Goal: Task Accomplishment & Management: Manage account settings

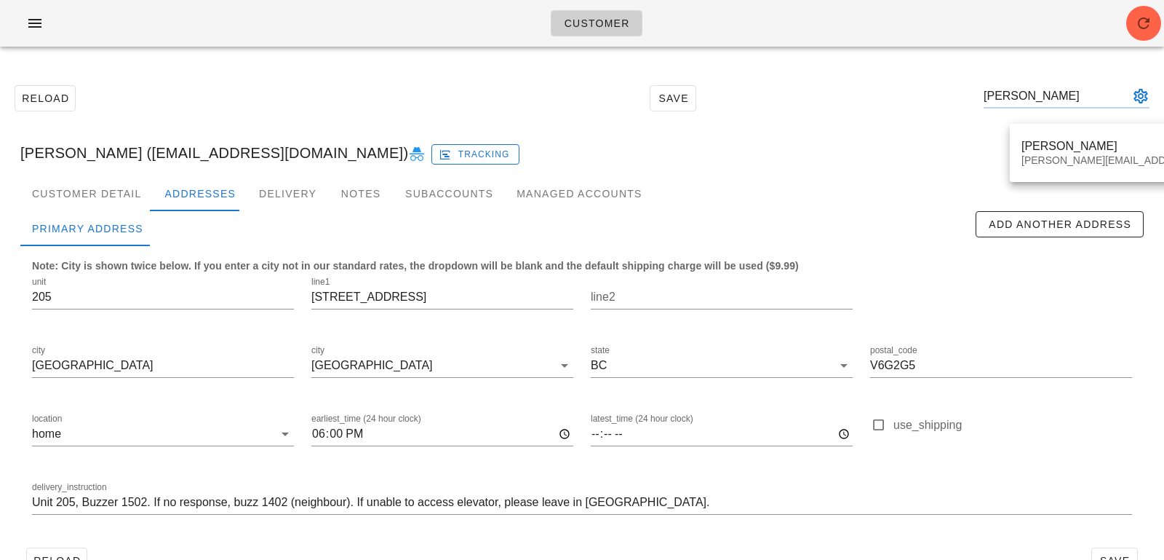
type input "Adrienne Salvant"
click at [1084, 188] on div "Customer Detail Addresses Delivery Notes Subaccounts Managed Accounts" at bounding box center [581, 193] width 1123 height 35
click at [1084, 162] on div "Melissa Fowler (melissalfowler5@gmail.com) Tracking" at bounding box center [582, 153] width 1147 height 47
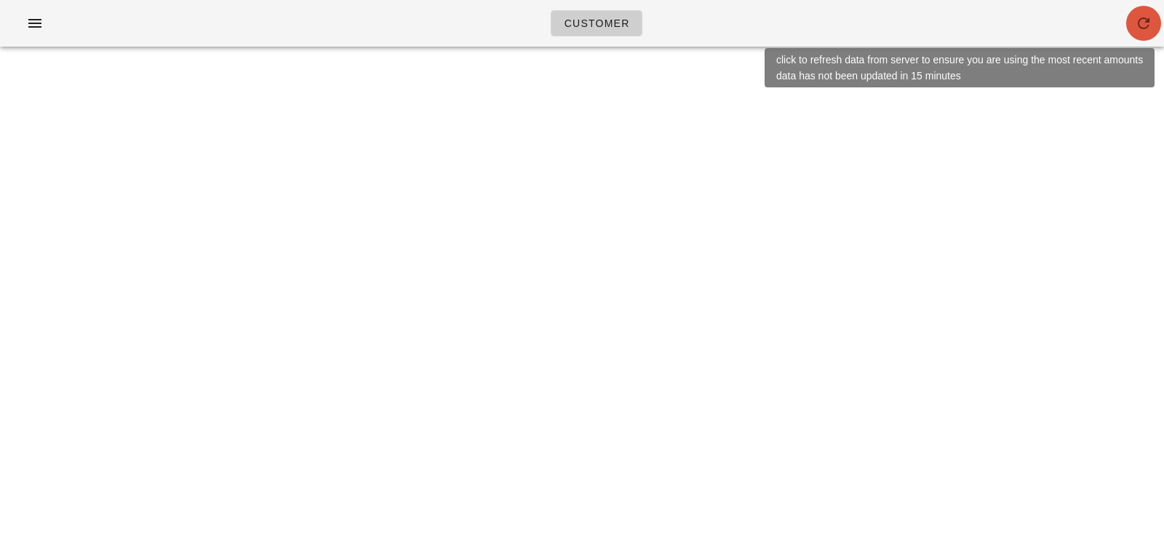
click at [1149, 33] on button "button" at bounding box center [1143, 23] width 35 height 35
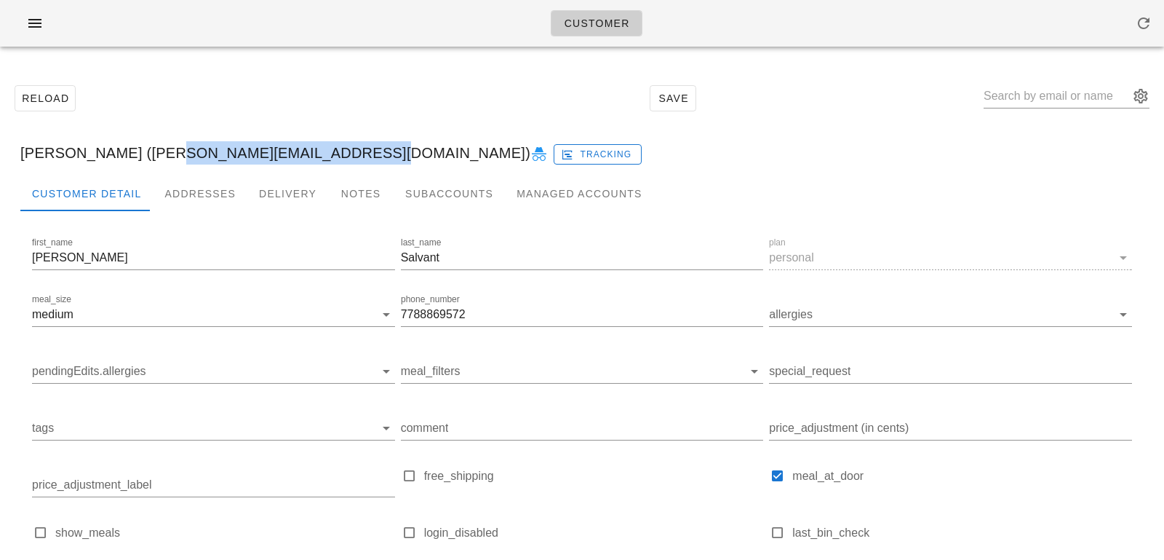
drag, startPoint x: 146, startPoint y: 156, endPoint x: 337, endPoint y: 152, distance: 191.4
click at [337, 152] on div "Adrienne Salvant (adrienne_gaea@hotmail.com) Tracking" at bounding box center [582, 153] width 1147 height 47
copy div "[PERSON_NAME][EMAIL_ADDRESS][DOMAIN_NAME]"
click at [1047, 102] on input "text" at bounding box center [1057, 95] width 146 height 23
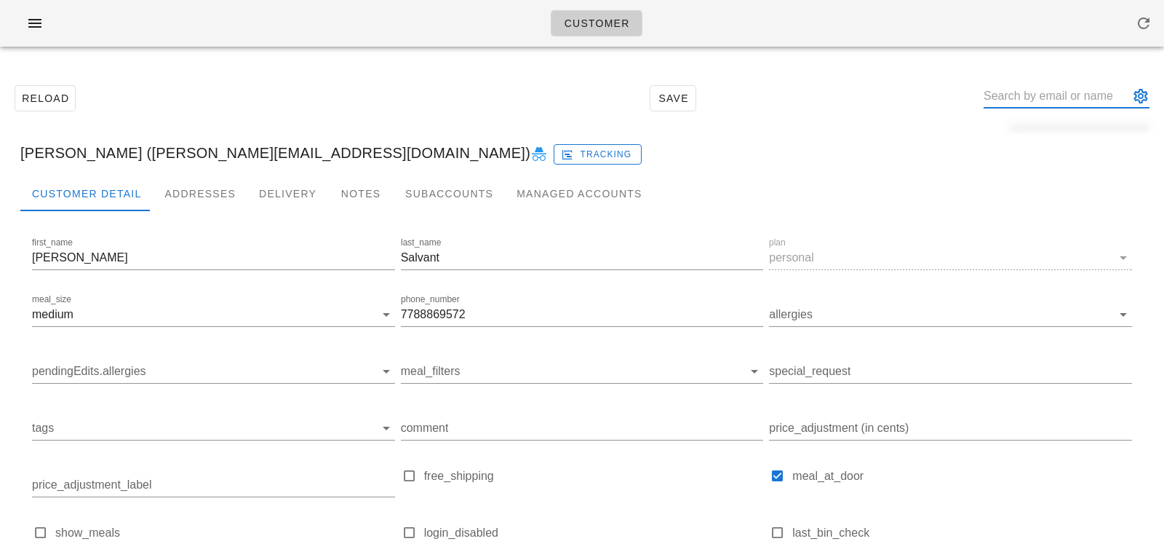
paste input "Ajay Sharma"
type input "Ajay Sharma"
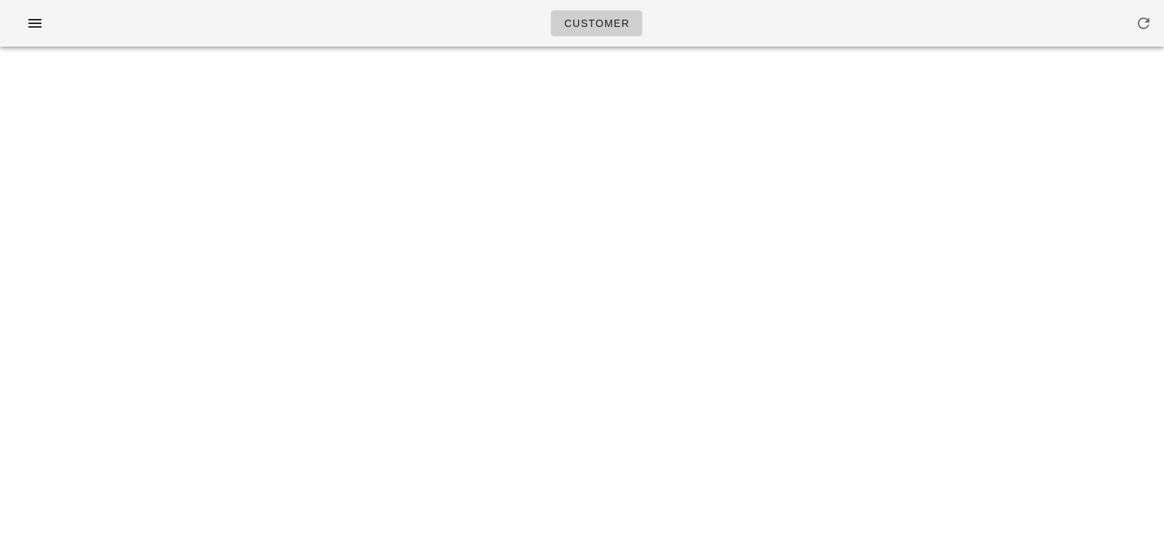
click at [1072, 138] on div "Customer Something unexpected happened. Please refresh the page and check your …" at bounding box center [582, 280] width 1164 height 560
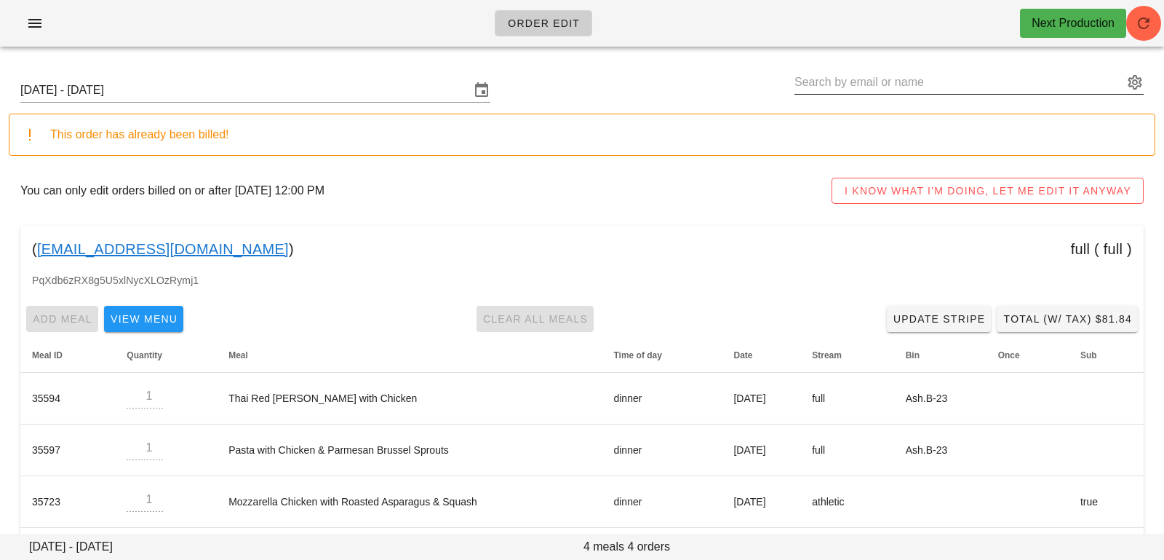
click at [843, 87] on input "text" at bounding box center [959, 82] width 329 height 23
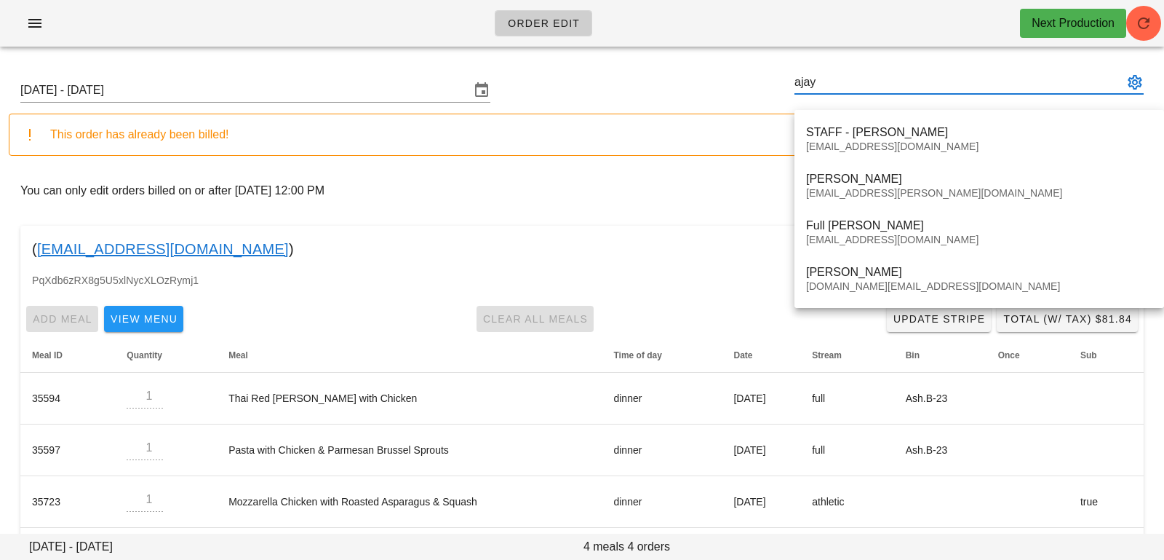
type input "ajay"
paste input "Alexandra Dunlap"
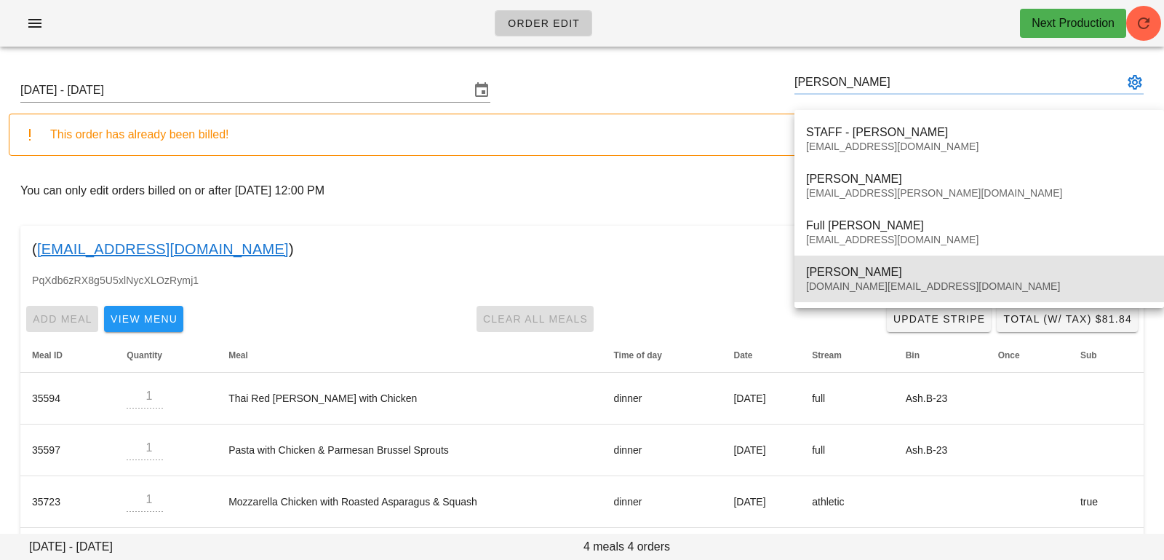
click at [822, 271] on div "[PERSON_NAME]" at bounding box center [979, 272] width 346 height 14
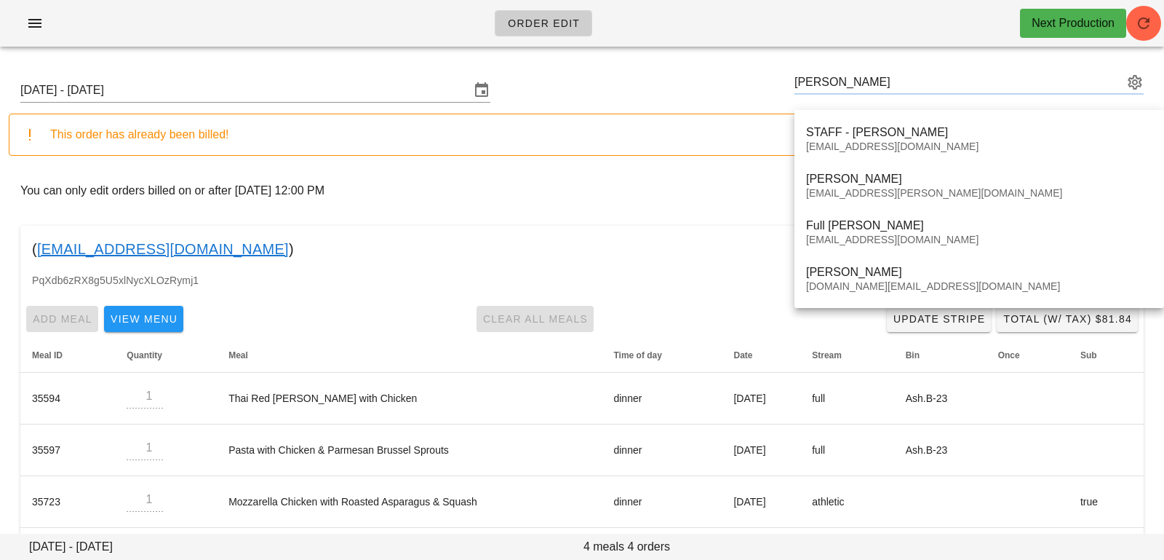
type input "Ajay Sharma (Ajaysharma.cpa@gmail.com)"
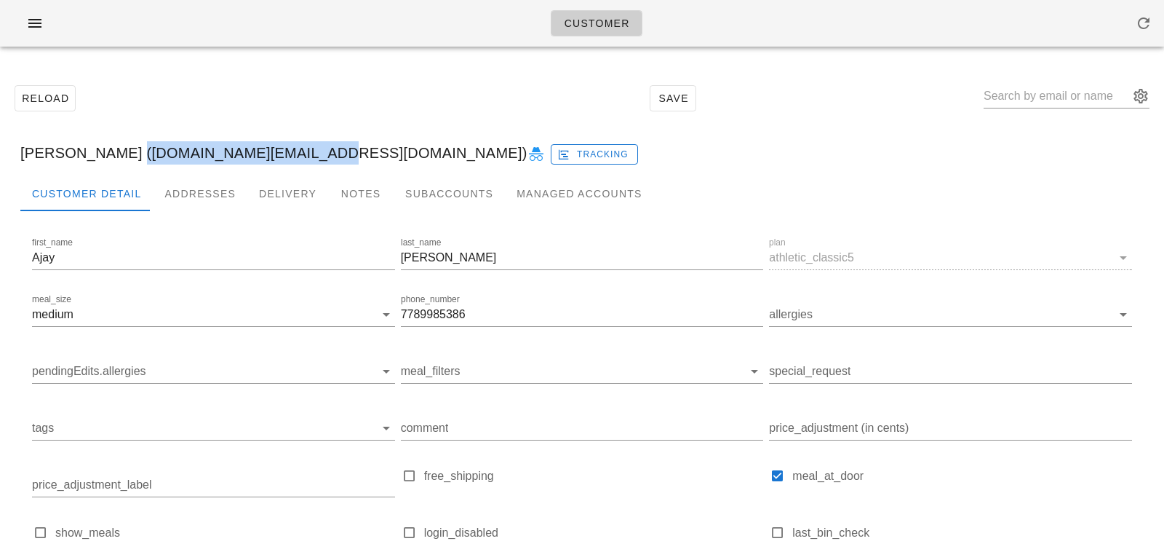
drag, startPoint x: 114, startPoint y: 148, endPoint x: 298, endPoint y: 146, distance: 184.1
click at [298, 147] on div "[PERSON_NAME] ([DOMAIN_NAME][EMAIL_ADDRESS][DOMAIN_NAME]) Tracking" at bounding box center [582, 153] width 1147 height 47
copy div "[DOMAIN_NAME][EMAIL_ADDRESS][DOMAIN_NAME]"
click at [1027, 99] on input "text" at bounding box center [1057, 95] width 146 height 23
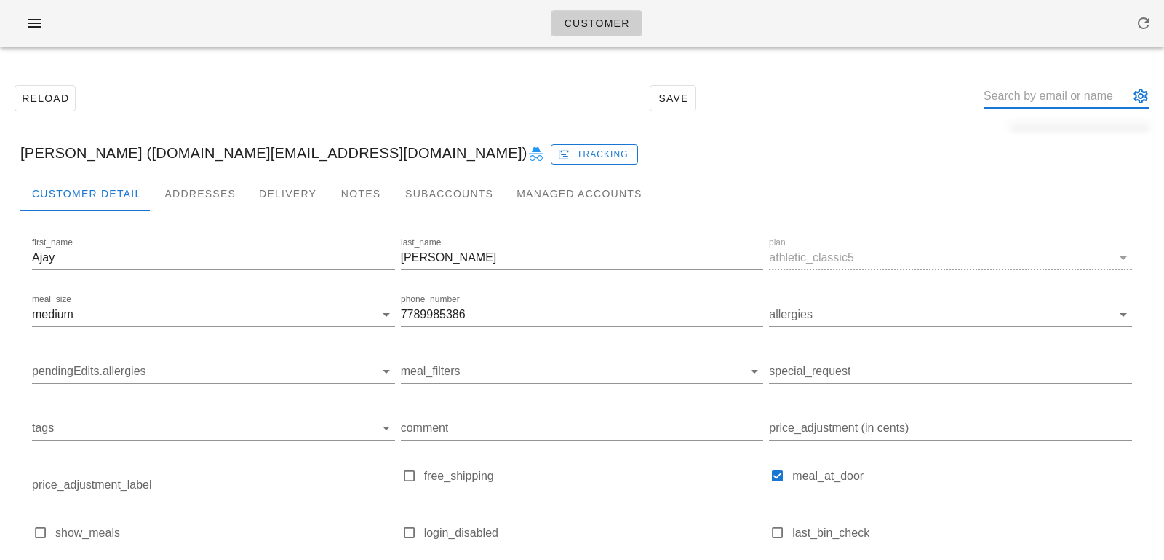
paste input "Amanda Sisko"
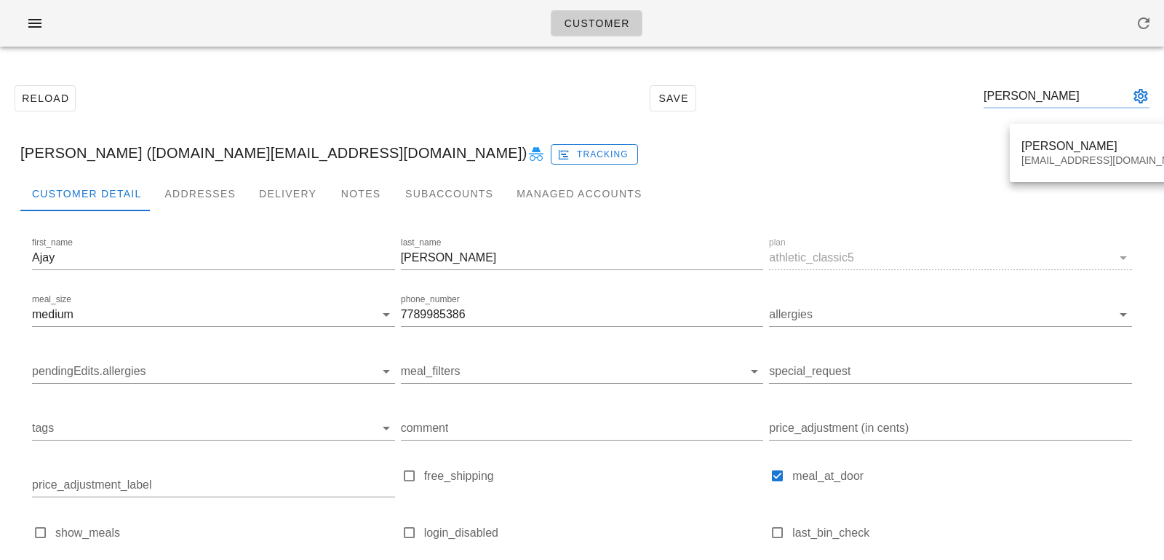
type input "Amanda Sisko"
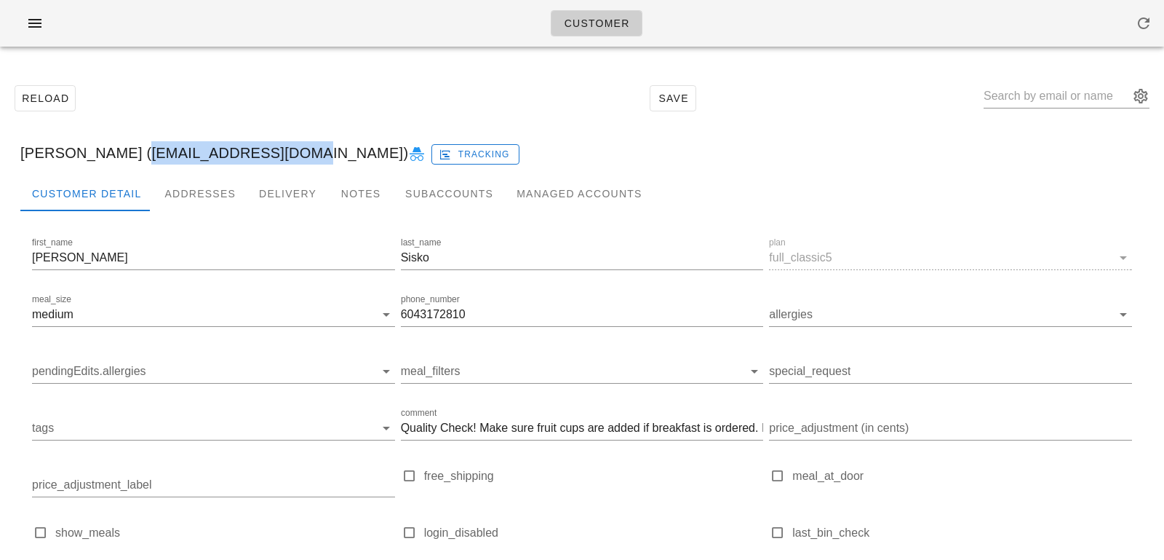
drag, startPoint x: 126, startPoint y: 154, endPoint x: 283, endPoint y: 153, distance: 157.2
click at [285, 154] on div "[PERSON_NAME] ([EMAIL_ADDRESS][DOMAIN_NAME]) Tracking" at bounding box center [582, 153] width 1147 height 47
drag, startPoint x: 287, startPoint y: 154, endPoint x: 127, endPoint y: 151, distance: 160.1
click at [127, 151] on div "[PERSON_NAME] ([EMAIL_ADDRESS][DOMAIN_NAME]) Tracking" at bounding box center [582, 153] width 1147 height 47
copy div "amandasisko@gmail.com"
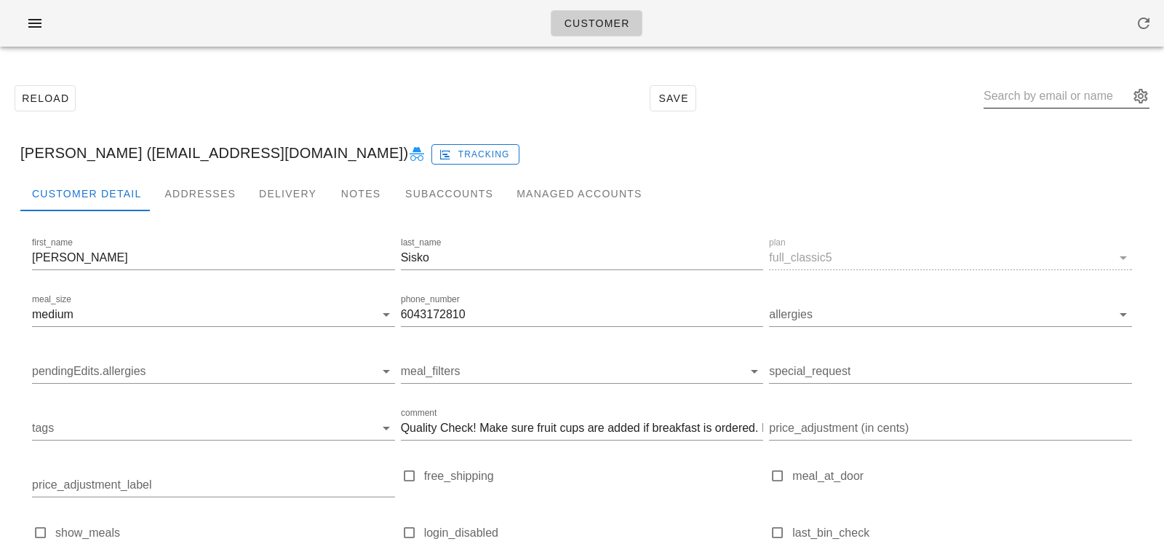
click at [1066, 98] on input "text" at bounding box center [1057, 95] width 146 height 23
paste input "[PERSON_NAME]"
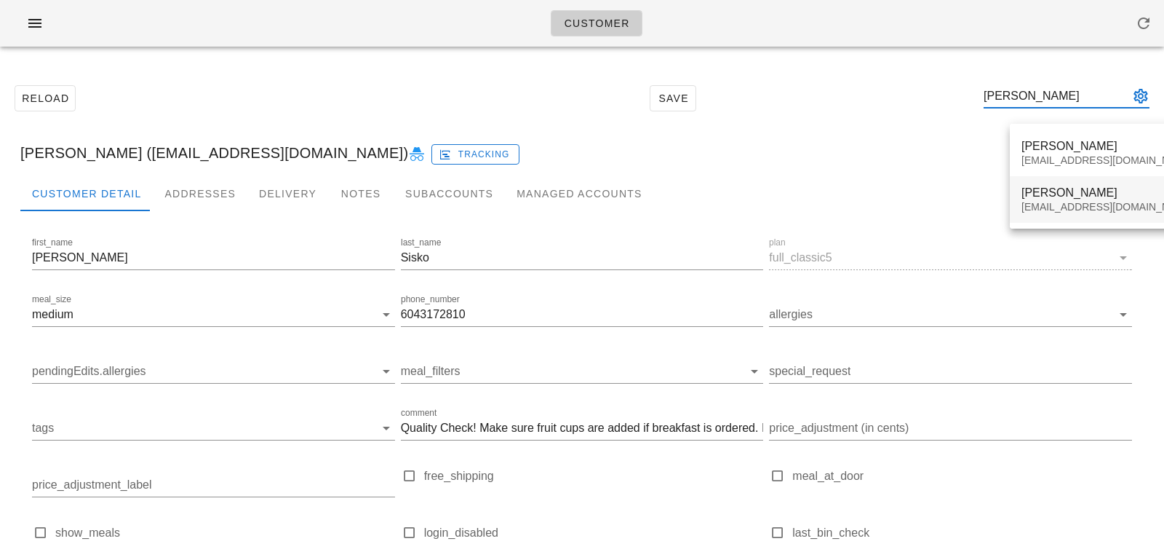
type input "[PERSON_NAME]"
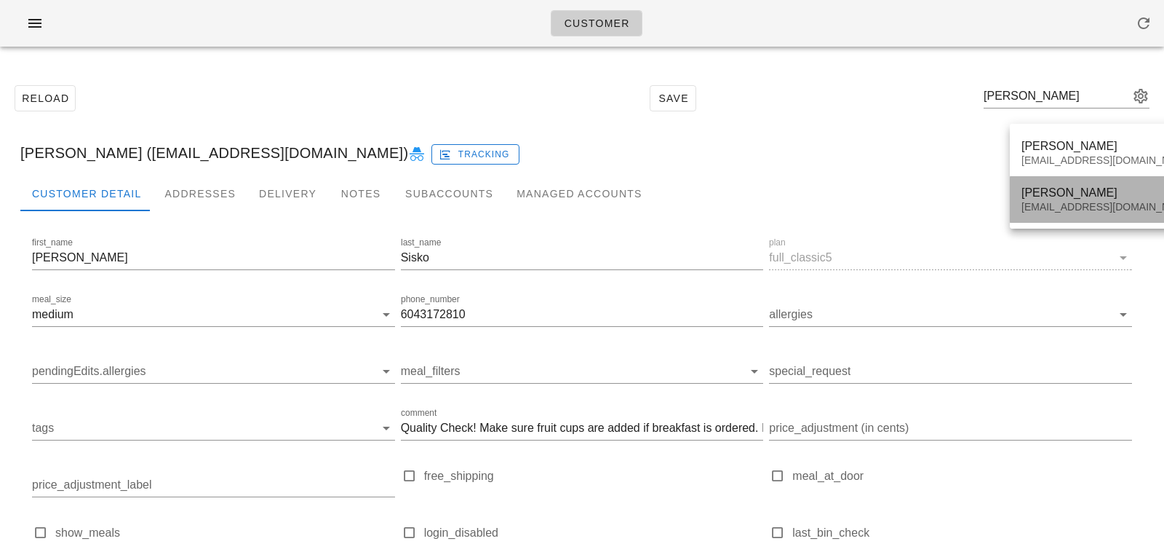
click at [1039, 207] on div "alexandradunlappr@gmail.com" at bounding box center [1108, 207] width 172 height 12
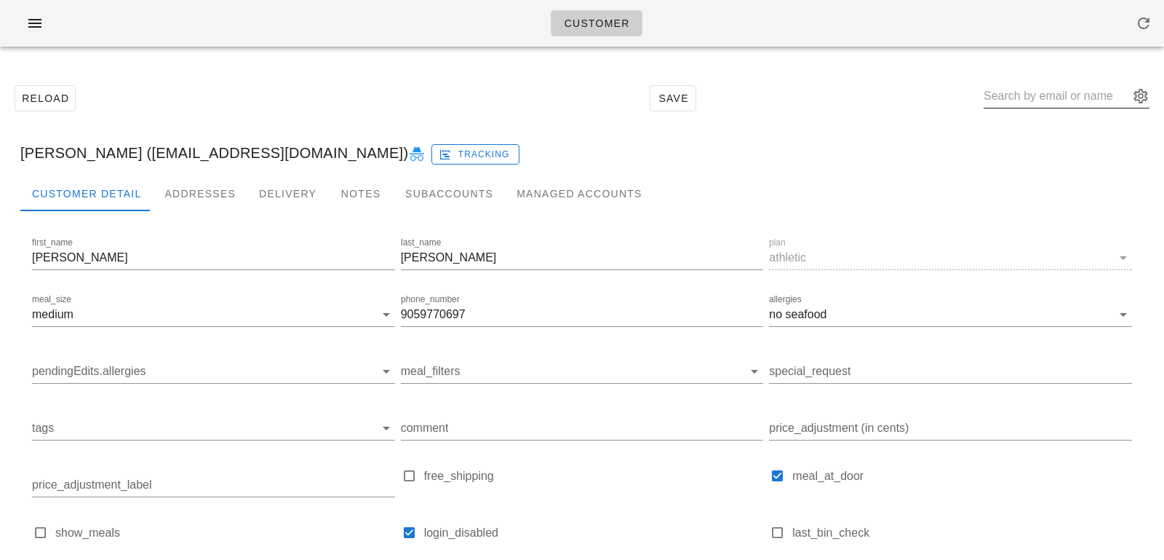
click at [1033, 96] on input "text" at bounding box center [1057, 95] width 146 height 23
paste input "Amanda Verhagen"
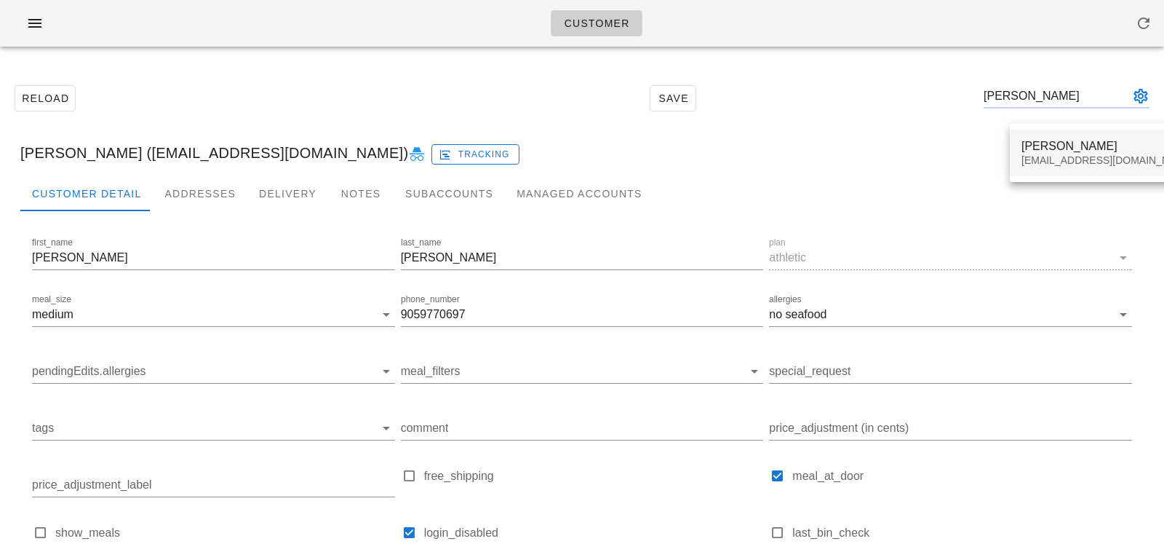
type input "Amanda Verhagen"
click at [1021, 163] on div "Amanda Verhagen hello@amandaverhagen.com" at bounding box center [1108, 153] width 196 height 47
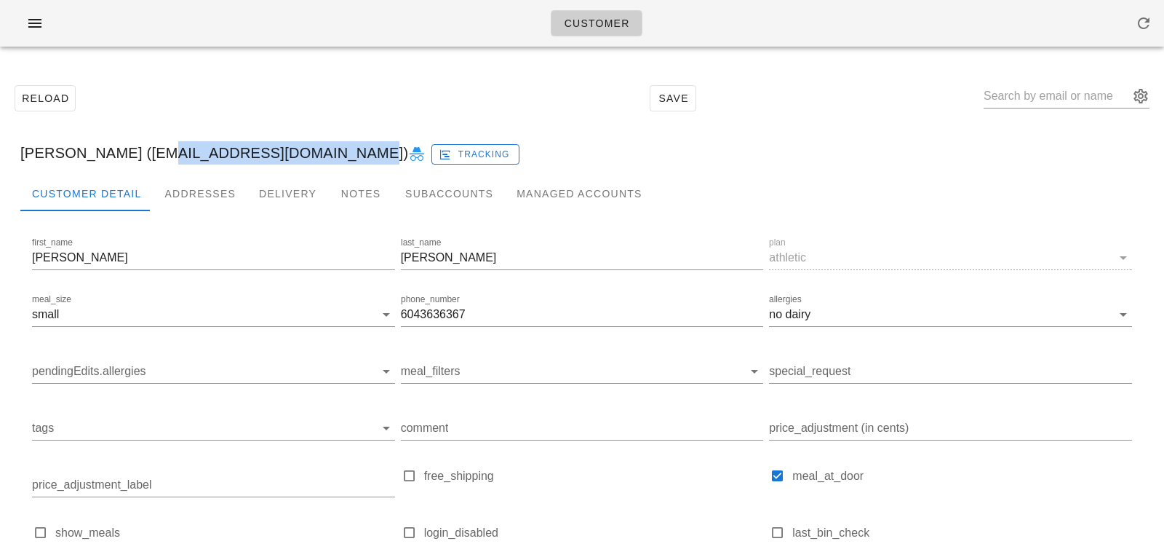
drag, startPoint x: 346, startPoint y: 154, endPoint x: 156, endPoint y: 149, distance: 190.0
click at [156, 148] on div "Amanda Verhagen (hello@amandaverhagen.com) Tracking" at bounding box center [582, 153] width 1147 height 47
copy div "hello@amandaverhagen.com"
click at [1034, 83] on div at bounding box center [1067, 100] width 166 height 48
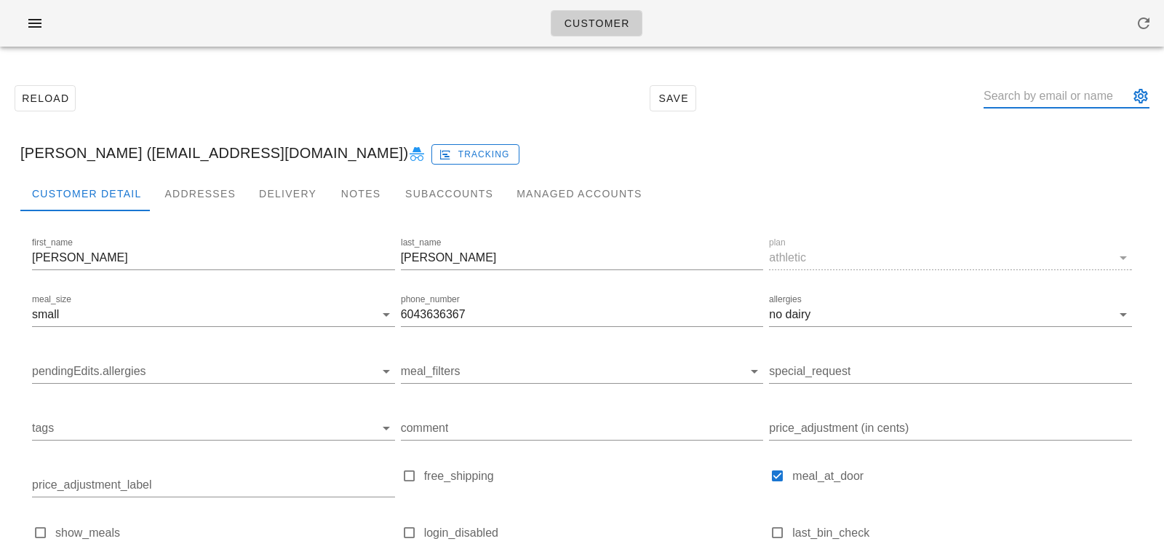
click at [1034, 104] on input "text" at bounding box center [1057, 95] width 146 height 23
paste input "Alexandra Dunlap"
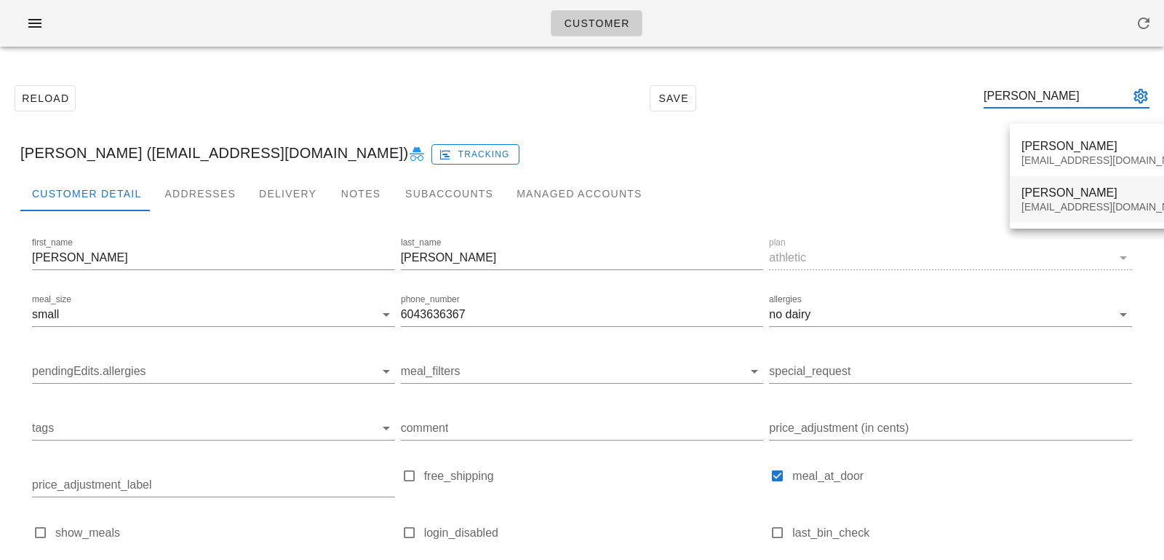
type input "Alexandra Dunlap"
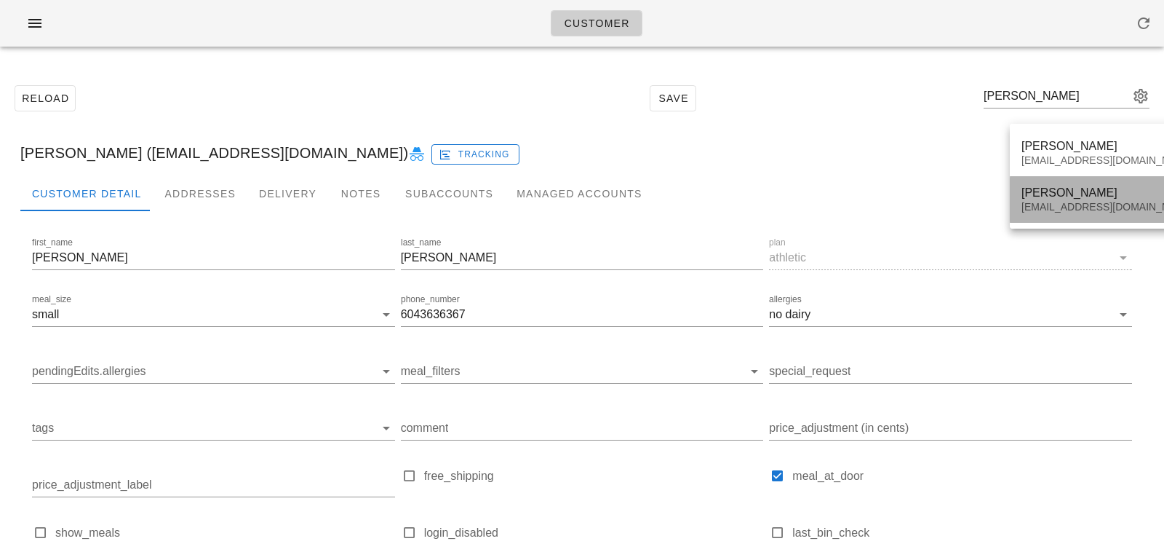
click at [1051, 189] on div "Alexandra Dunlap" at bounding box center [1108, 193] width 172 height 14
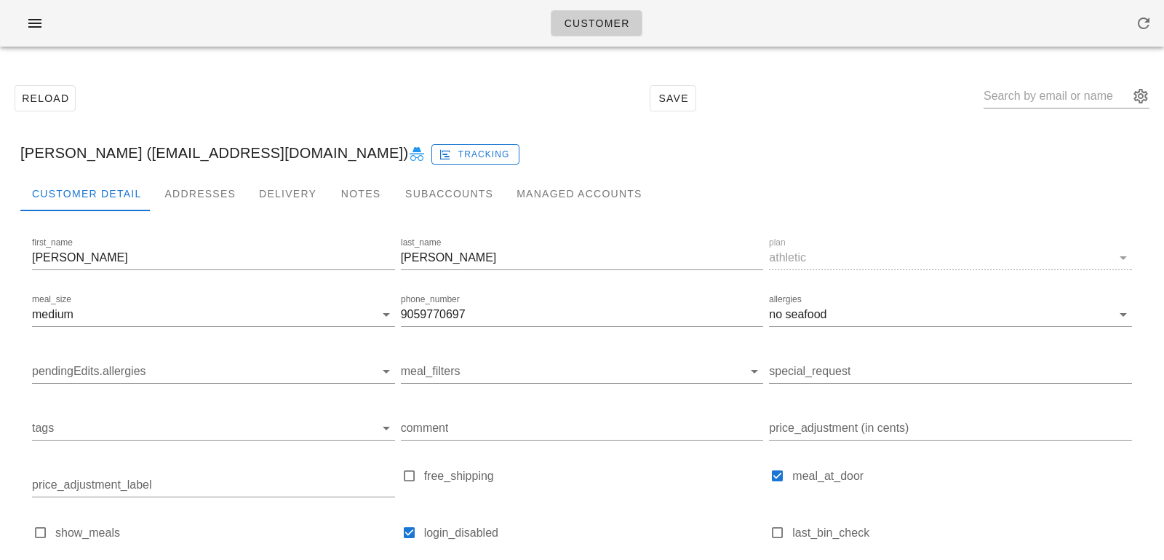
drag, startPoint x: 151, startPoint y: 156, endPoint x: 355, endPoint y: 149, distance: 204.6
click at [356, 151] on div "Alexandra Dunlap (alexandradunlappr@gmail.com) Tracking" at bounding box center [582, 153] width 1147 height 47
copy div "alexandradunlappr@gmail.com"
click at [1019, 98] on input "text" at bounding box center [1057, 95] width 146 height 23
paste input "Benyamin Aghshahi"
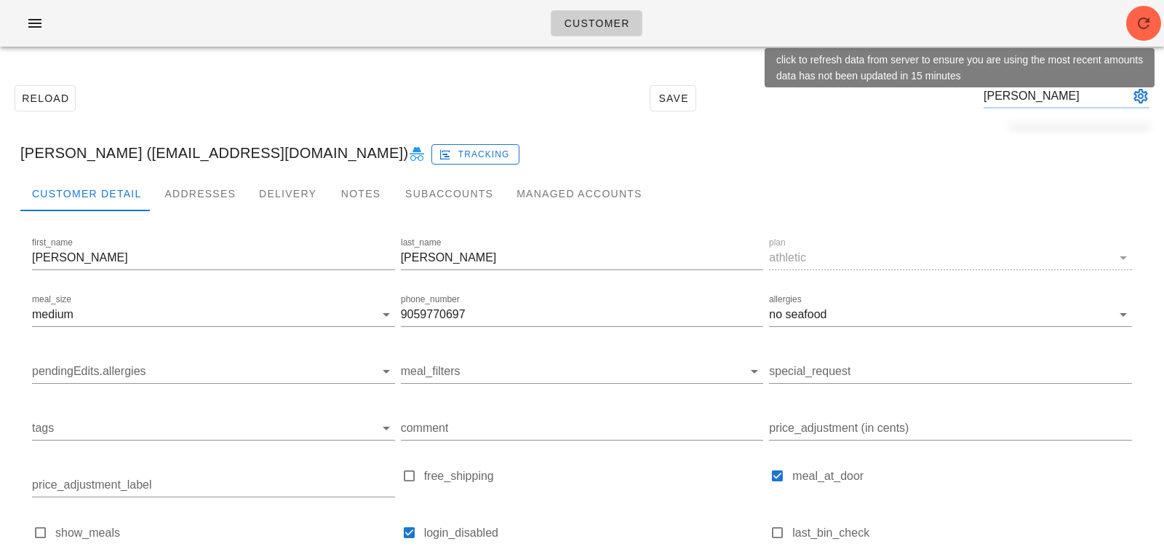
type input "Benyamin Aghshahi"
click at [1155, 22] on span "button" at bounding box center [1143, 23] width 35 height 17
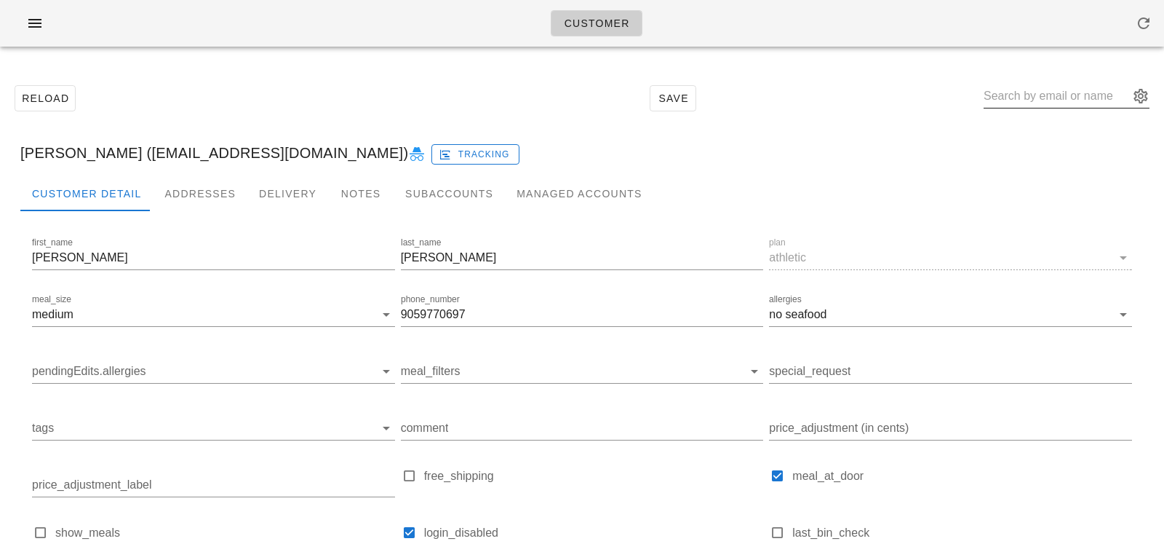
click at [1034, 98] on input "text" at bounding box center [1057, 95] width 146 height 23
paste input "Benyamin Aghshahi"
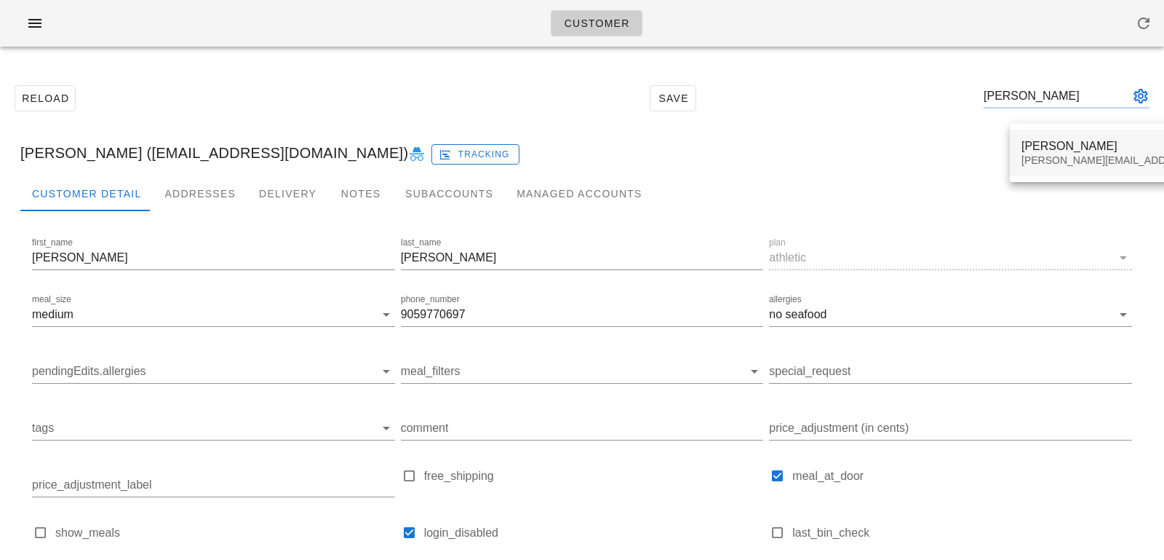
type input "Benyamin Aghshahi"
click at [1027, 160] on div "Benjamin.aghshahi@gmail.com" at bounding box center [1150, 160] width 256 height 12
click at [1063, 163] on div "Benjamin.aghshahi@gmail.com" at bounding box center [1150, 160] width 256 height 12
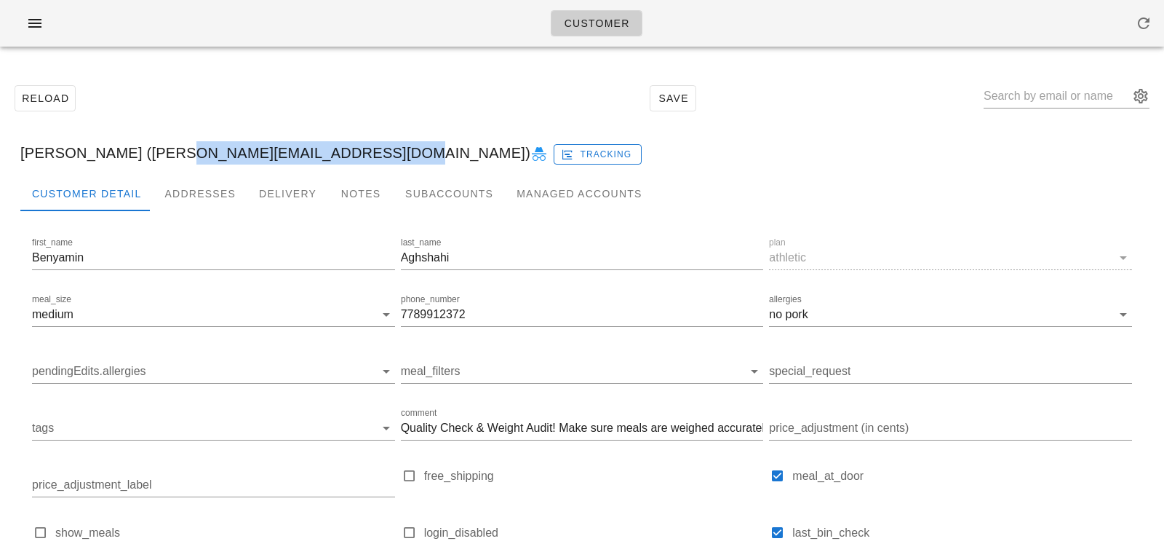
drag, startPoint x: 162, startPoint y: 152, endPoint x: 364, endPoint y: 148, distance: 201.6
click at [364, 150] on div "Benyamin Aghshahi (Benjamin.aghshahi@gmail.com) Tracking" at bounding box center [582, 153] width 1147 height 47
copy div "Benjamin.aghshahi@gmail.com"
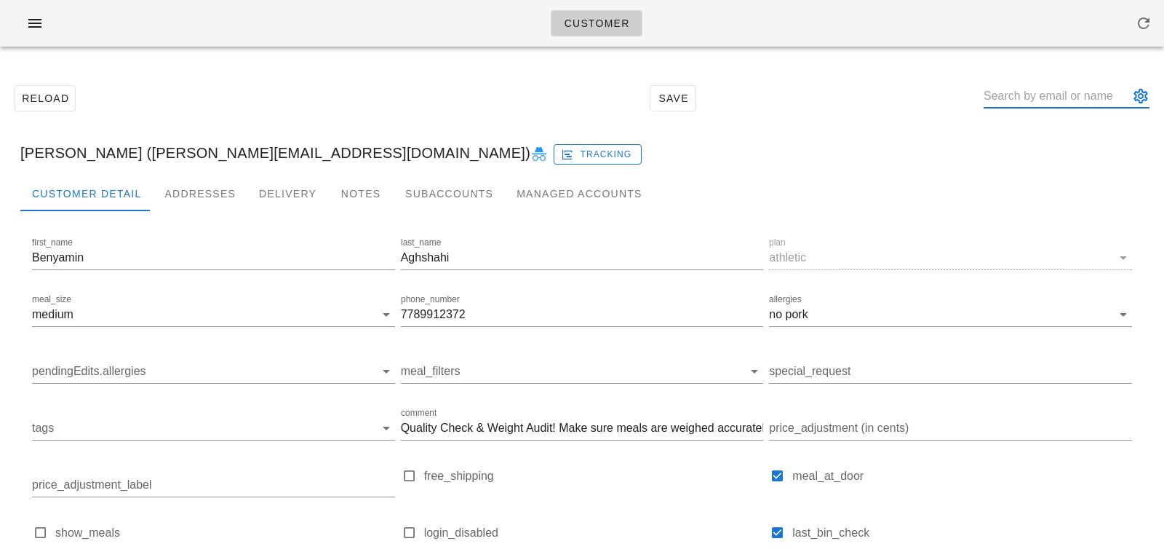
click at [1041, 106] on input "text" at bounding box center [1057, 95] width 146 height 23
paste input "Nathaniel Horvath"
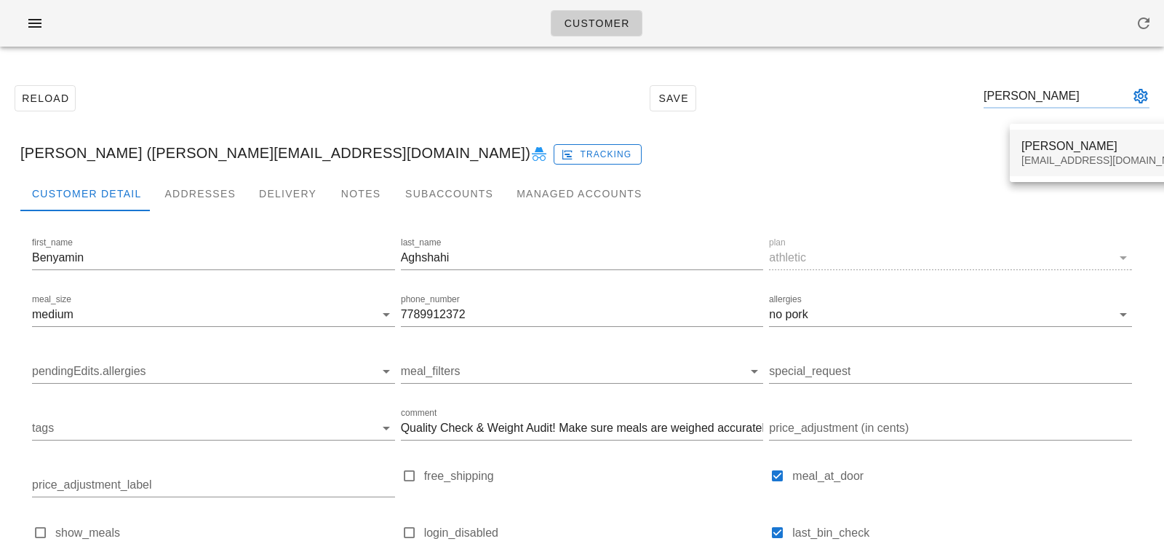
type input "Nathaniel Horvath"
click at [1036, 153] on div "Nathaniel Horvath ngh423@hotmail.com" at bounding box center [1108, 152] width 172 height 45
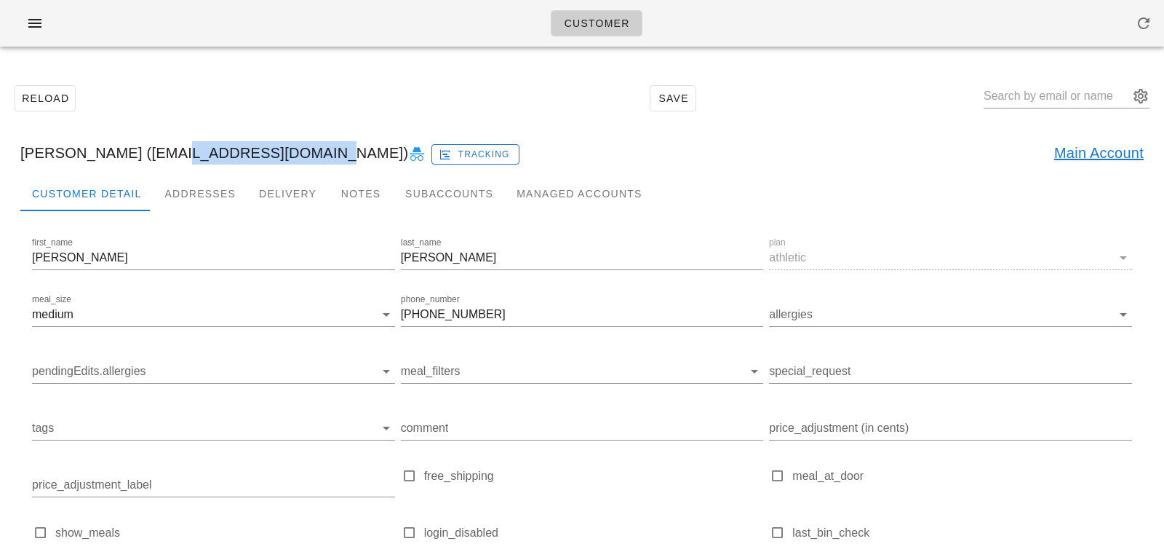
drag, startPoint x: 152, startPoint y: 153, endPoint x: 295, endPoint y: 150, distance: 143.4
click at [295, 151] on div "Nathaniel Horvath (ngh423@hotmail.com) Tracking Main Account" at bounding box center [582, 153] width 1147 height 47
copy div "ngh423@hotmail.com"
click at [1109, 153] on link "Main Account" at bounding box center [1098, 152] width 89 height 23
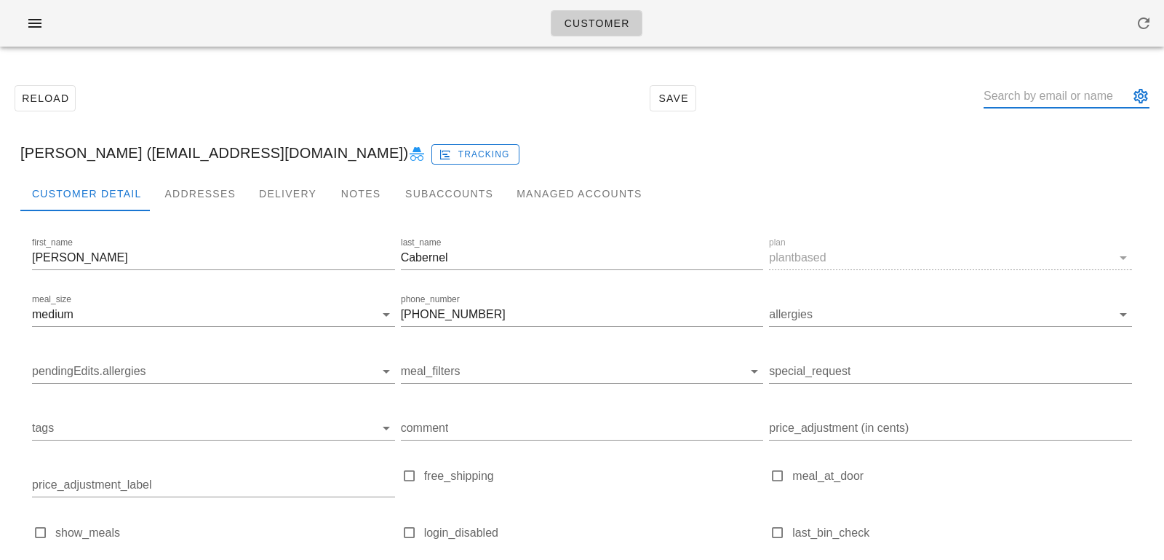
click at [1017, 101] on input "text" at bounding box center [1057, 95] width 146 height 23
paste input "Sanya Arora"
type input "Sanya Arora"
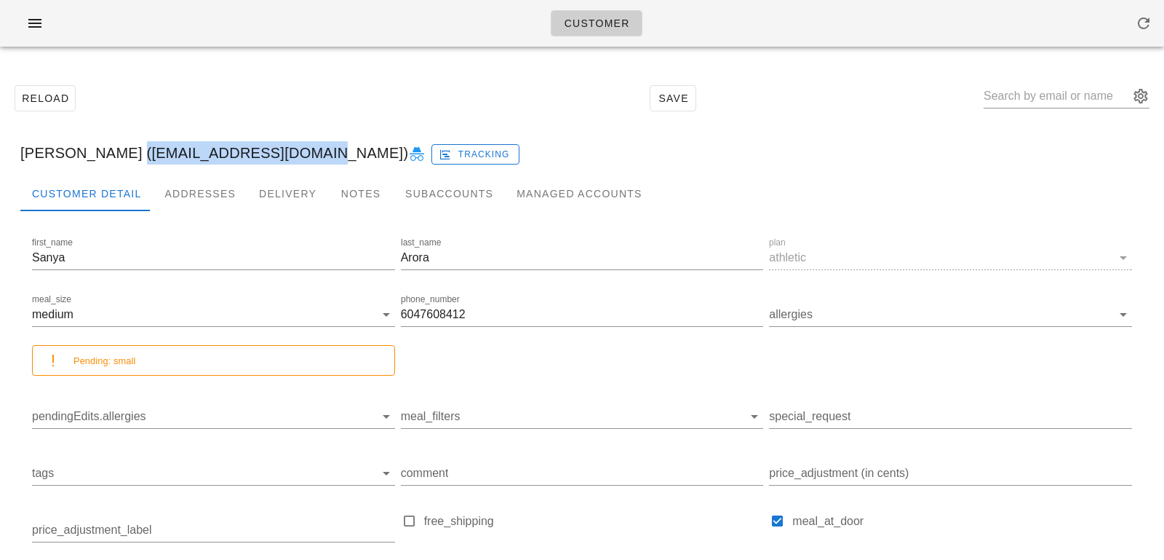
drag, startPoint x: 108, startPoint y: 153, endPoint x: 284, endPoint y: 156, distance: 175.4
click at [284, 156] on div "Sanya Arora (24sanya.arora@gmail.com) Tracking" at bounding box center [582, 153] width 1147 height 47
copy div "24sanya.arora@gmail.com"
click at [1078, 98] on input "text" at bounding box center [1057, 95] width 146 height 23
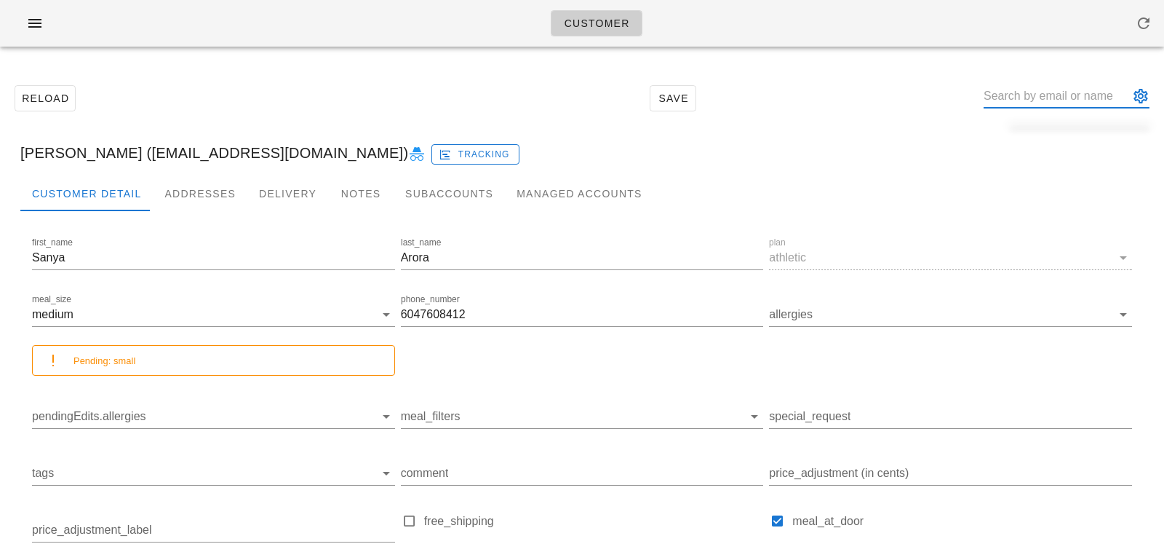
paste input "Marin McGill"
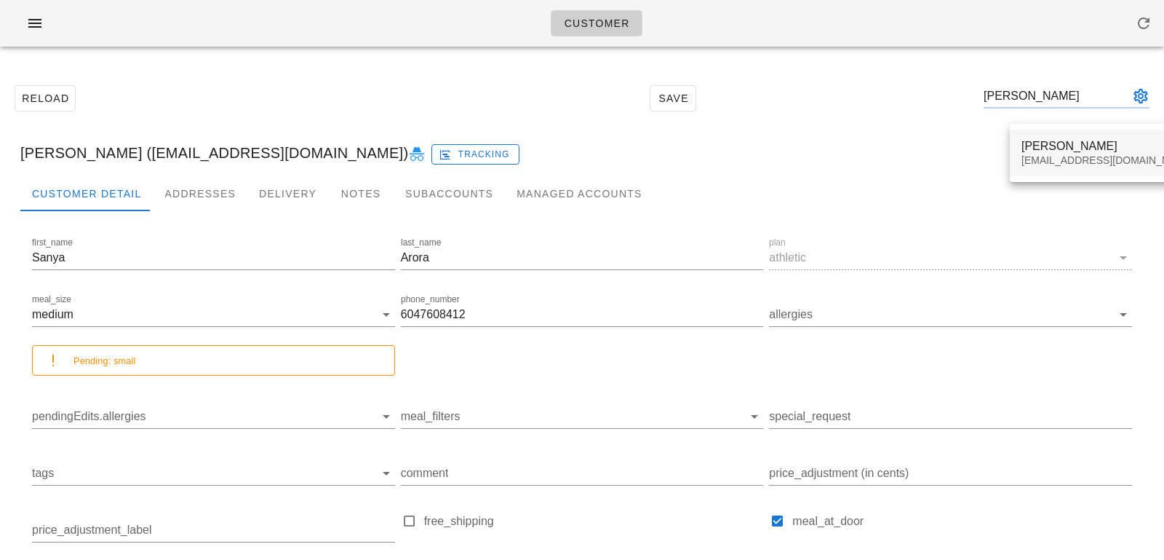
type input "Marin McGill"
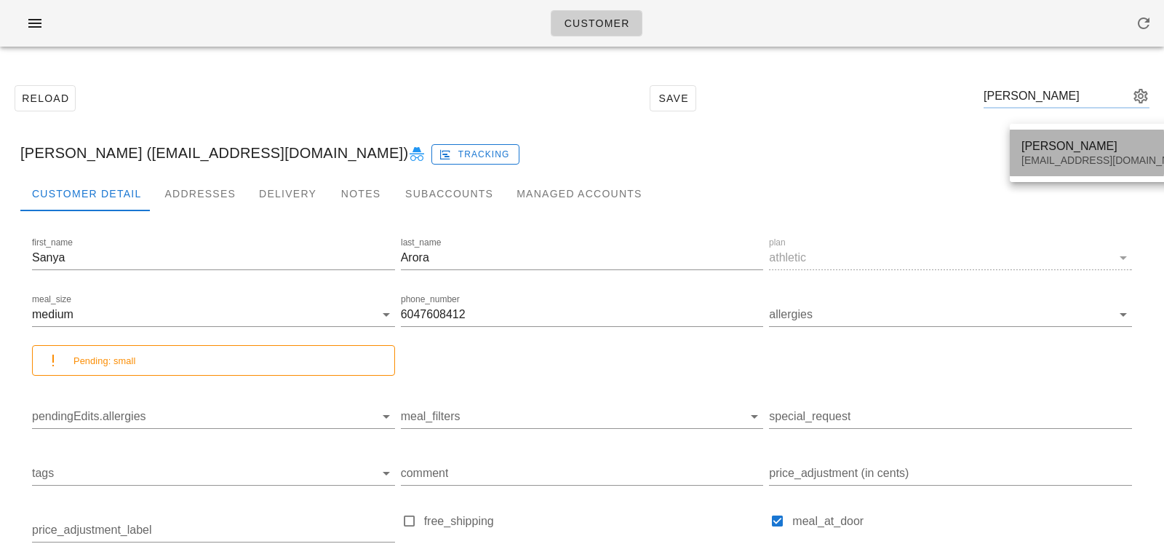
click at [1054, 137] on div "Marin McGill marinmcgill@gmail.com" at bounding box center [1108, 152] width 172 height 45
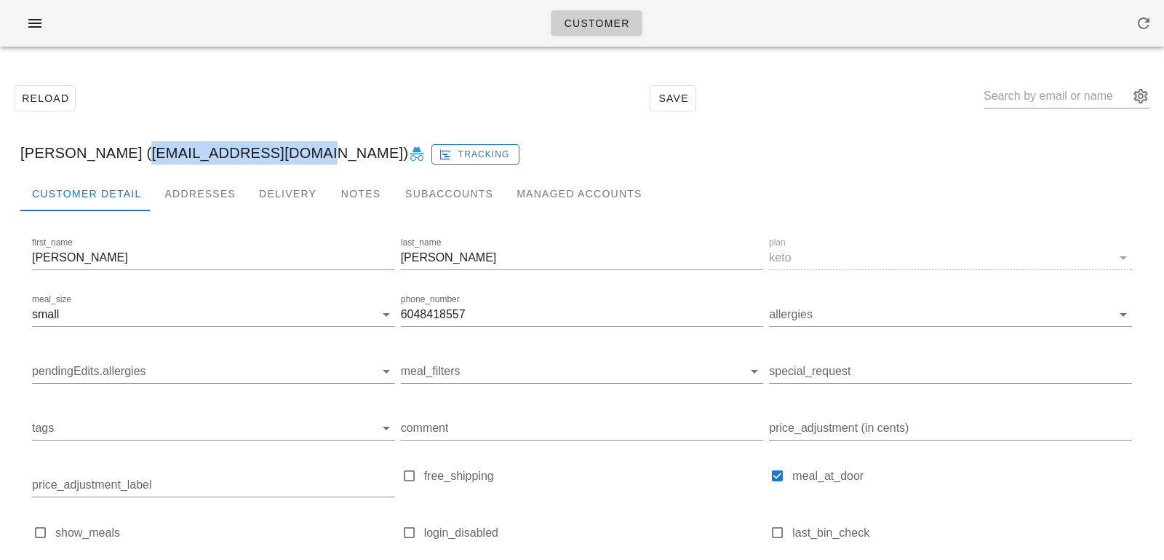
drag, startPoint x: 115, startPoint y: 152, endPoint x: 273, endPoint y: 151, distance: 157.9
click at [273, 151] on div "Marin McGill (marinmcgill@gmail.com) Tracking" at bounding box center [582, 153] width 1147 height 47
copy div "marinmcgill@gmail.com"
click at [1041, 111] on div at bounding box center [1067, 103] width 166 height 39
click at [1041, 98] on input "text" at bounding box center [1057, 95] width 146 height 23
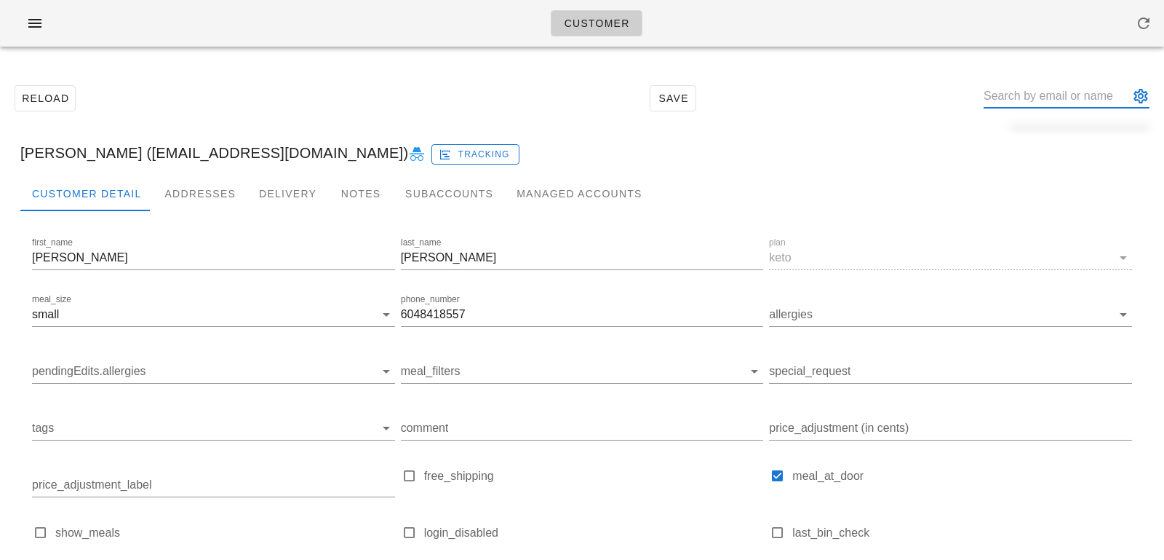
paste input "Jada Stevens"
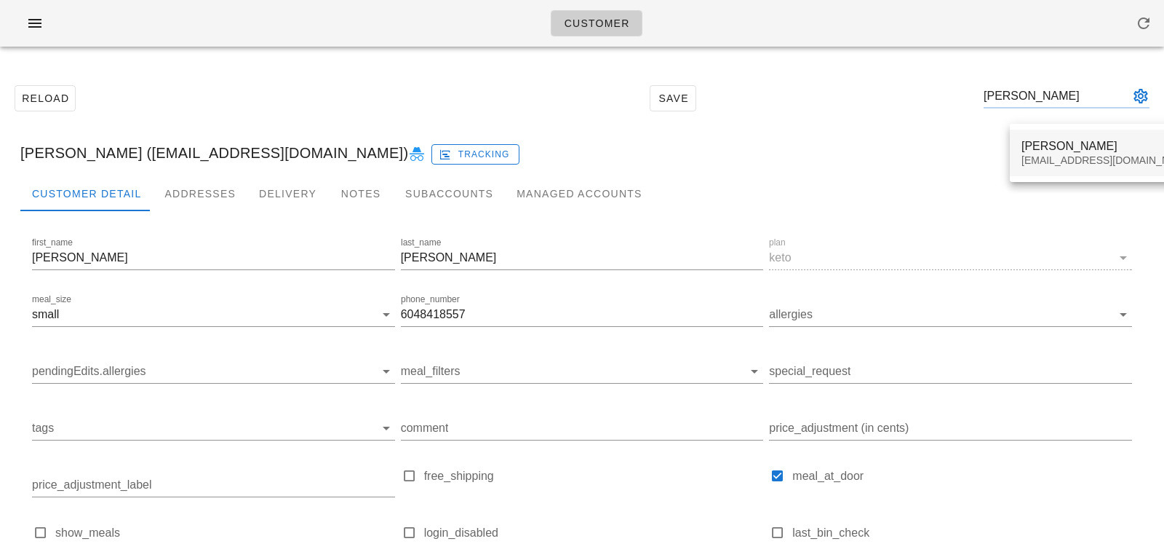
type input "Jada Stevens"
click at [1041, 151] on div "Jada Stevens" at bounding box center [1108, 146] width 172 height 14
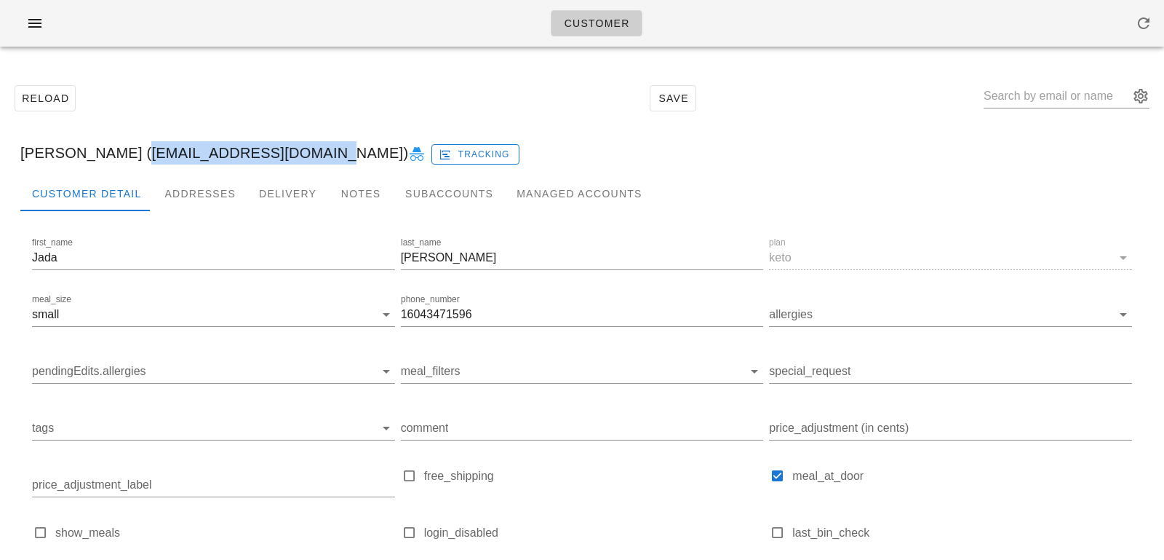
drag, startPoint x: 120, startPoint y: 150, endPoint x: 277, endPoint y: 145, distance: 157.3
click at [277, 146] on div "Jada Stevens (poster.artist@gmail.com) Tracking" at bounding box center [582, 153] width 1147 height 47
copy div "poster.artist@gmail.com"
click at [1036, 95] on input "text" at bounding box center [1057, 95] width 146 height 23
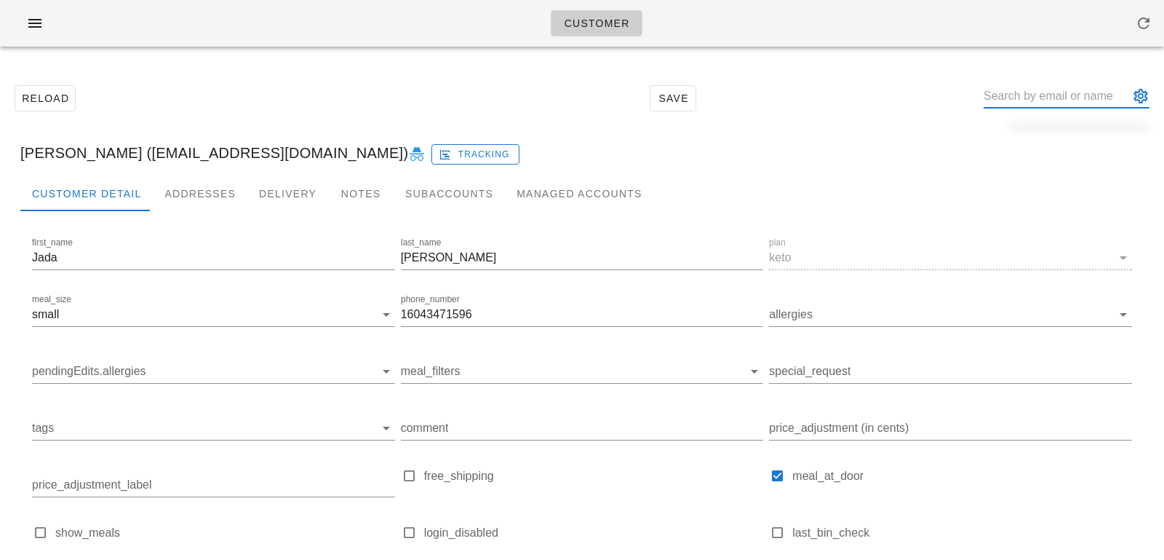
paste input "Bret Watts"
type input "Bret Watts"
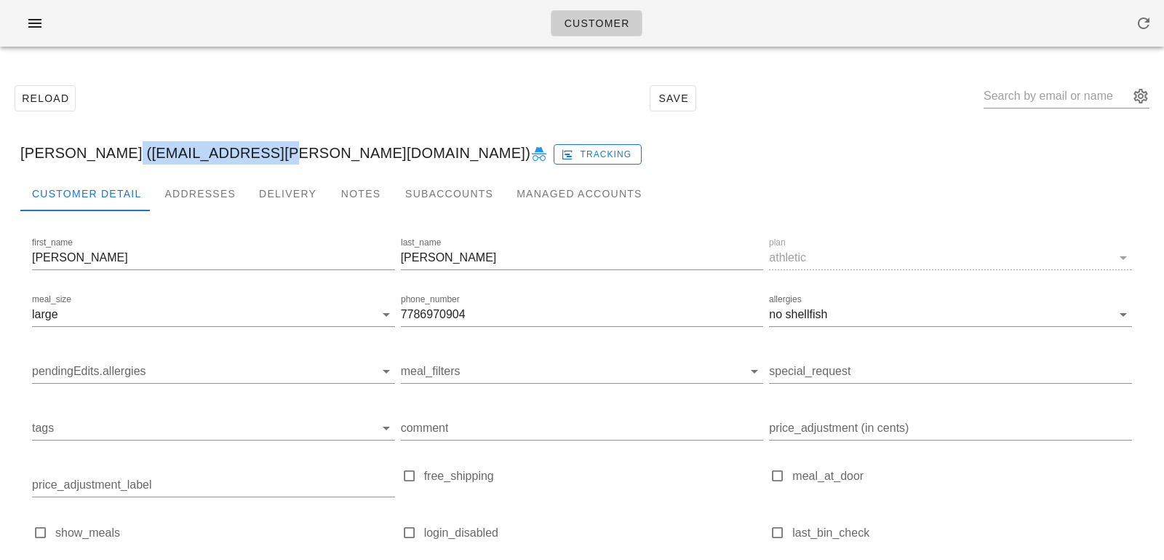
drag, startPoint x: 102, startPoint y: 157, endPoint x: 244, endPoint y: 152, distance: 142.7
click at [244, 152] on div "Bret Watts (darthconnor@shaw.ca) Tracking" at bounding box center [582, 153] width 1147 height 47
copy div "darthconnor@shaw.ca"
click at [1046, 84] on input "text" at bounding box center [1057, 95] width 146 height 23
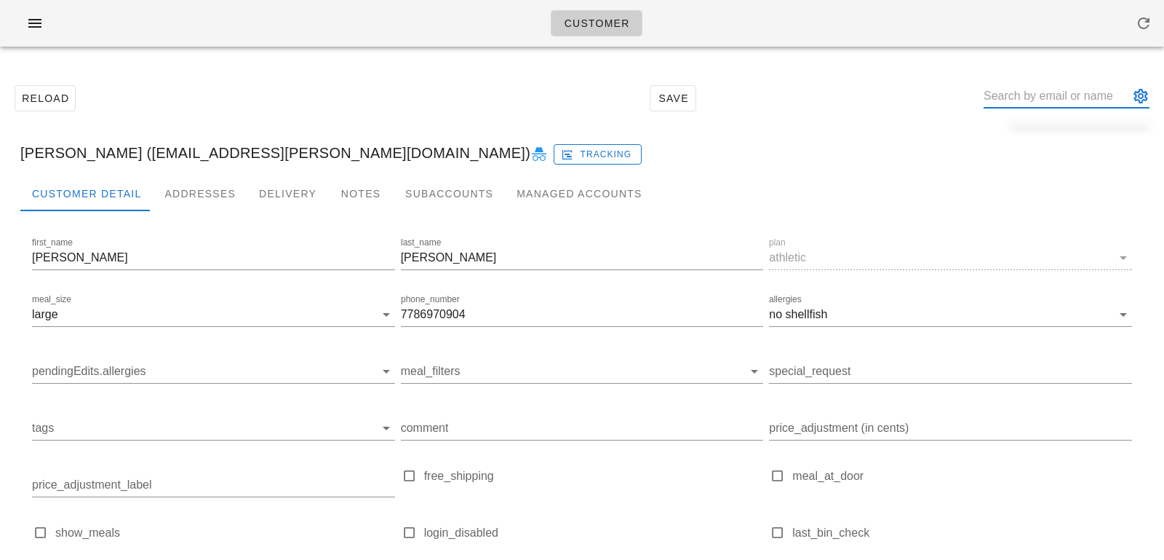
paste input "Spencer Charest"
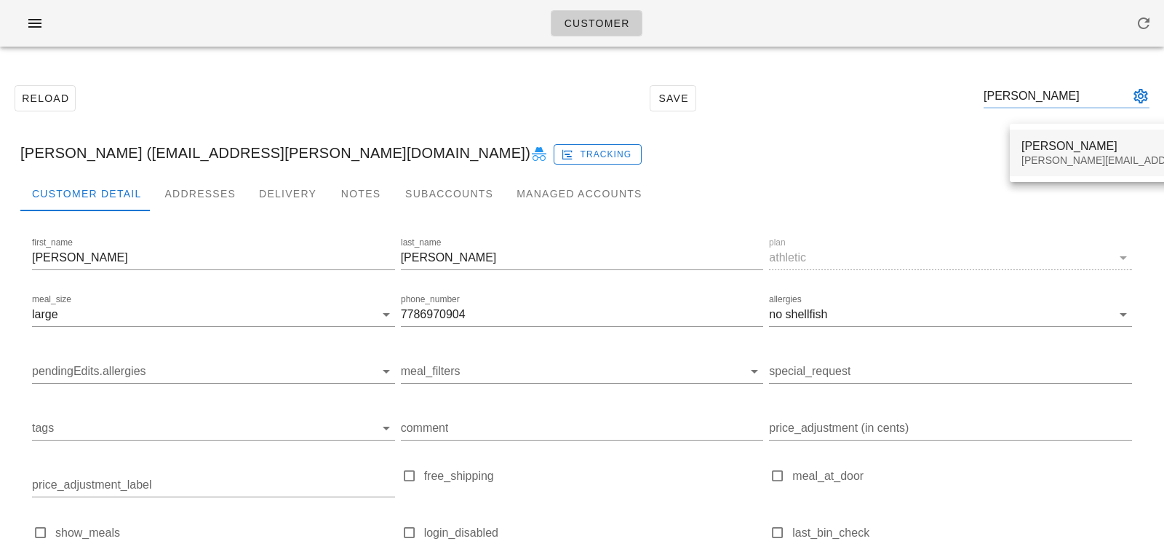
type input "Spencer Charest"
click at [1047, 151] on div "Spencer Charest" at bounding box center [1150, 146] width 256 height 14
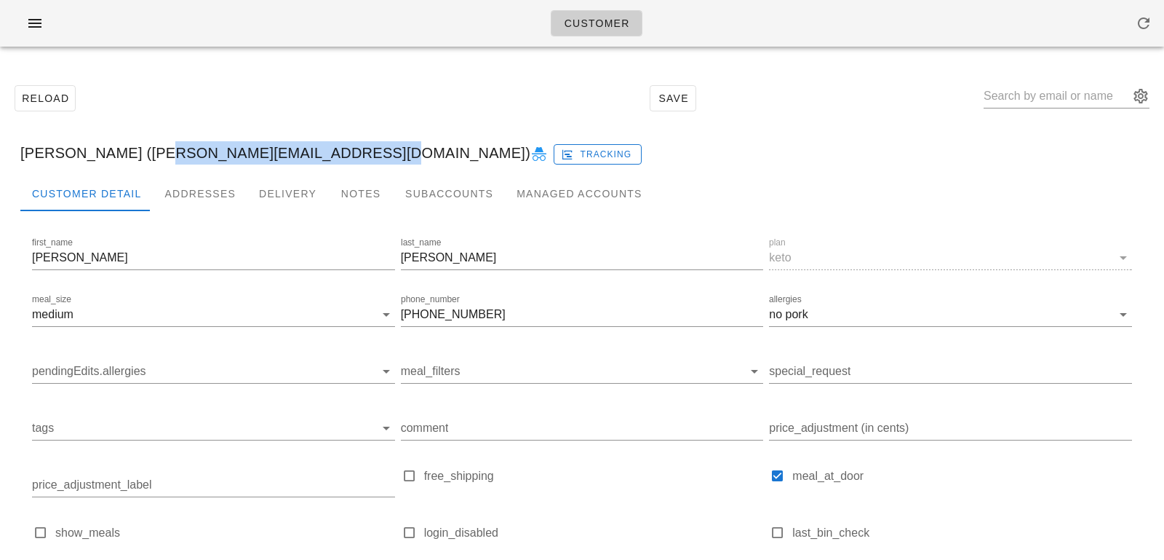
drag, startPoint x: 140, startPoint y: 156, endPoint x: 336, endPoint y: 158, distance: 196.5
click at [336, 158] on div "Spencer Charest (spencer@charestreporting.ca) Tracking" at bounding box center [582, 153] width 1147 height 47
copy div "spencer@charestreporting.ca"
click at [1060, 91] on input "text" at bounding box center [1057, 95] width 146 height 23
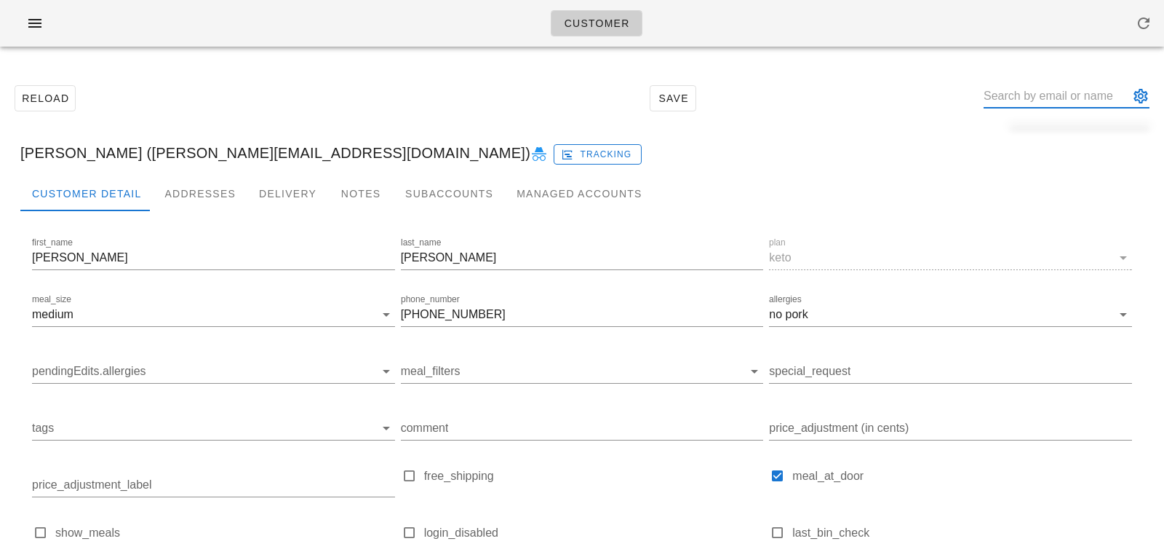
paste input "Vincent Tong"
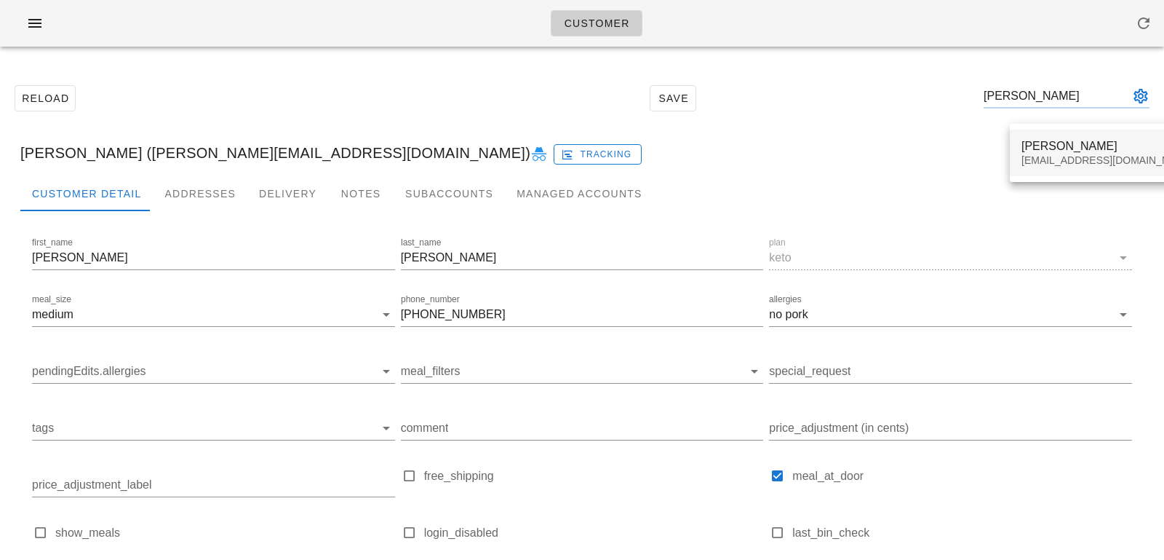
type input "Vincent Tong"
click at [1049, 154] on div "vtong628@gmail.com" at bounding box center [1108, 160] width 172 height 12
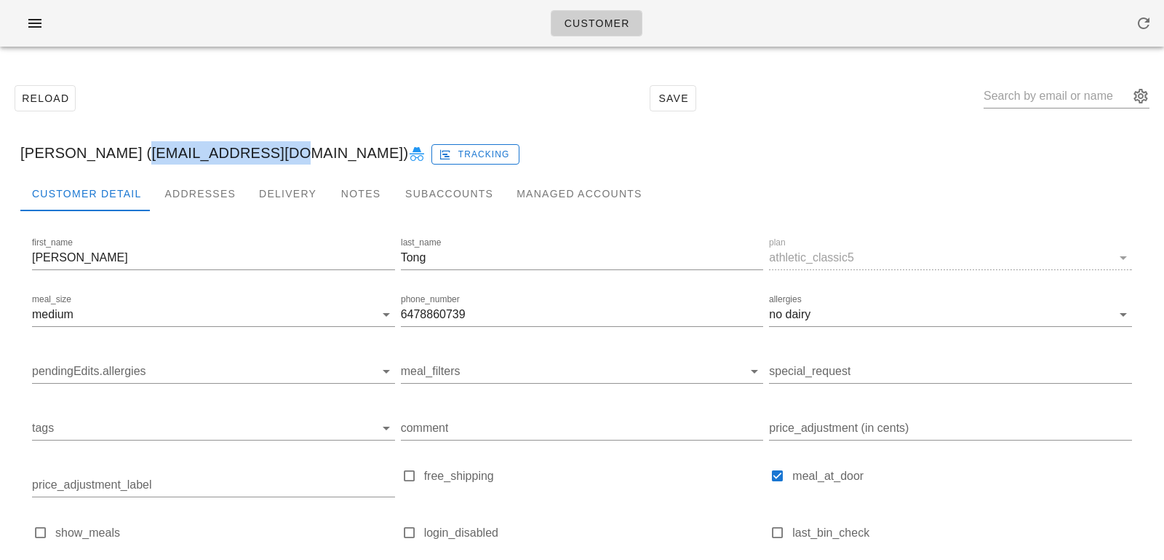
drag, startPoint x: 119, startPoint y: 153, endPoint x: 261, endPoint y: 147, distance: 142.7
click at [261, 147] on div "Vincent Tong (vtong628@gmail.com) Tracking" at bounding box center [582, 153] width 1147 height 47
copy div "vtong628@gmail.com"
click at [1033, 89] on input "text" at bounding box center [1057, 95] width 146 height 23
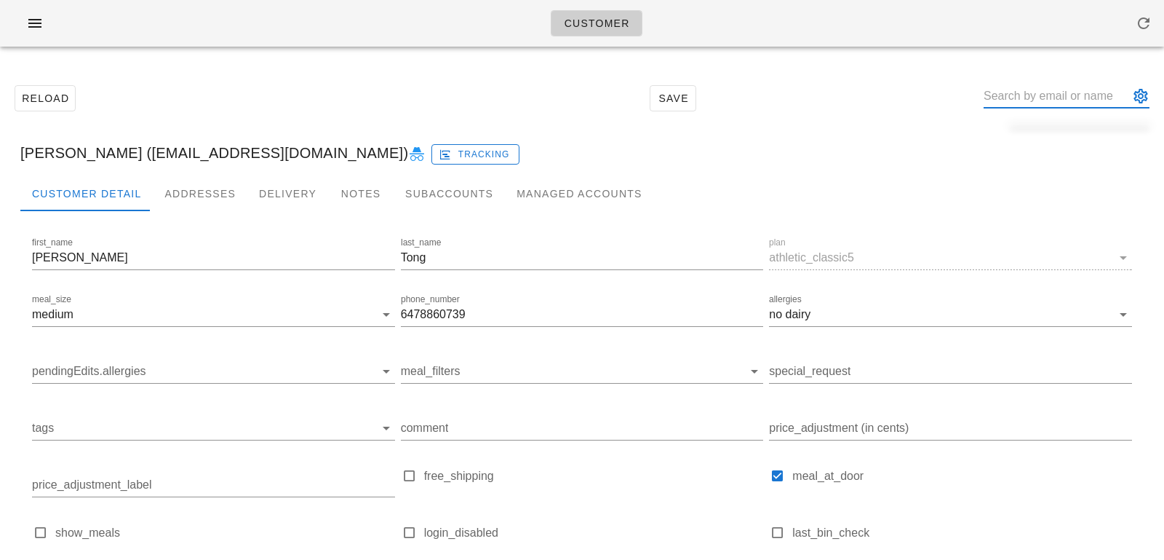
paste input "Summer Sainaney"
type input "Summer Sainaney"
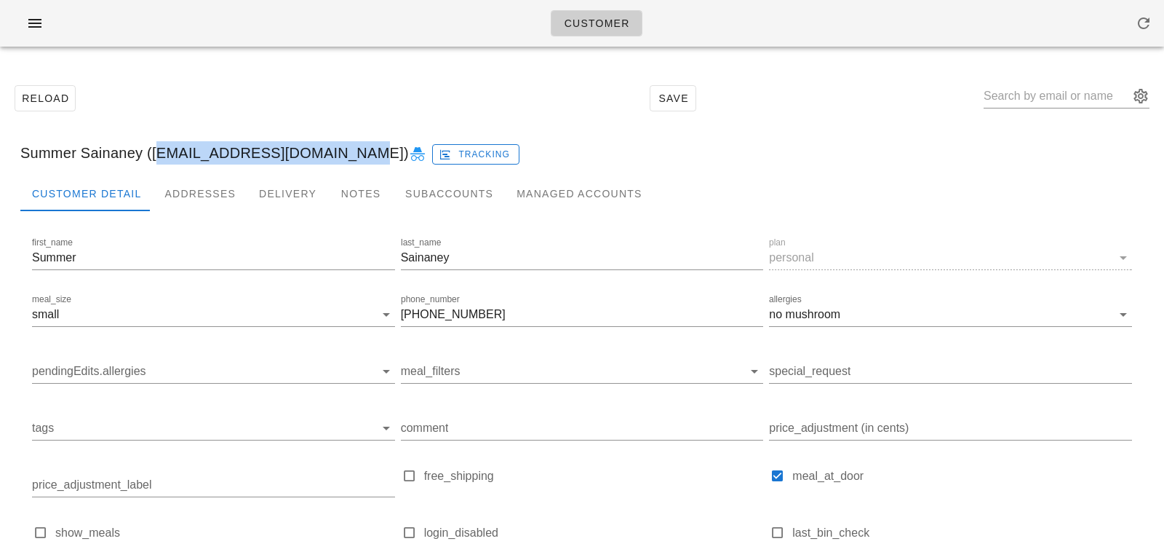
drag, startPoint x: 148, startPoint y: 151, endPoint x: 346, endPoint y: 155, distance: 197.2
click at [346, 155] on div "Summer Sainaney (summer.sainaney@gmail.com) Tracking" at bounding box center [582, 153] width 1147 height 47
copy div "summer.sainaney@gmail.com"
click at [1035, 95] on input "text" at bounding box center [1057, 95] width 146 height 23
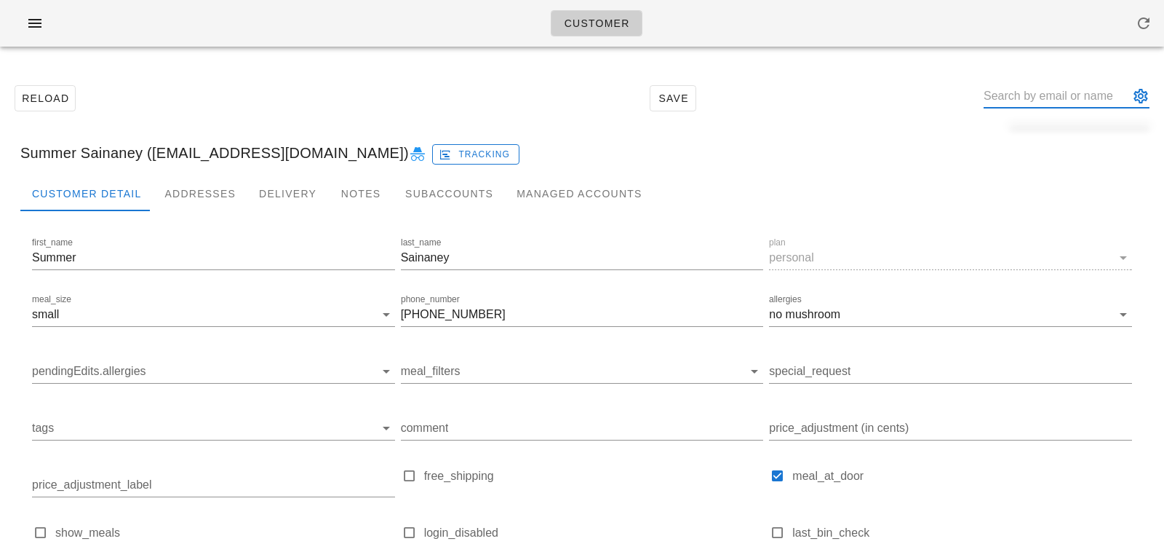
paste input "Greg Marenco"
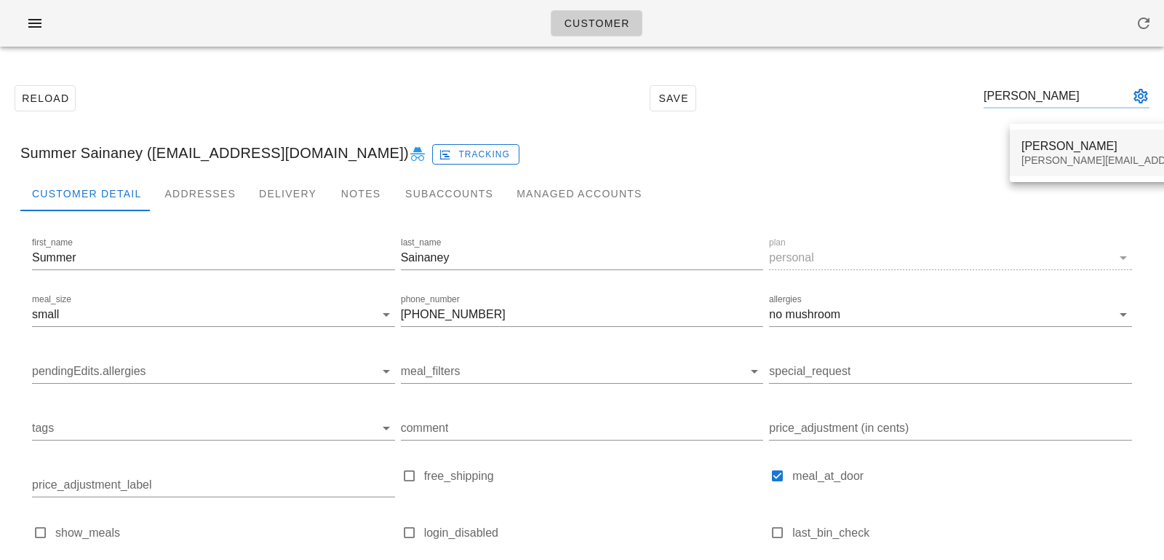
type input "Greg Marenco"
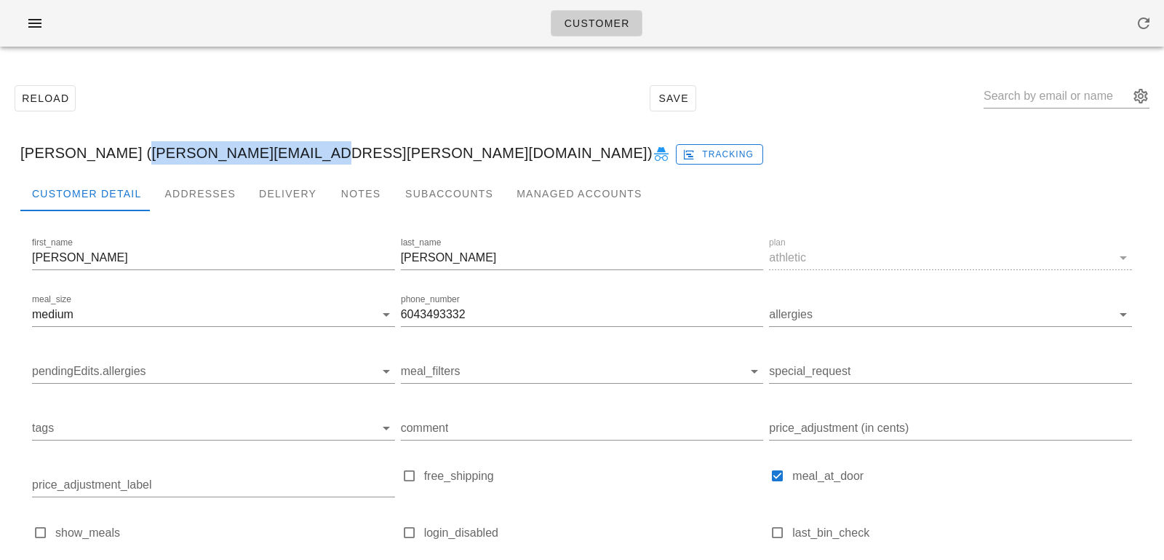
drag, startPoint x: 129, startPoint y: 154, endPoint x: 302, endPoint y: 158, distance: 173.2
click at [302, 158] on div "Greg Marenco (Greg.marenco@gmail.com) Tracking" at bounding box center [582, 153] width 1147 height 47
copy div "Greg.marenco@gmail.com"
click at [1024, 98] on input "text" at bounding box center [1057, 95] width 146 height 23
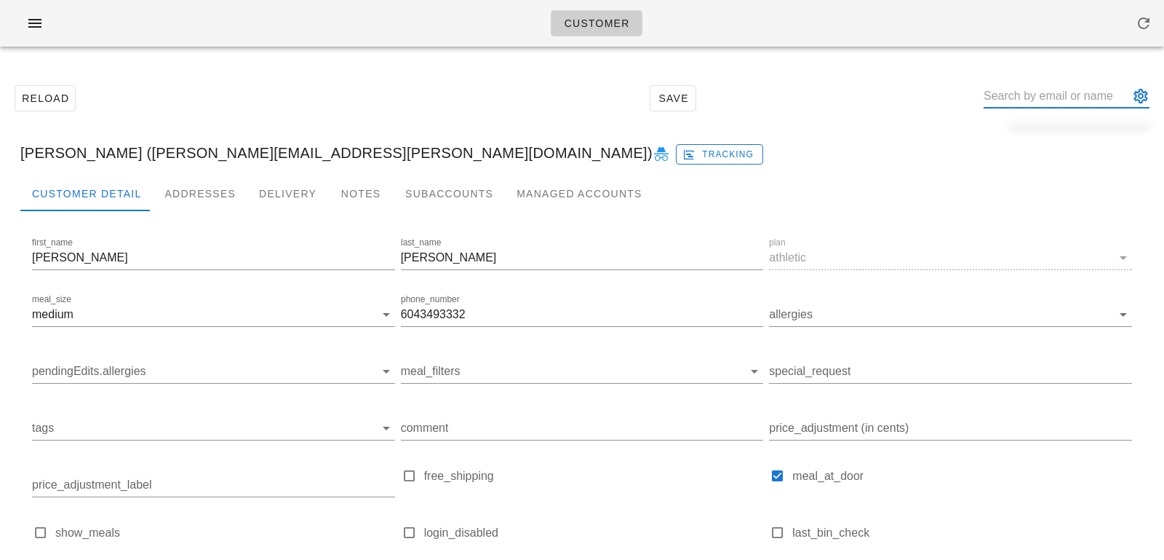
paste input "Shirley Chu"
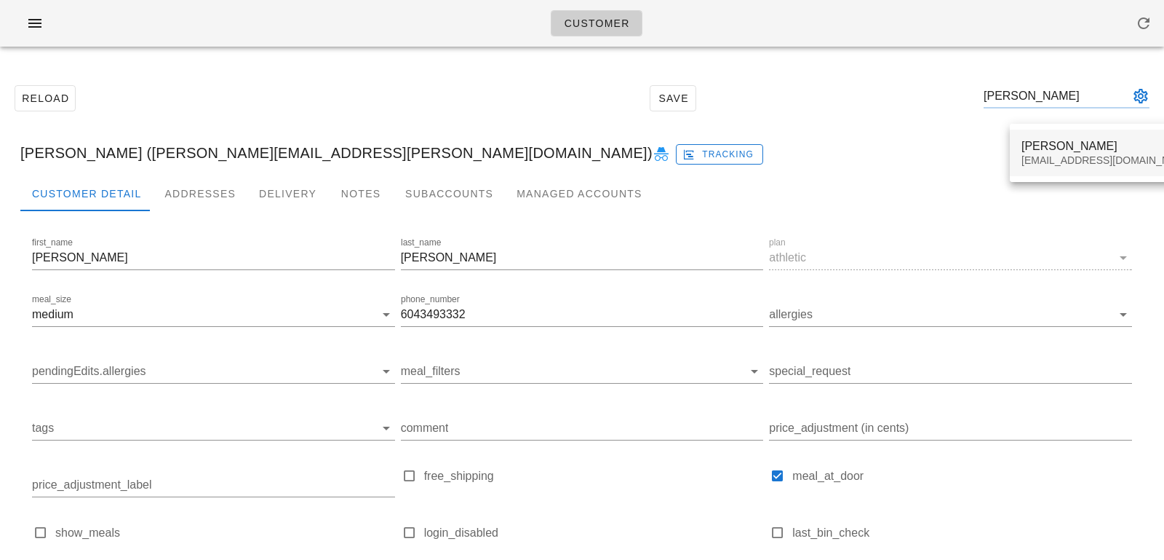
type input "Shirley Chu"
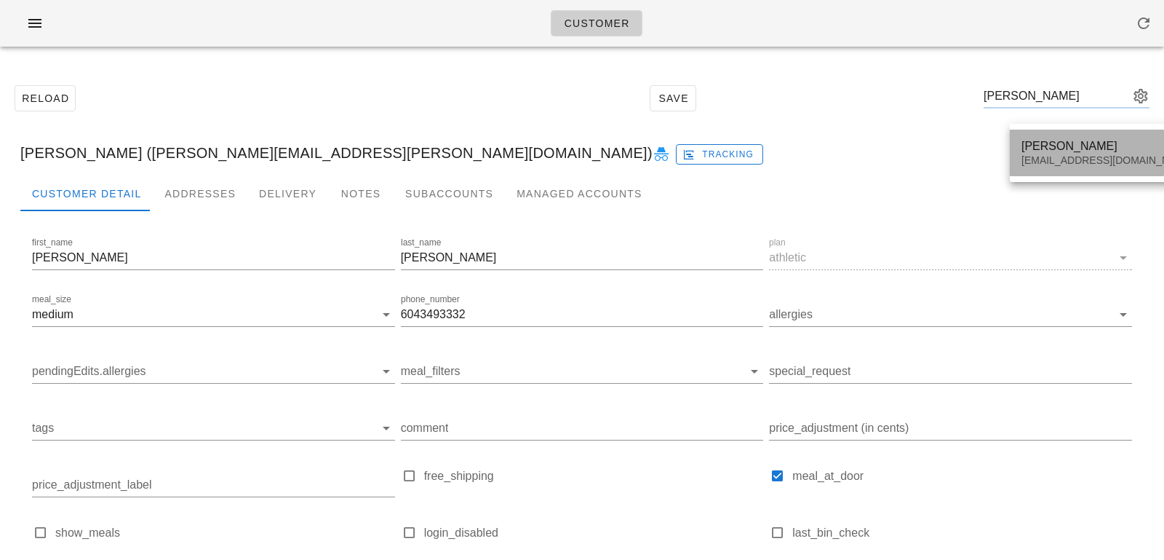
click at [1051, 165] on div "shirleychu405@gmail.com" at bounding box center [1108, 160] width 172 height 12
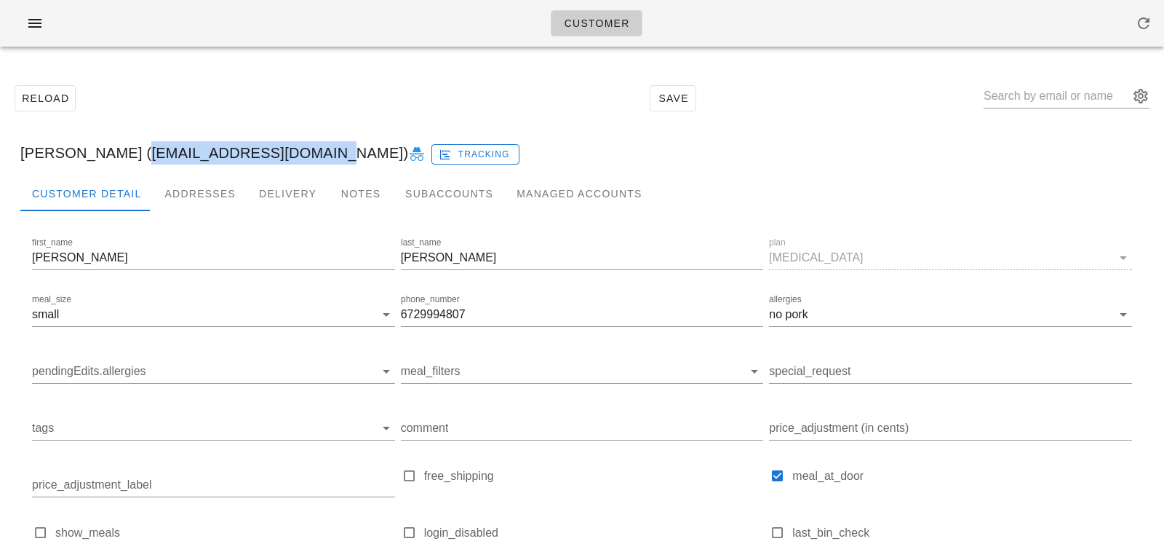
drag, startPoint x: 104, startPoint y: 151, endPoint x: 274, endPoint y: 154, distance: 170.3
click at [274, 154] on div "Shirley Chu (shirleychu405@gmail.com) Tracking" at bounding box center [582, 153] width 1147 height 47
click at [1064, 97] on input "text" at bounding box center [1057, 95] width 146 height 23
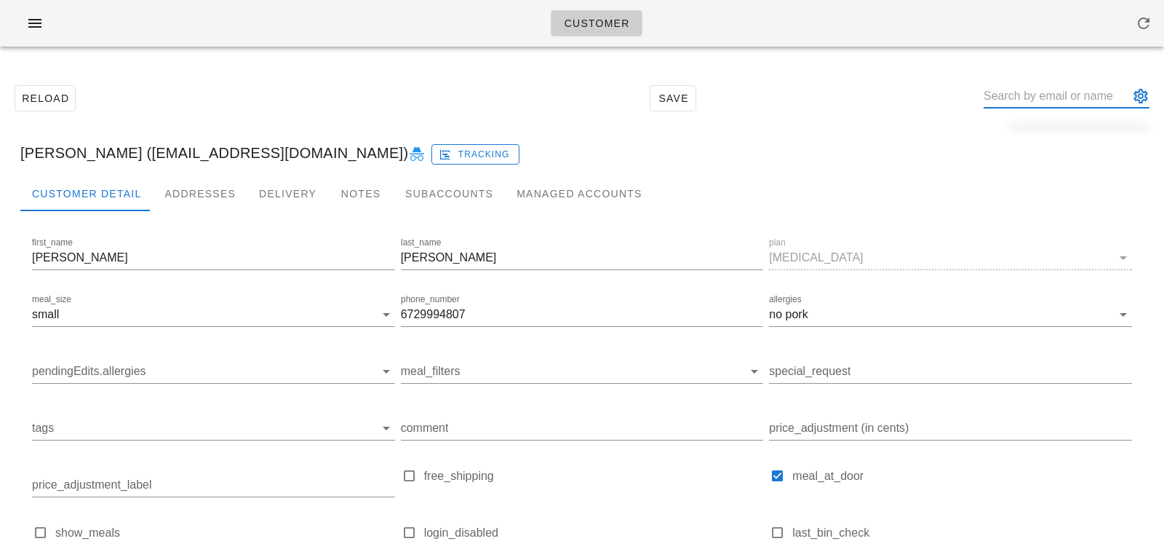
paste input "Amanda Sisko"
type input "Amanda Sisko"
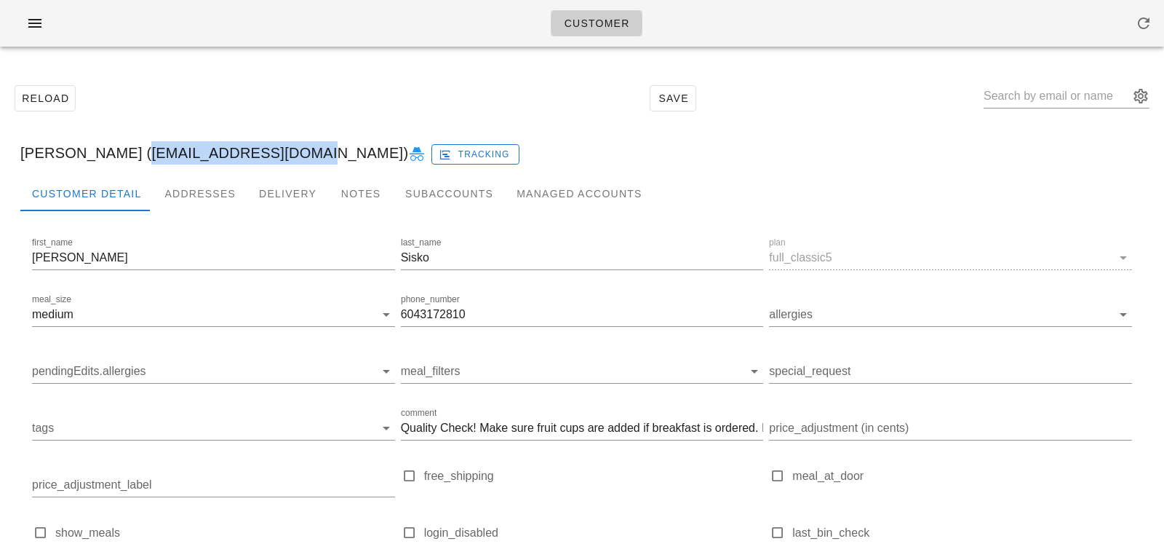
drag, startPoint x: 124, startPoint y: 151, endPoint x: 288, endPoint y: 155, distance: 163.8
click at [288, 155] on div "Amanda Sisko (amandasisko@gmail.com) Tracking" at bounding box center [582, 153] width 1147 height 47
click at [1040, 99] on input "text" at bounding box center [1057, 95] width 146 height 23
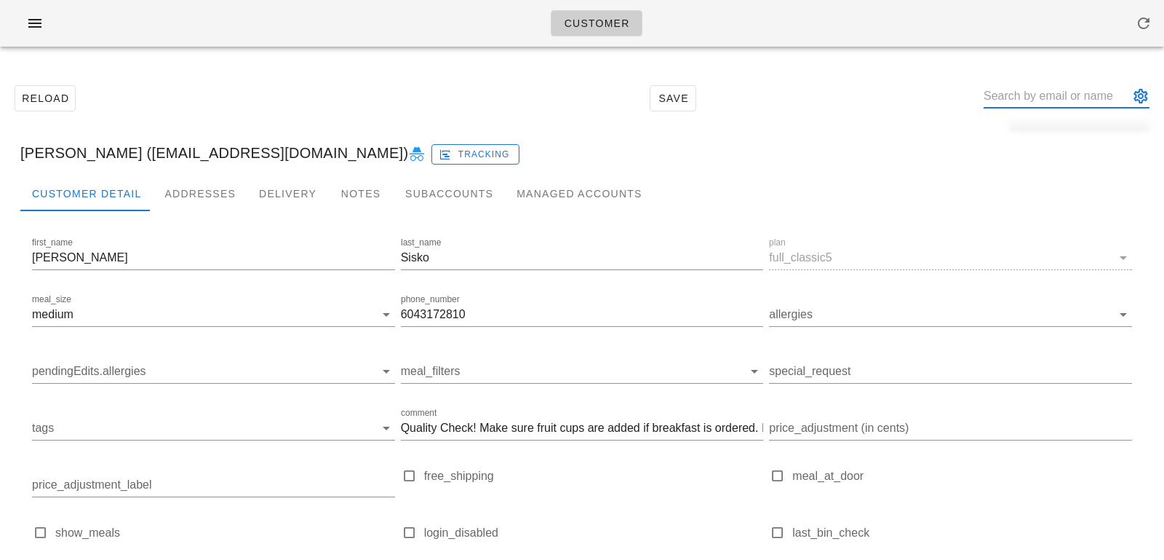
paste input "Christina Sullivan"
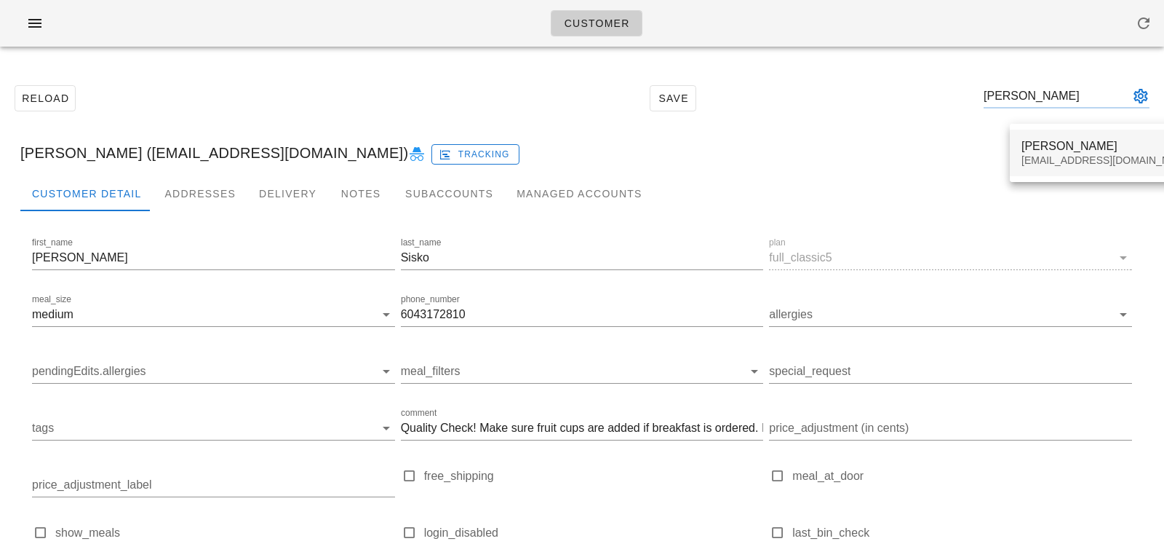
type input "Christina Sullivan"
click at [1043, 149] on div "Christina Sullivan" at bounding box center [1108, 146] width 172 height 14
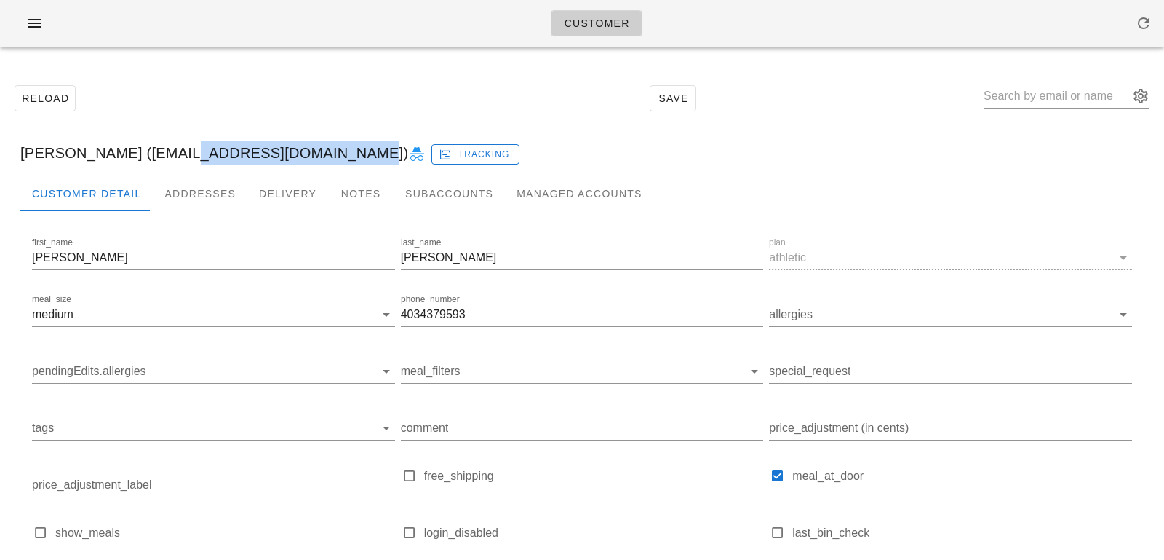
drag, startPoint x: 145, startPoint y: 154, endPoint x: 301, endPoint y: 156, distance: 155.7
click at [301, 156] on div "Christina Sullivan (cwysullivan@gmail.com) Tracking" at bounding box center [582, 153] width 1147 height 47
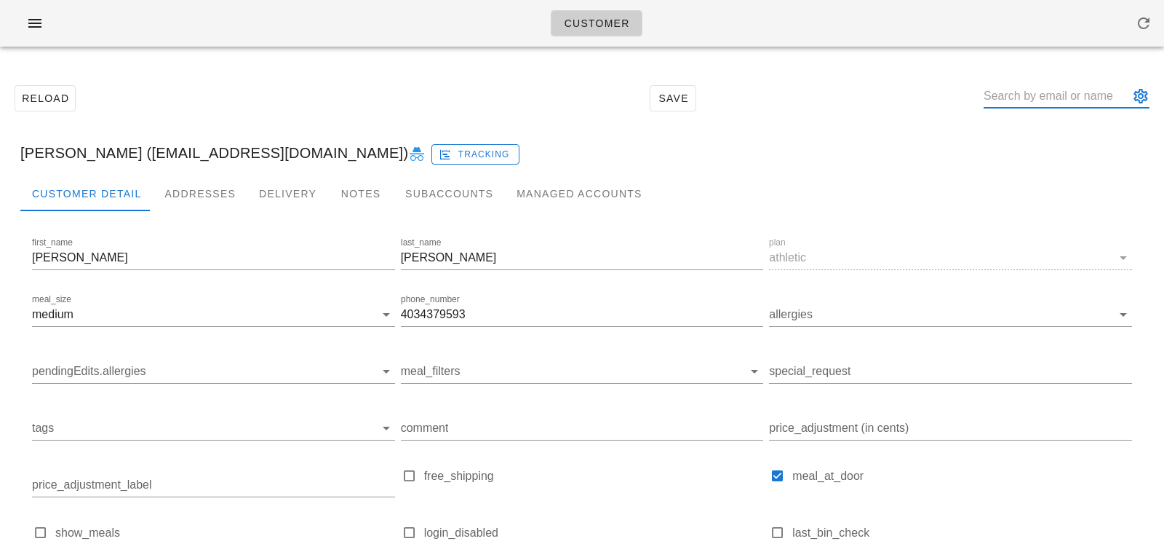
click at [1058, 95] on input "text" at bounding box center [1057, 95] width 146 height 23
paste input "Kayoko hayashi"
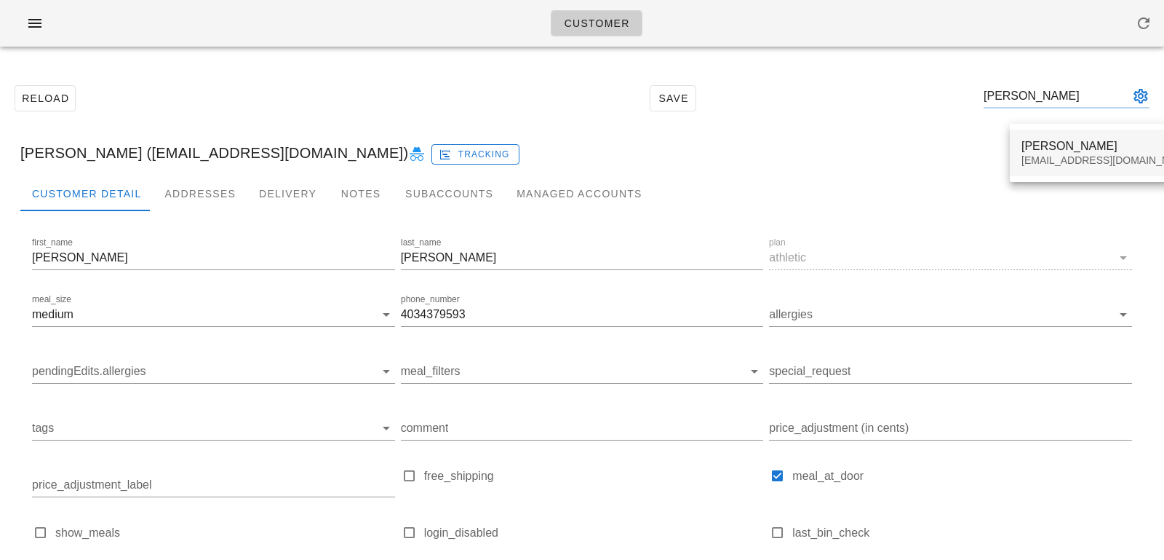
type input "Kayoko hayashi"
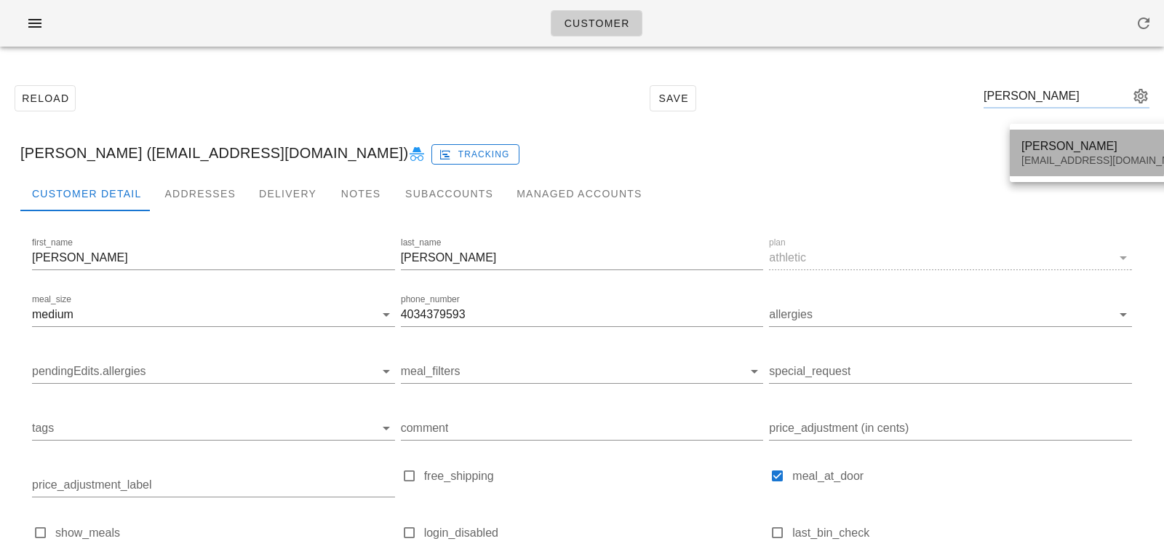
click at [1047, 165] on div "kayhaya7@gmail.com" at bounding box center [1108, 160] width 172 height 12
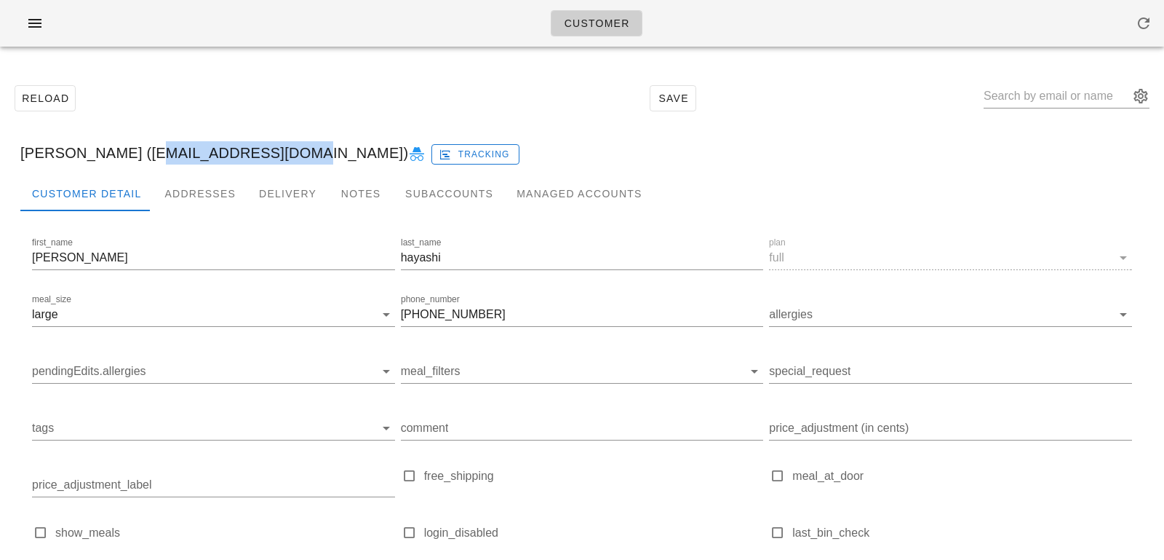
drag, startPoint x: 134, startPoint y: 154, endPoint x: 276, endPoint y: 158, distance: 142.0
click at [276, 158] on div "Kayoko hayashi (kayhaya7@gmail.com) Tracking" at bounding box center [582, 153] width 1147 height 47
click at [1065, 98] on input "text" at bounding box center [1057, 95] width 146 height 23
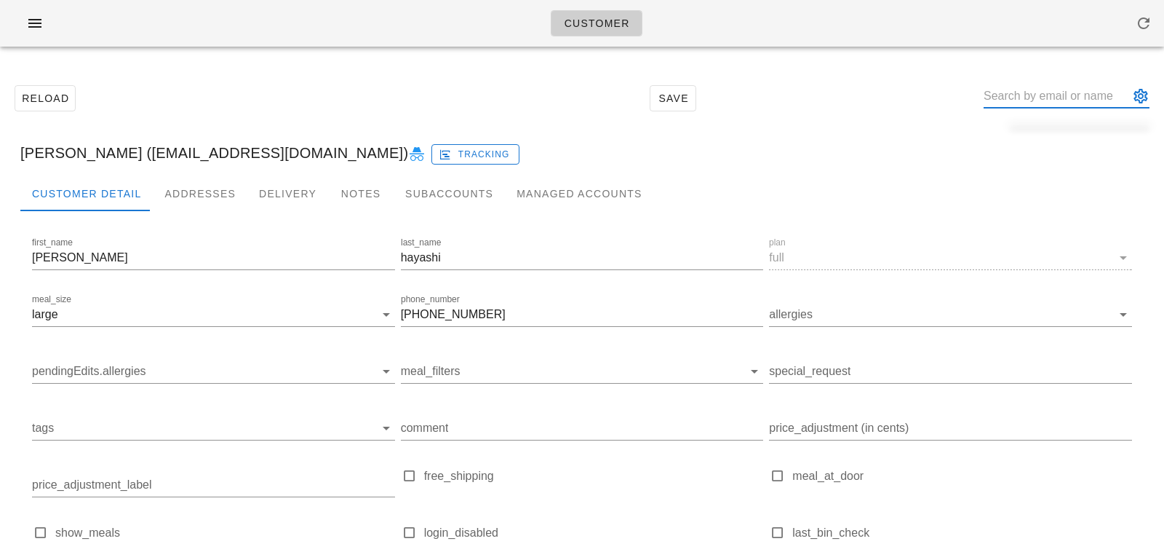
paste input "Sara Montaleone"
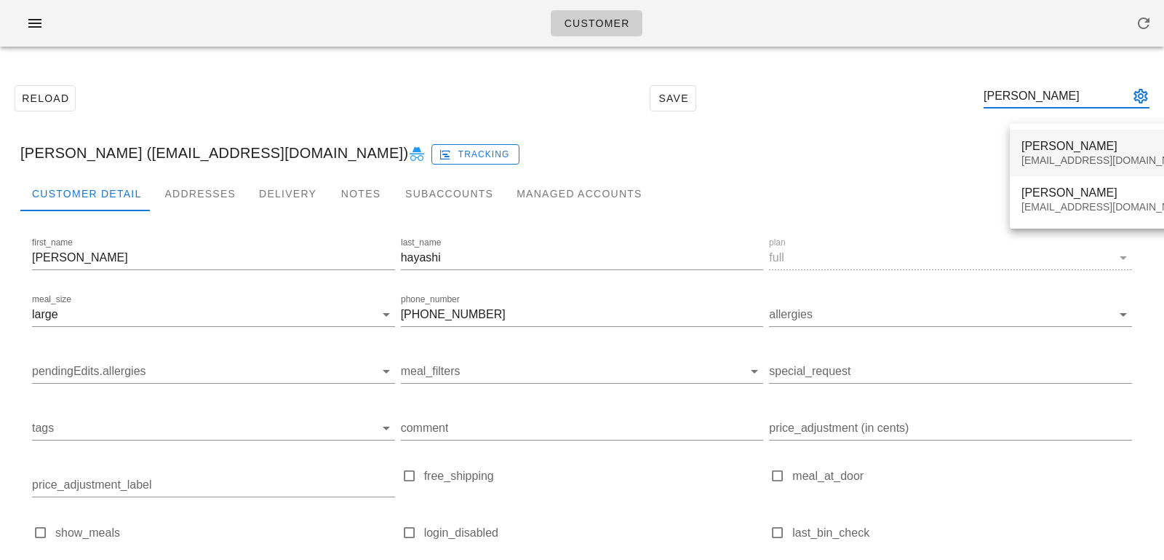
type input "Sara Montaleone"
click at [1058, 145] on div "Sara Montaleone" at bounding box center [1108, 146] width 172 height 14
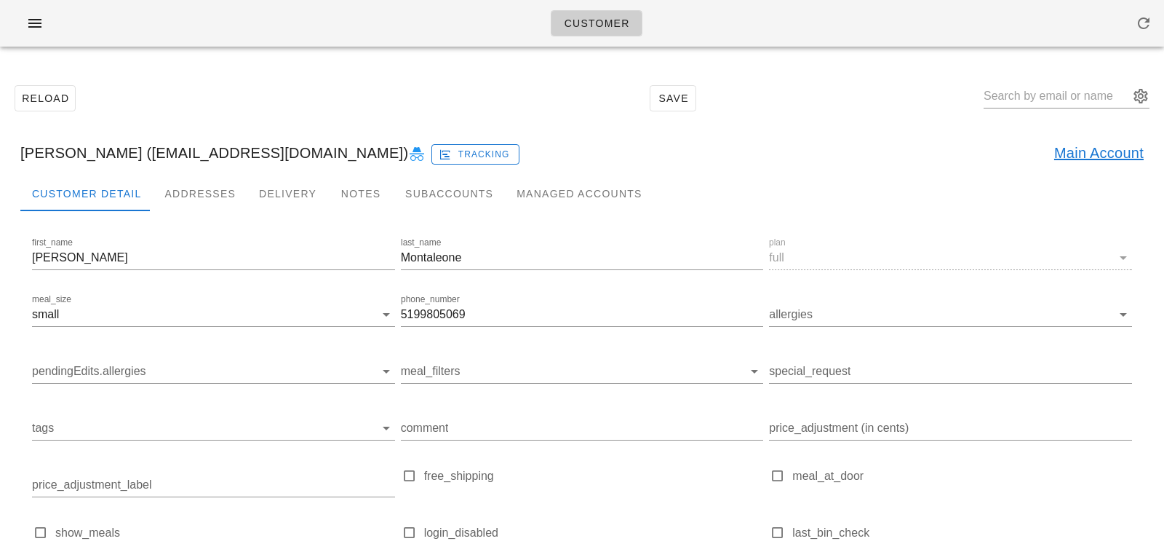
click at [1086, 153] on link "Main Account" at bounding box center [1098, 152] width 89 height 23
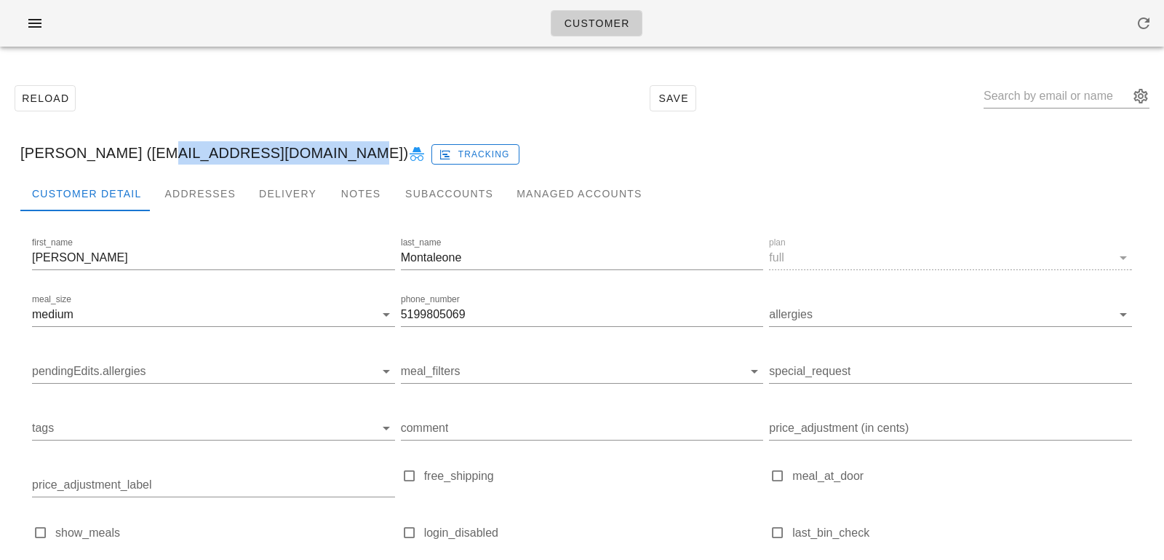
drag, startPoint x: 144, startPoint y: 151, endPoint x: 321, endPoint y: 160, distance: 177.0
click at [321, 162] on div "Sara Montaleone (smontaleone@hotmail.com) Tracking" at bounding box center [582, 153] width 1147 height 47
click at [1055, 102] on input "text" at bounding box center [1057, 95] width 146 height 23
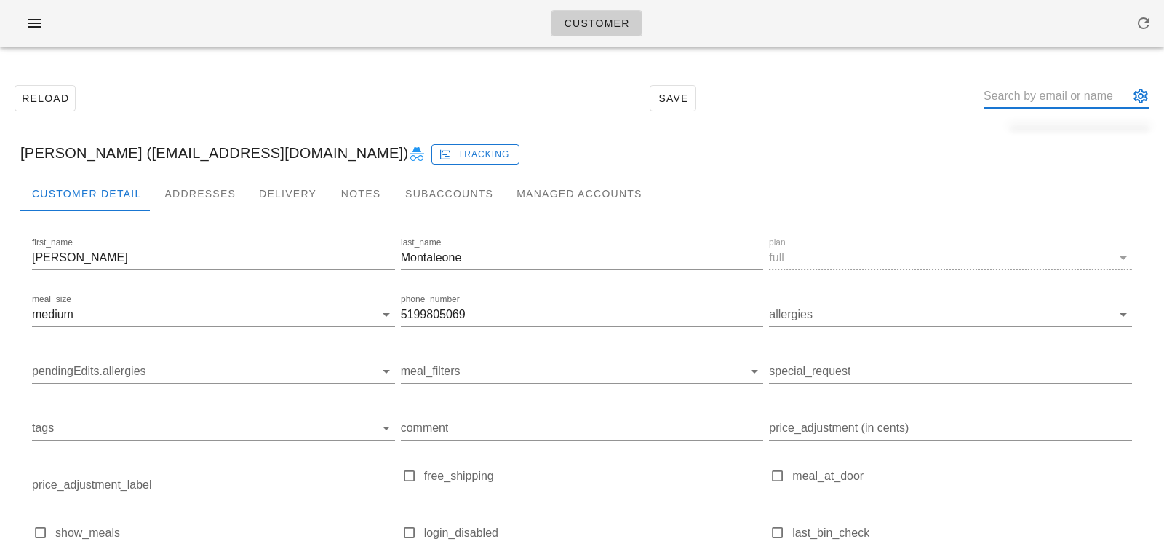
paste input "Sophie Verkerk"
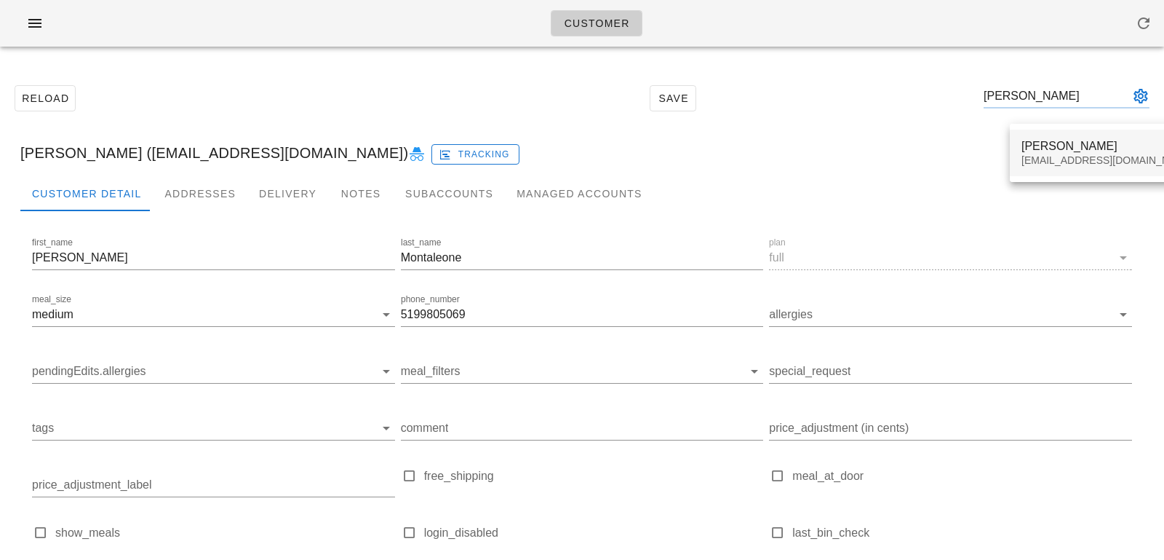
type input "Sophie Verkerk"
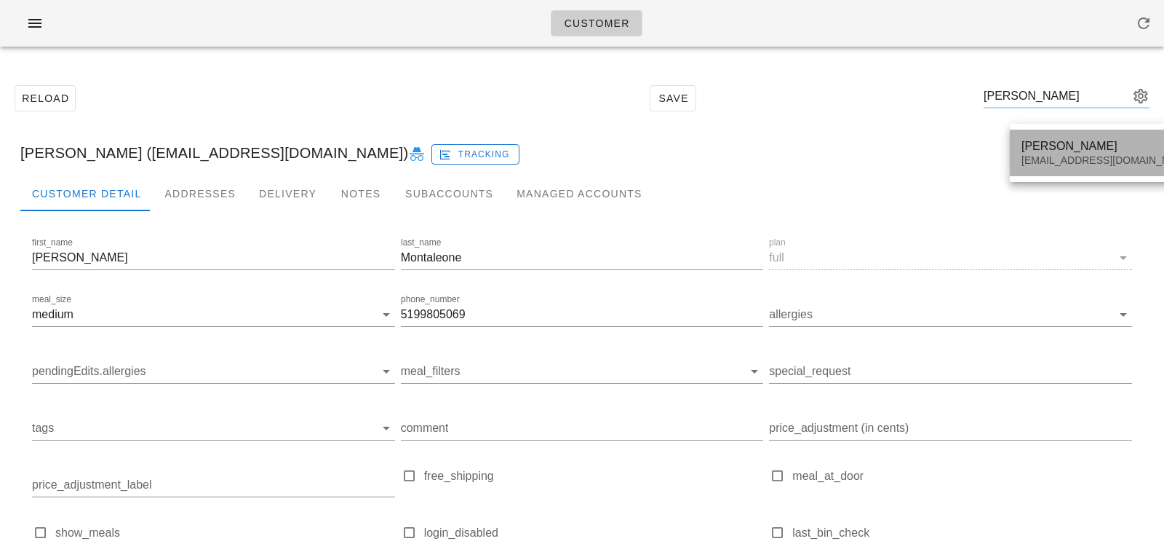
click at [1038, 172] on div "Sophie Verkerk verkerk8@hotmail.com" at bounding box center [1108, 152] width 172 height 45
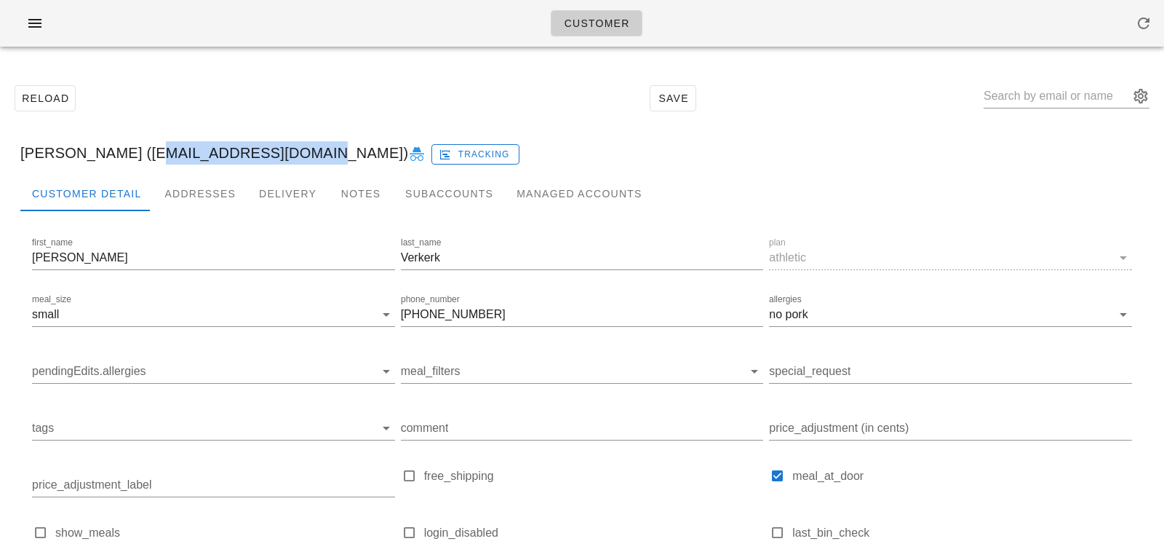
drag, startPoint x: 131, startPoint y: 154, endPoint x: 283, endPoint y: 155, distance: 152.1
click at [283, 155] on div "Sophie Verkerk (verkerk8@hotmail.com) Tracking" at bounding box center [582, 153] width 1147 height 47
click at [1030, 90] on input "text" at bounding box center [1057, 95] width 146 height 23
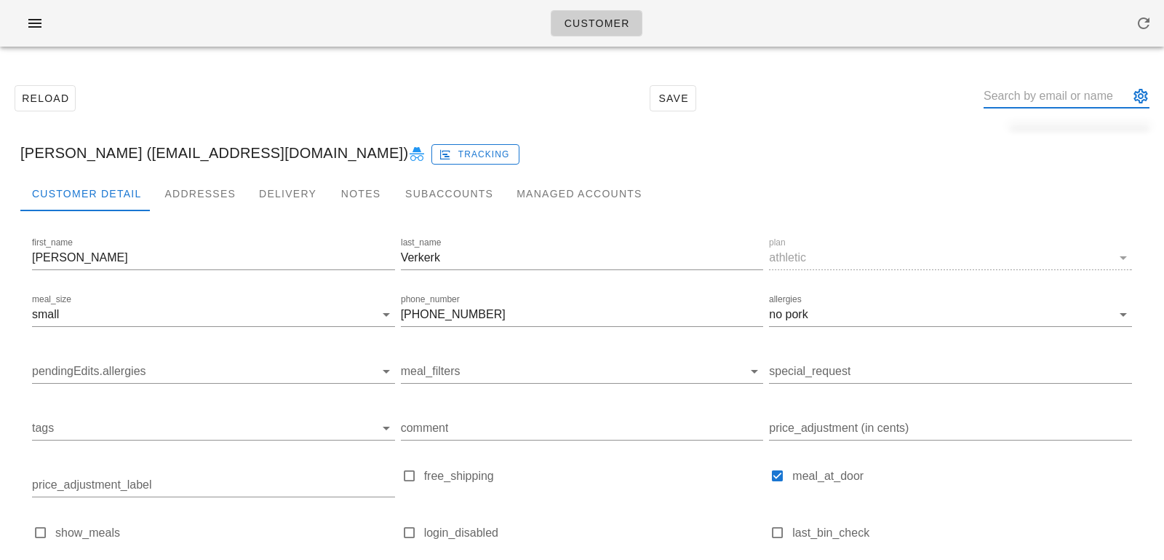
paste input "Ana Carvalho"
type input "Ana Carvalho"
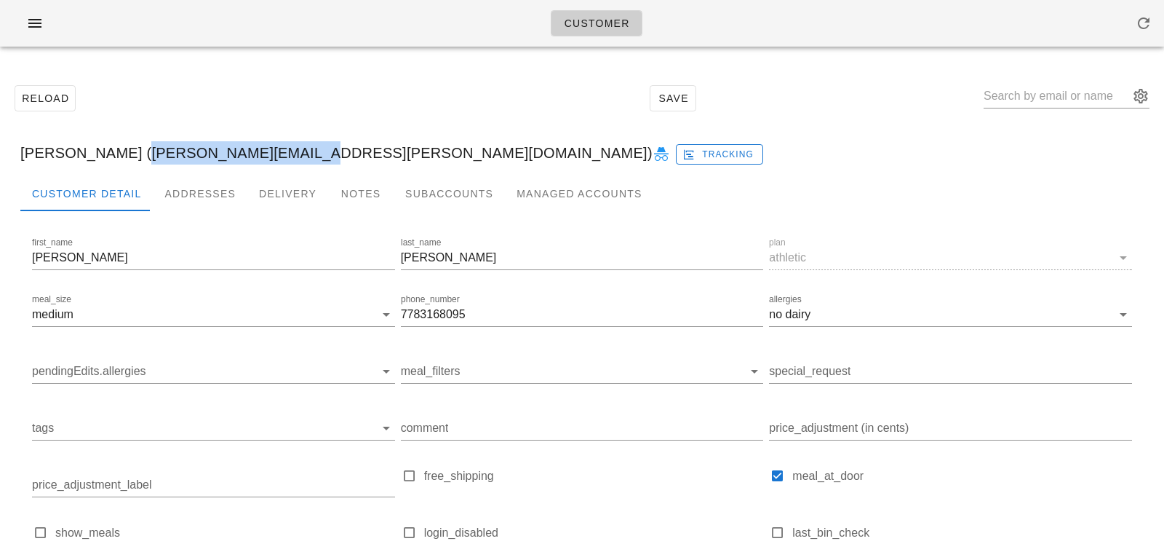
drag, startPoint x: 120, startPoint y: 154, endPoint x: 268, endPoint y: 146, distance: 148.6
click at [268, 146] on div "Ana Carvalho (ana.carvalho@live.com) Tracking" at bounding box center [582, 153] width 1147 height 47
click at [1055, 106] on input "text" at bounding box center [1057, 95] width 146 height 23
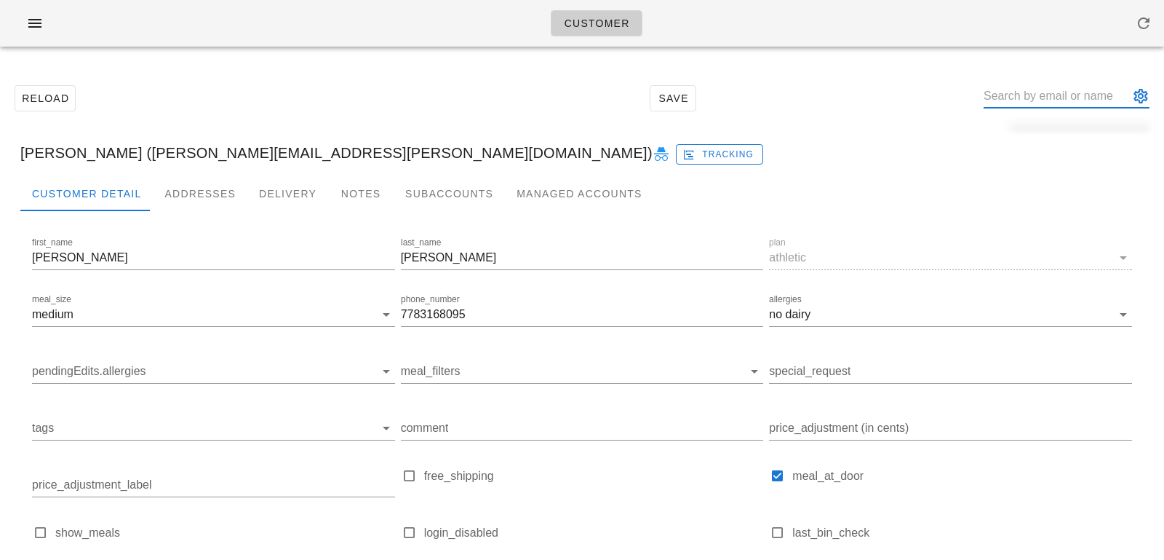
paste input "Samuel Yazdani"
type input "Samuel Yazdani"
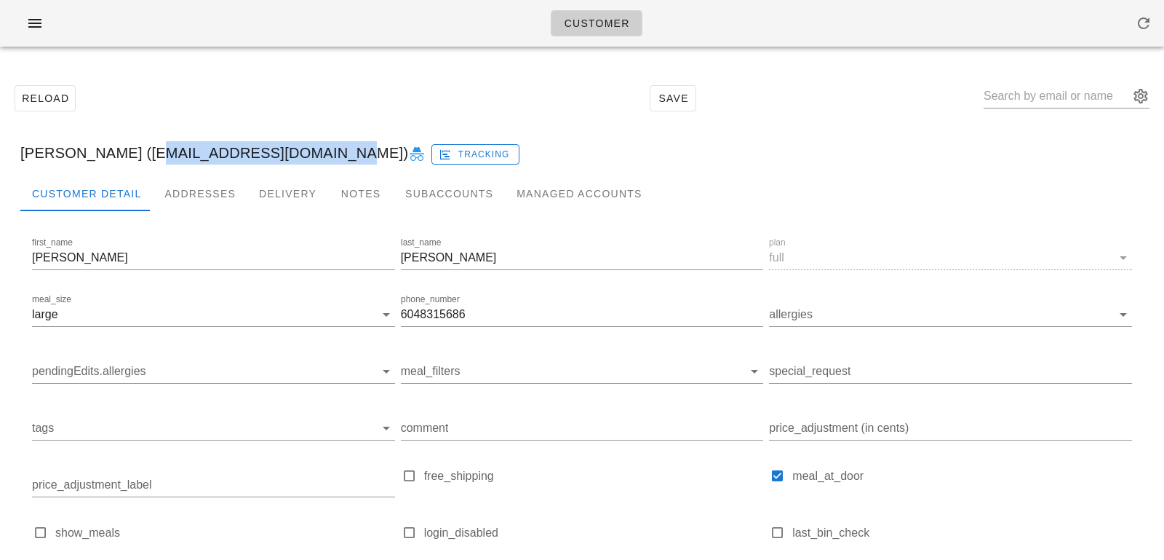
drag, startPoint x: 133, startPoint y: 151, endPoint x: 310, endPoint y: 150, distance: 176.8
click at [310, 150] on div "Samuel Yazdani (samuelmcphail@gmail.com) Tracking" at bounding box center [582, 153] width 1147 height 47
click at [1008, 100] on div "Reload Save" at bounding box center [582, 98] width 1147 height 63
click at [1054, 96] on input "text" at bounding box center [1057, 95] width 146 height 23
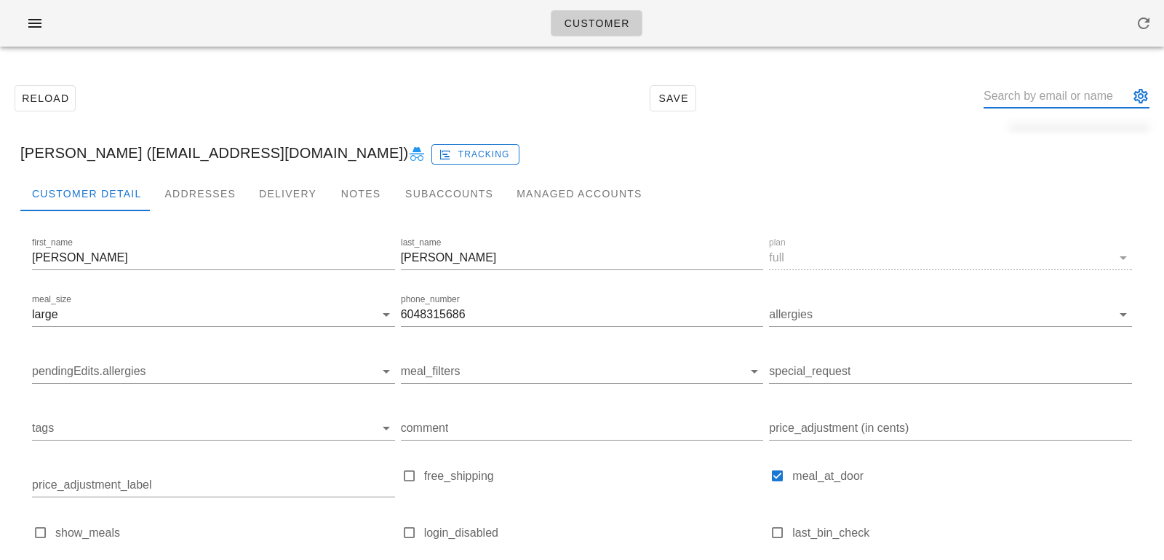
paste input "Freda Wong"
type input "Freda Wong"
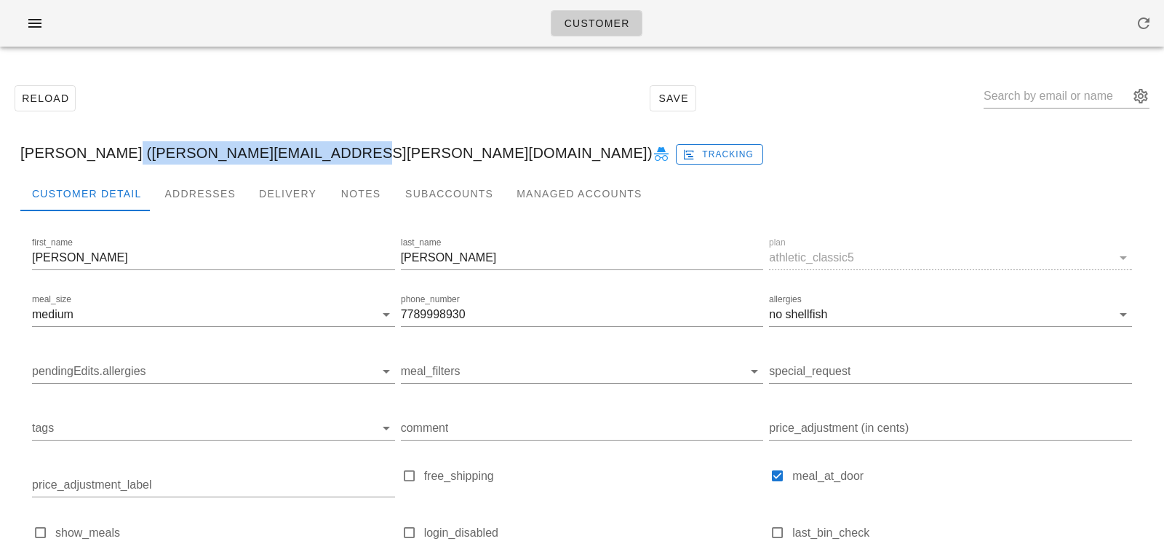
drag, startPoint x: 113, startPoint y: 153, endPoint x: 325, endPoint y: 156, distance: 212.5
click at [325, 156] on div "Freda Wong (freda.wong.account@gmail.com) Tracking" at bounding box center [582, 153] width 1147 height 47
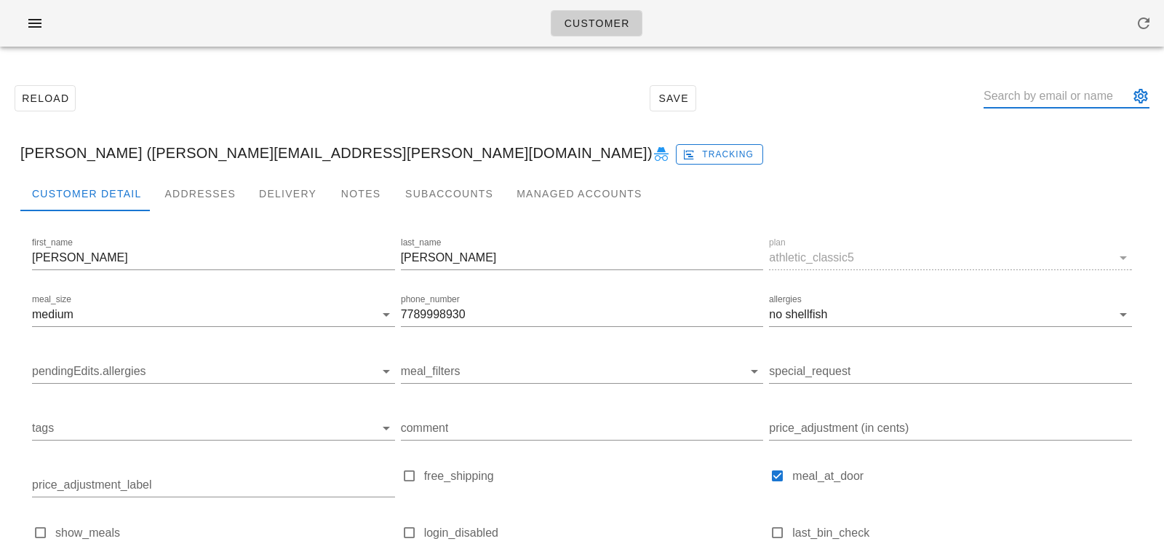
click at [1083, 96] on input "text" at bounding box center [1057, 95] width 146 height 23
paste input "Robin Weekes"
type input "Robin Weekes"
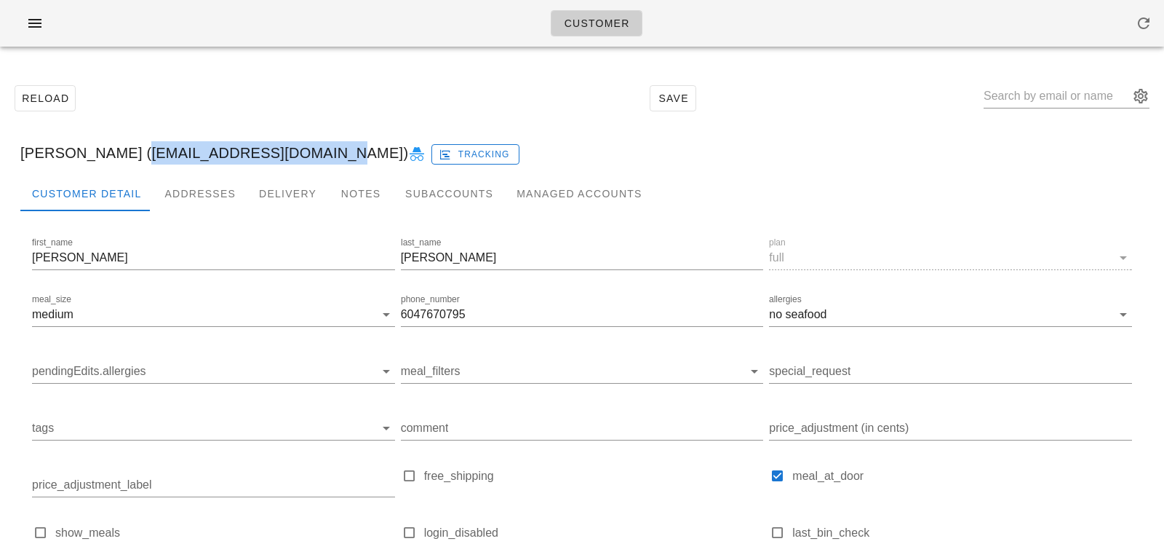
drag, startPoint x: 126, startPoint y: 155, endPoint x: 315, endPoint y: 159, distance: 189.2
click at [315, 159] on div "Robin Weekes (LD_AKA_Blaze@hotmail.com) Tracking" at bounding box center [582, 153] width 1147 height 47
click at [1036, 99] on input "text" at bounding box center [1057, 95] width 146 height 23
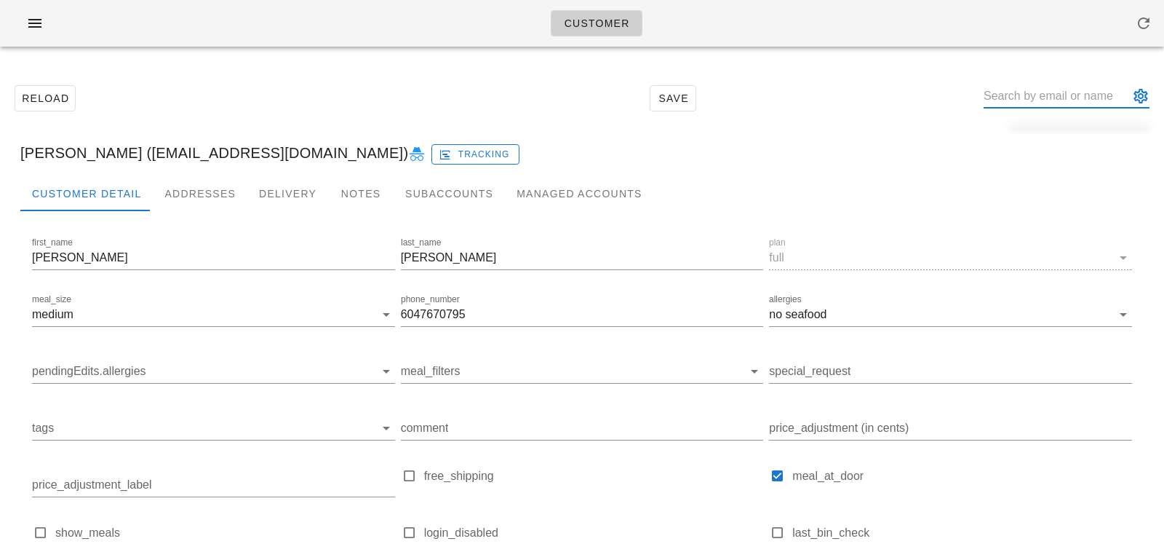
paste input "Jeffrey Doyle"
type input "Jeffrey Doyle"
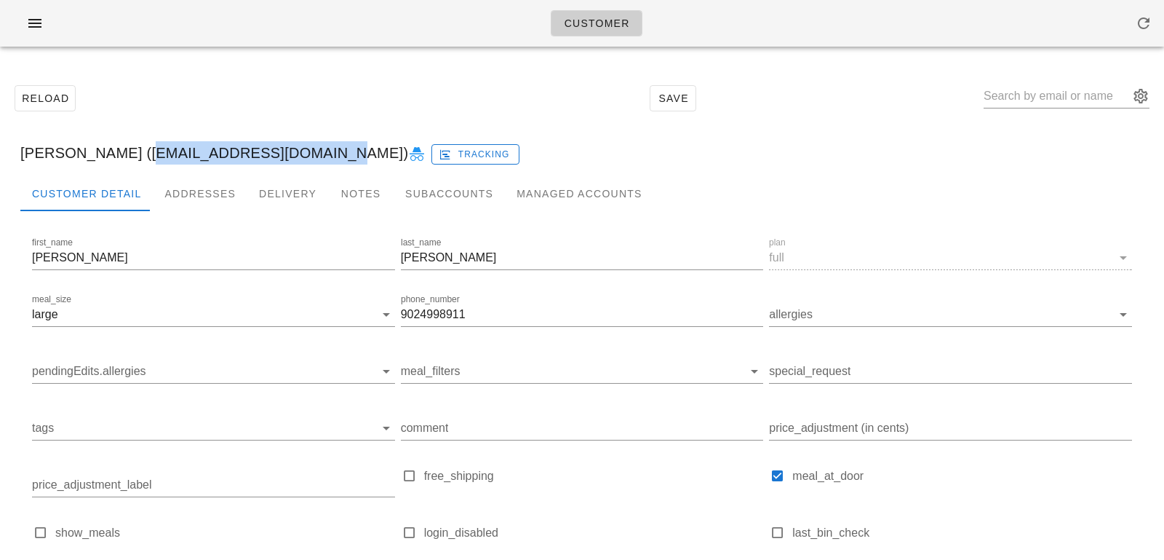
drag, startPoint x: 117, startPoint y: 151, endPoint x: 286, endPoint y: 154, distance: 168.8
click at [286, 154] on div "Jeffrey Doyle (jeffreydoylec@gmail.com) Tracking" at bounding box center [582, 153] width 1147 height 47
click at [1064, 95] on input "text" at bounding box center [1057, 95] width 146 height 23
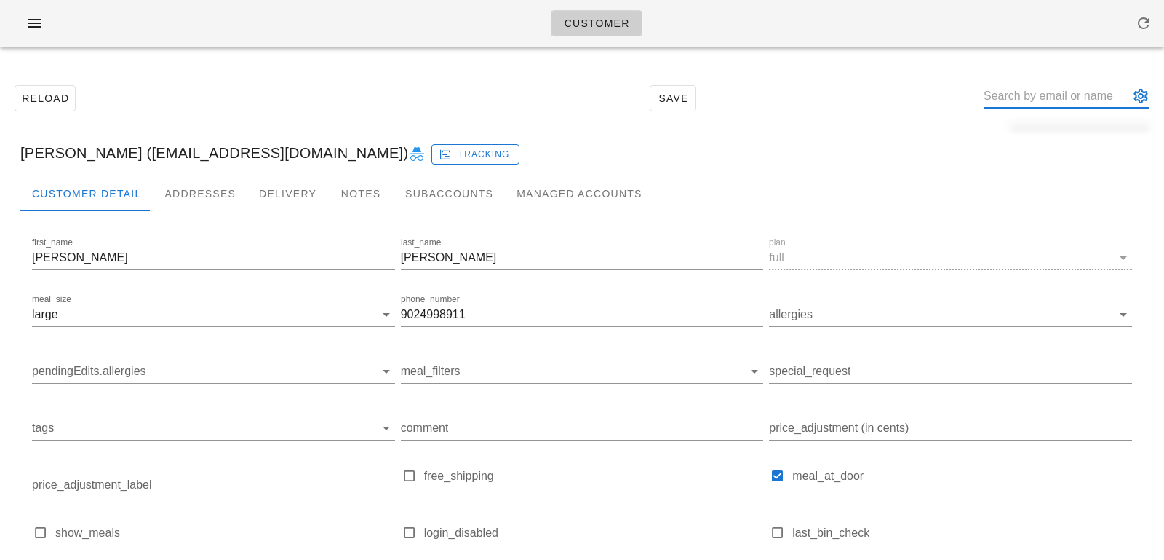
paste input "Shah Din"
type input "Shah Din"
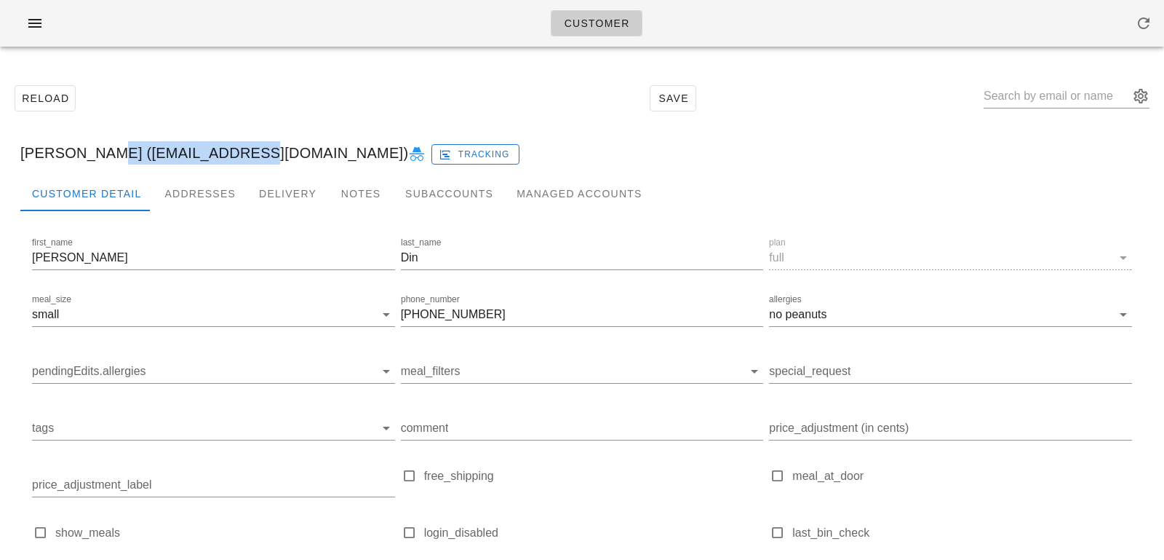
drag, startPoint x: 87, startPoint y: 154, endPoint x: 226, endPoint y: 156, distance: 138.3
click at [226, 156] on div "Shah Din (shahdino@gmail.com) Tracking" at bounding box center [582, 153] width 1147 height 47
click at [1057, 103] on input "text" at bounding box center [1057, 95] width 146 height 23
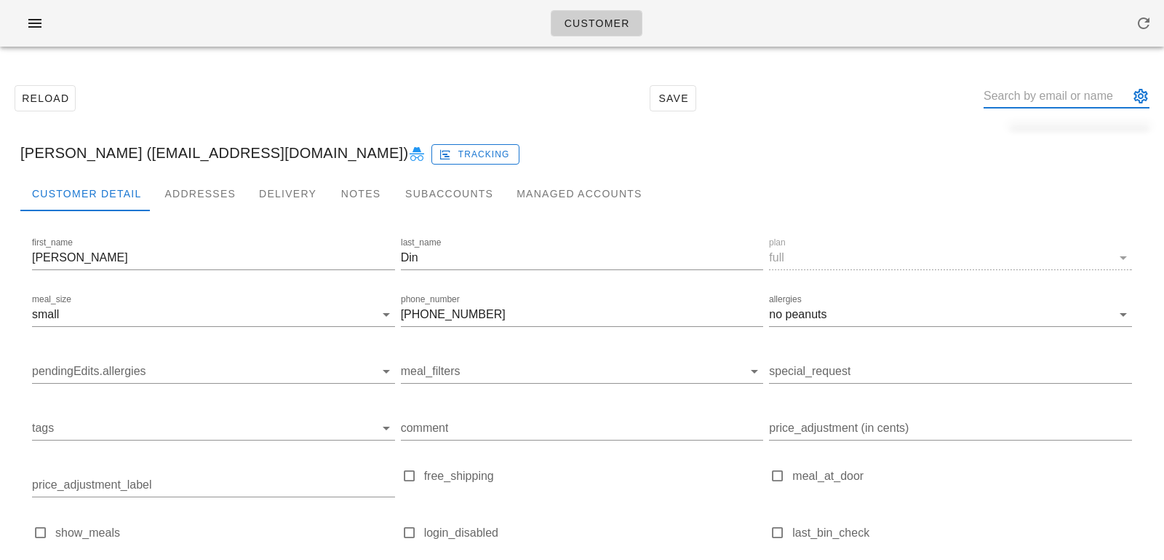
paste input "Ruth gill"
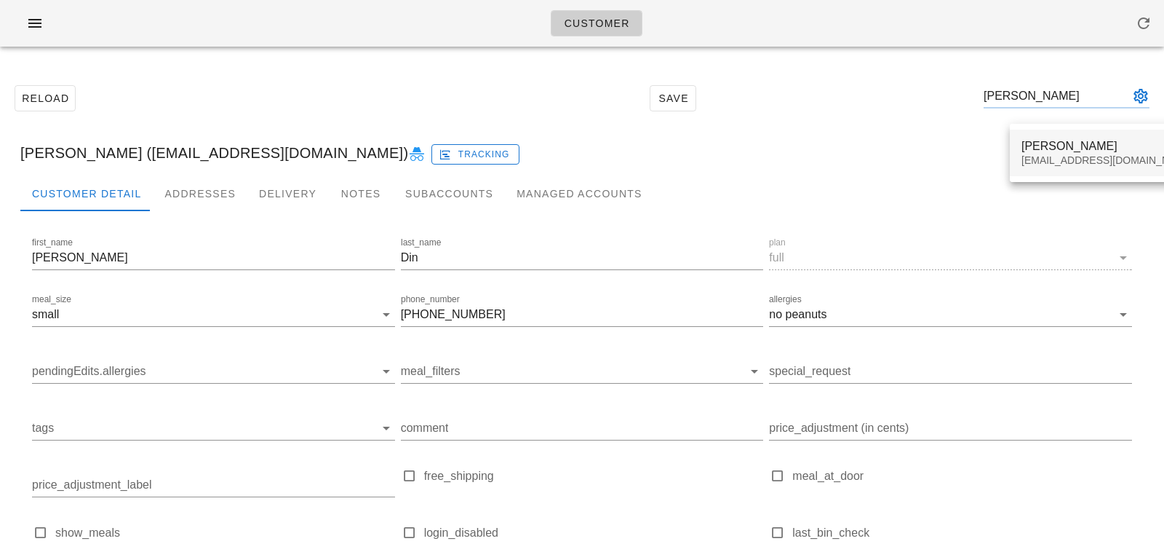
type input "Ruth gill"
click at [1057, 146] on div "Ruth Gill" at bounding box center [1108, 146] width 172 height 14
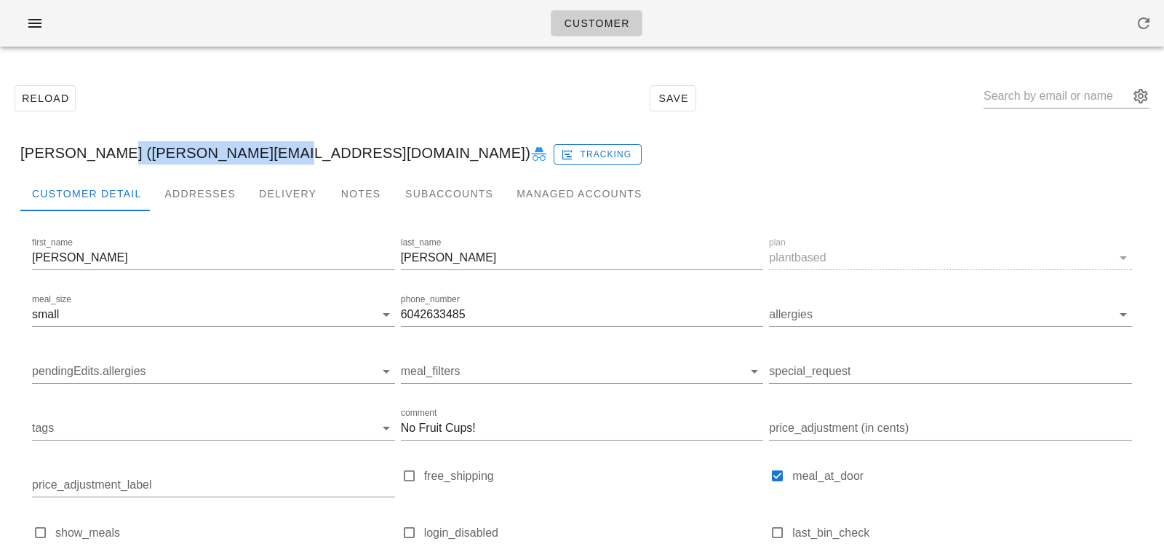
drag, startPoint x: 85, startPoint y: 151, endPoint x: 234, endPoint y: 154, distance: 149.2
click at [234, 154] on div "Ruth Gill (ruthegill@hotmail.com) Tracking" at bounding box center [582, 153] width 1147 height 47
click at [1074, 87] on input "text" at bounding box center [1057, 95] width 146 height 23
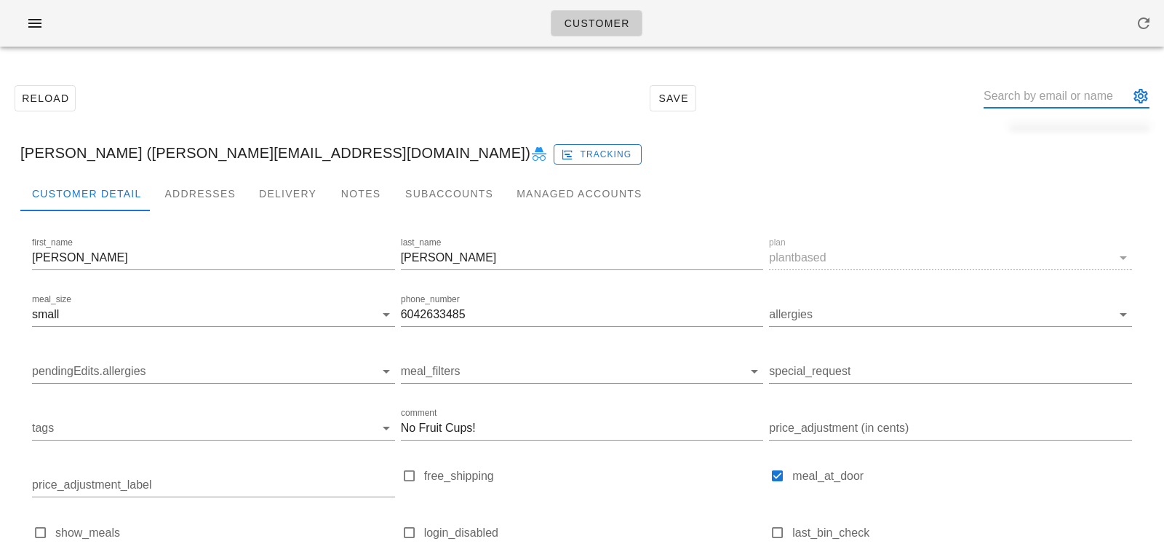
paste input "Melissa Gilliam"
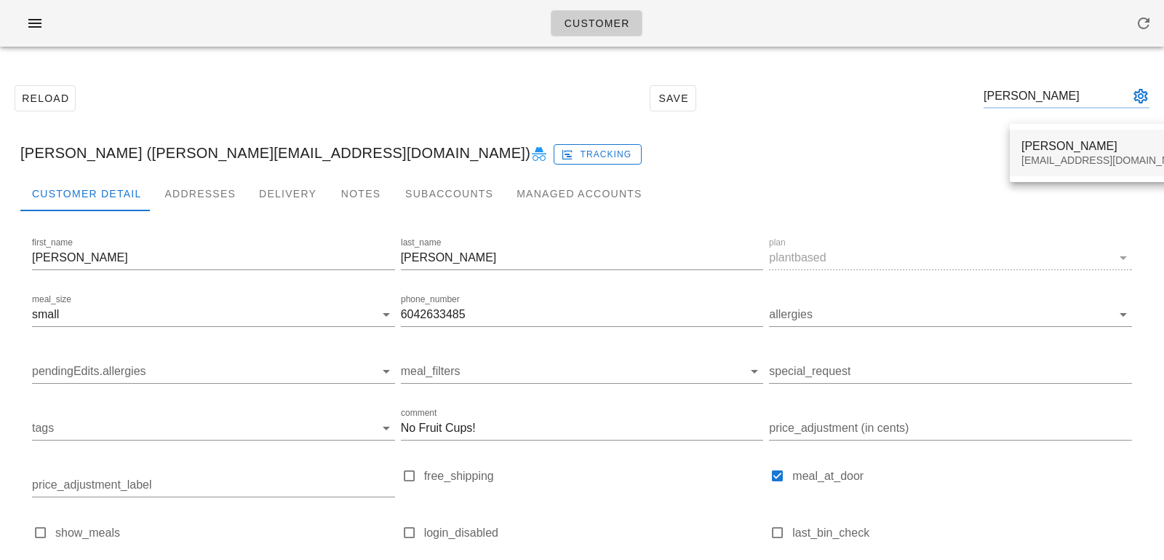
type input "Melissa Gilliam"
click at [1062, 164] on div "melissacgilliam@gmail.com" at bounding box center [1108, 160] width 172 height 12
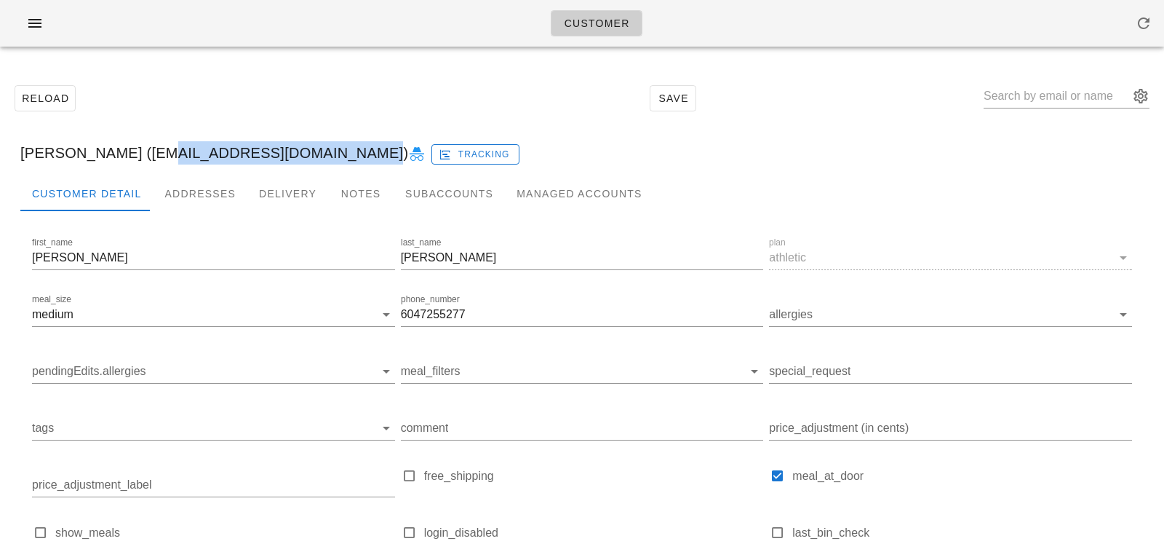
drag, startPoint x: 130, startPoint y: 150, endPoint x: 308, endPoint y: 148, distance: 178.3
click at [308, 148] on div "Melissa Gilliam (melissacgilliam@gmail.com) Tracking" at bounding box center [582, 153] width 1147 height 47
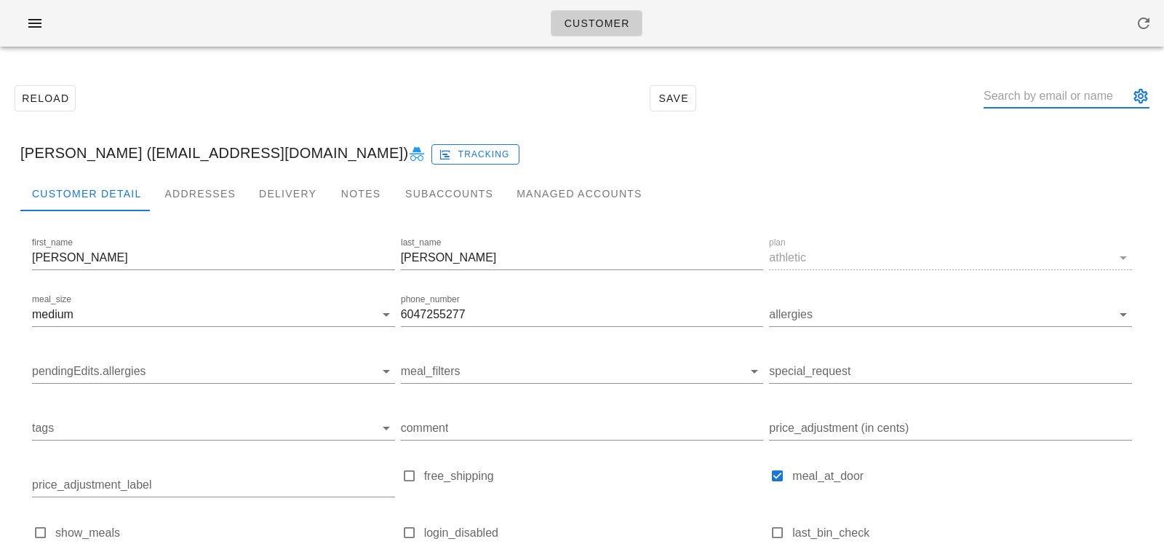
click at [1027, 106] on input "text" at bounding box center [1057, 95] width 146 height 23
paste input "Michael Miller"
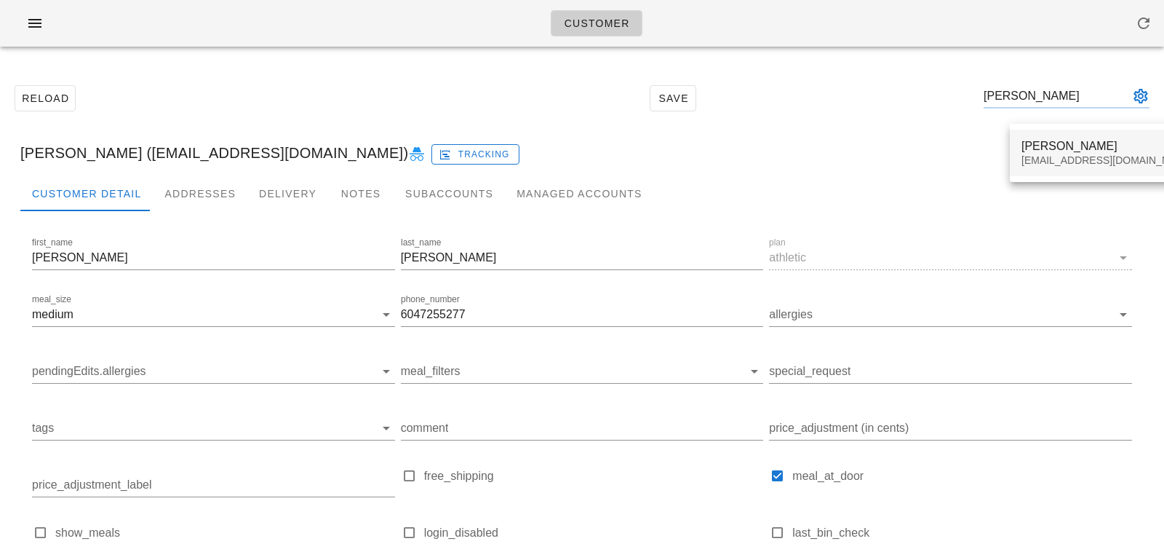
type input "Michael Miller"
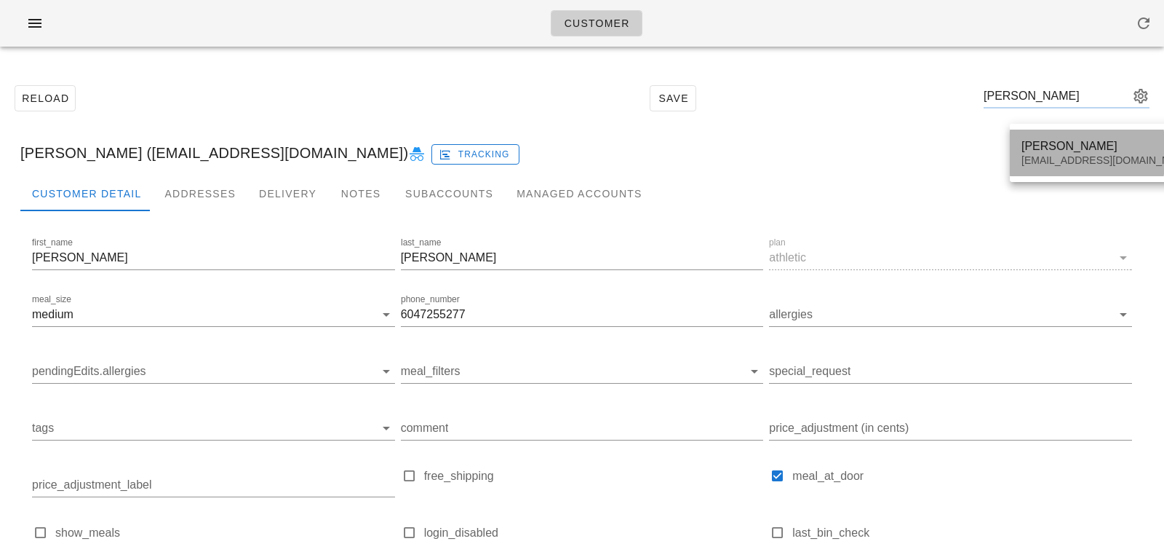
click at [1047, 147] on div "Michael Miller" at bounding box center [1108, 146] width 172 height 14
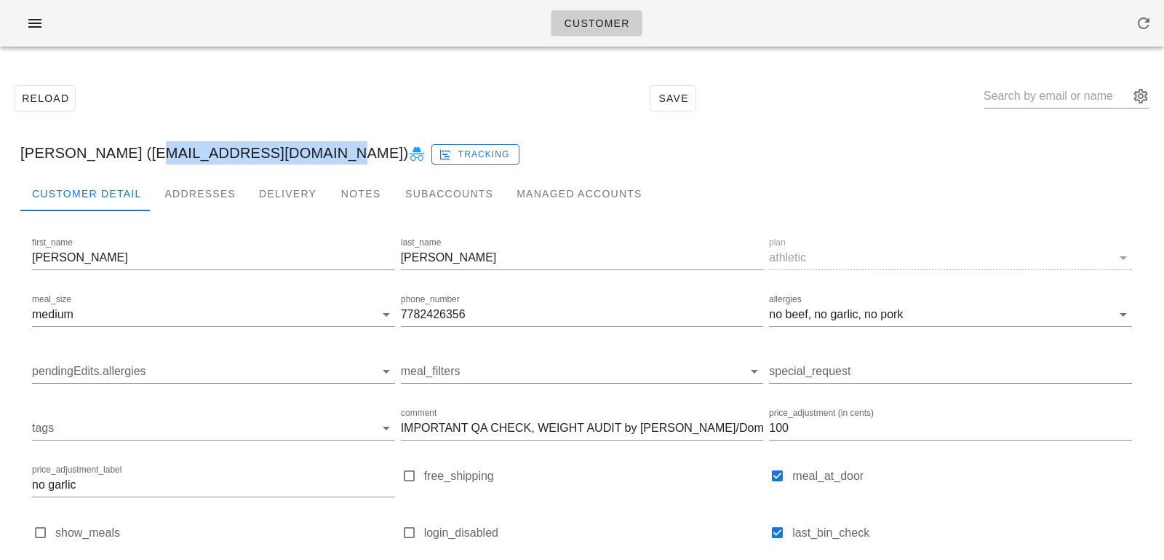
drag, startPoint x: 122, startPoint y: 152, endPoint x: 291, endPoint y: 152, distance: 168.8
click at [291, 152] on div "Michael Miller (michaelmiller89@me.com) Tracking" at bounding box center [582, 153] width 1147 height 47
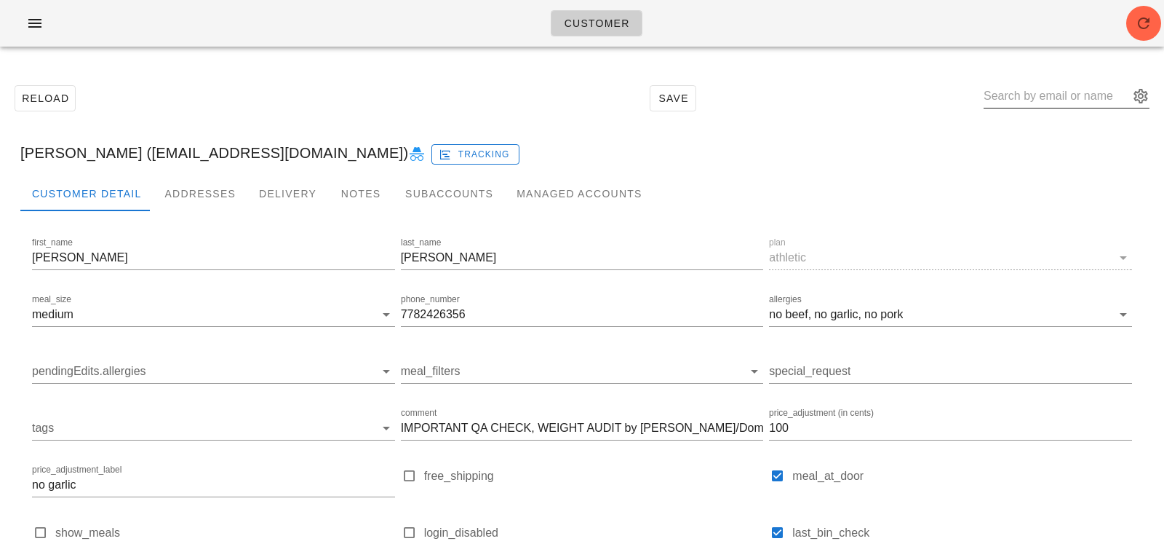
click at [1034, 104] on input "text" at bounding box center [1057, 95] width 146 height 23
paste input "Victoria Boulet"
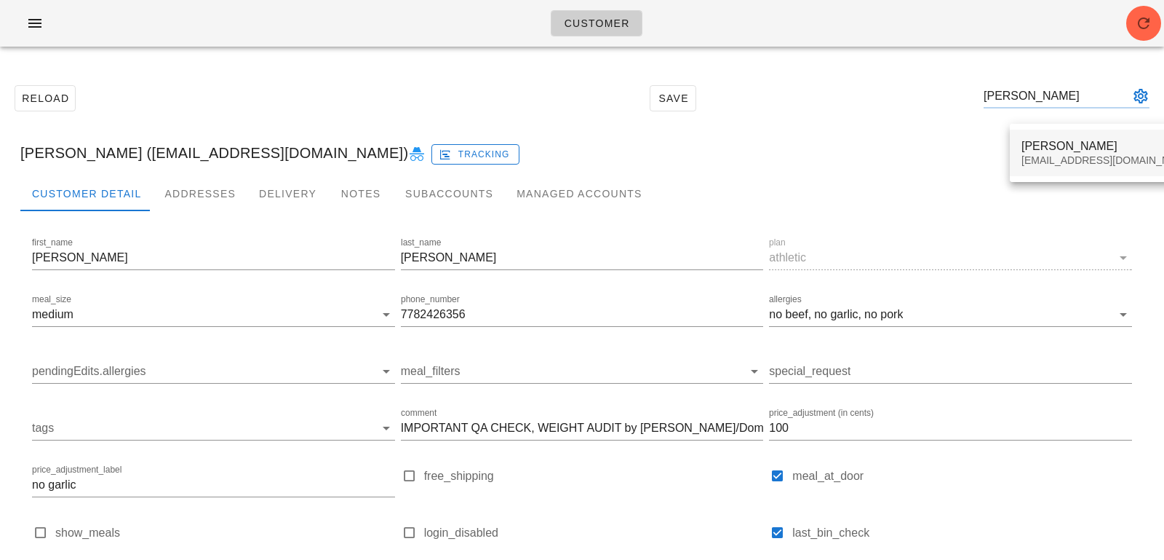
type input "Victoria Boulet"
click at [1051, 138] on div "Victoria Boulet Victoriajulieboulet@gmail.com" at bounding box center [1108, 152] width 172 height 45
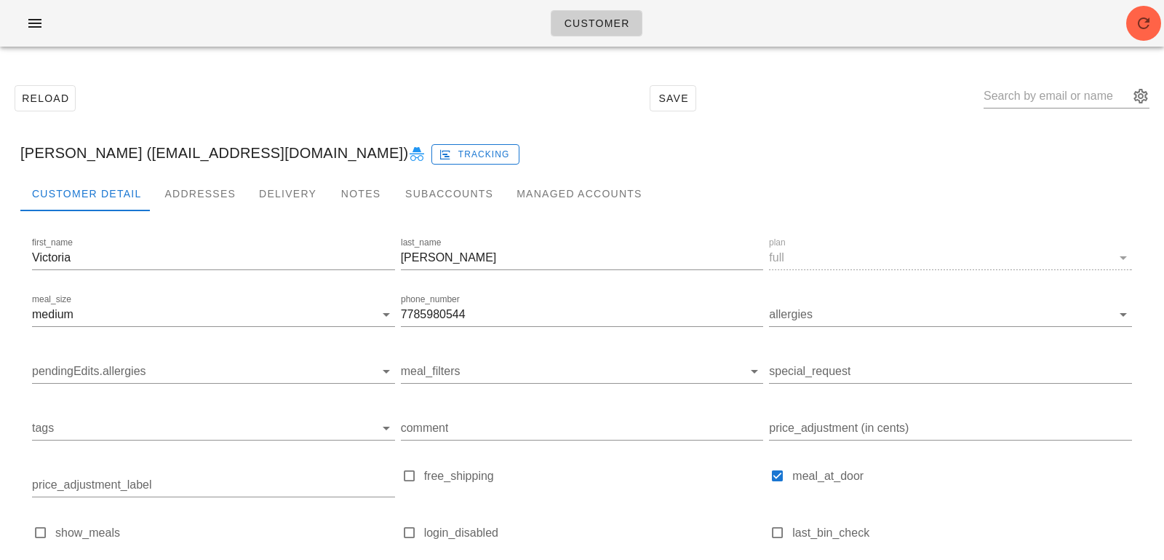
drag, startPoint x: 130, startPoint y: 153, endPoint x: 328, endPoint y: 151, distance: 197.9
click at [328, 153] on div "Victoria Boulet (Victoriajulieboulet@gmail.com) Tracking" at bounding box center [582, 153] width 1147 height 47
click at [1023, 108] on div at bounding box center [1067, 103] width 166 height 39
click at [1023, 103] on input "text" at bounding box center [1057, 95] width 146 height 23
paste input "Karen Ng"
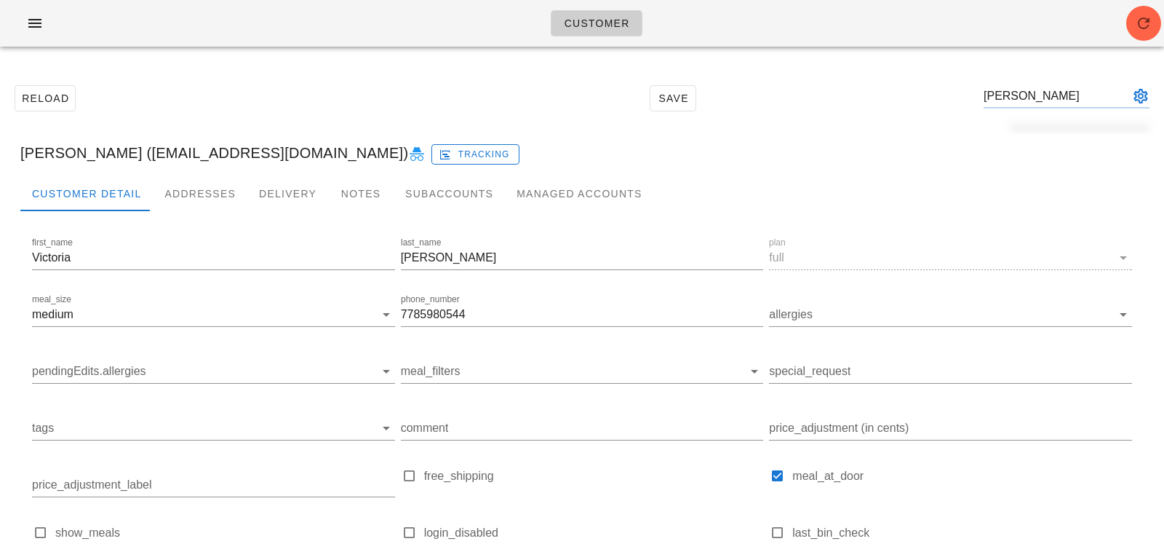
type input "Karen Ng"
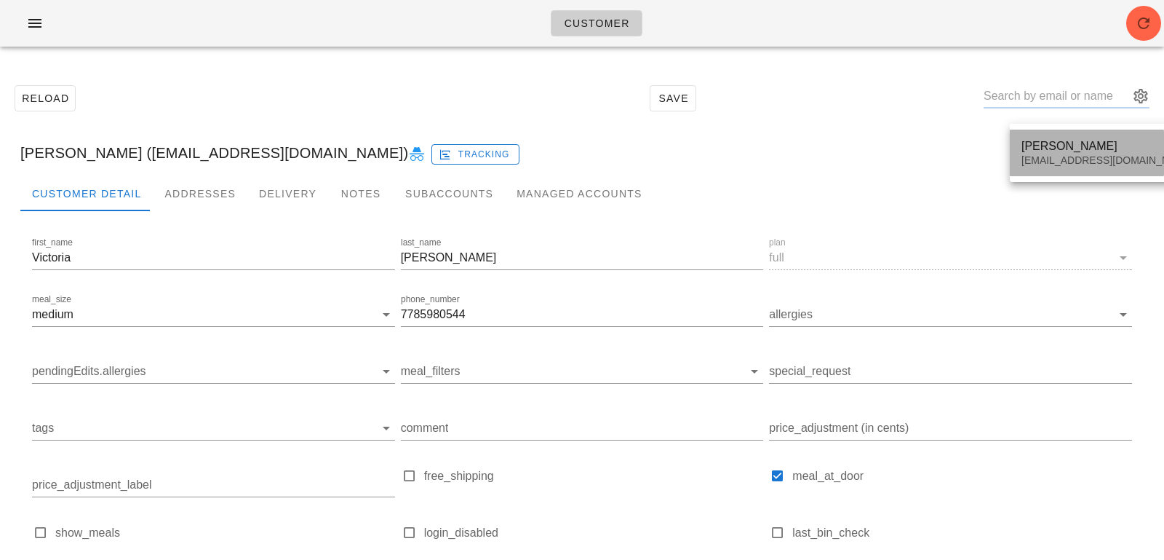
click at [1050, 156] on div "karenvinsanng@gmail.com" at bounding box center [1108, 160] width 172 height 12
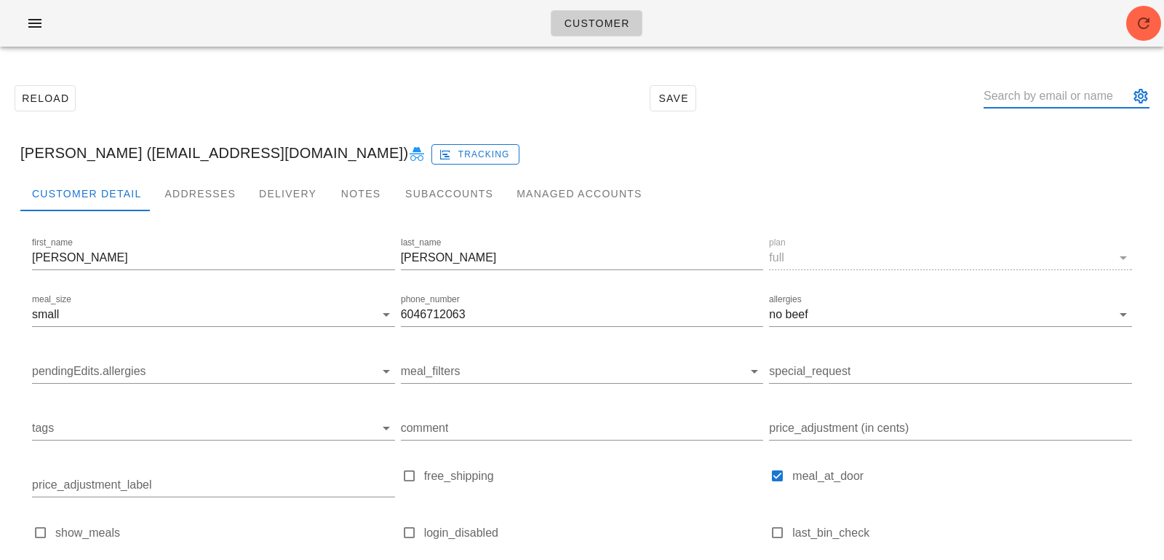
click at [1054, 95] on input "text" at bounding box center [1057, 95] width 146 height 23
paste input "Lisa Ma"
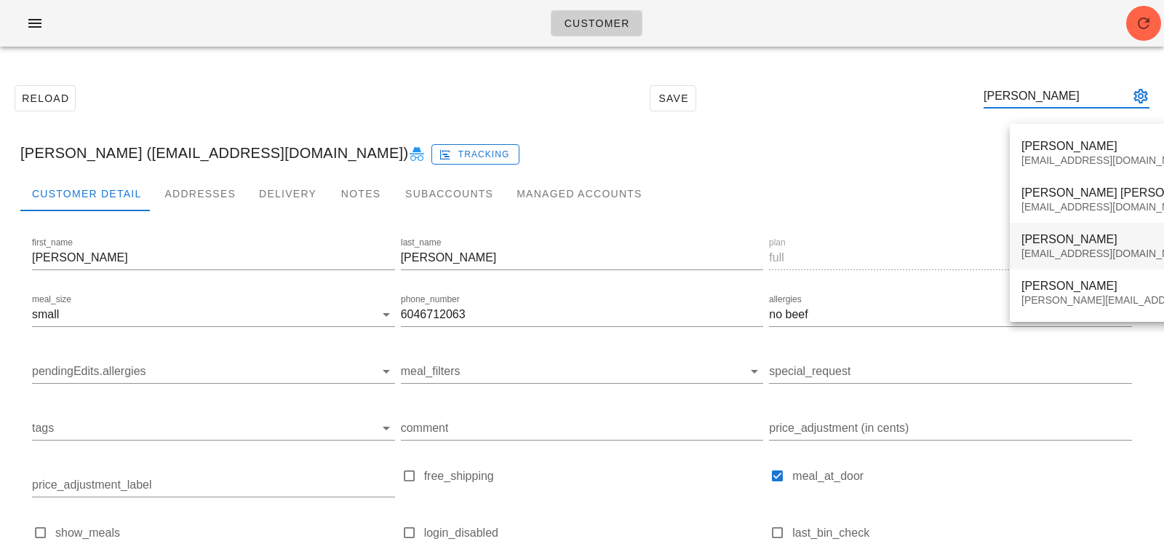
type input "Lisa Ma"
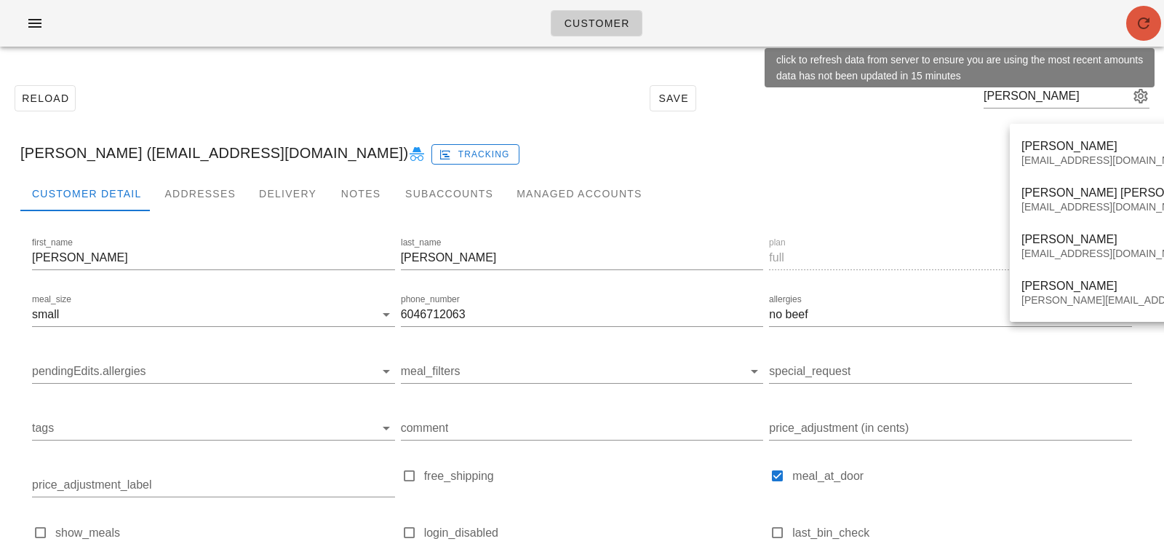
click at [1150, 17] on icon "button" at bounding box center [1143, 23] width 17 height 17
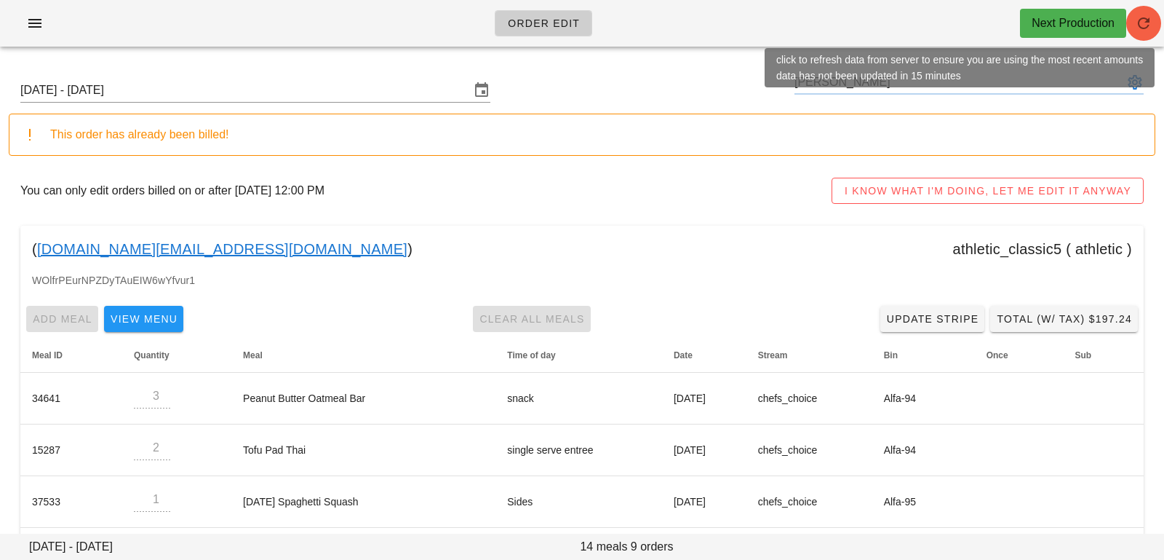
type input "[PERSON_NAME]"
click at [1137, 22] on icon "button" at bounding box center [1143, 23] width 17 height 17
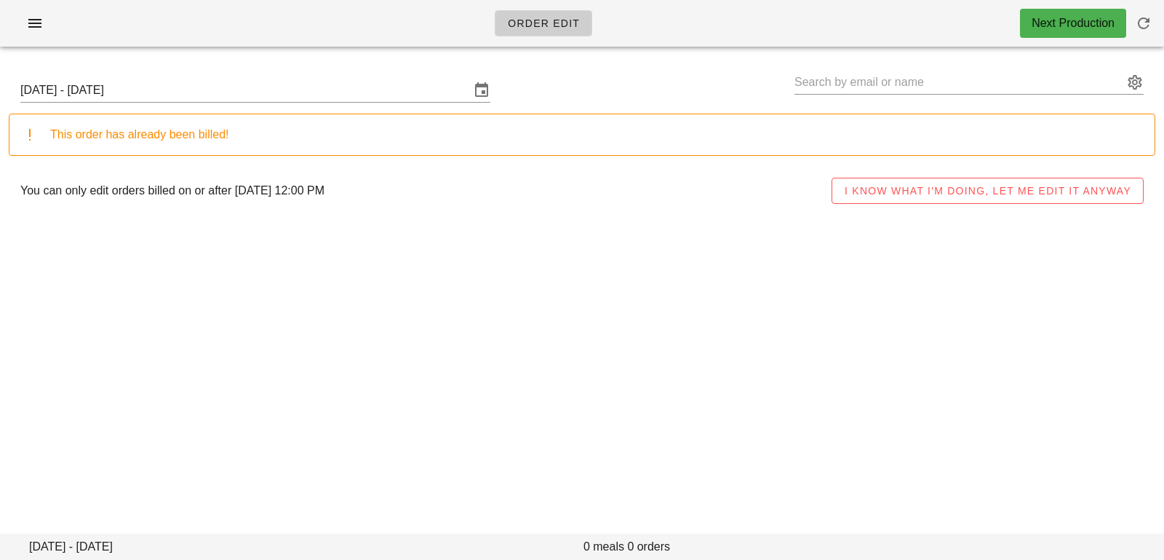
type input "[PERSON_NAME] ([DOMAIN_NAME][EMAIL_ADDRESS][DOMAIN_NAME])"
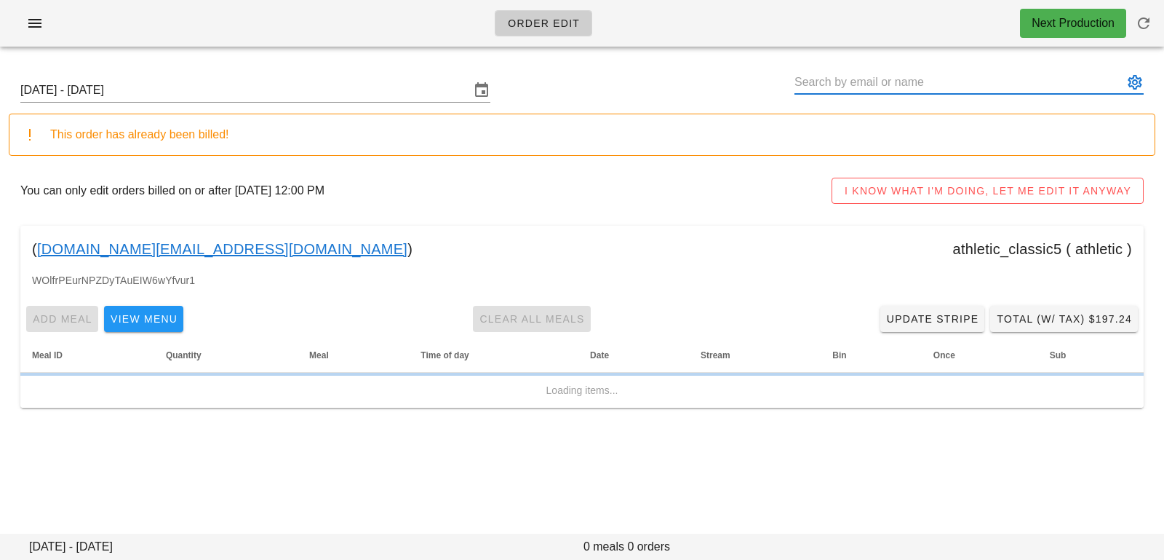
click at [832, 79] on input "text" at bounding box center [959, 82] width 329 height 23
paste input "[PERSON_NAME]"
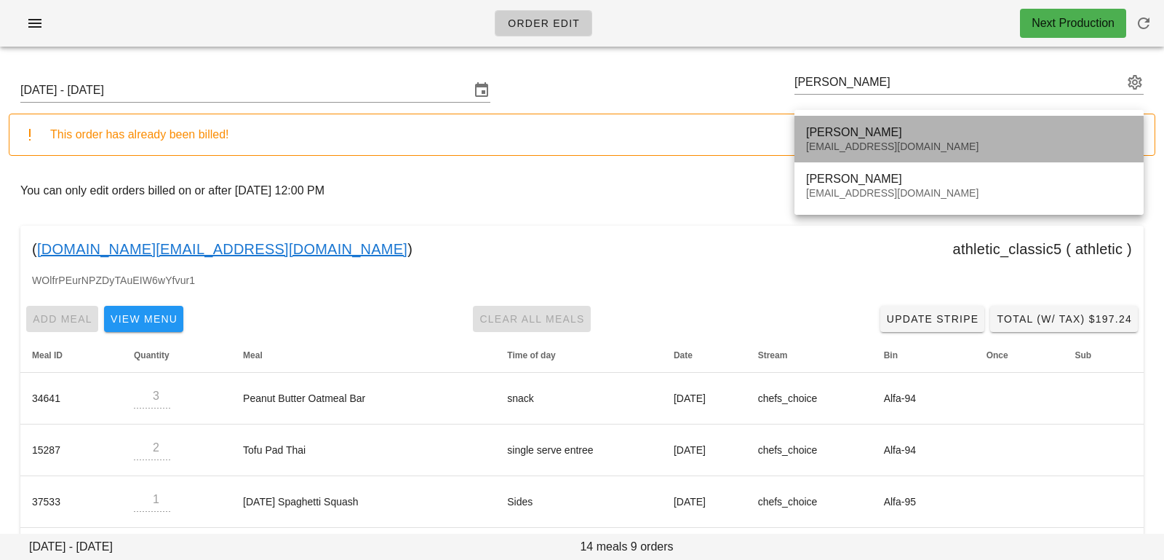
click at [827, 150] on div "[EMAIL_ADDRESS][DOMAIN_NAME]" at bounding box center [969, 146] width 326 height 12
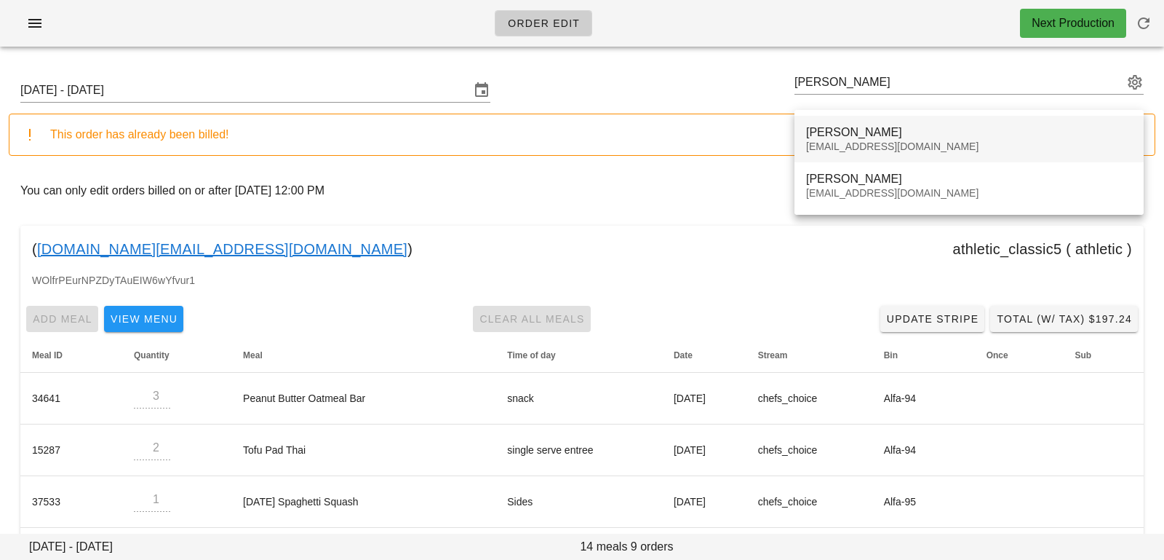
type input "[PERSON_NAME] ([EMAIL_ADDRESS][DOMAIN_NAME])"
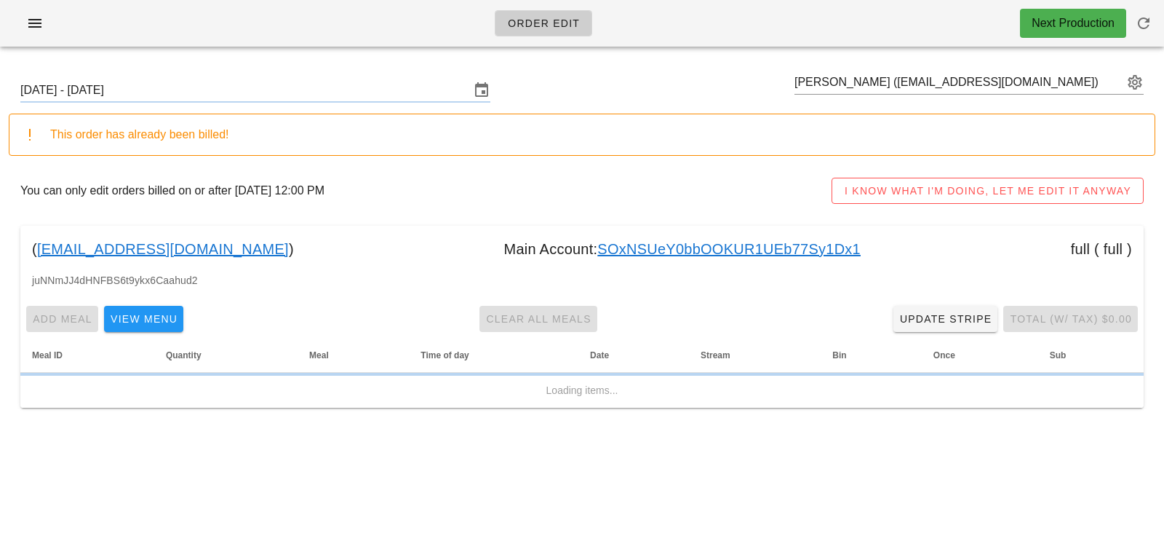
click at [728, 247] on link "SOxNSUeY0bbOOKUR1UEb77Sy1Dx1" at bounding box center [728, 248] width 263 height 23
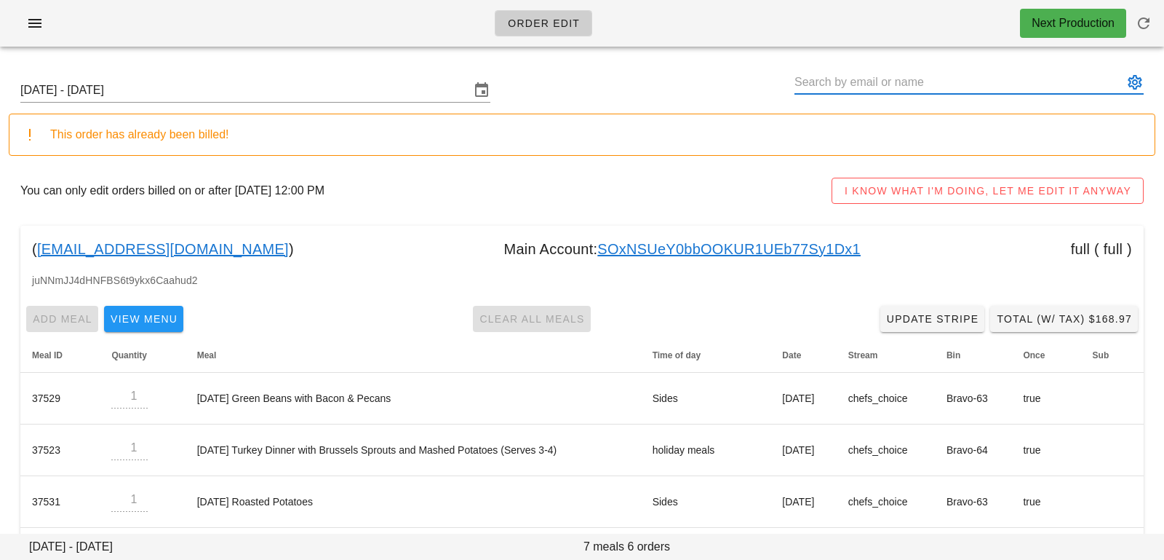
click at [840, 72] on input "text" at bounding box center [959, 82] width 329 height 23
paste input "[PERSON_NAME]"
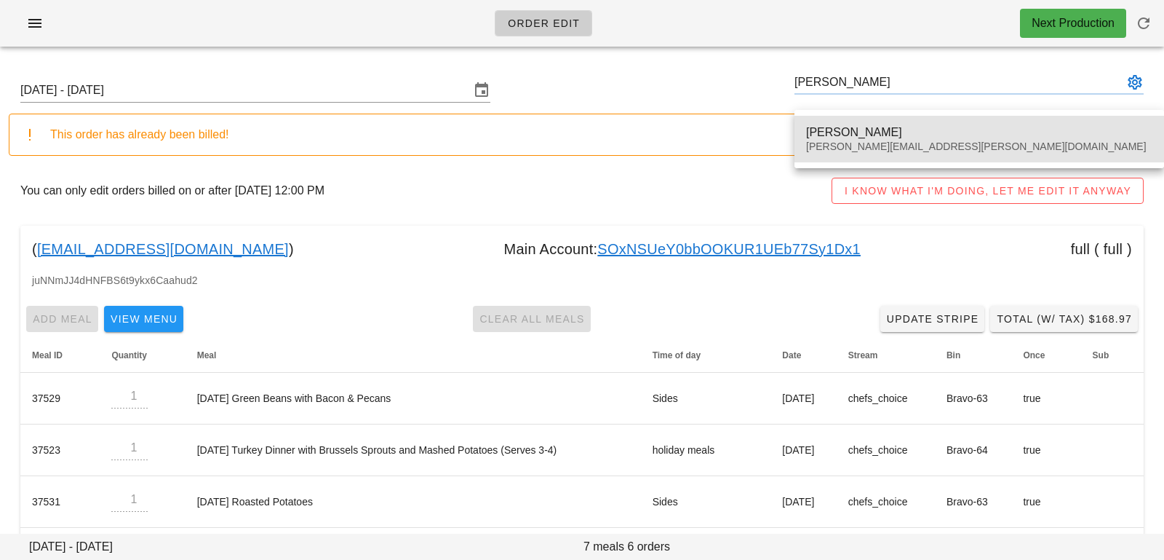
click at [832, 145] on div "[PERSON_NAME][EMAIL_ADDRESS][PERSON_NAME][DOMAIN_NAME]" at bounding box center [979, 146] width 346 height 12
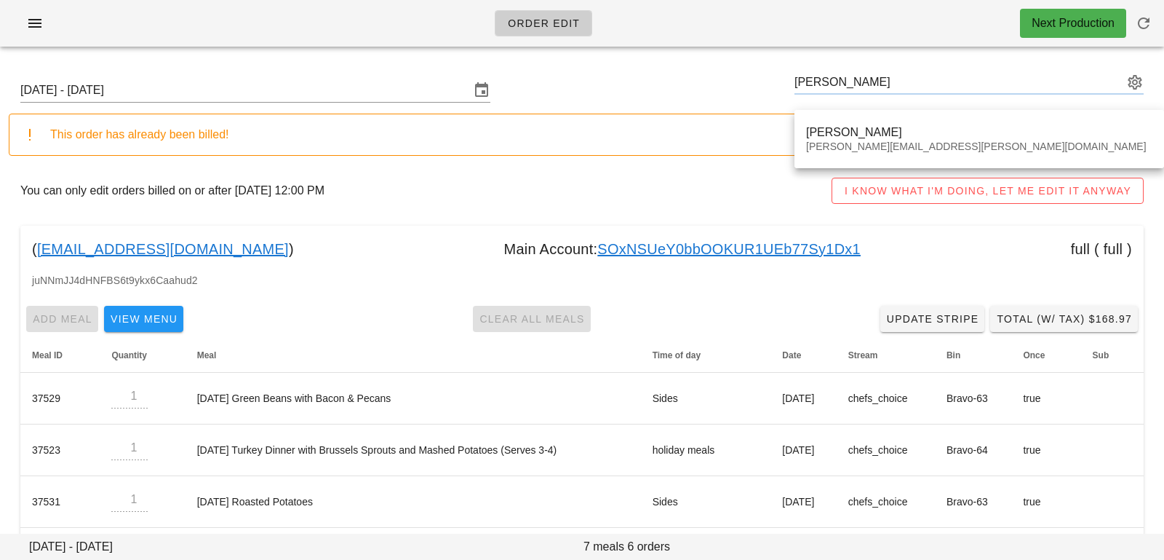
type input "[PERSON_NAME] ([PERSON_NAME][EMAIL_ADDRESS][PERSON_NAME][DOMAIN_NAME])"
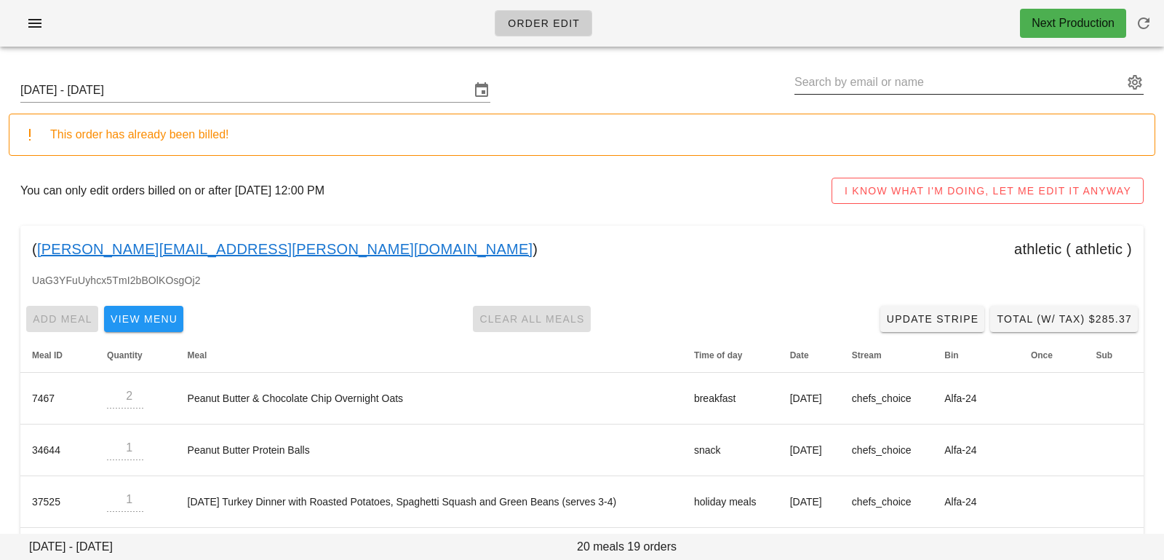
click at [895, 76] on input "text" at bounding box center [959, 82] width 329 height 23
paste input "[PERSON_NAME]"
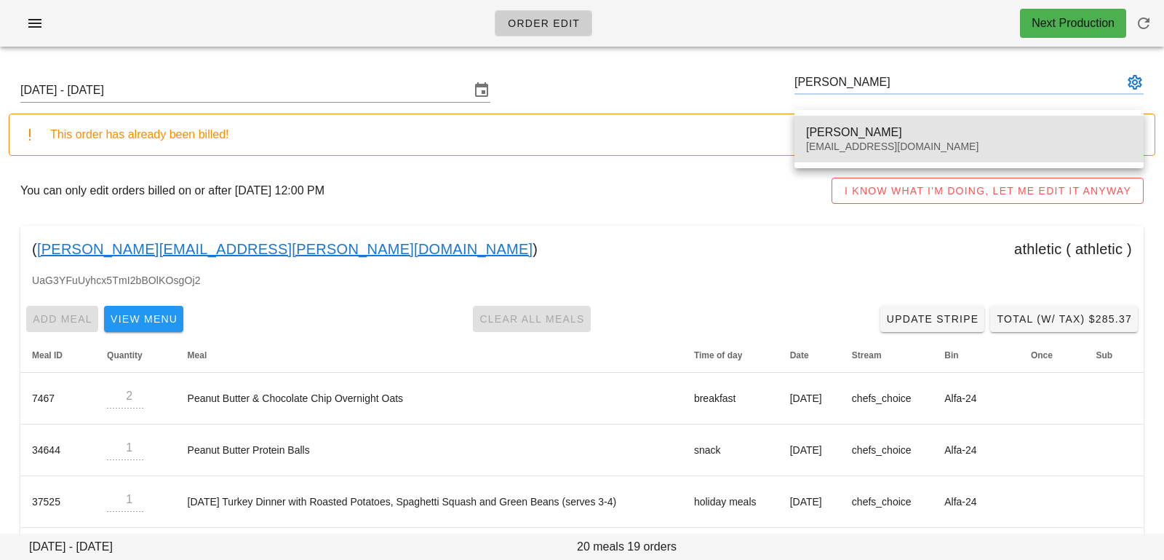
click at [854, 148] on div "[EMAIL_ADDRESS][DOMAIN_NAME]" at bounding box center [969, 146] width 326 height 12
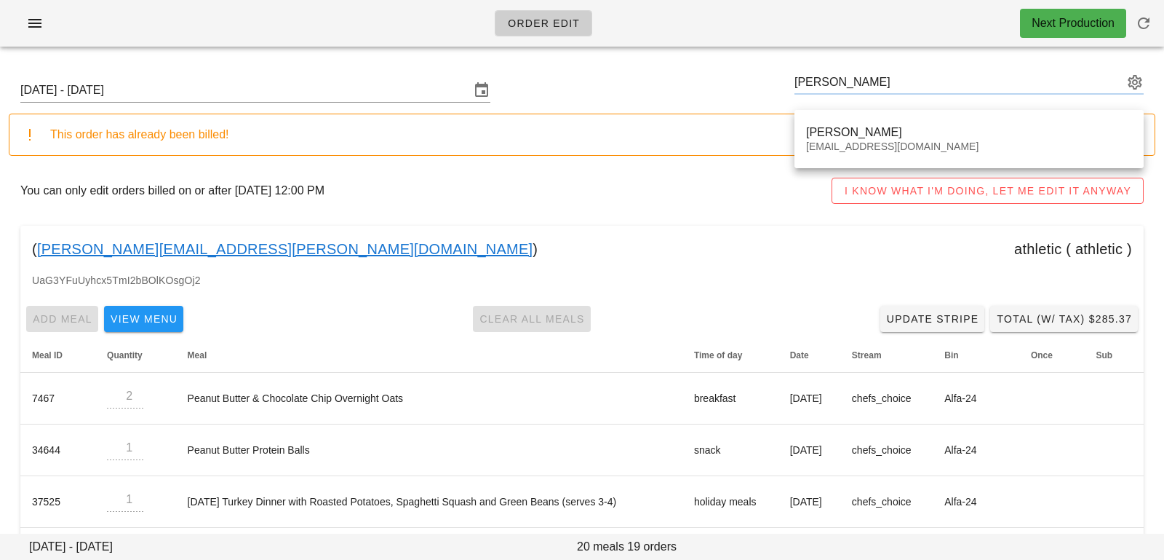
type input "[PERSON_NAME] ([EMAIL_ADDRESS][DOMAIN_NAME])"
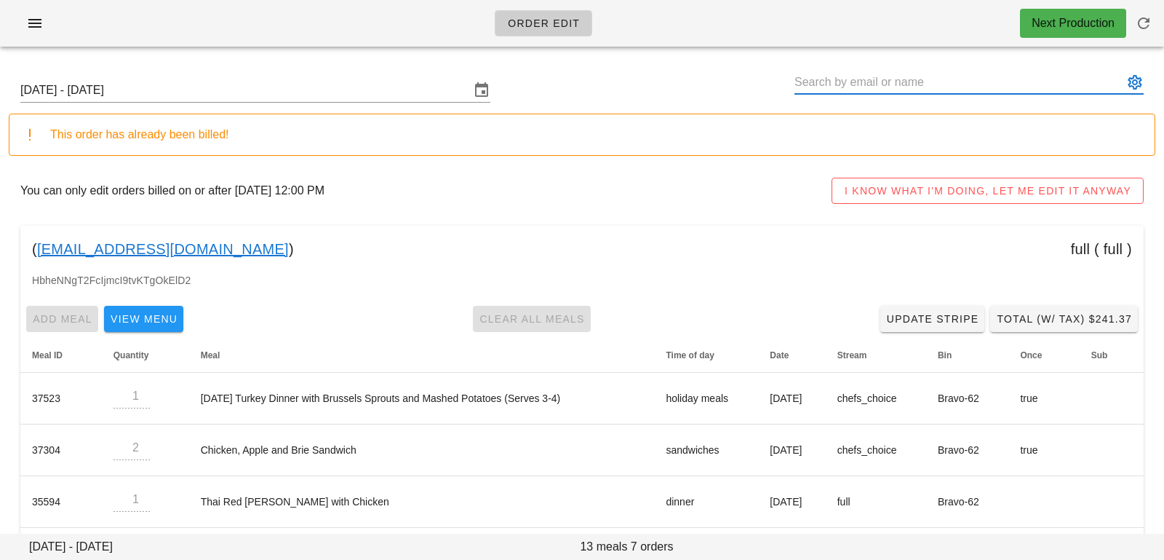
click at [896, 76] on input "text" at bounding box center [959, 82] width 329 height 23
paste input "[PERSON_NAME]"
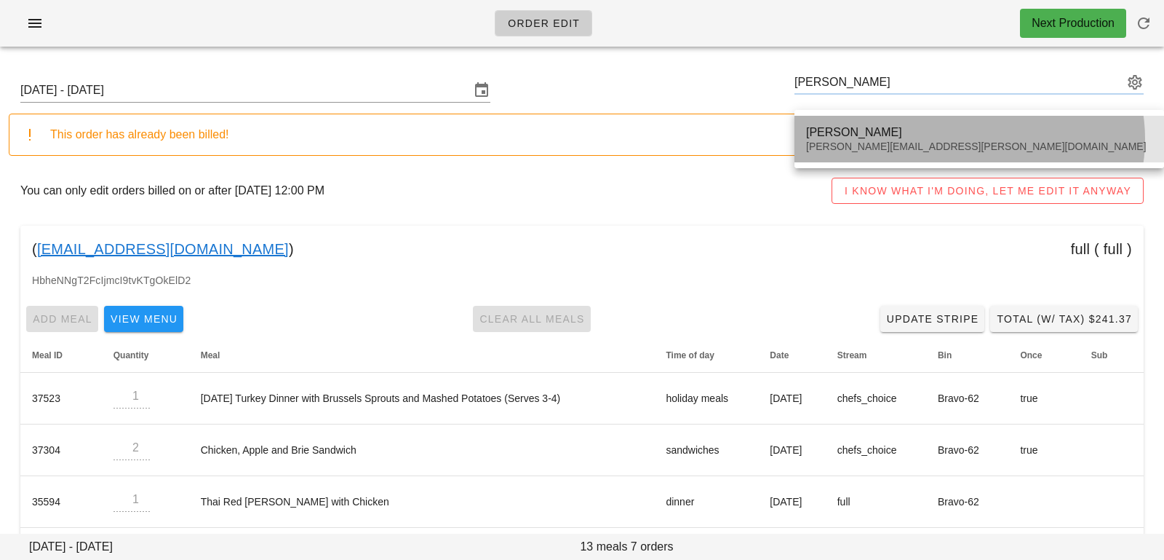
click at [821, 121] on div "[PERSON_NAME] [PERSON_NAME][EMAIL_ADDRESS][PERSON_NAME][DOMAIN_NAME]" at bounding box center [979, 138] width 346 height 45
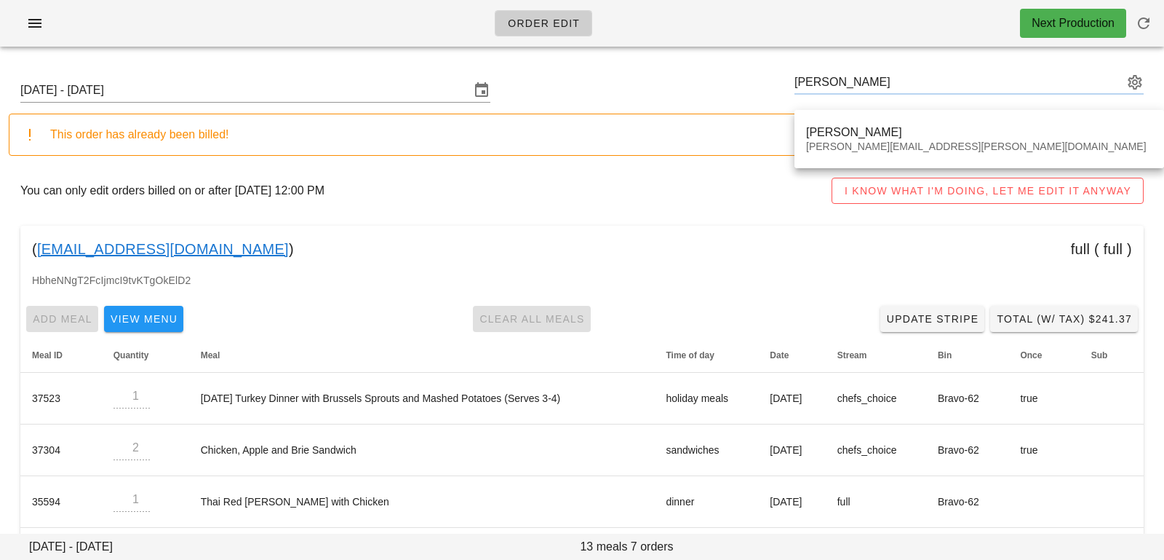
type input "[PERSON_NAME] ([PERSON_NAME][EMAIL_ADDRESS][PERSON_NAME][DOMAIN_NAME])"
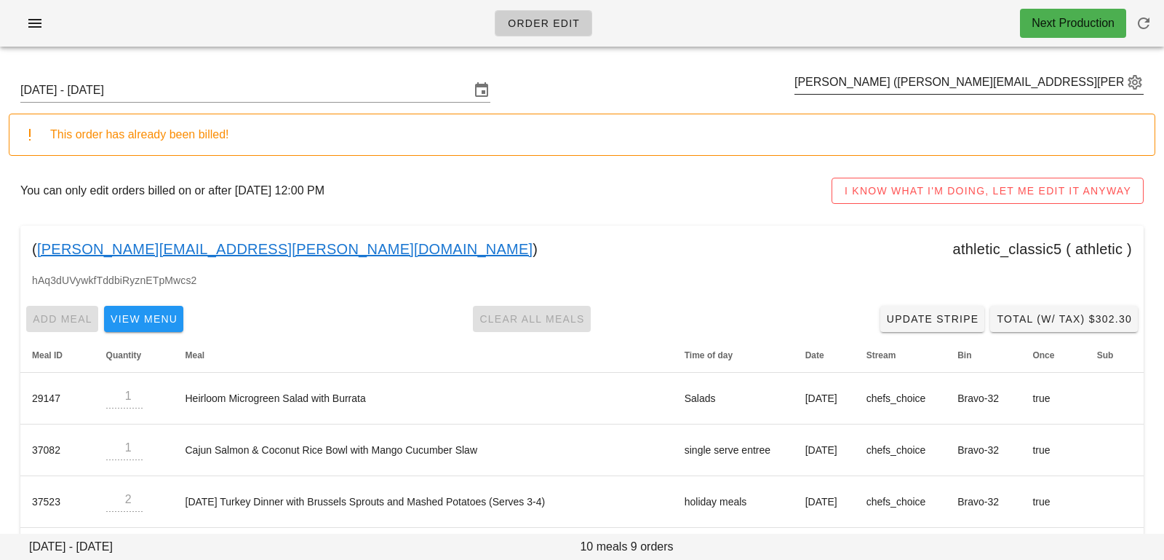
click at [848, 93] on div "[PERSON_NAME] ([PERSON_NAME][EMAIL_ADDRESS][PERSON_NAME][DOMAIN_NAME])" at bounding box center [969, 82] width 349 height 23
paste input "[PERSON_NAME]"
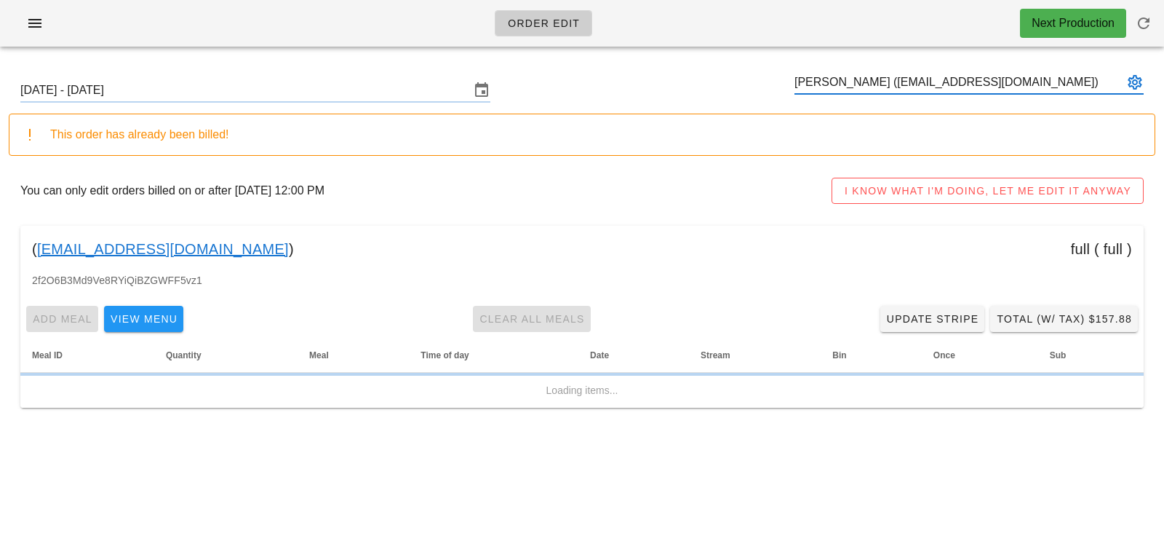
type input "[PERSON_NAME] ([EMAIL_ADDRESS][DOMAIN_NAME])"
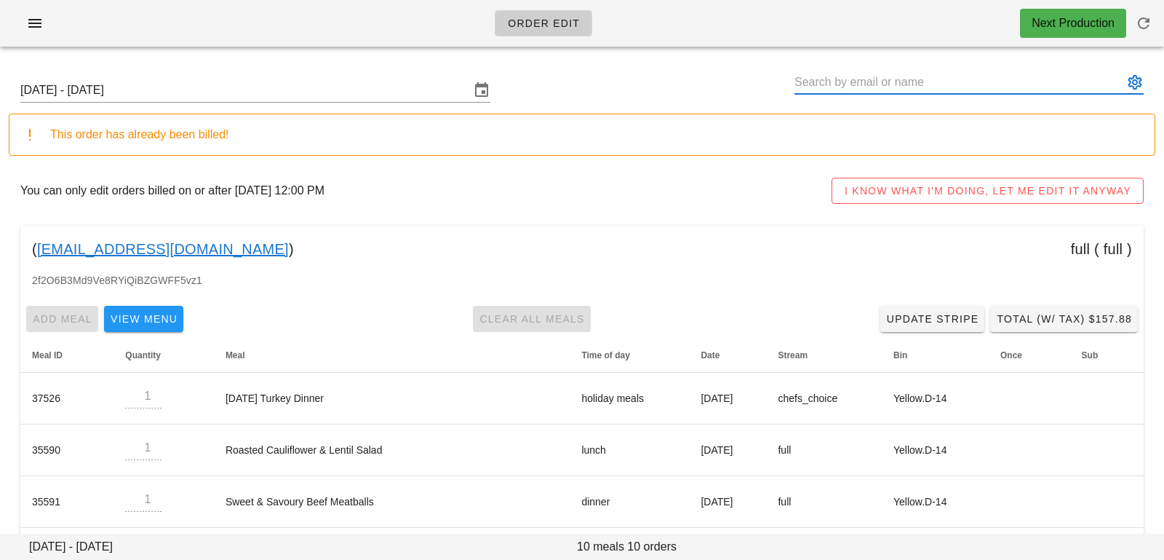
paste input "[PERSON_NAME]"
type input "[PERSON_NAME] ([EMAIL_ADDRESS][DOMAIN_NAME])"
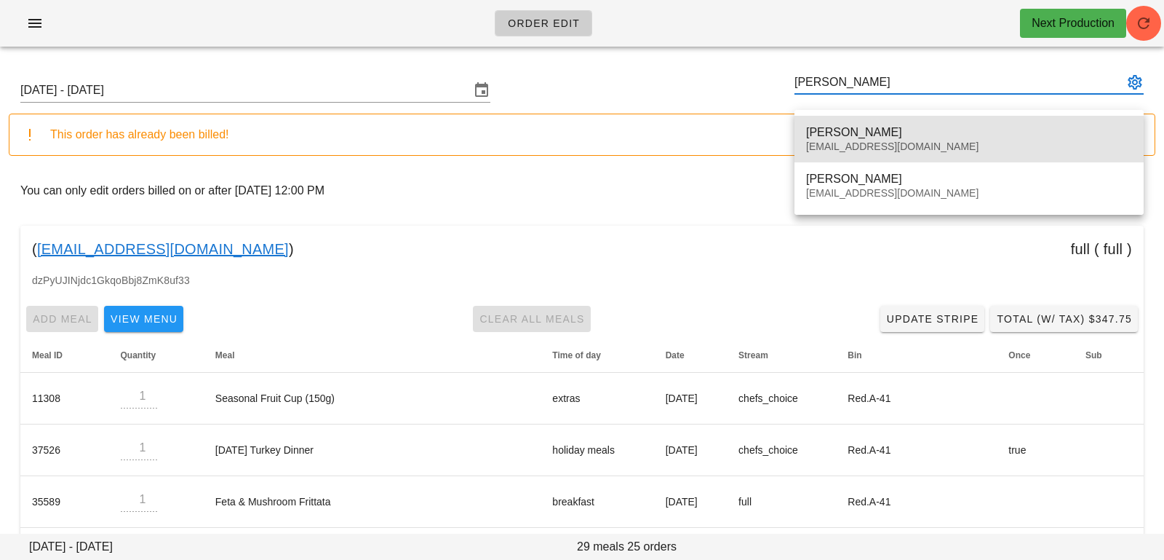
click at [861, 126] on div "[PERSON_NAME]" at bounding box center [969, 132] width 326 height 14
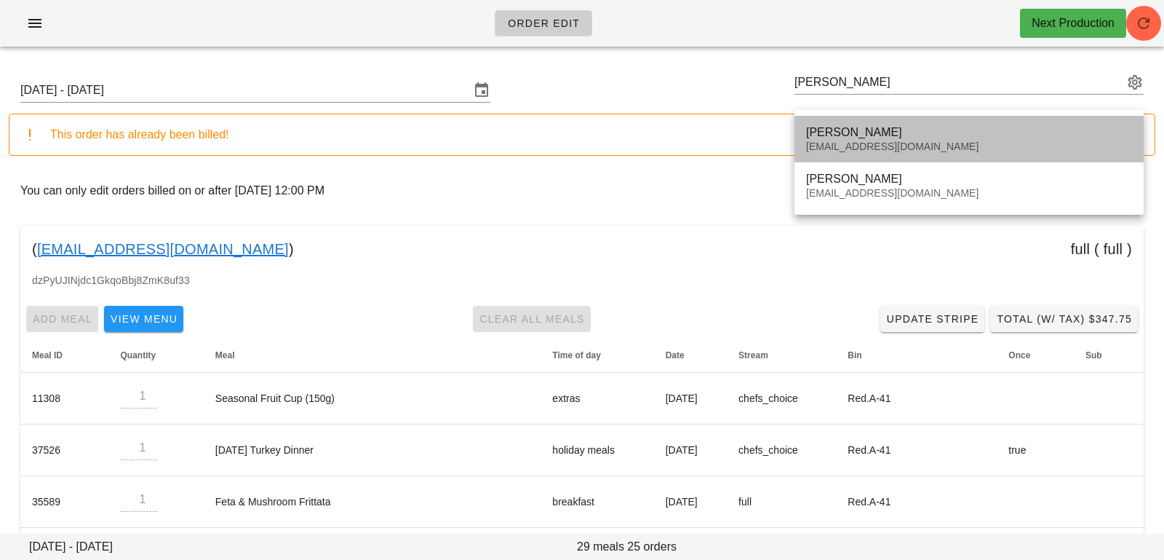
type input "[PERSON_NAME] ([EMAIL_ADDRESS][DOMAIN_NAME])"
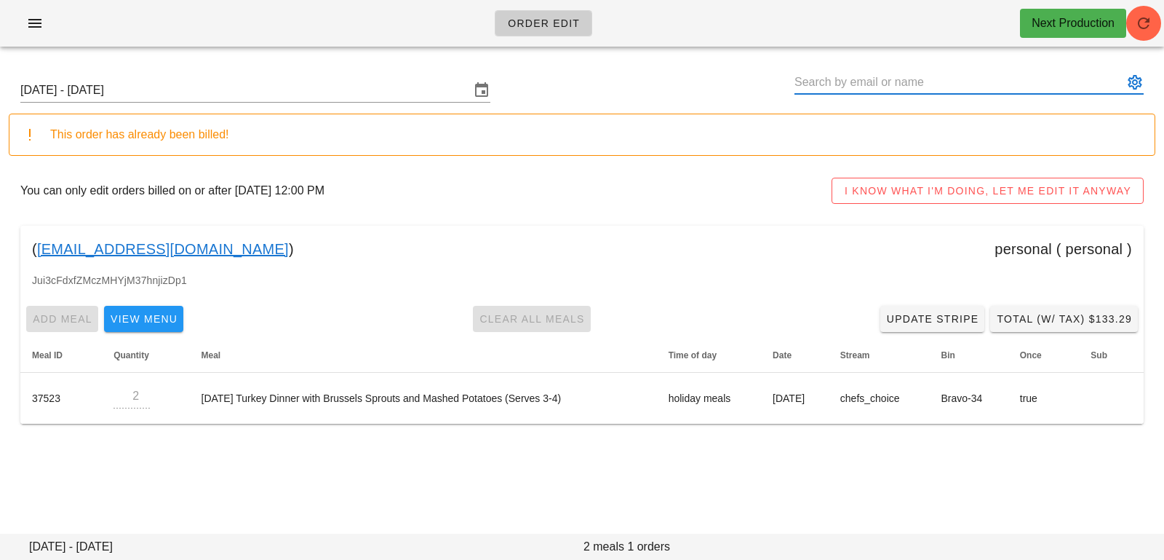
click at [876, 83] on input "text" at bounding box center [959, 82] width 329 height 23
paste input "[PERSON_NAME]"
type input "[PERSON_NAME]"
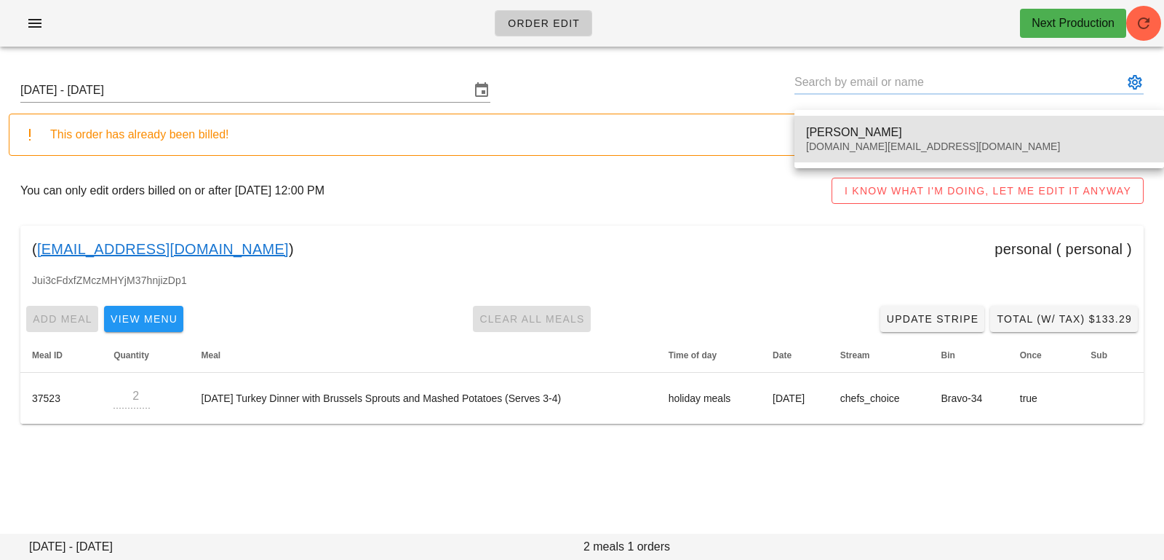
click at [867, 142] on div "[DOMAIN_NAME][EMAIL_ADDRESS][DOMAIN_NAME]" at bounding box center [979, 146] width 346 height 12
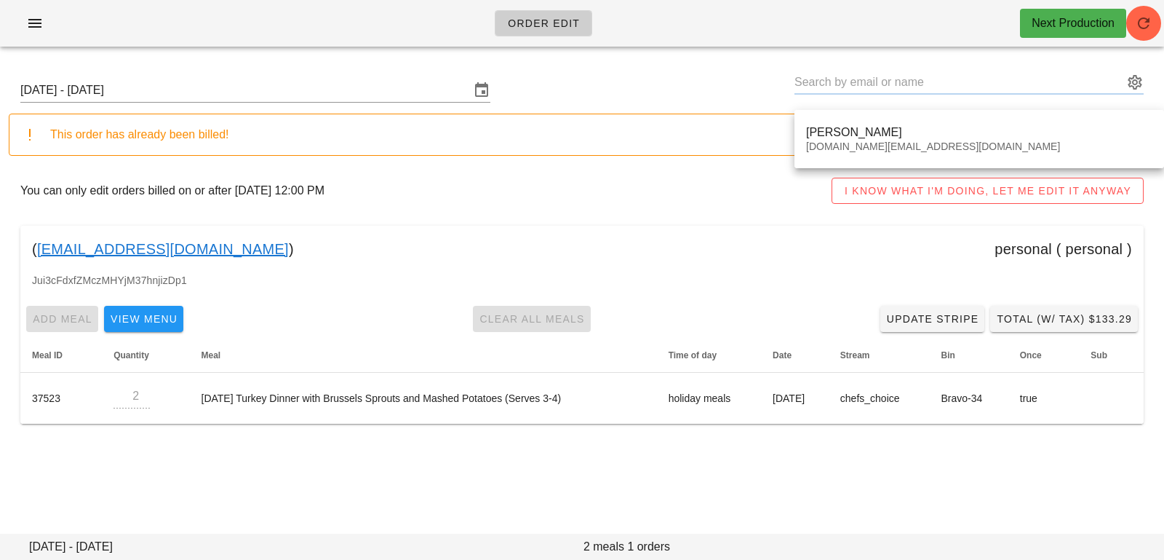
type input "[PERSON_NAME] ([DOMAIN_NAME][EMAIL_ADDRESS][DOMAIN_NAME])"
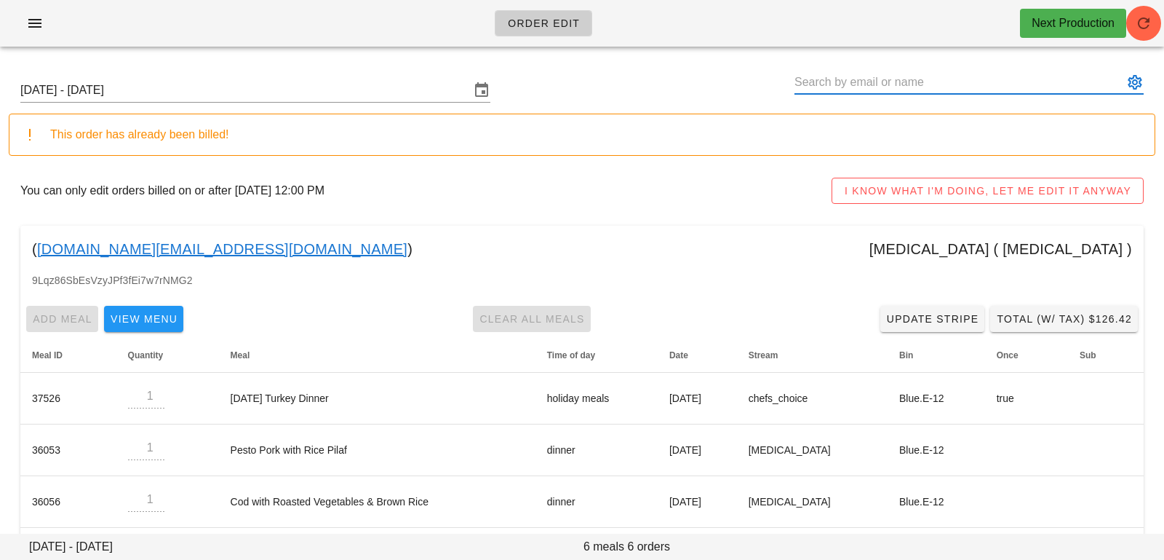
click at [819, 82] on input "text" at bounding box center [959, 82] width 329 height 23
paste input "[PERSON_NAME]"
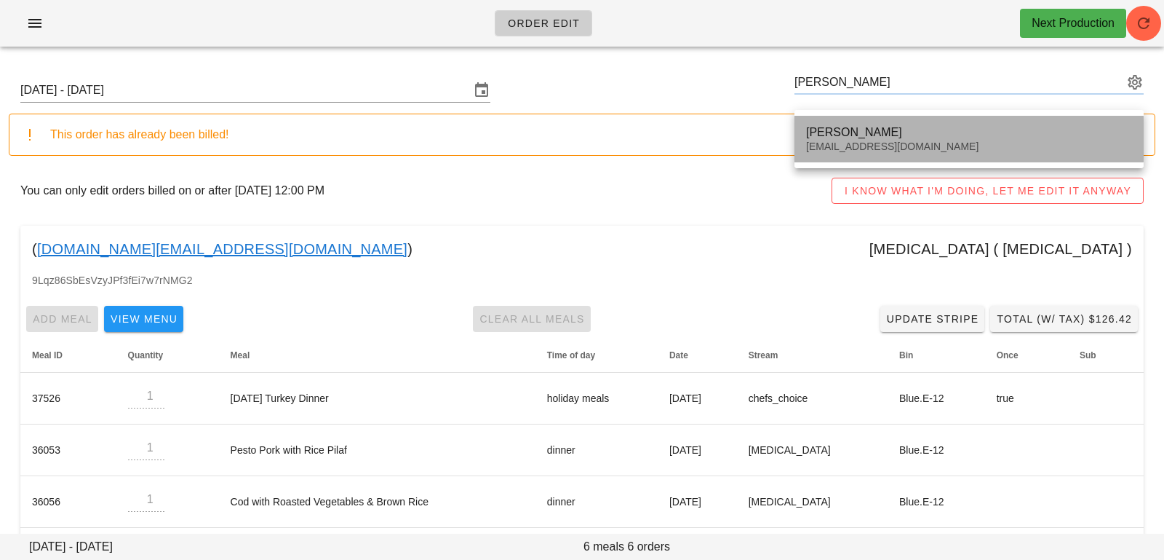
click at [824, 136] on div "[PERSON_NAME]" at bounding box center [969, 132] width 326 height 14
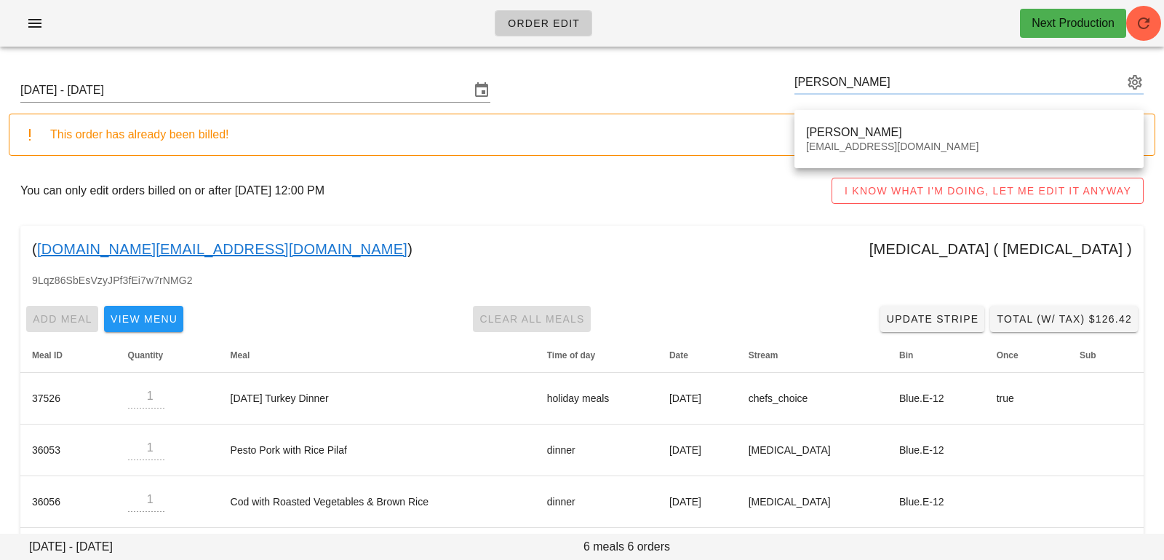
type input "[PERSON_NAME] ([EMAIL_ADDRESS][DOMAIN_NAME])"
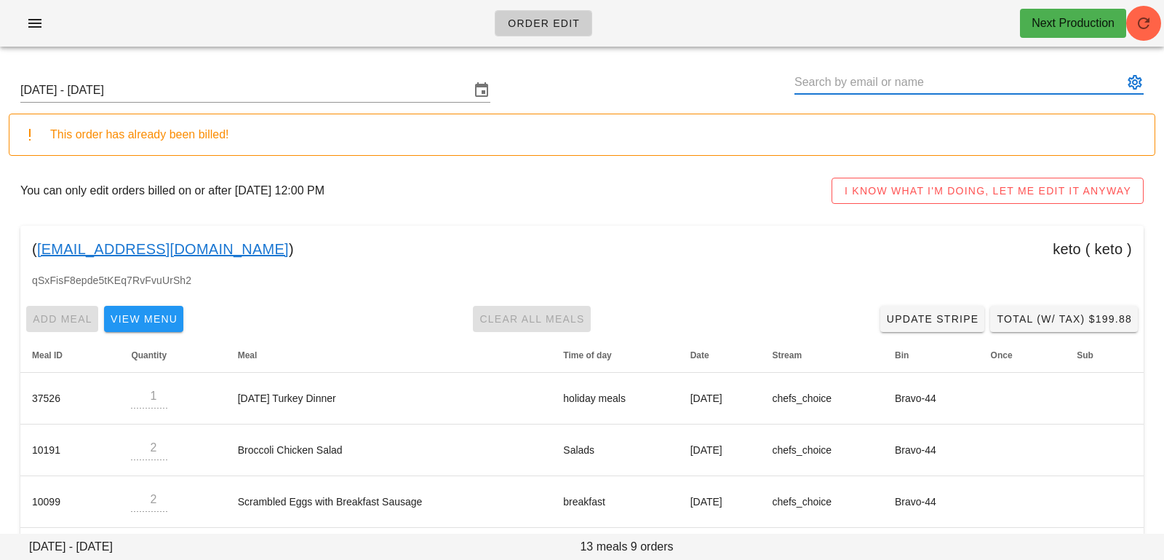
click at [986, 85] on input "text" at bounding box center [959, 82] width 329 height 23
paste input "[PERSON_NAME]"
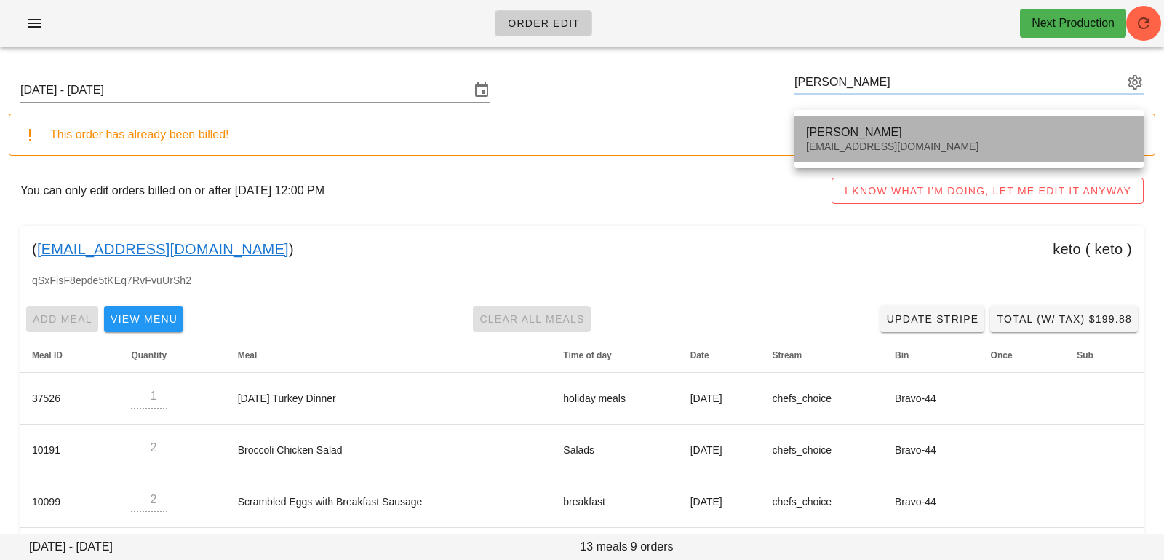
click at [937, 122] on div "[PERSON_NAME] [EMAIL_ADDRESS][DOMAIN_NAME]" at bounding box center [969, 138] width 326 height 45
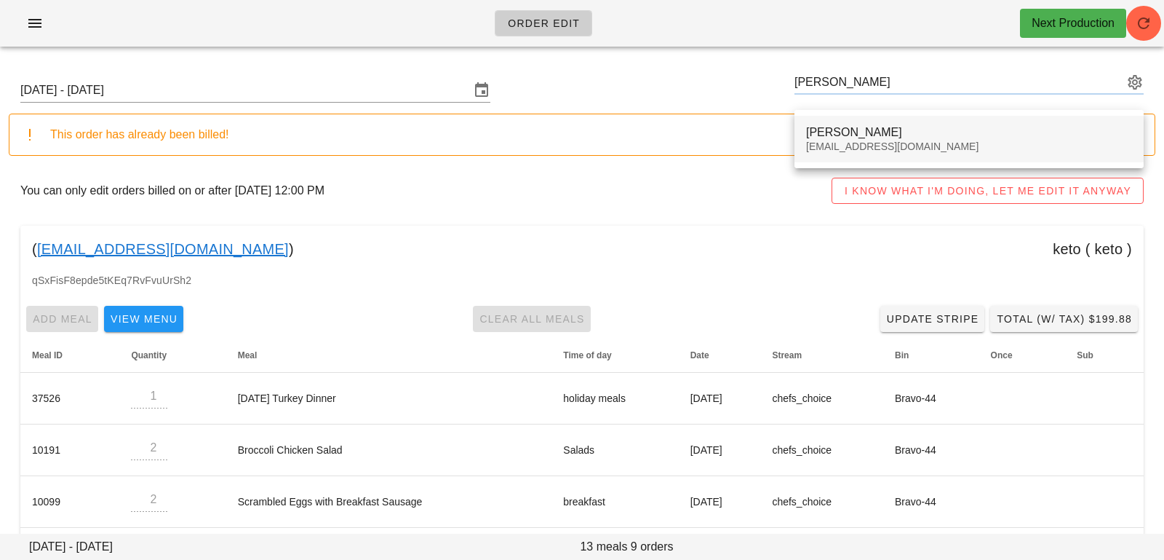
type input "[PERSON_NAME] ([EMAIL_ADDRESS][DOMAIN_NAME])"
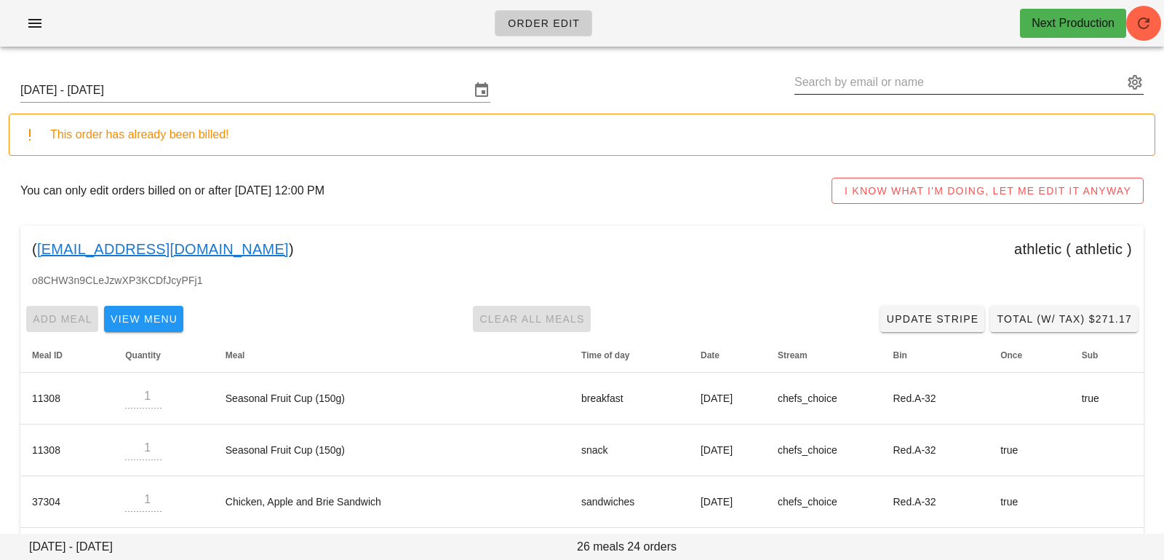
click at [929, 73] on input "text" at bounding box center [959, 82] width 329 height 23
paste input "[PERSON_NAME]"
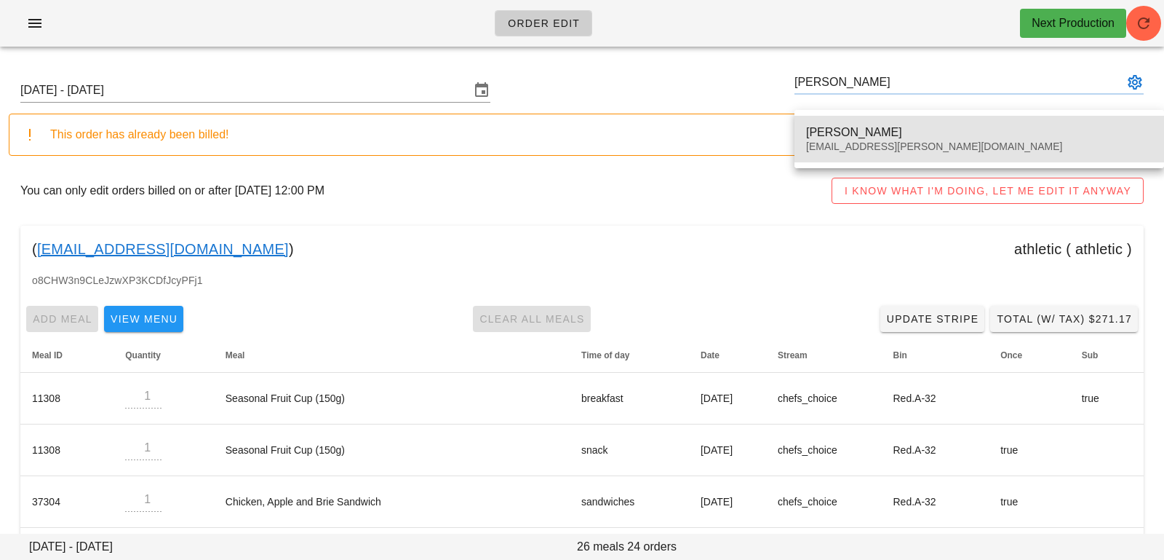
click at [891, 145] on div "[EMAIL_ADDRESS][PERSON_NAME][DOMAIN_NAME]" at bounding box center [979, 146] width 346 height 12
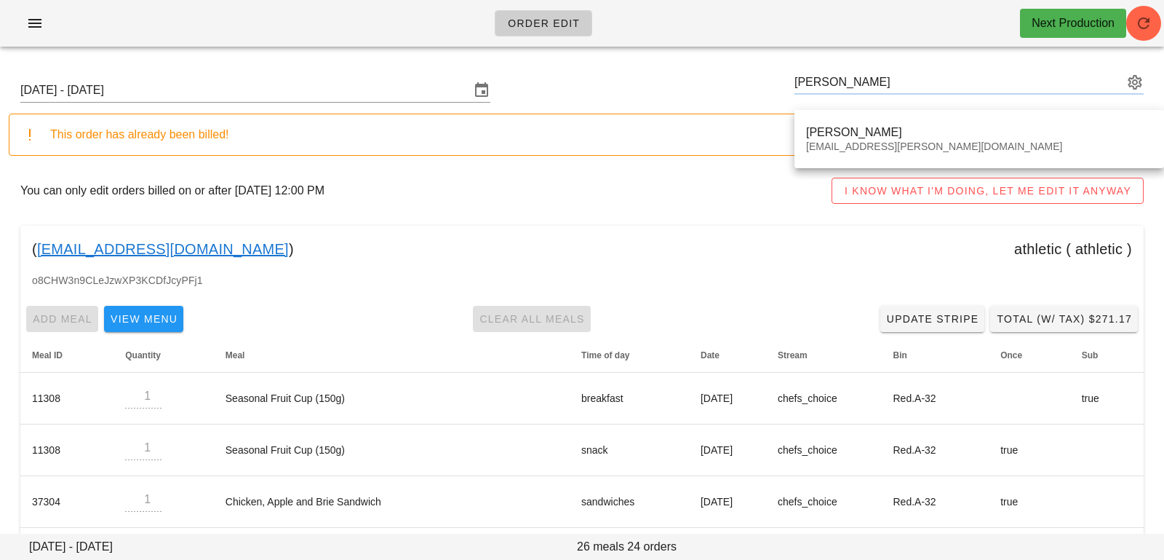
type input "[PERSON_NAME] ([EMAIL_ADDRESS][PERSON_NAME][DOMAIN_NAME])"
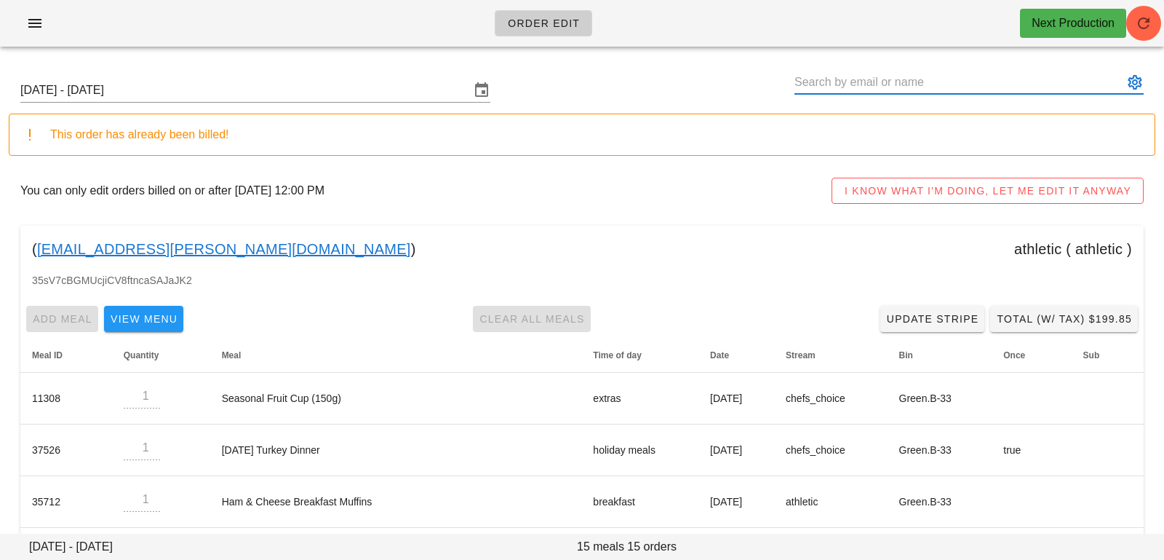
click at [1003, 82] on input "text" at bounding box center [959, 82] width 329 height 23
paste input "[PERSON_NAME]"
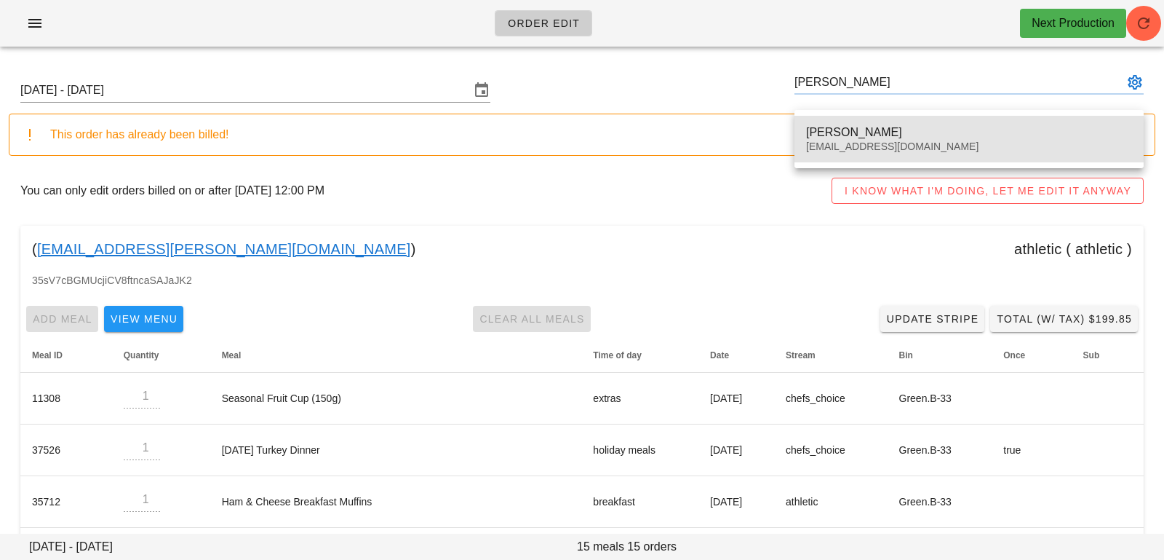
click at [981, 126] on div "[PERSON_NAME]" at bounding box center [969, 132] width 326 height 14
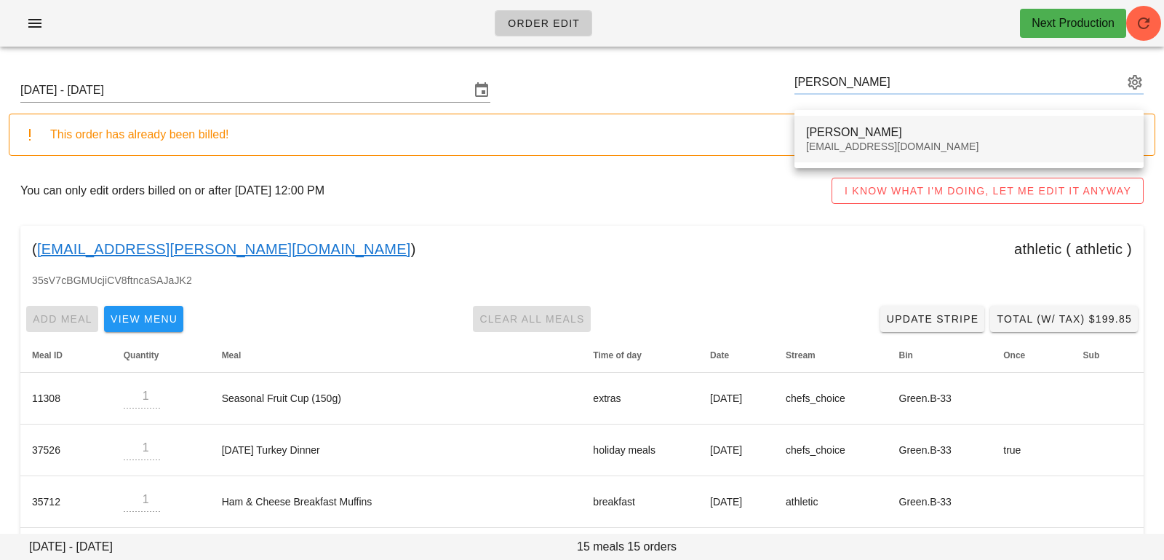
type input "[PERSON_NAME] ([EMAIL_ADDRESS][DOMAIN_NAME])"
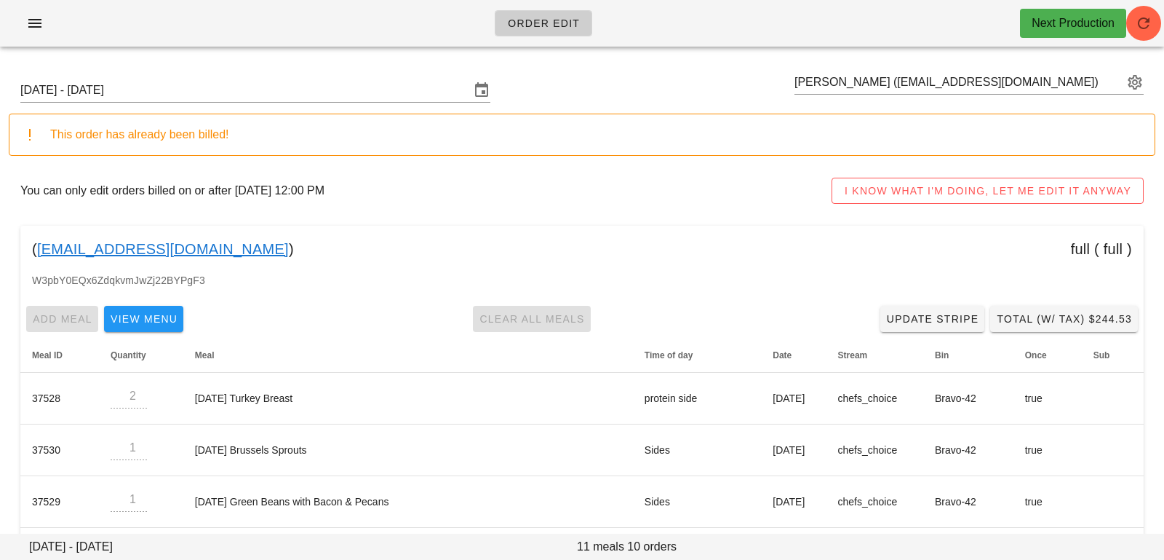
click at [318, 247] on div "( [EMAIL_ADDRESS][DOMAIN_NAME] ) full ( full )" at bounding box center [581, 249] width 1123 height 47
copy link "[EMAIL_ADDRESS][DOMAIN_NAME]"
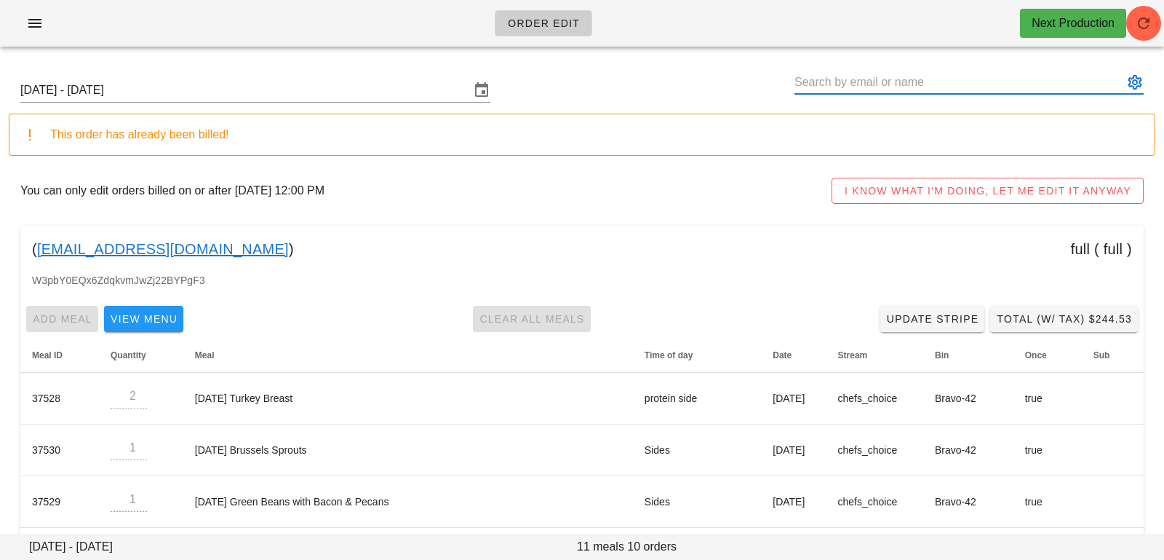
click at [844, 78] on input "text" at bounding box center [959, 82] width 329 height 23
paste input "[PERSON_NAME]"
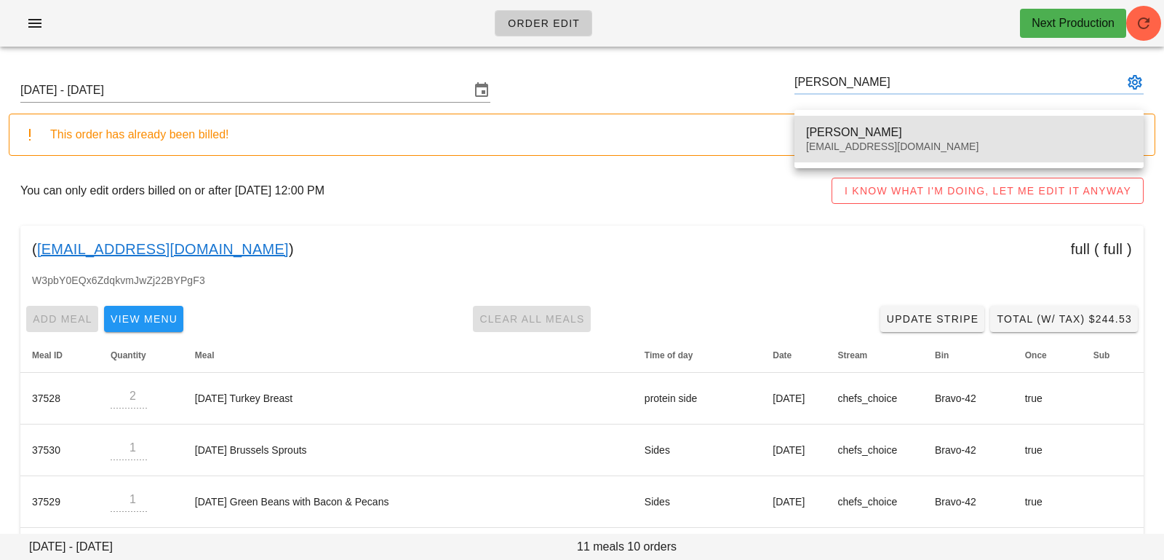
click at [820, 146] on div "[EMAIL_ADDRESS][DOMAIN_NAME]" at bounding box center [969, 146] width 326 height 12
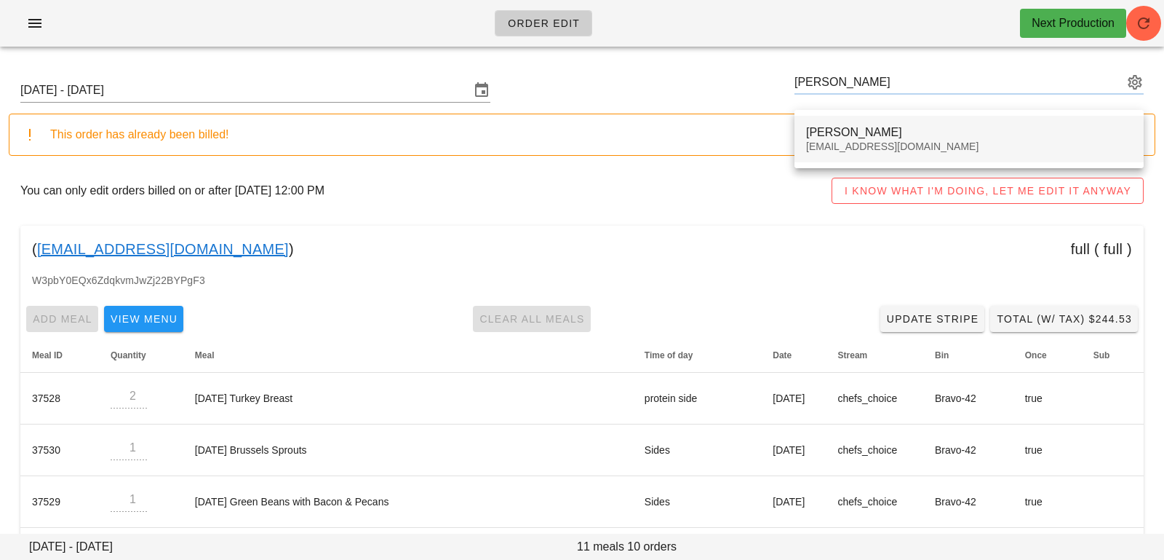
type input "[PERSON_NAME] ([EMAIL_ADDRESS][DOMAIN_NAME])"
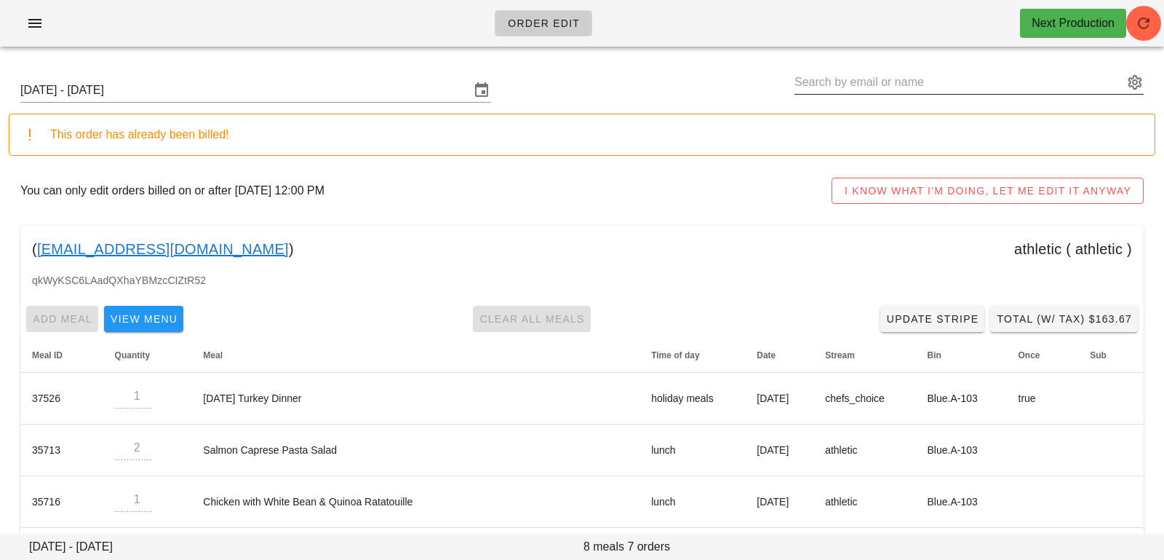
click at [1022, 89] on input "text" at bounding box center [959, 82] width 329 height 23
paste input "[PERSON_NAME]"
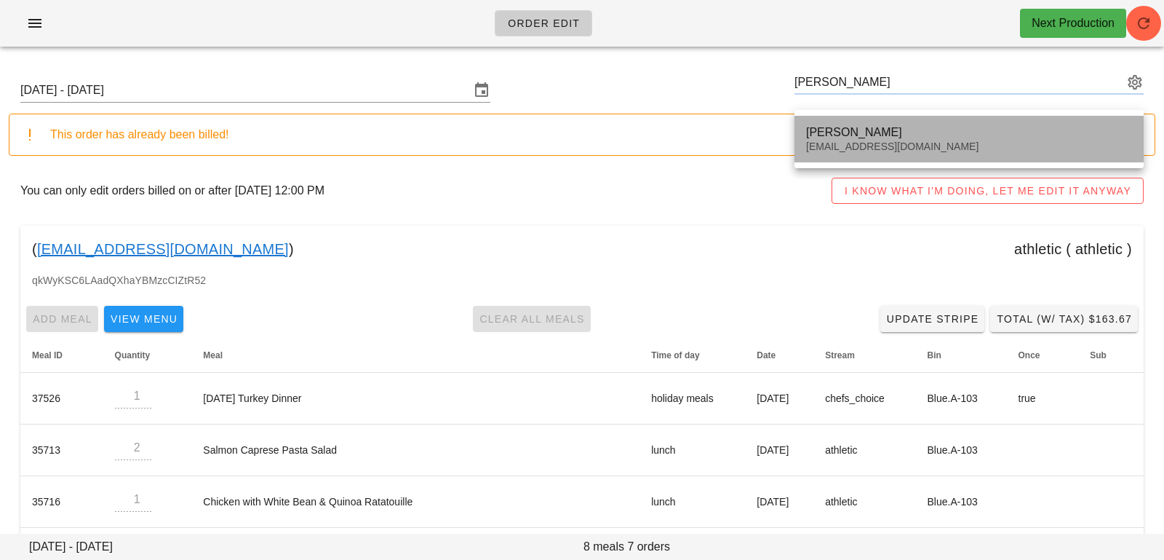
click at [955, 122] on div "[PERSON_NAME] [EMAIL_ADDRESS][DOMAIN_NAME]" at bounding box center [969, 138] width 326 height 45
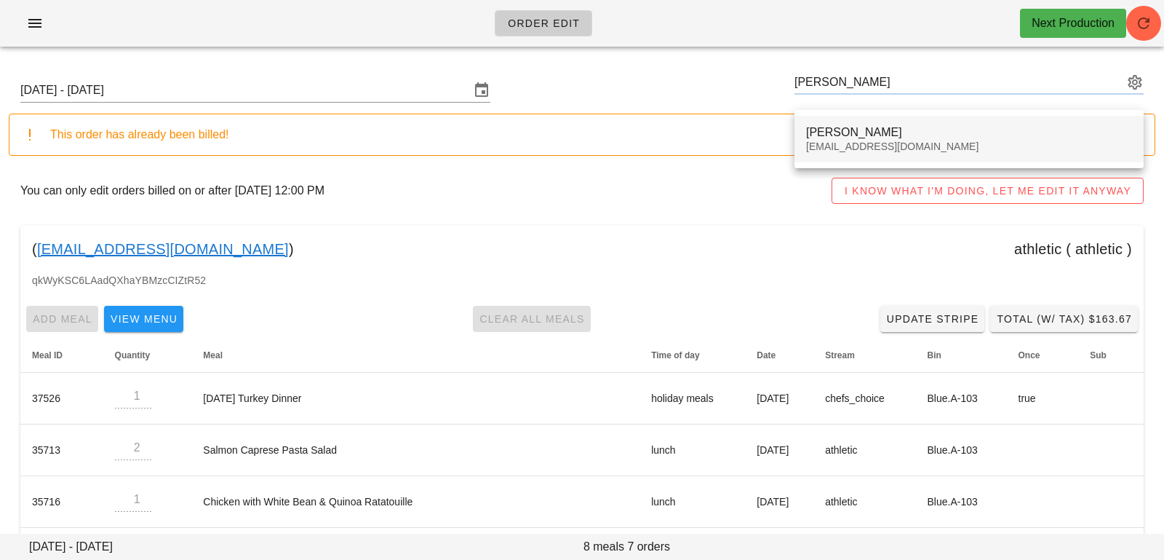
type input "[PERSON_NAME] ([EMAIL_ADDRESS][DOMAIN_NAME])"
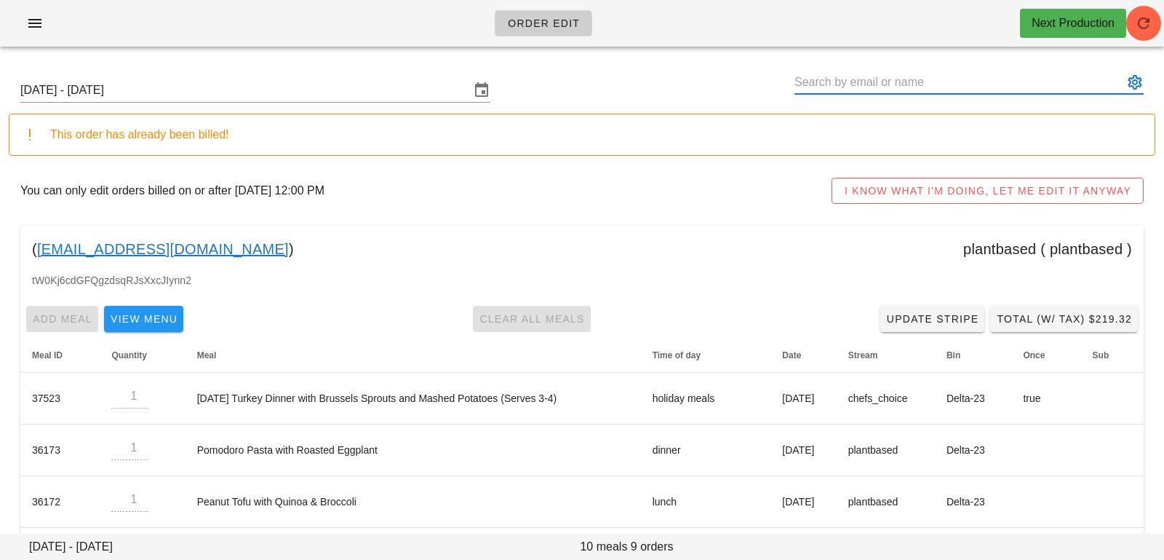
click at [906, 79] on input "text" at bounding box center [959, 82] width 329 height 23
paste input "Anna Chew"
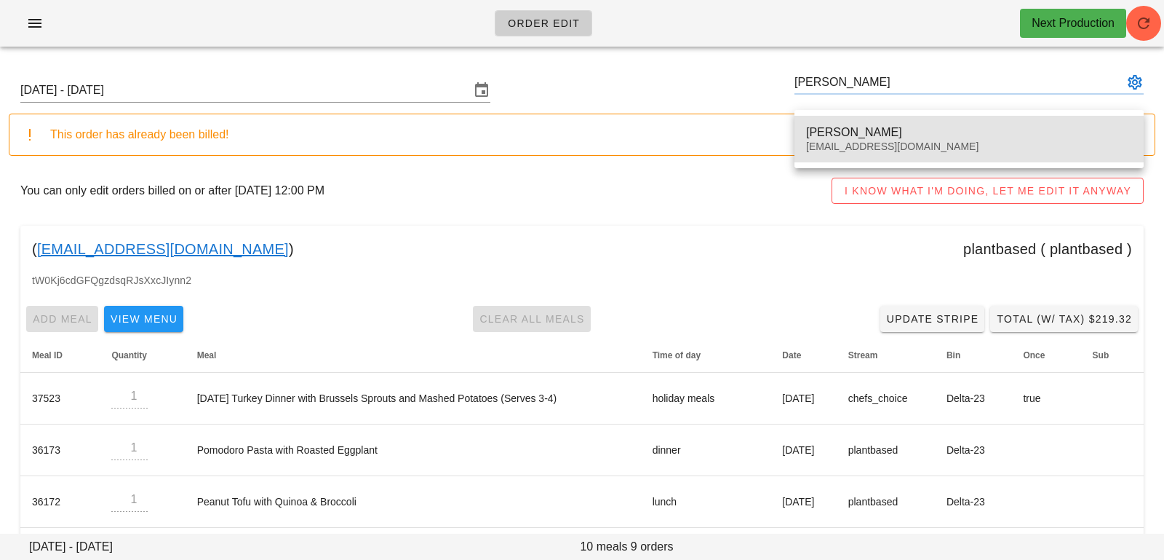
click at [875, 142] on div "influencer3@fedfedfed.com" at bounding box center [969, 146] width 326 height 12
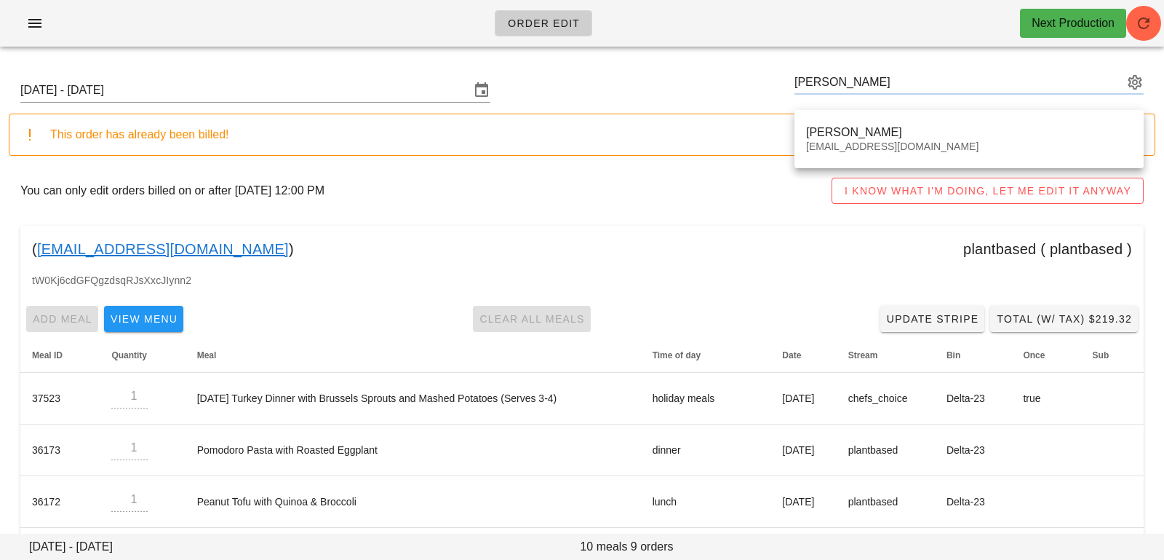
type input "Anna Chew (influencer3@fedfedfed.com)"
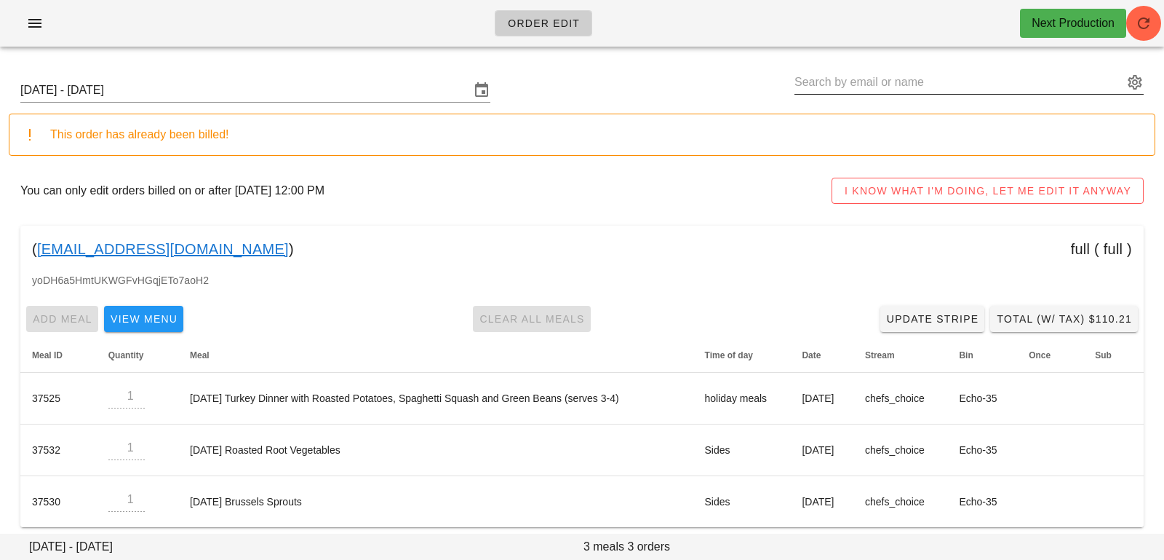
click at [1021, 77] on input "text" at bounding box center [959, 82] width 329 height 23
paste input "Anna Chew"
type input "Anna Chew (influencer3@fedfedfed.com)"
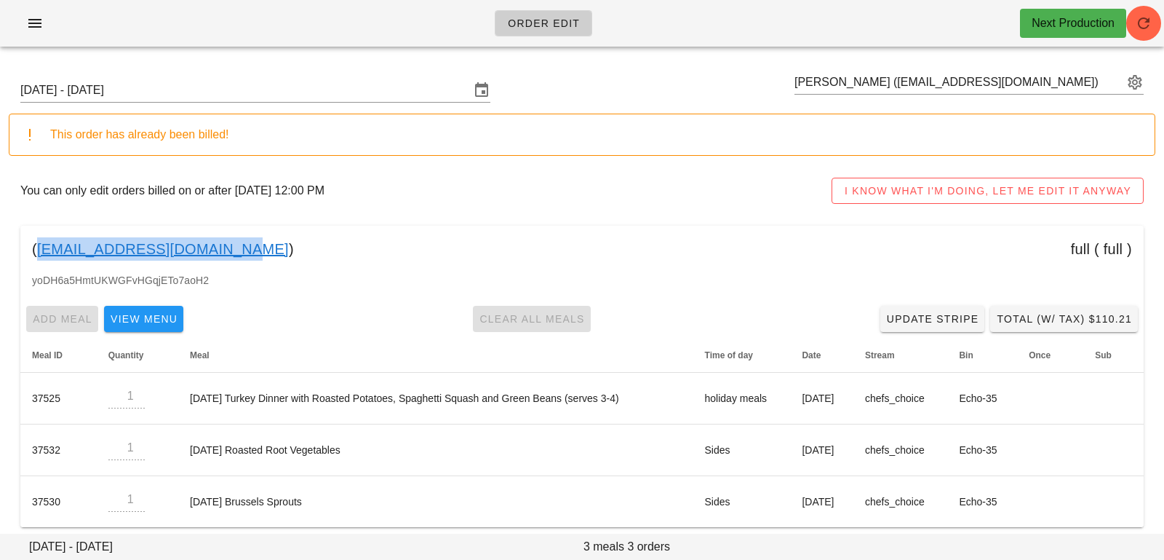
copy link "influencer3@fedfedfed.com"
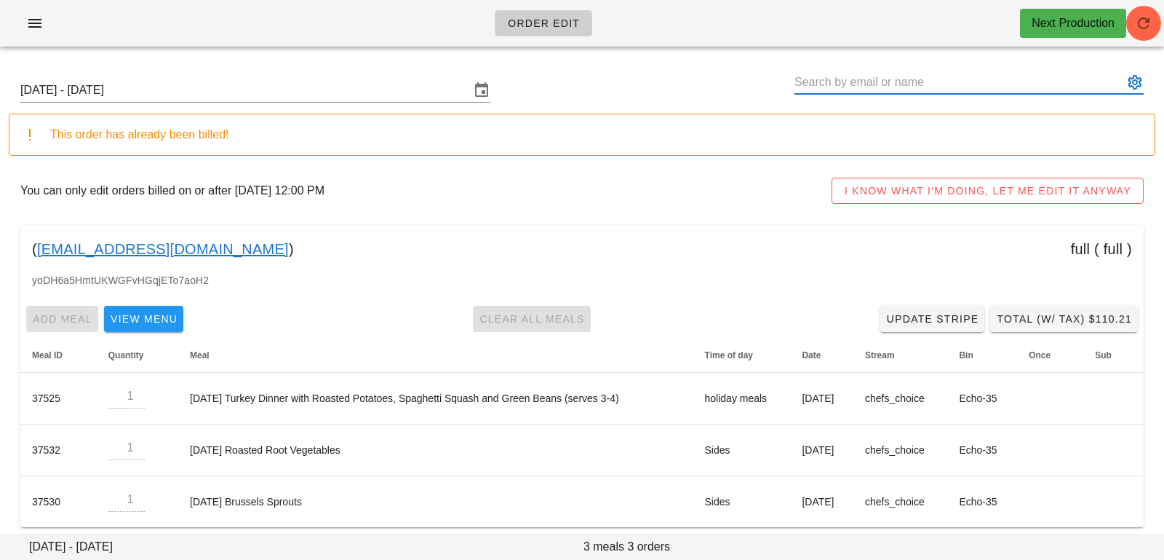
click at [962, 77] on input "text" at bounding box center [959, 82] width 329 height 23
paste input "Adrienne Salvant"
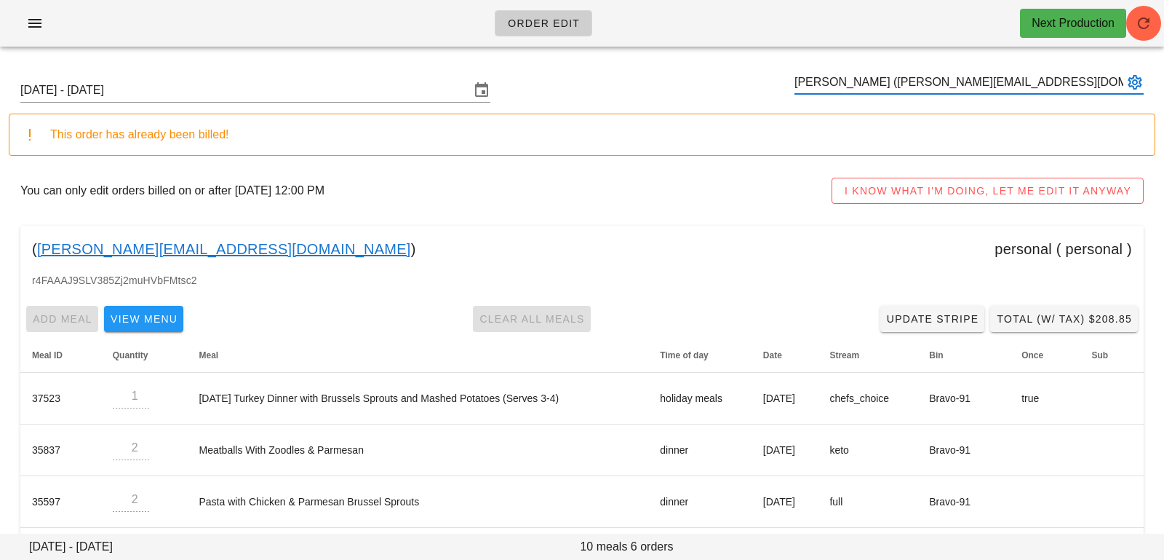
type input "Adrienne Salvant (adrienne_gaea@hotmail.com)"
click at [835, 74] on input "text" at bounding box center [959, 82] width 329 height 23
paste input "Michelle Ostlund"
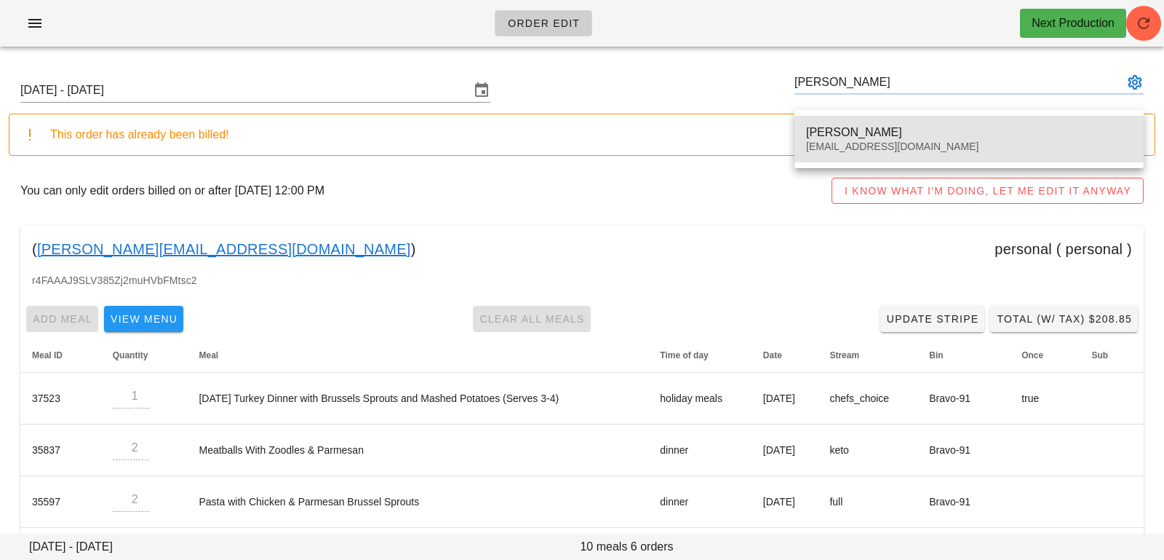
click at [814, 125] on div "Michelle Ostlund" at bounding box center [969, 132] width 326 height 14
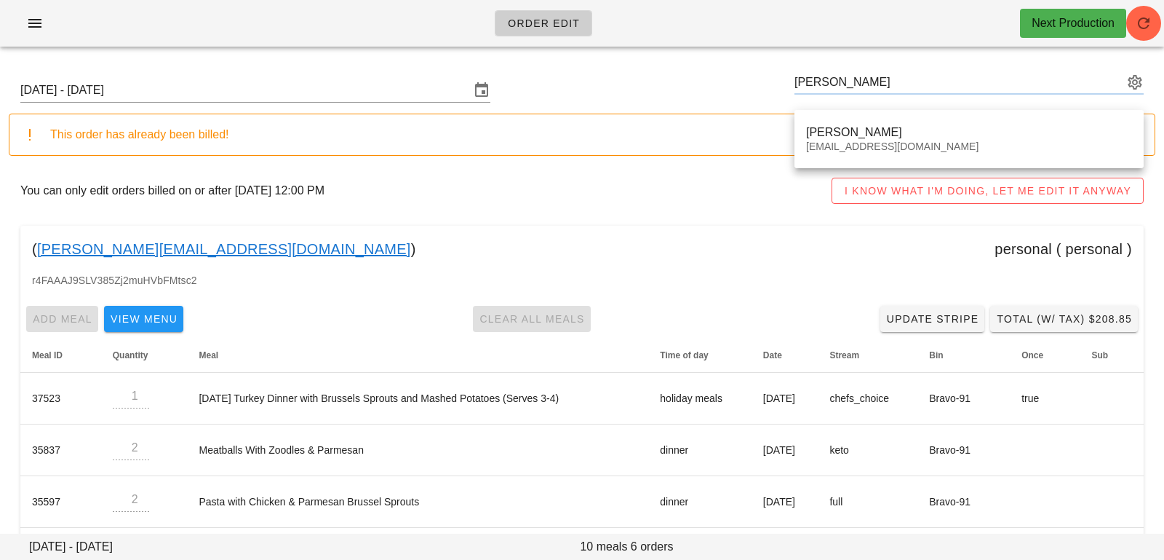
type input "Michelle Ostlund (Costlund@outlook.com)"
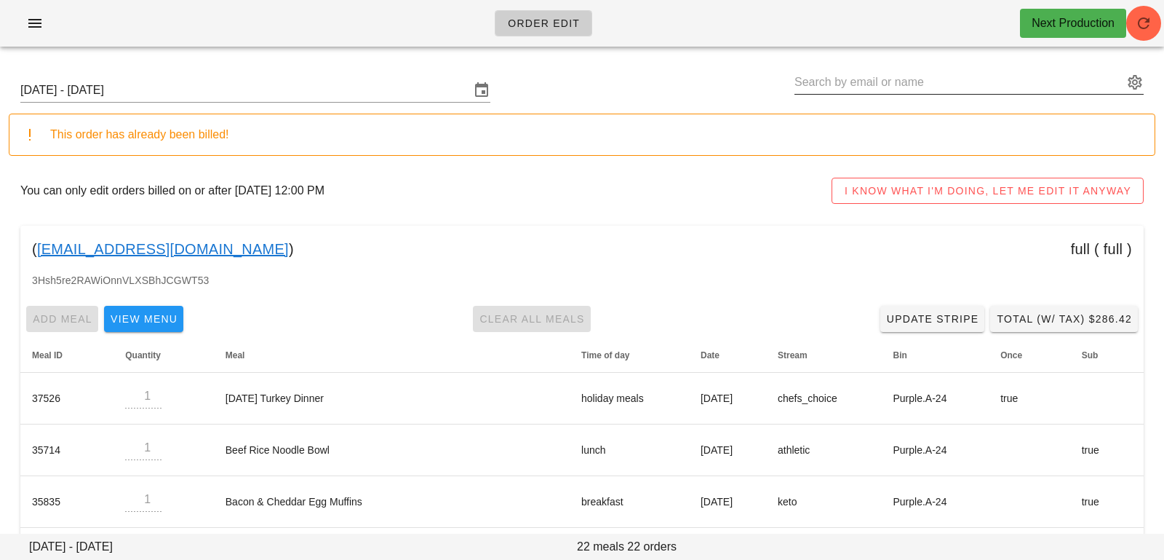
click at [1055, 86] on input "text" at bounding box center [959, 82] width 329 height 23
paste input "Mario liverant"
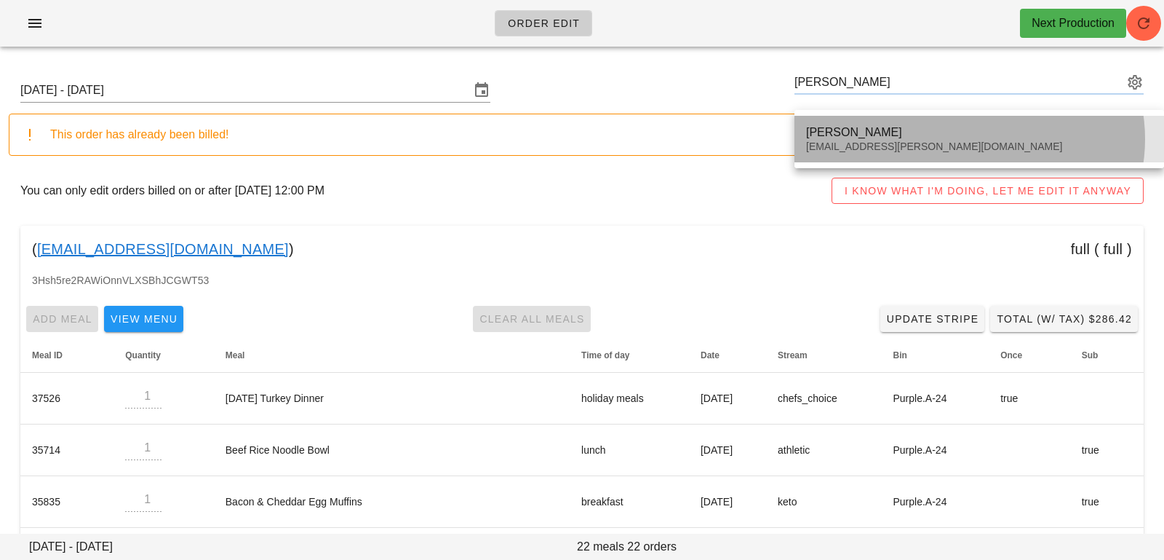
click at [1003, 124] on div "mario liverant mario.liverant@gmail.com" at bounding box center [979, 138] width 346 height 45
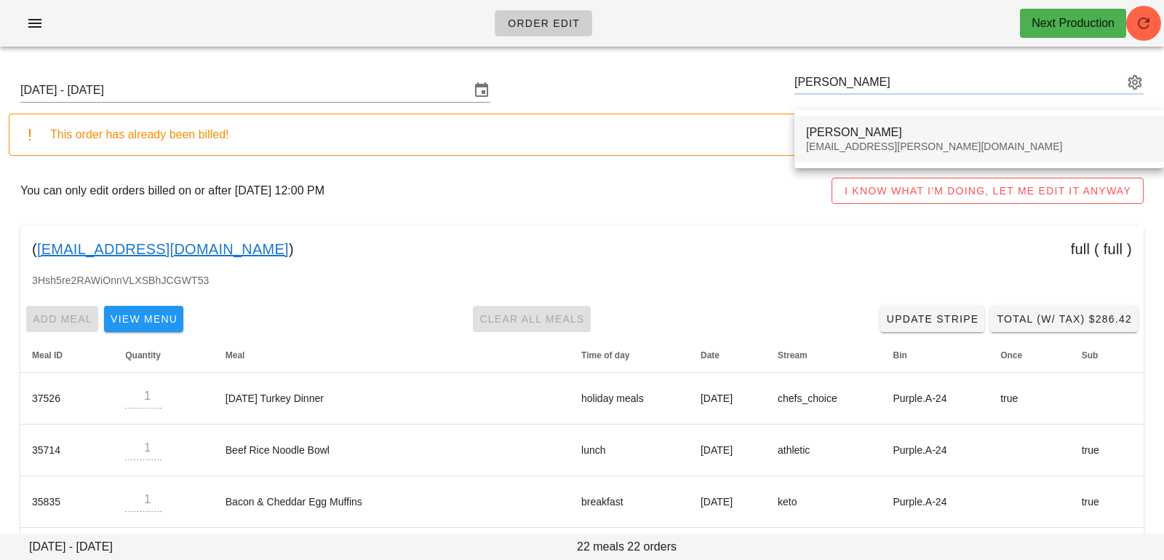
type input "mario liverant (mario.liverant@gmail.com)"
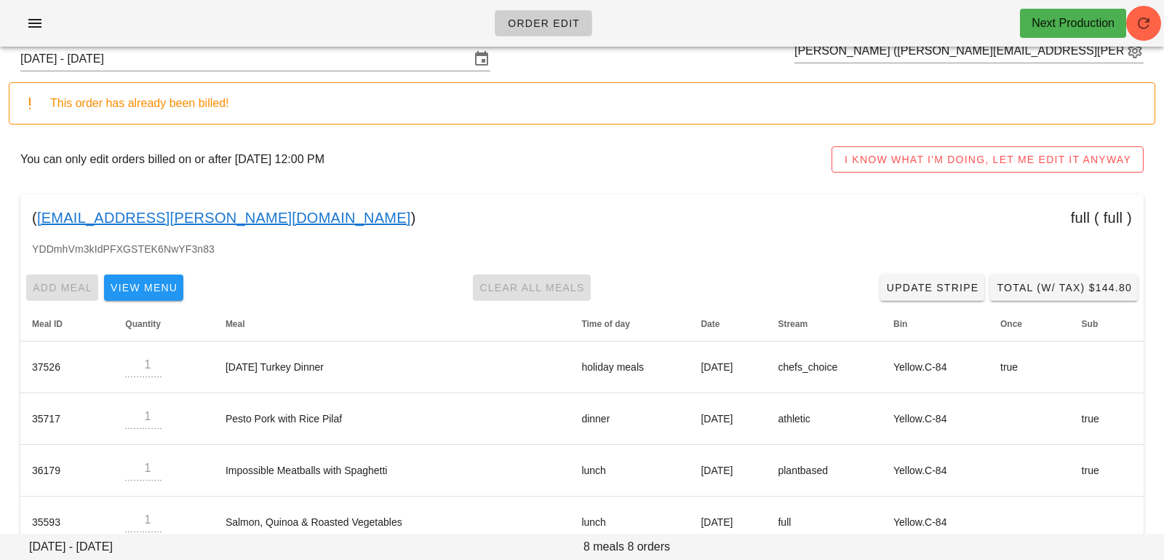
scroll to position [12, 0]
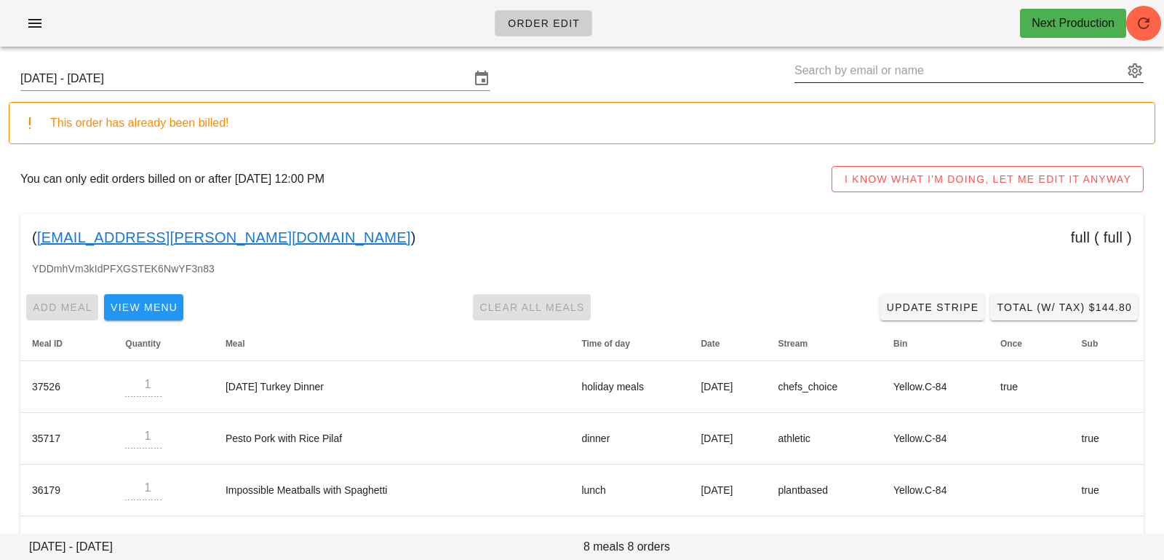
click at [816, 65] on input "text" at bounding box center [959, 70] width 329 height 23
paste input "Amy fullerton"
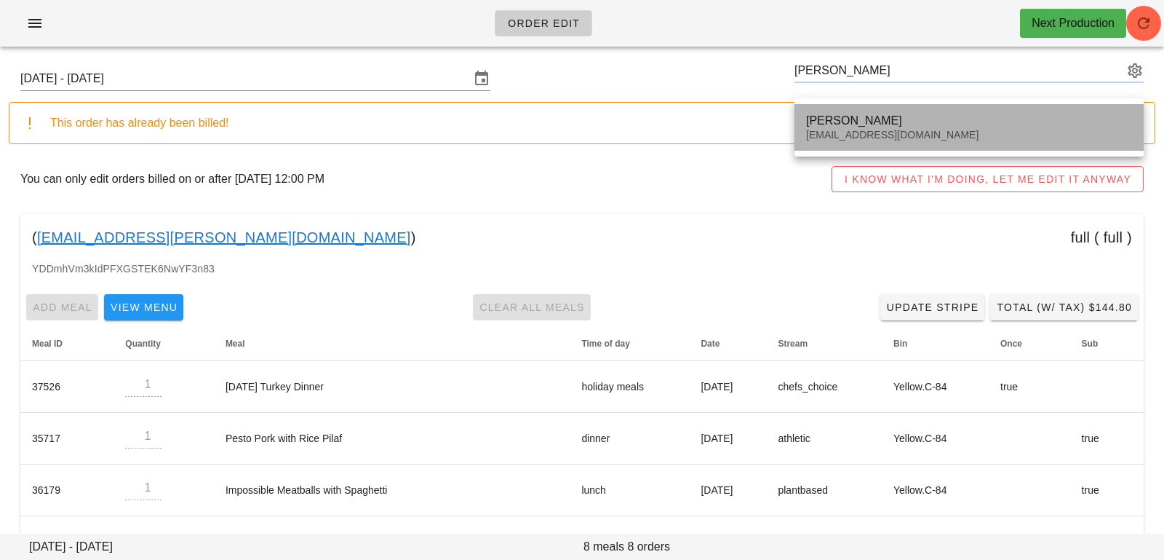
click at [827, 119] on div "Amy Fullerton" at bounding box center [969, 121] width 326 height 14
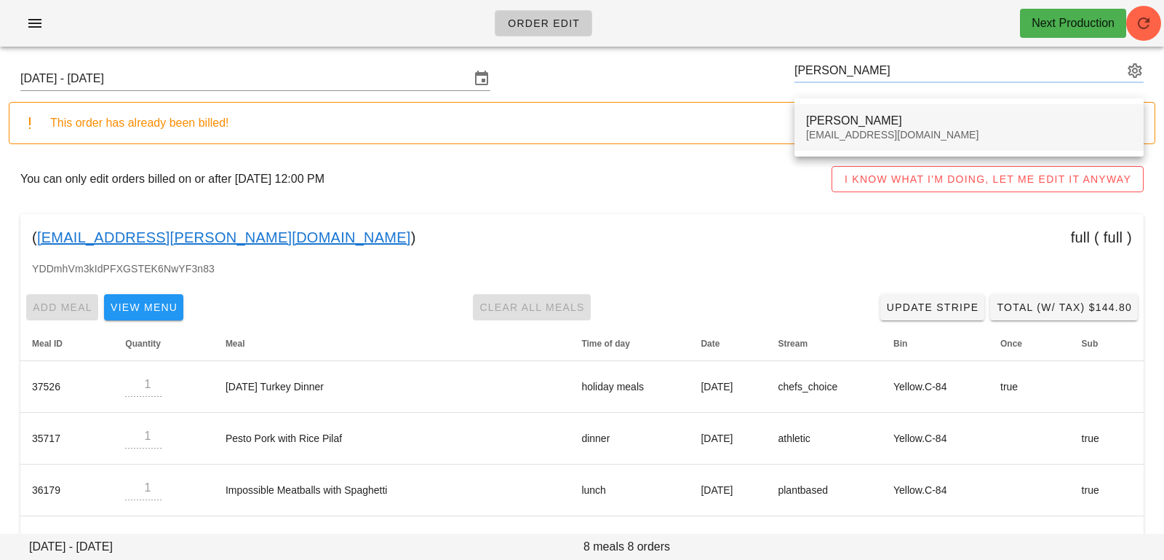
type input "[PERSON_NAME] ([EMAIL_ADDRESS][DOMAIN_NAME])"
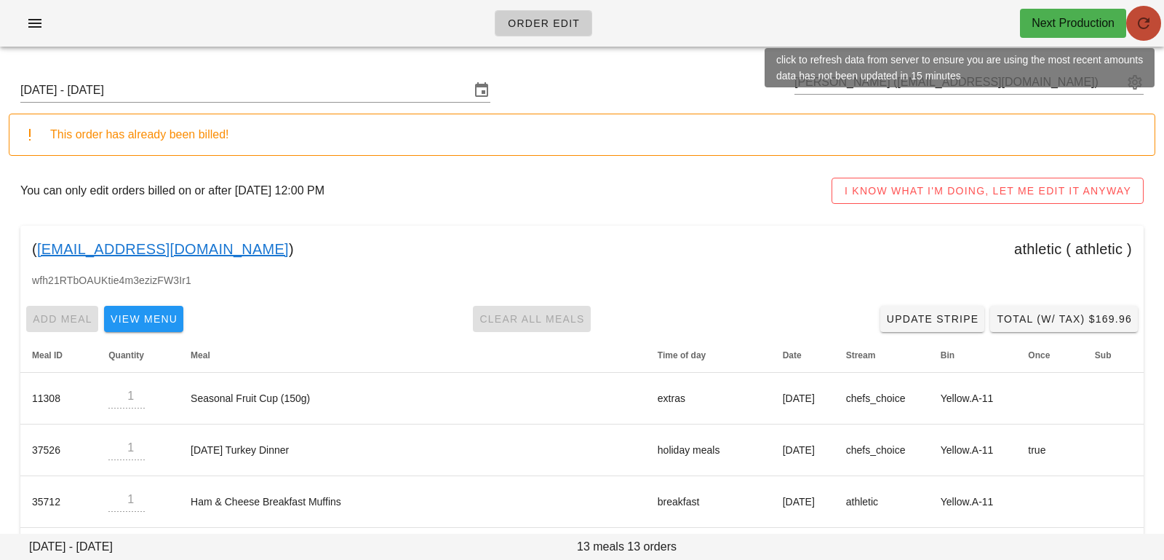
click at [1147, 36] on button "button" at bounding box center [1143, 23] width 35 height 35
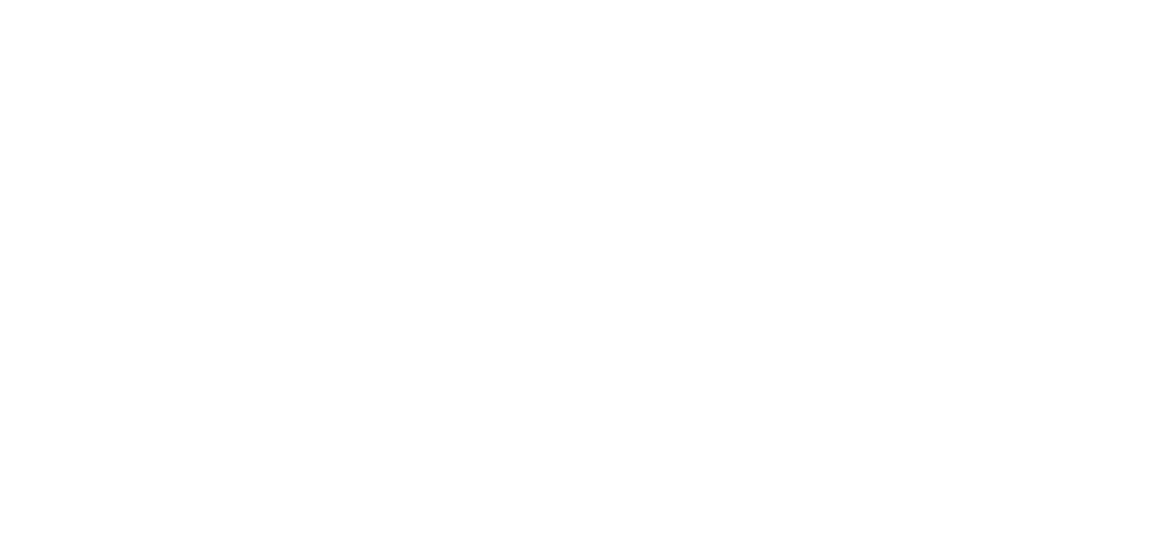
click at [79, 0] on html at bounding box center [582, 0] width 1164 height 0
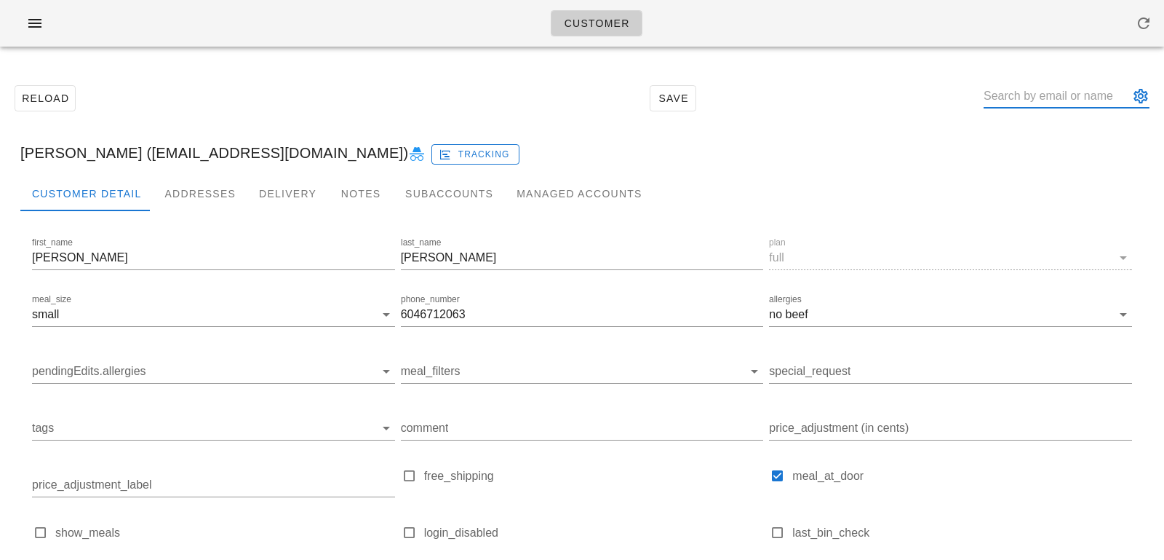
click at [1043, 96] on input "text" at bounding box center [1057, 95] width 146 height 23
type input "v"
paste input "Lisa Ma"
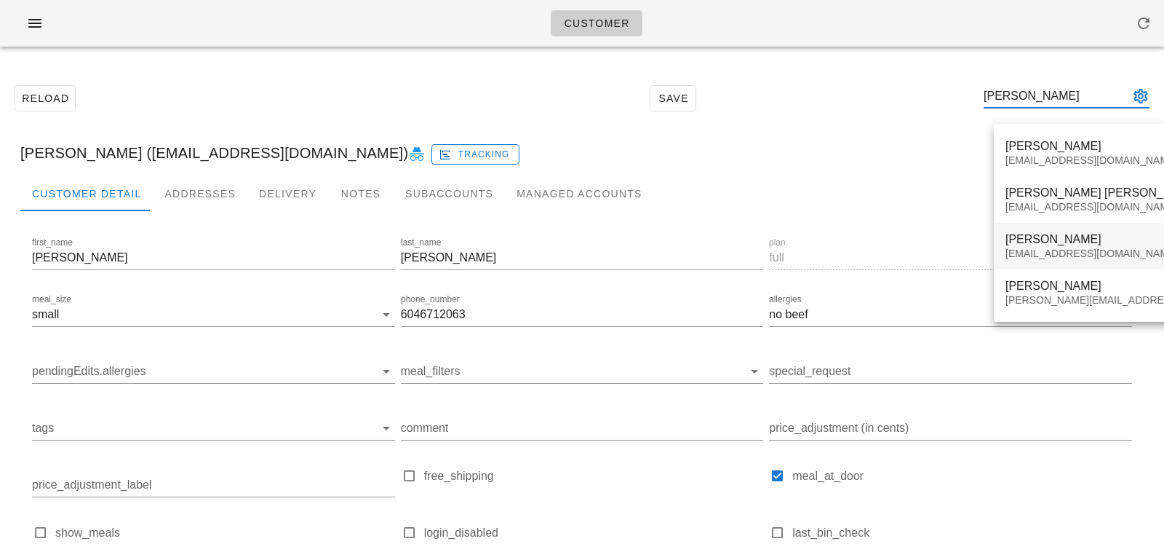
type input "Lisa Ma"
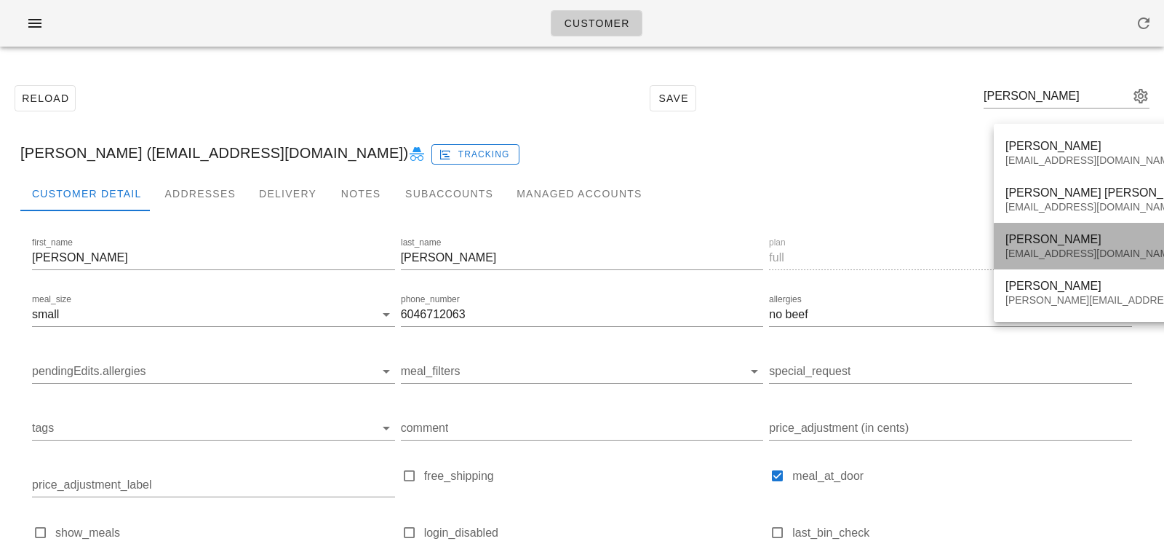
click at [1032, 239] on div "Lisa Ma" at bounding box center [1176, 239] width 341 height 14
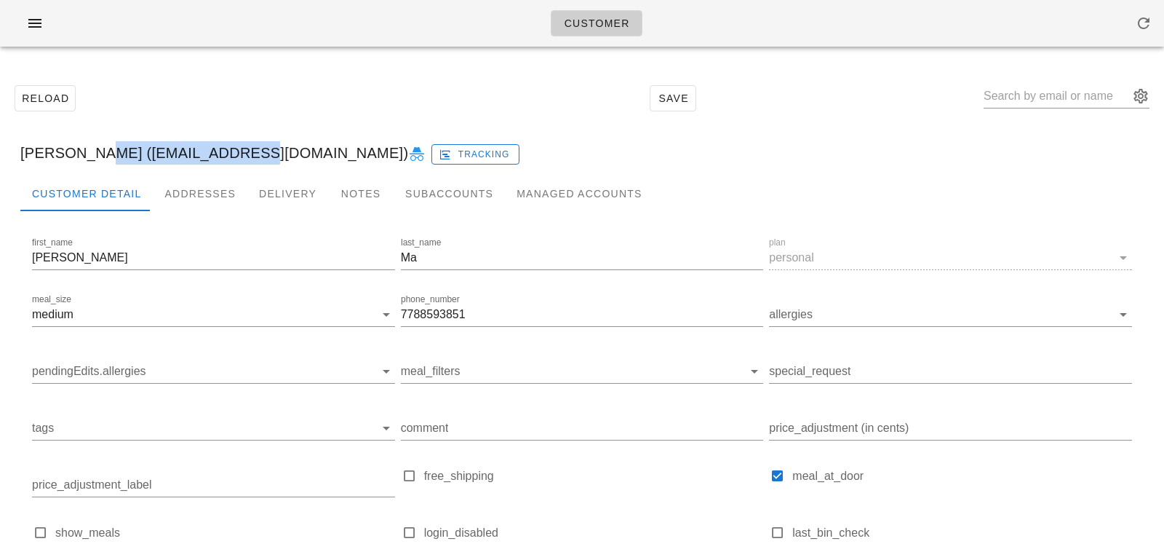
drag, startPoint x: 79, startPoint y: 155, endPoint x: 218, endPoint y: 146, distance: 139.3
click at [219, 147] on div "Lisa Ma (majunlisa@gmail.com) Tracking" at bounding box center [582, 153] width 1147 height 47
copy div "majunlisa@gmail.com"
click at [1051, 107] on div at bounding box center [1067, 95] width 166 height 23
paste input "Courtney Steen"
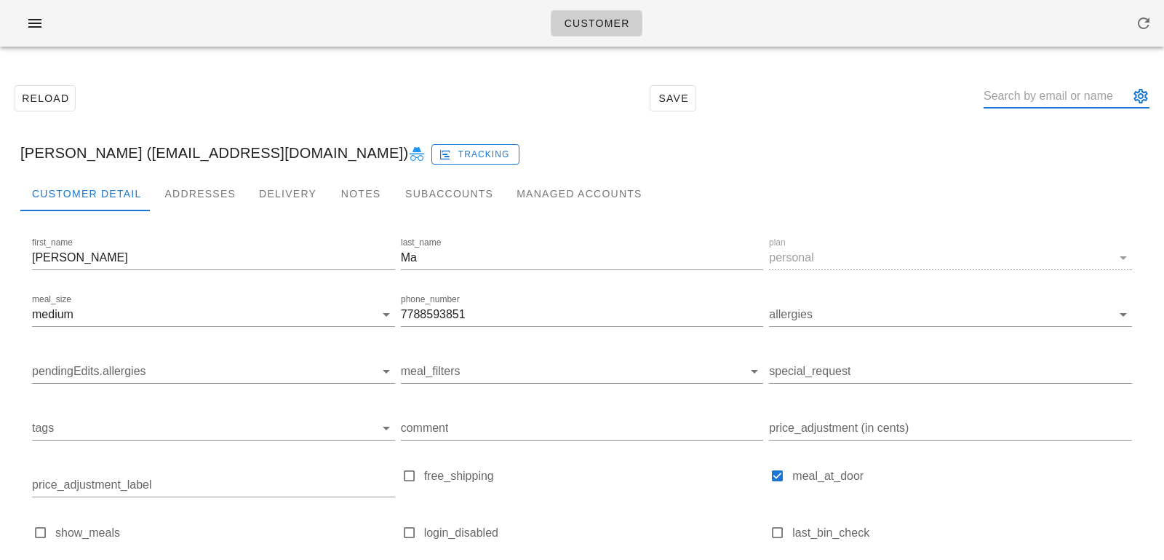
type input "Courtney Steen"
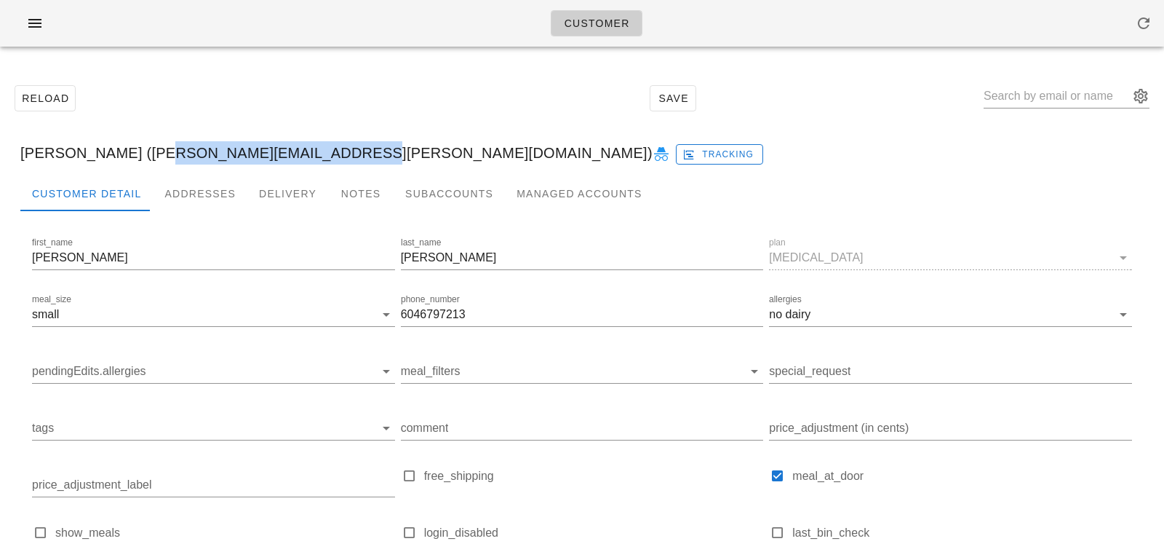
drag, startPoint x: 138, startPoint y: 152, endPoint x: 316, endPoint y: 148, distance: 177.6
click at [316, 148] on div "Courtney Steen (Courtney.Steen@gmail.com) Tracking" at bounding box center [582, 153] width 1147 height 47
drag, startPoint x: 316, startPoint y: 148, endPoint x: 140, endPoint y: 154, distance: 176.2
click at [140, 154] on div "Courtney Steen (Courtney.Steen@gmail.com) Tracking" at bounding box center [582, 153] width 1147 height 47
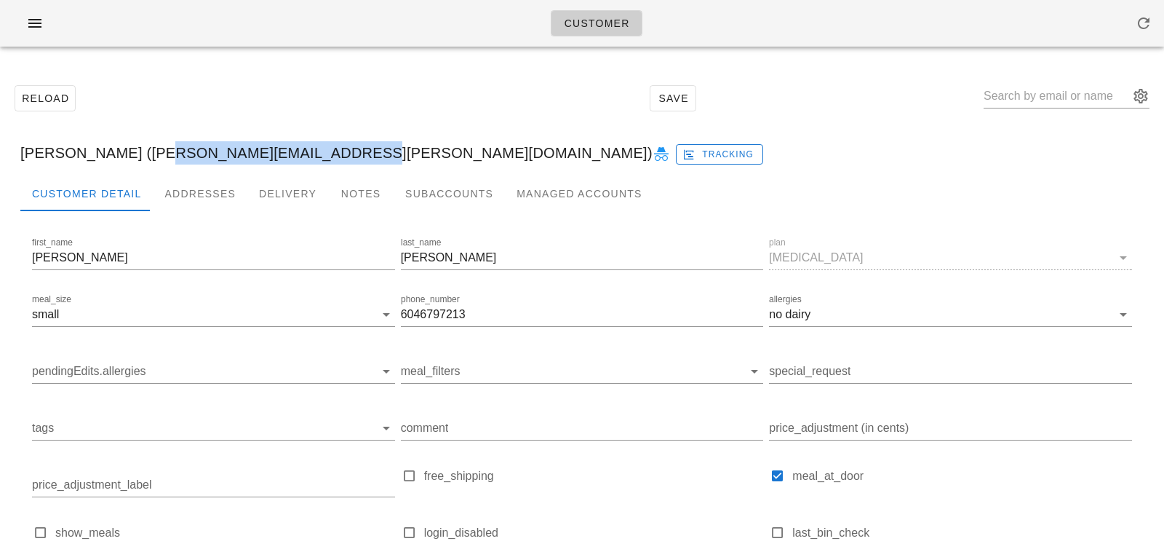
copy div "Courtney.Steen@gmail.com"
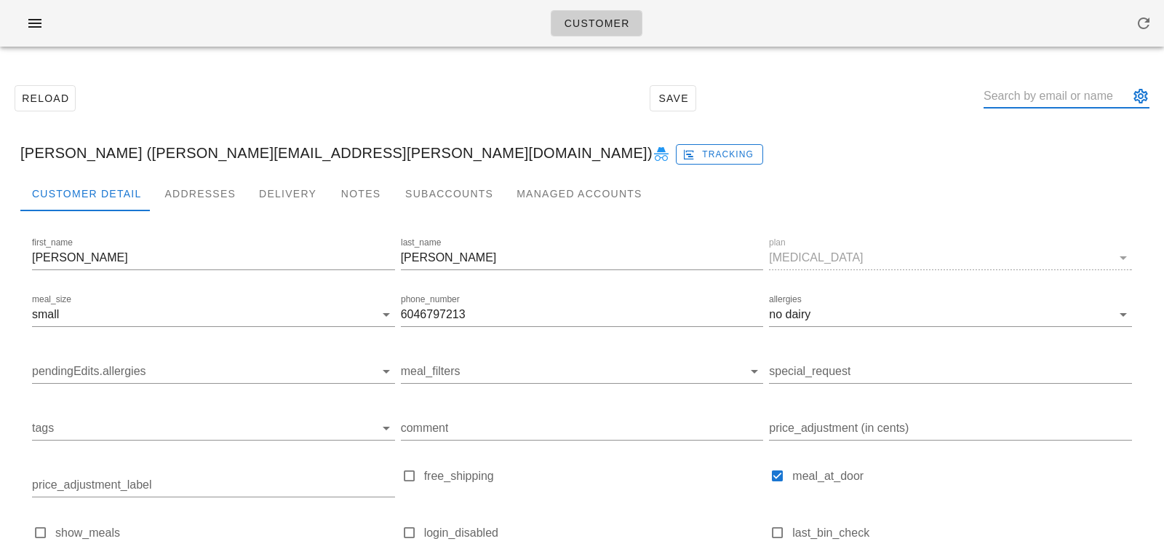
click at [1033, 93] on input "text" at bounding box center [1057, 95] width 146 height 23
paste input "Hopoate Satini"
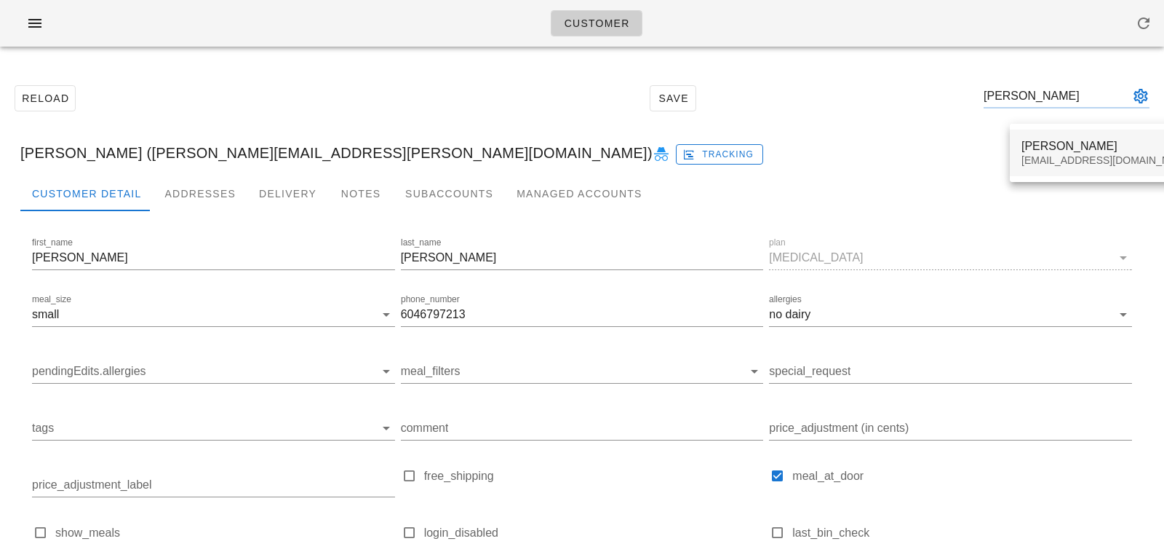
type input "Hopoate Satini"
click at [1055, 156] on div "hobesatini@gmail.com" at bounding box center [1108, 160] width 172 height 12
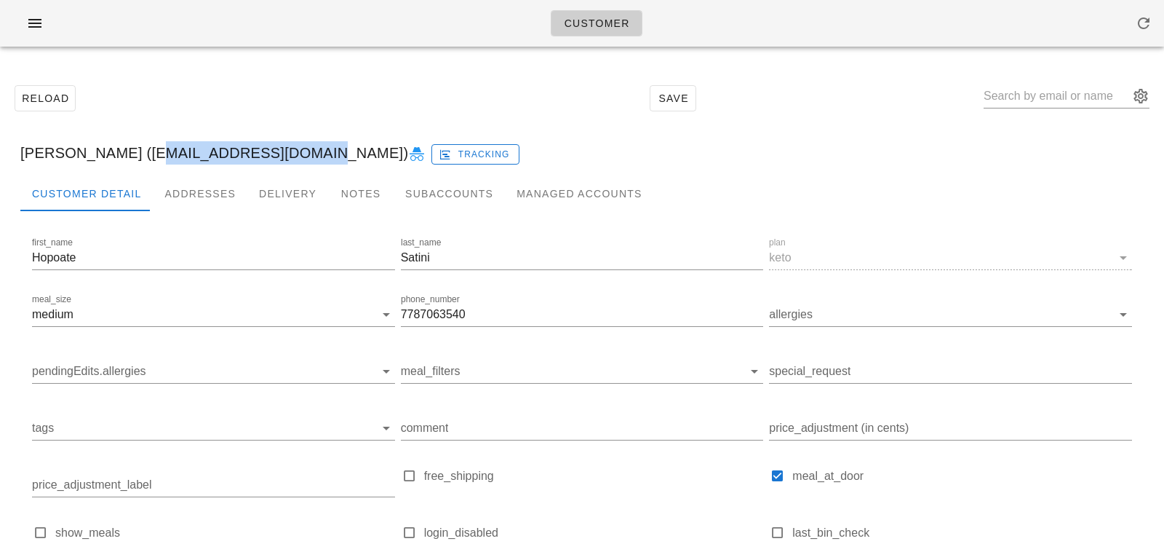
drag, startPoint x: 132, startPoint y: 150, endPoint x: 277, endPoint y: 149, distance: 145.5
click at [277, 150] on div "Hopoate Satini (hobesatini@gmail.com) Tracking" at bounding box center [582, 153] width 1147 height 47
copy div "hobesatini@gmail.com"
click at [1050, 81] on div at bounding box center [1067, 100] width 166 height 48
click at [1049, 98] on input "text" at bounding box center [1057, 95] width 146 height 23
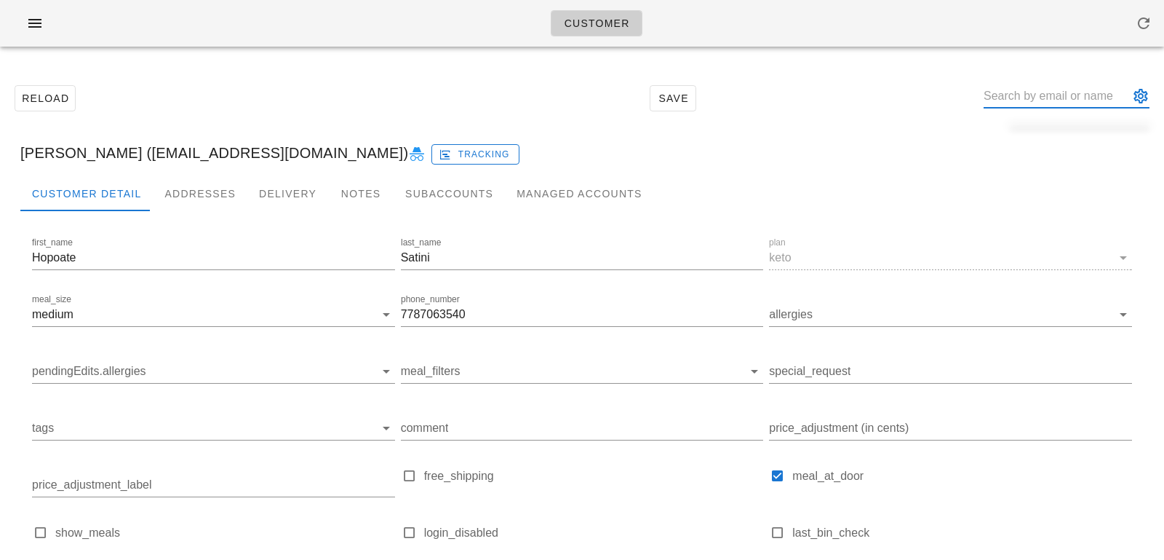
paste input "Christine Megas"
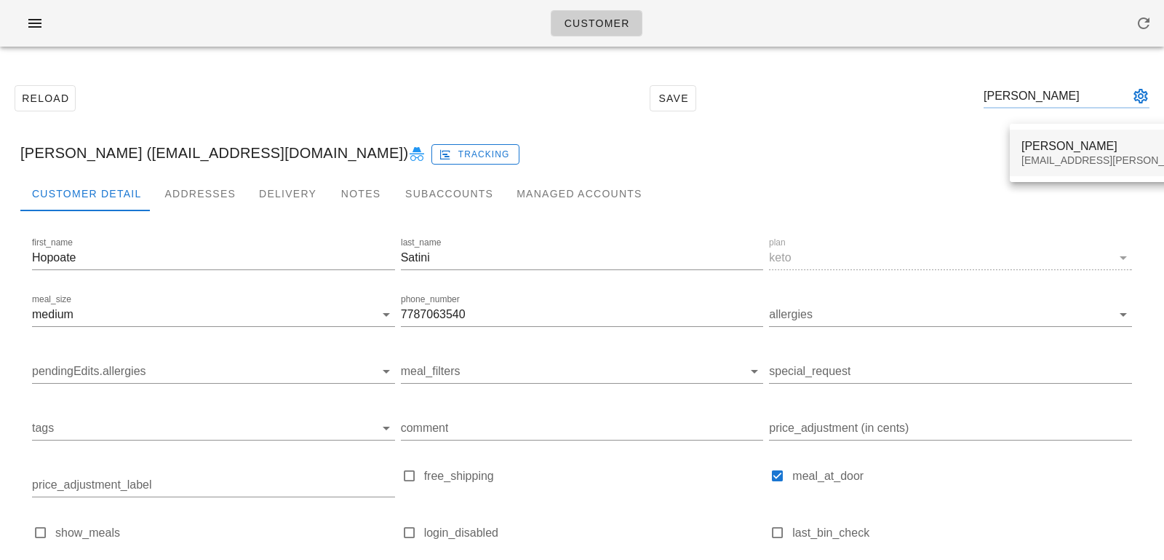
type input "Christine Megas"
click at [1049, 142] on div "Christine Megas" at bounding box center [1150, 146] width 256 height 14
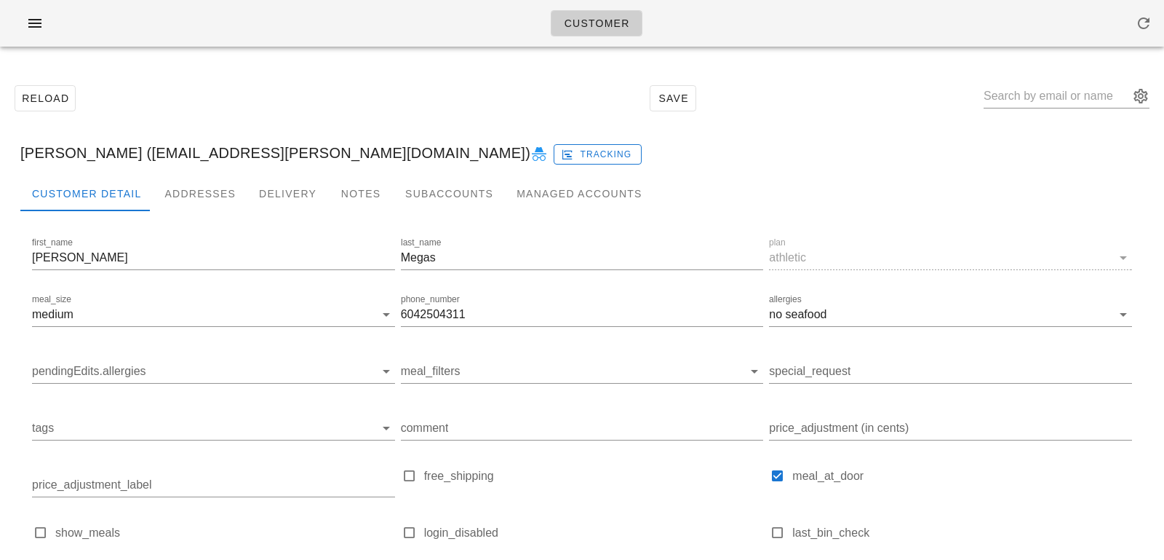
drag, startPoint x: 145, startPoint y: 155, endPoint x: 192, endPoint y: 155, distance: 47.3
click at [191, 155] on div "Christine Megas (megas@shaw.ca) Tracking" at bounding box center [582, 153] width 1147 height 47
drag, startPoint x: 138, startPoint y: 151, endPoint x: 245, endPoint y: 153, distance: 107.7
click at [245, 153] on div "Christine Megas (megas@shaw.ca) Tracking" at bounding box center [582, 153] width 1147 height 47
copy div "megas@shaw.ca"
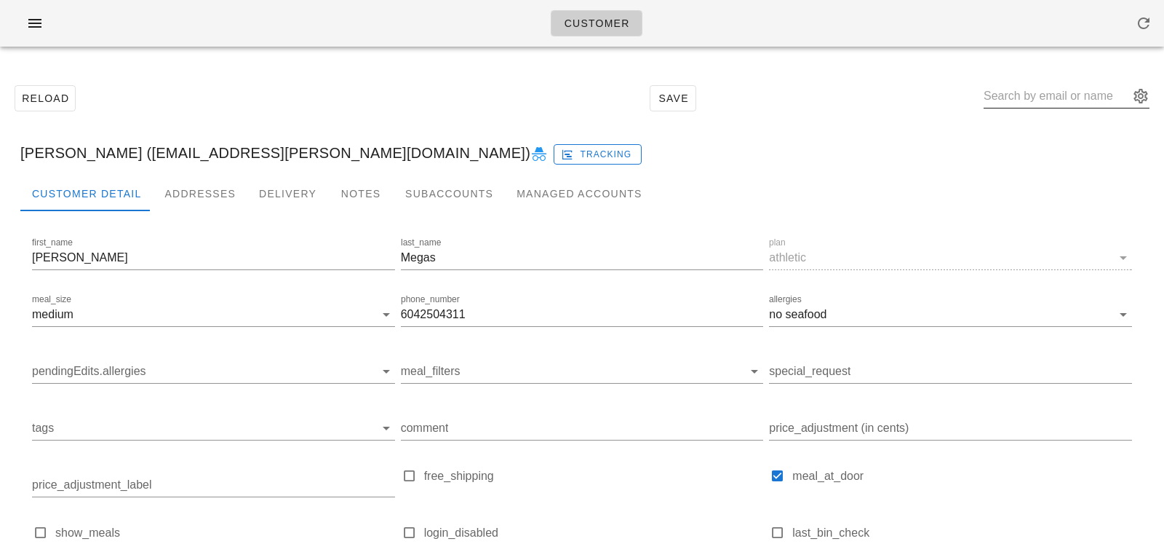
click at [1027, 95] on input "text" at bounding box center [1057, 95] width 146 height 23
paste input "Colleen C"
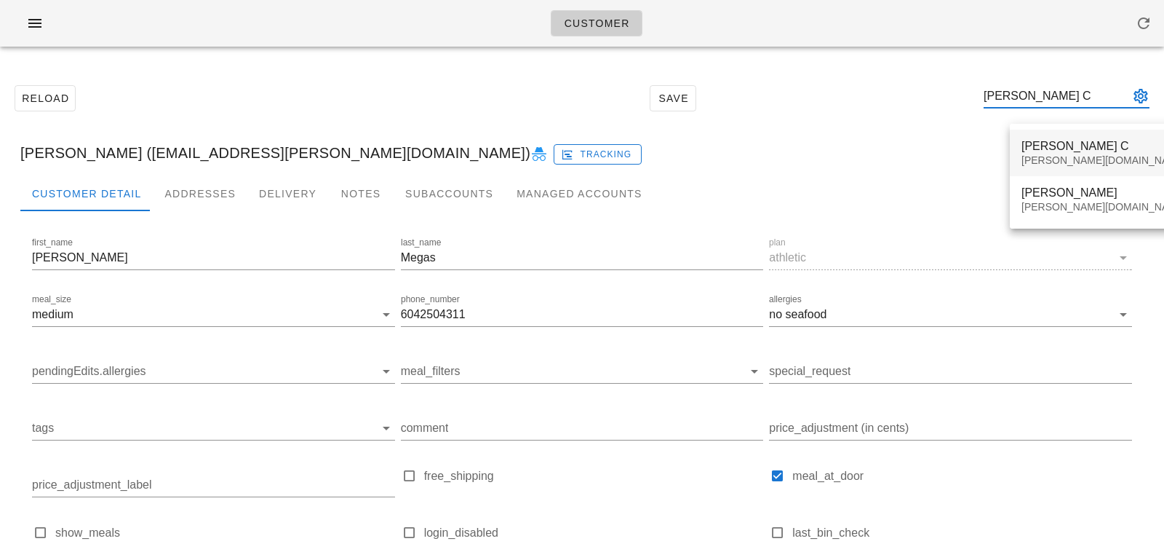
type input "Colleen C"
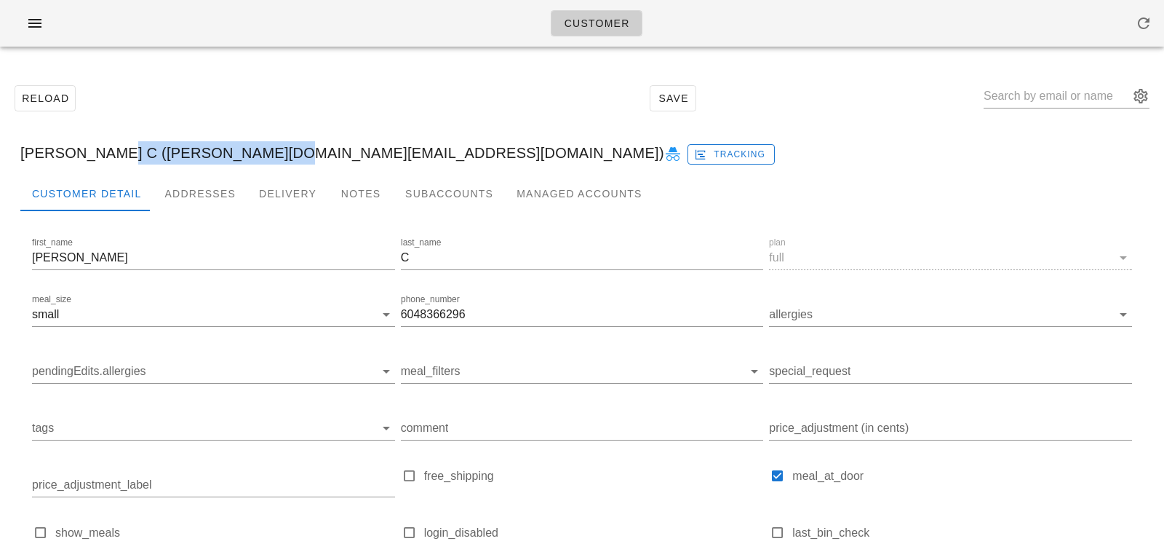
drag, startPoint x: 97, startPoint y: 152, endPoint x: 250, endPoint y: 149, distance: 152.8
click at [250, 149] on div "Colleen C (veilleux.cm@gmail.com) Tracking" at bounding box center [582, 153] width 1147 height 47
copy div "veilleux.cm@gmail.com"
click at [1043, 96] on input "text" at bounding box center [1057, 95] width 146 height 23
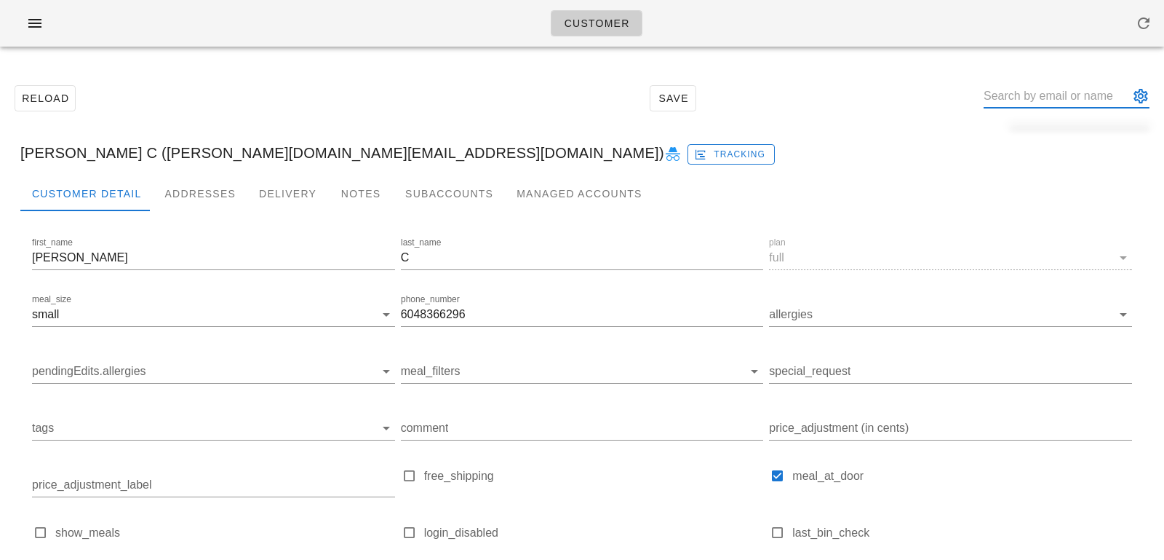
paste input "Melanie Lehman"
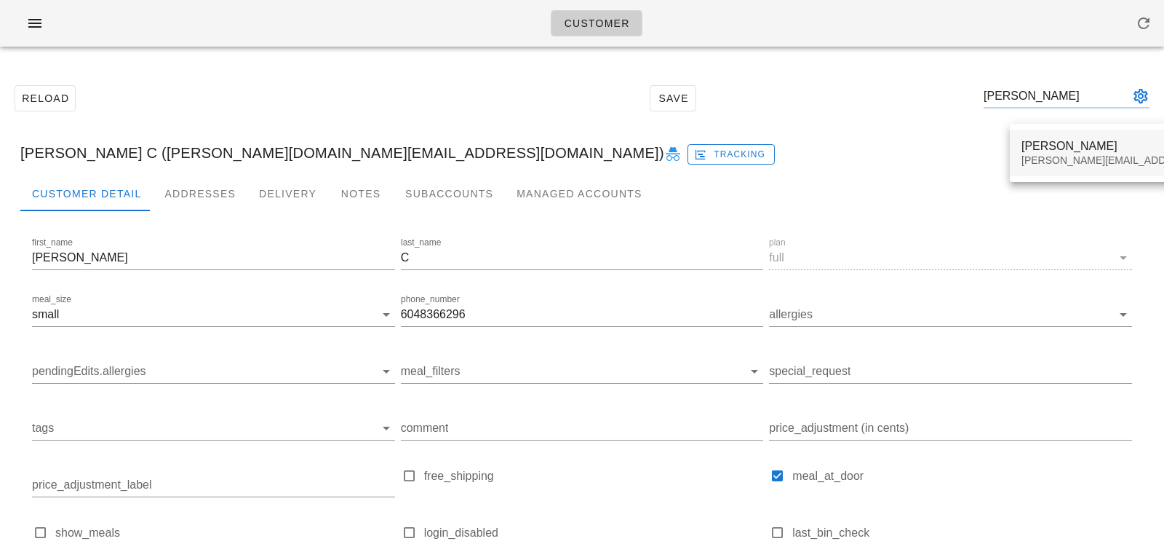
type input "Melanie Lehman"
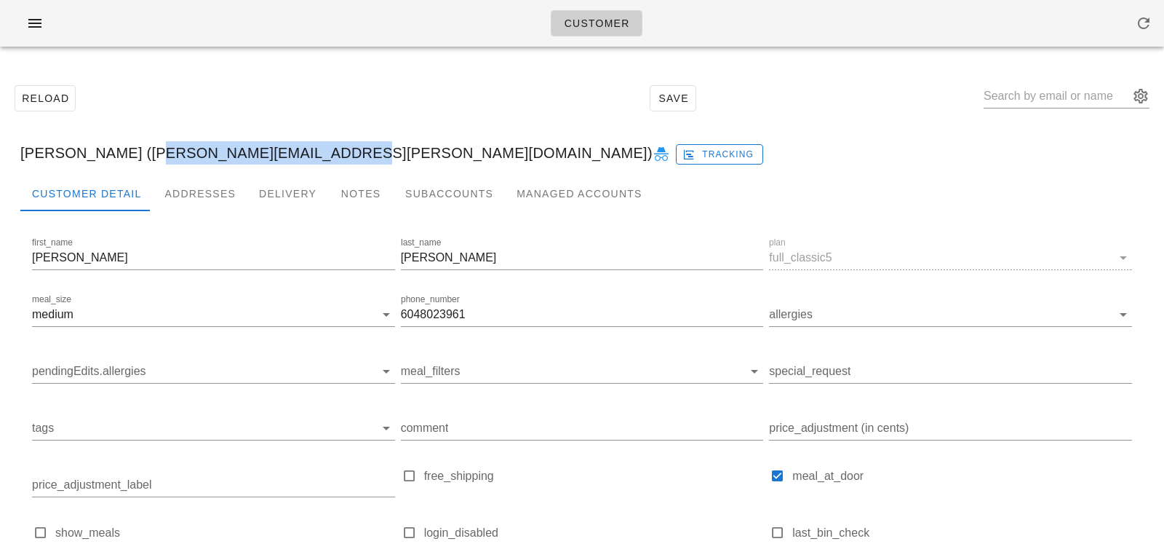
drag, startPoint x: 143, startPoint y: 152, endPoint x: 322, endPoint y: 157, distance: 179.8
click at [322, 157] on div "Melanie Lehman (melanie.lehman@gmail.com) Tracking" at bounding box center [582, 153] width 1147 height 47
copy div "melanie.lehman@gmail.com"
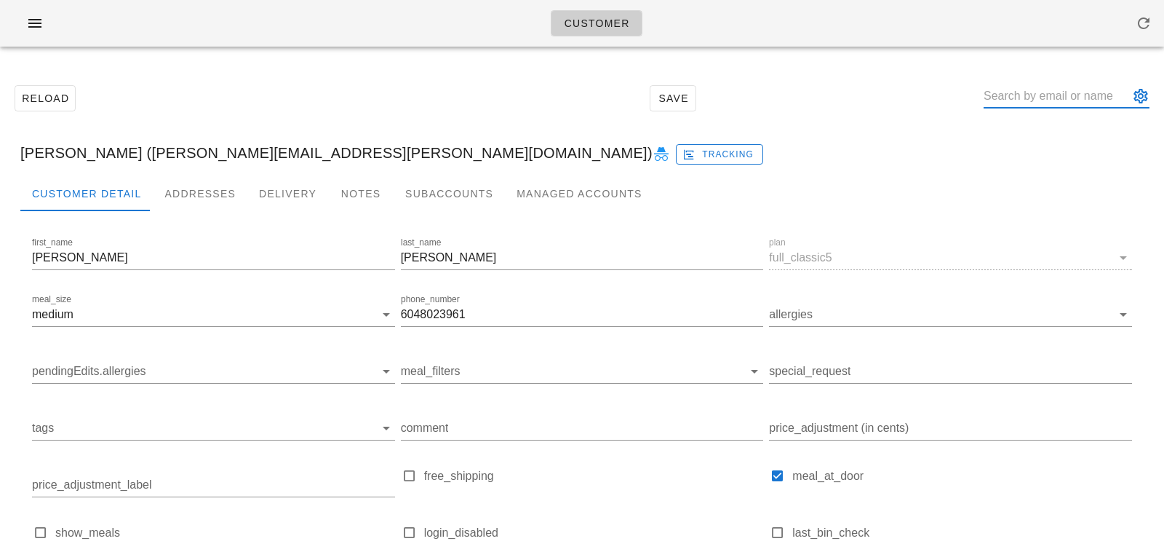
click at [1027, 98] on input "text" at bounding box center [1057, 95] width 146 height 23
paste input "Mark Takagi"
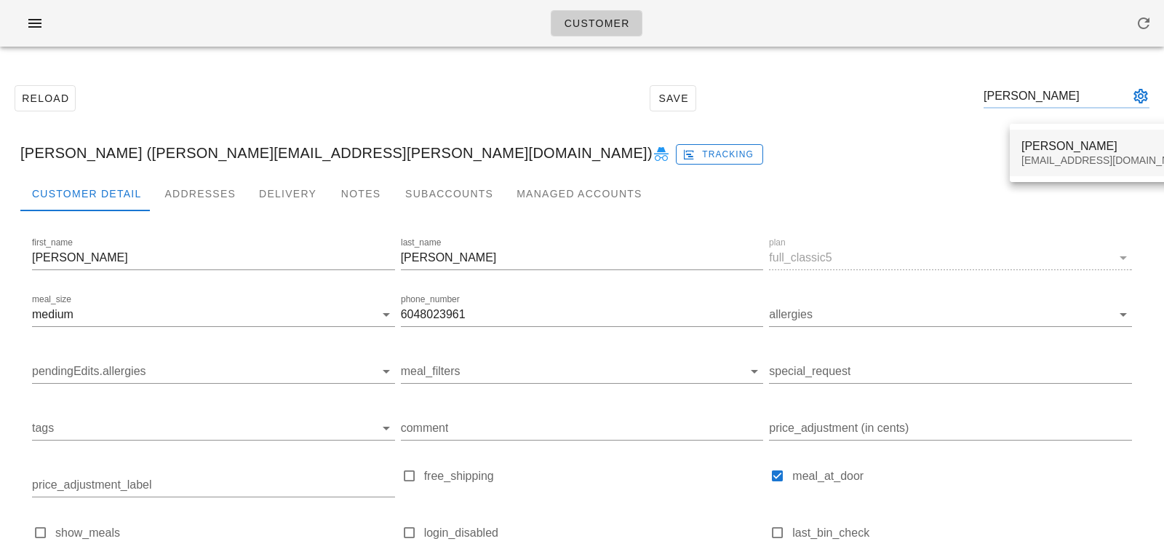
type input "Mark Takagi"
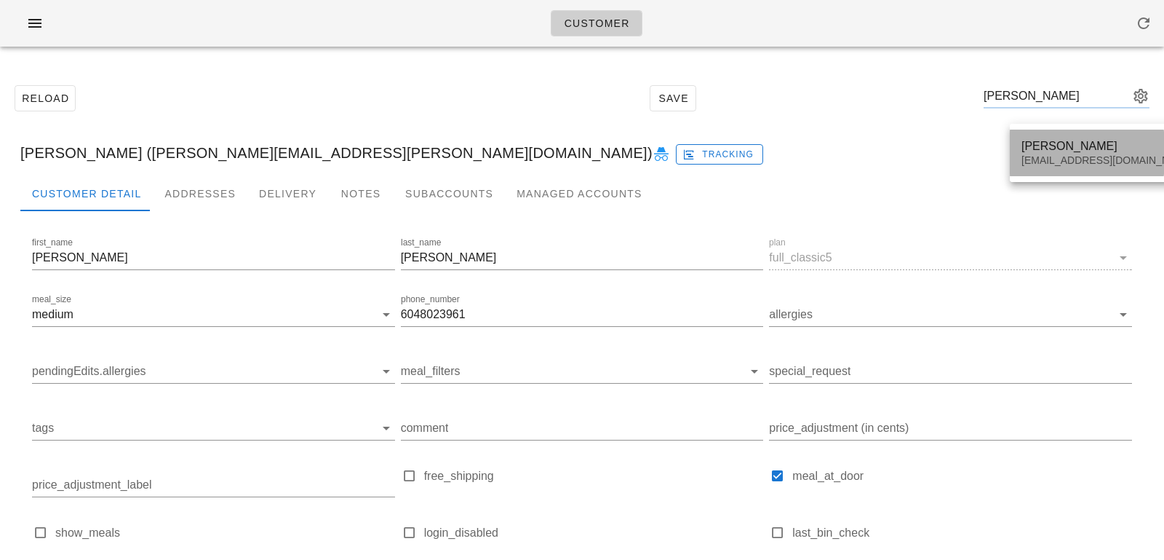
click at [1047, 149] on div "Mark Takagi" at bounding box center [1108, 146] width 172 height 14
click at [1044, 173] on div "Mark Takagi mjtakagi@gmail.com" at bounding box center [1108, 152] width 172 height 45
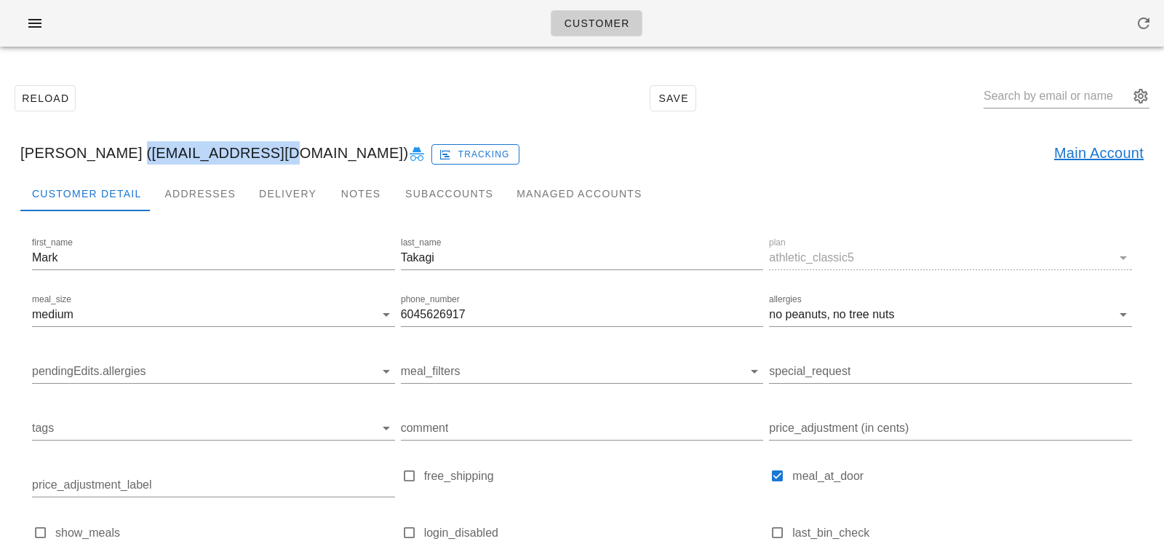
drag, startPoint x: 113, startPoint y: 151, endPoint x: 250, endPoint y: 151, distance: 136.8
click at [250, 151] on div "Mark Takagi (mjtakagi@gmail.com) Tracking Main Account" at bounding box center [582, 153] width 1147 height 47
copy div "mjtakagi@gmail.com"
click at [1051, 97] on input "text" at bounding box center [1057, 95] width 146 height 23
paste input "Jenna Hartmann"
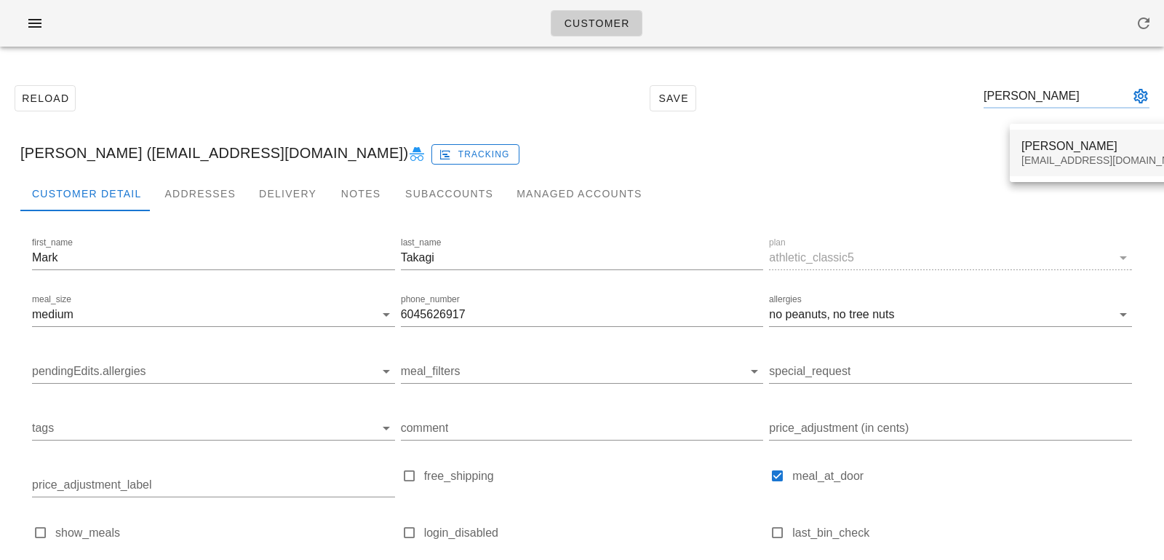
type input "Jenna Hartmann"
click at [1054, 172] on div "Jenna Hartmann jennarosehartmann@gmail.com" at bounding box center [1108, 152] width 172 height 45
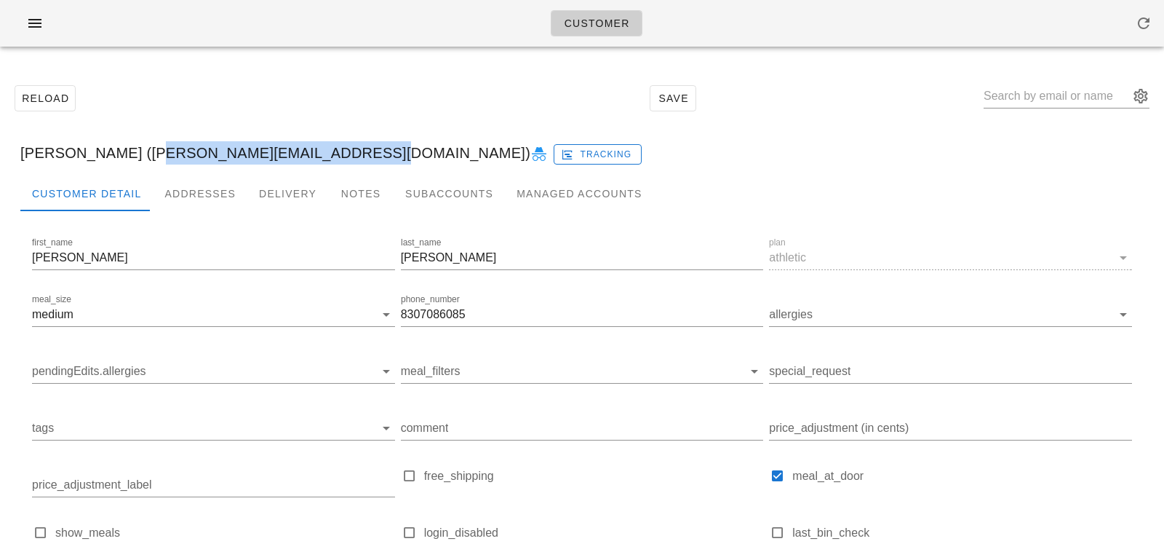
drag, startPoint x: 138, startPoint y: 154, endPoint x: 345, endPoint y: 154, distance: 207.4
click at [345, 154] on div "Jenna Hartmann (jennarosehartmann@gmail.com) Tracking" at bounding box center [582, 153] width 1147 height 47
copy div "jennarosehartmann@gmail.com"
click at [1071, 77] on div at bounding box center [1067, 100] width 166 height 48
click at [1067, 95] on input "text" at bounding box center [1057, 95] width 146 height 23
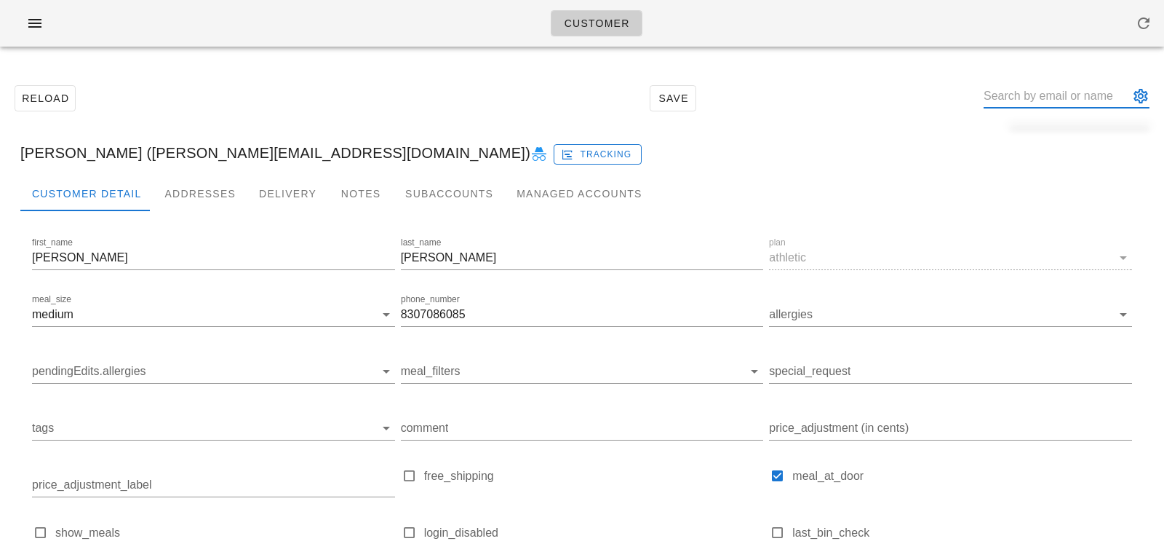
paste input "Nicole Lasanen"
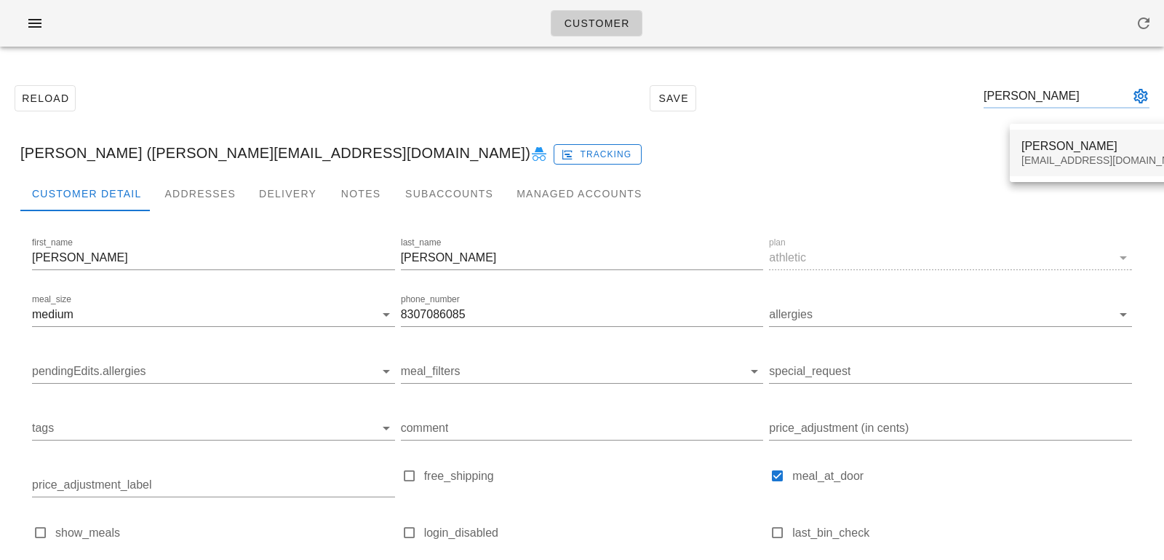
type input "Nicole Lasanen"
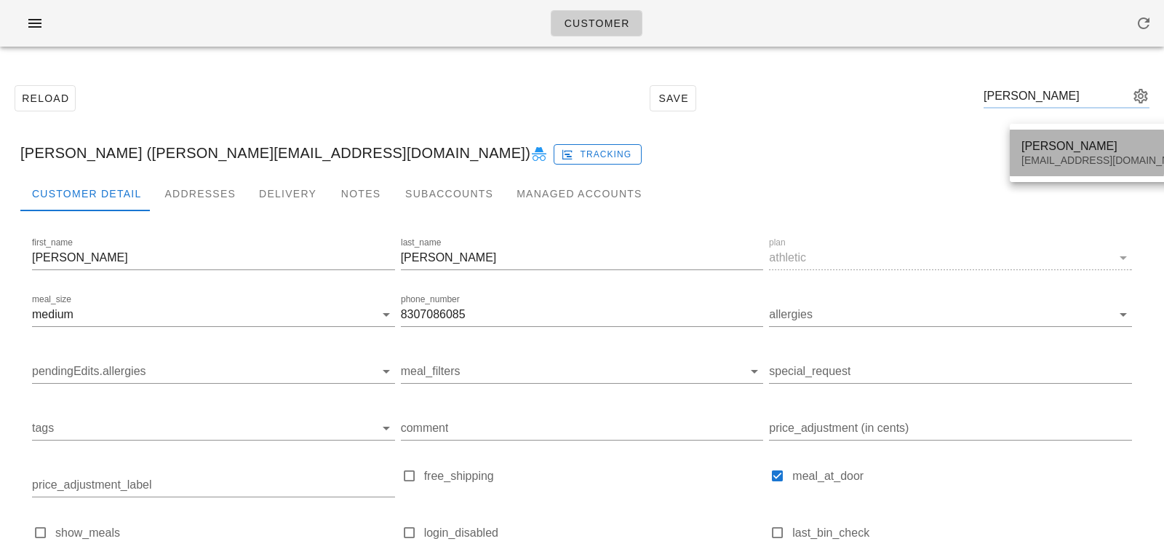
click at [1067, 145] on div "Nicole Lasanen" at bounding box center [1108, 146] width 172 height 14
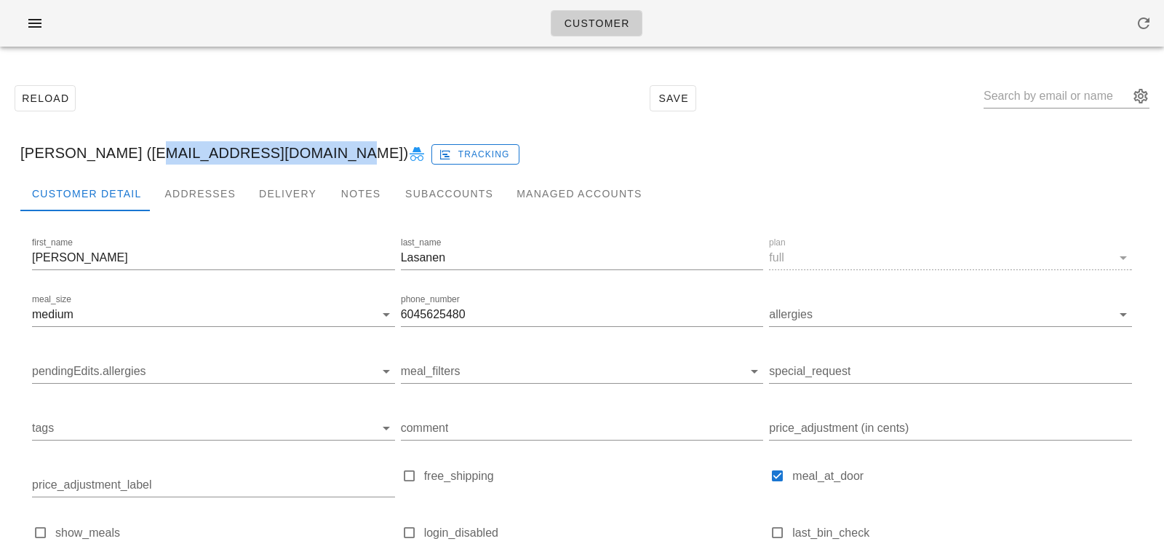
drag, startPoint x: 132, startPoint y: 154, endPoint x: 300, endPoint y: 151, distance: 167.4
click at [300, 151] on div "Nicole Lasanen (Nicolascalash@gmail.com) Tracking" at bounding box center [582, 153] width 1147 height 47
copy div "Nicolascalash@gmail.com"
click at [1028, 96] on input "text" at bounding box center [1057, 95] width 146 height 23
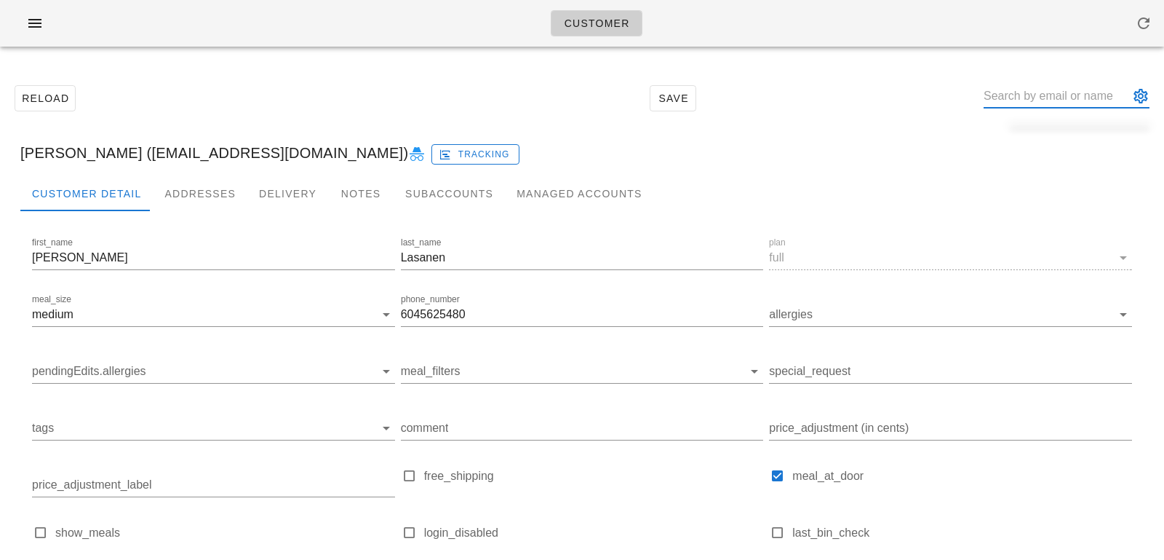
paste input "Philippe Lalonde"
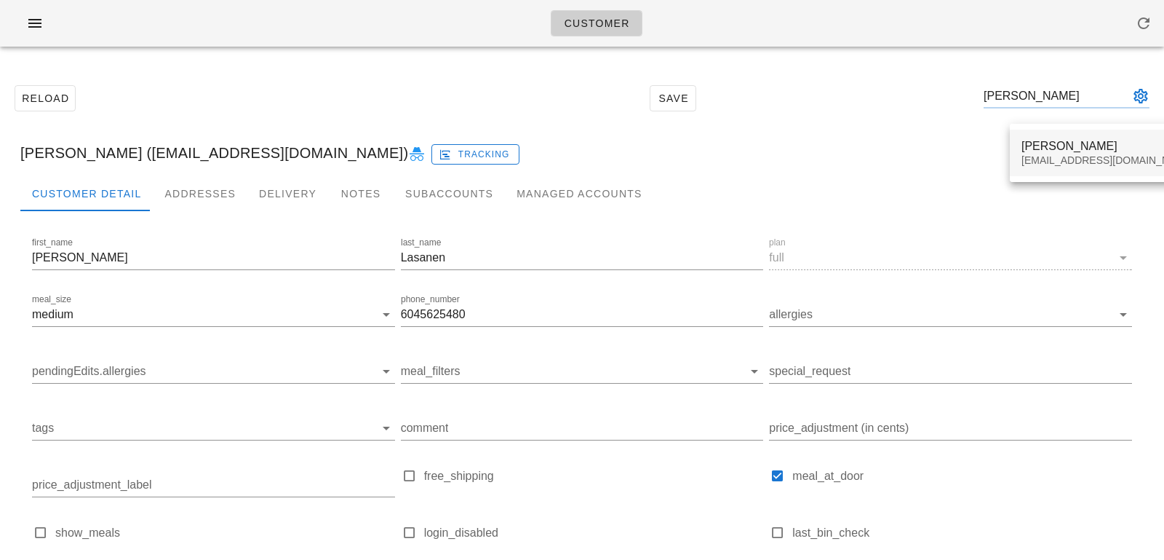
type input "Philippe Lalonde"
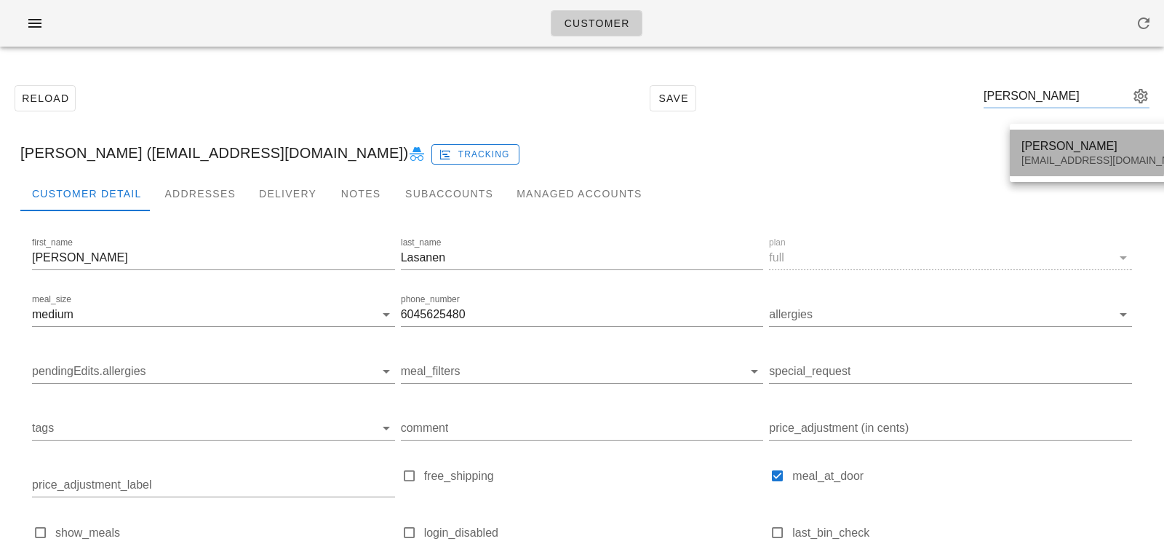
click at [1033, 152] on div "Philippe Lalonde" at bounding box center [1108, 146] width 172 height 14
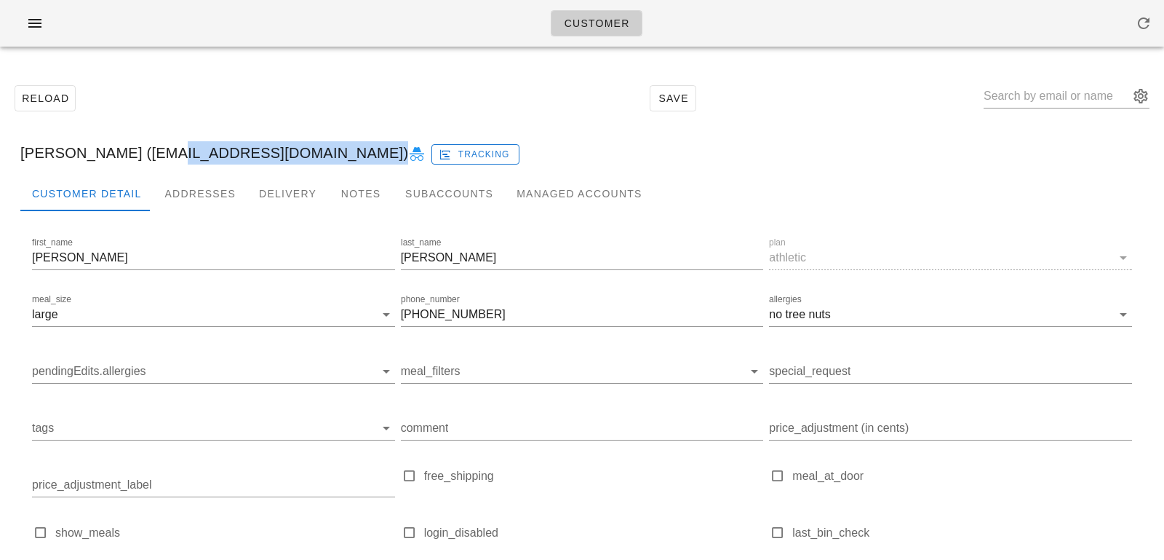
drag, startPoint x: 142, startPoint y: 153, endPoint x: 329, endPoint y: 159, distance: 187.1
click at [329, 159] on div "Philippe Lalonde (philasophie2011@gmail.com) Tracking" at bounding box center [582, 153] width 1147 height 47
copy div "philasophie2011@gmail.com"
click at [1025, 106] on input "text" at bounding box center [1057, 95] width 146 height 23
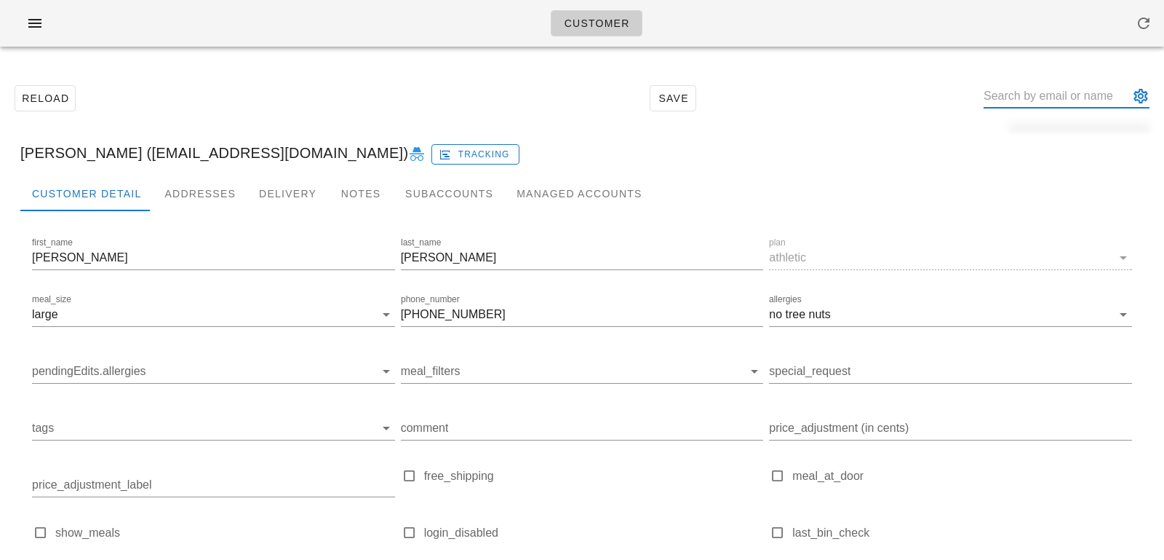
paste input "Sean Wiens"
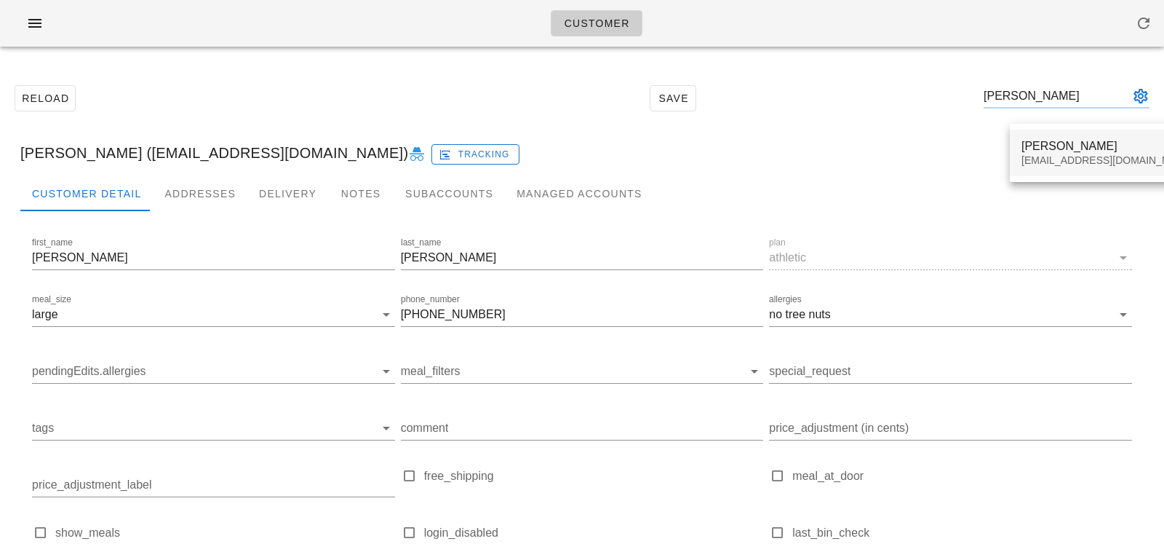
type input "Sean Wiens"
click at [1049, 159] on div "Building@senwi.ca" at bounding box center [1108, 160] width 172 height 12
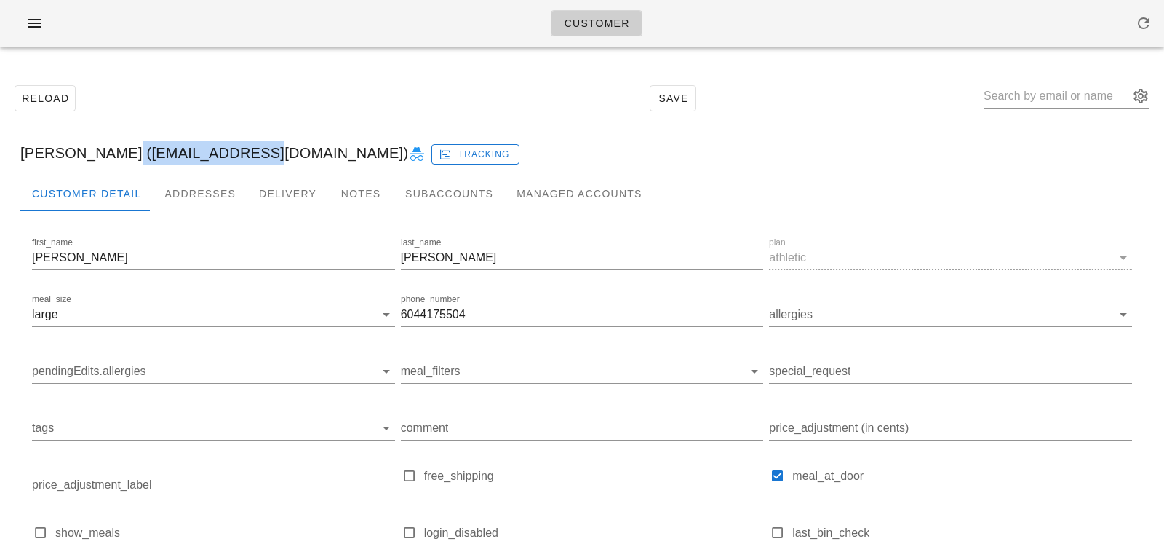
drag, startPoint x: 108, startPoint y: 156, endPoint x: 228, endPoint y: 159, distance: 120.8
click at [228, 159] on div "Sean Wiens (Building@senwi.ca) Tracking" at bounding box center [582, 153] width 1147 height 47
click at [1019, 103] on input "text" at bounding box center [1057, 95] width 146 height 23
paste input "Paul Whitehouse"
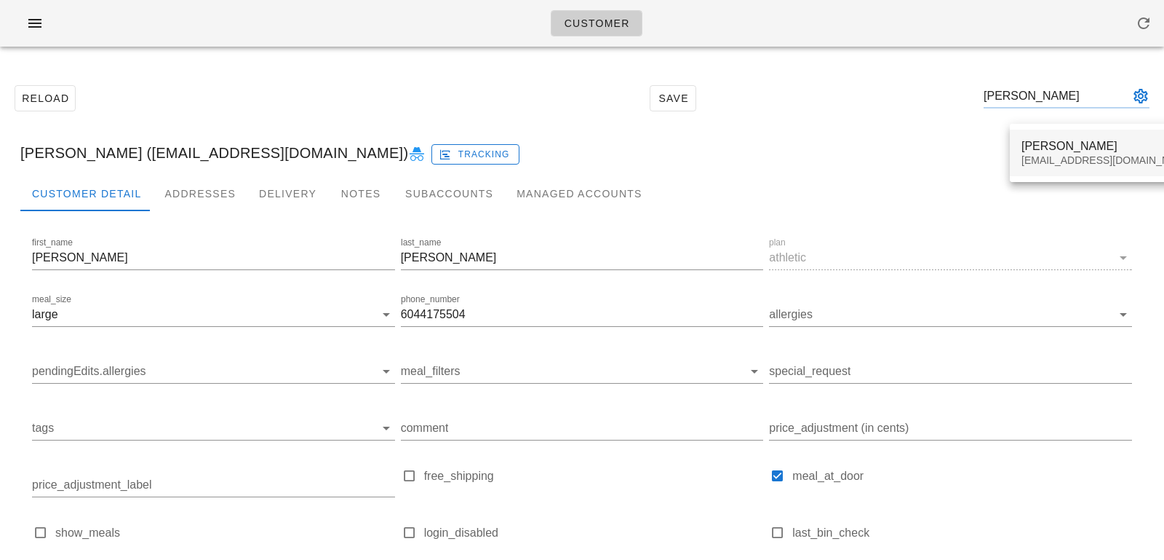
type input "Paul Whitehouse"
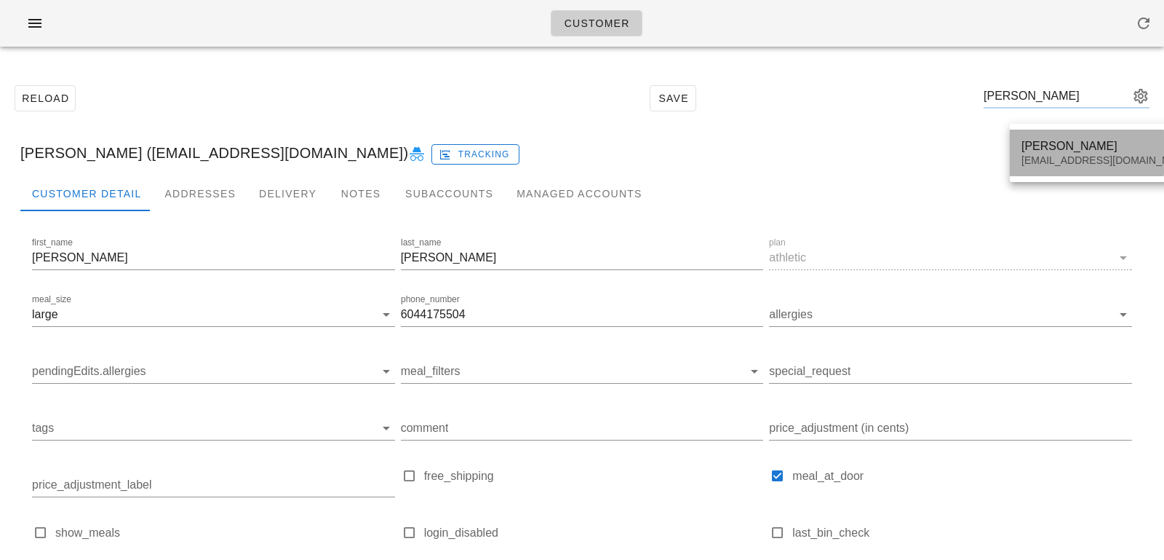
click at [1054, 152] on div "Paul Whitehouse" at bounding box center [1108, 146] width 172 height 14
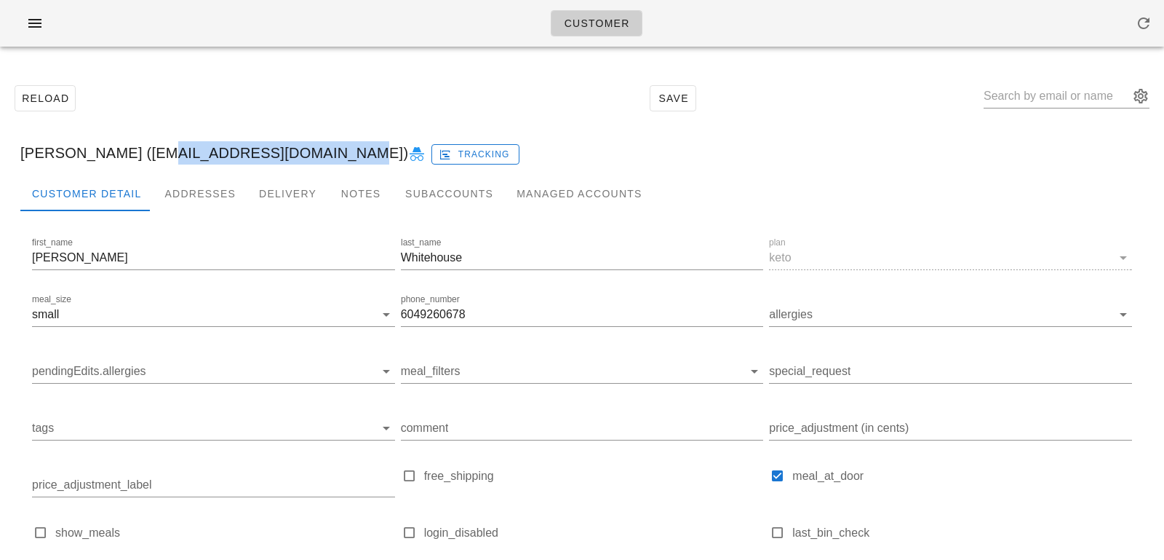
drag, startPoint x: 140, startPoint y: 154, endPoint x: 317, endPoint y: 151, distance: 177.6
click at [317, 156] on div "Paul Whitehouse (pswhitehouse@icloud.com) Tracking" at bounding box center [582, 153] width 1147 height 47
click at [1067, 91] on input "text" at bounding box center [1057, 95] width 146 height 23
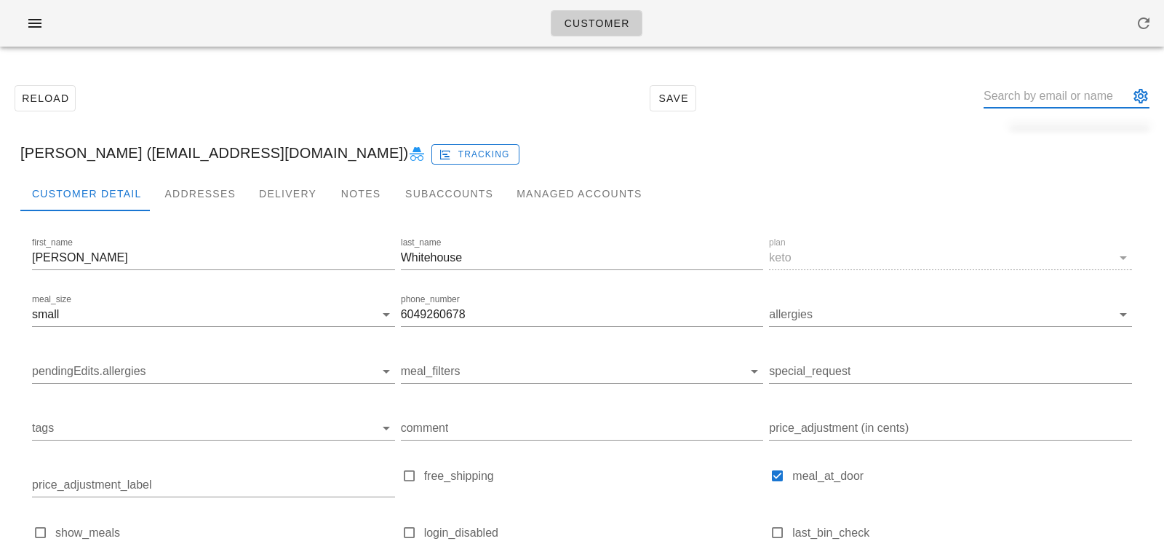
paste input "Doris Stratoberdha"
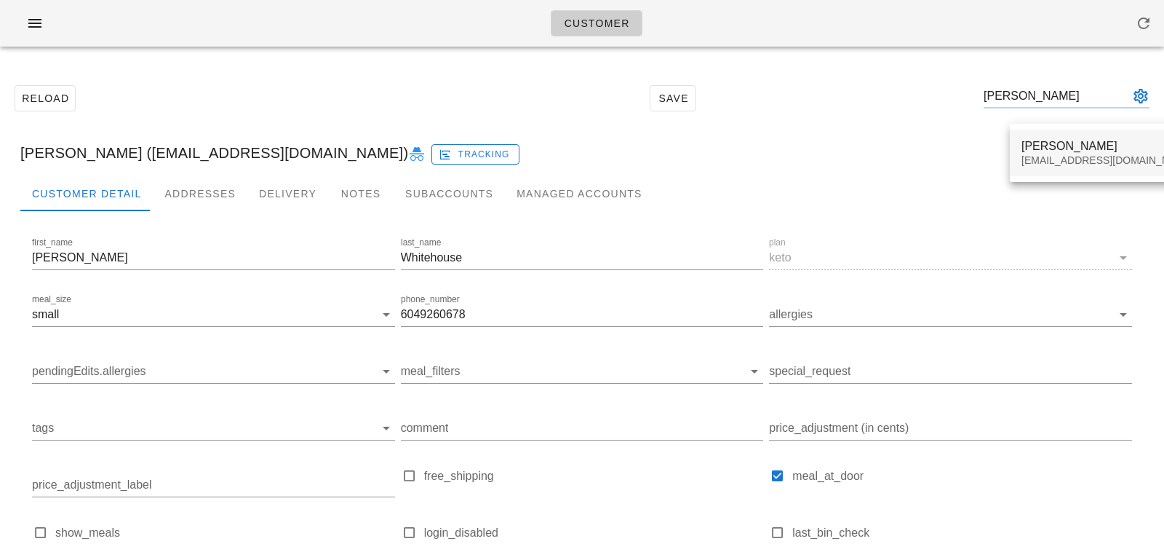
type input "Doris Stratoberdha"
click at [1061, 165] on div "dorisstrat@gmail.com" at bounding box center [1108, 160] width 172 height 12
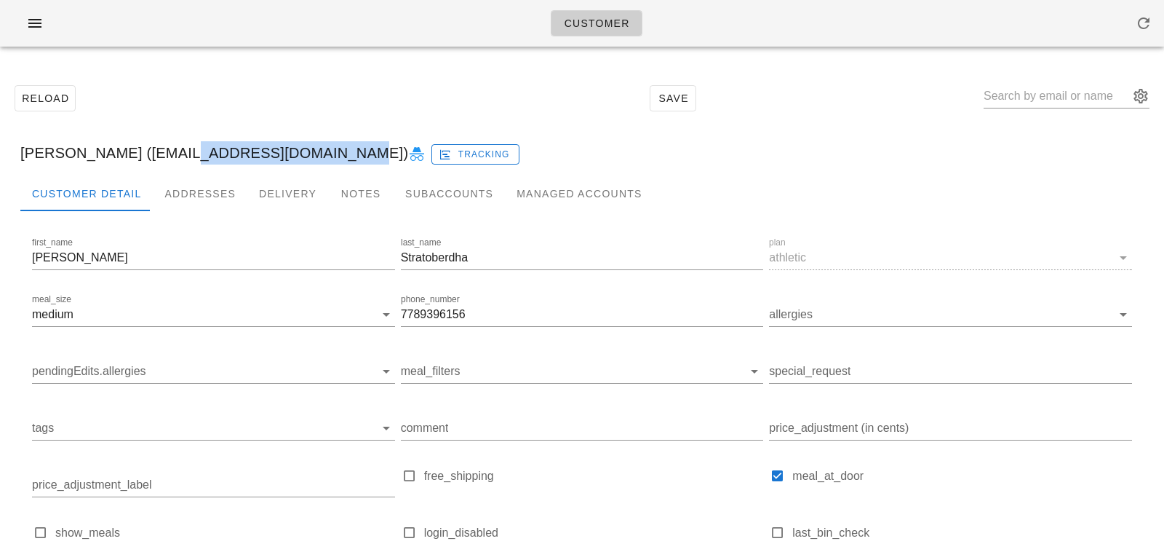
drag, startPoint x: 159, startPoint y: 151, endPoint x: 301, endPoint y: 148, distance: 142.6
click at [301, 148] on div "Doris Stratoberdha (dorisstrat@gmail.com) Tracking" at bounding box center [582, 153] width 1147 height 47
click at [1035, 105] on input "text" at bounding box center [1057, 95] width 146 height 23
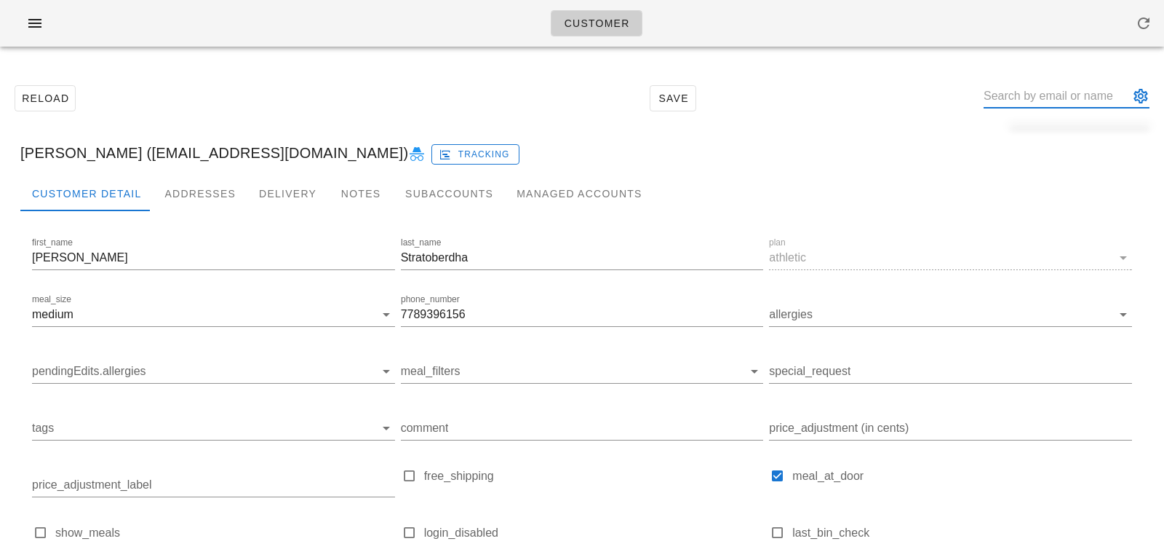
paste input "Jill Rehimi"
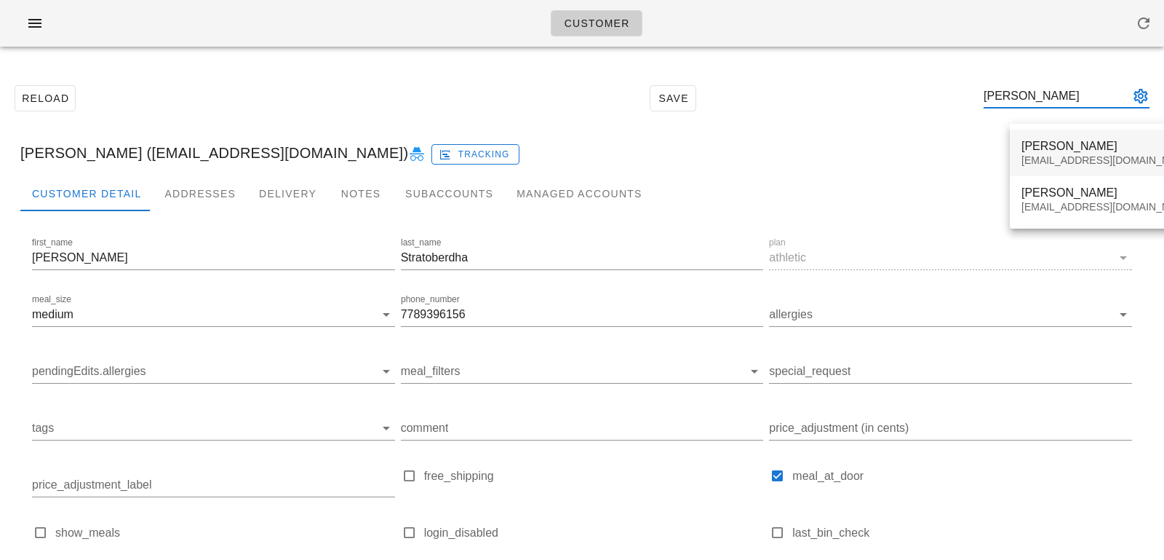
type input "Jill Rehimi"
click at [1038, 144] on div "Jill Rehimi" at bounding box center [1108, 146] width 172 height 14
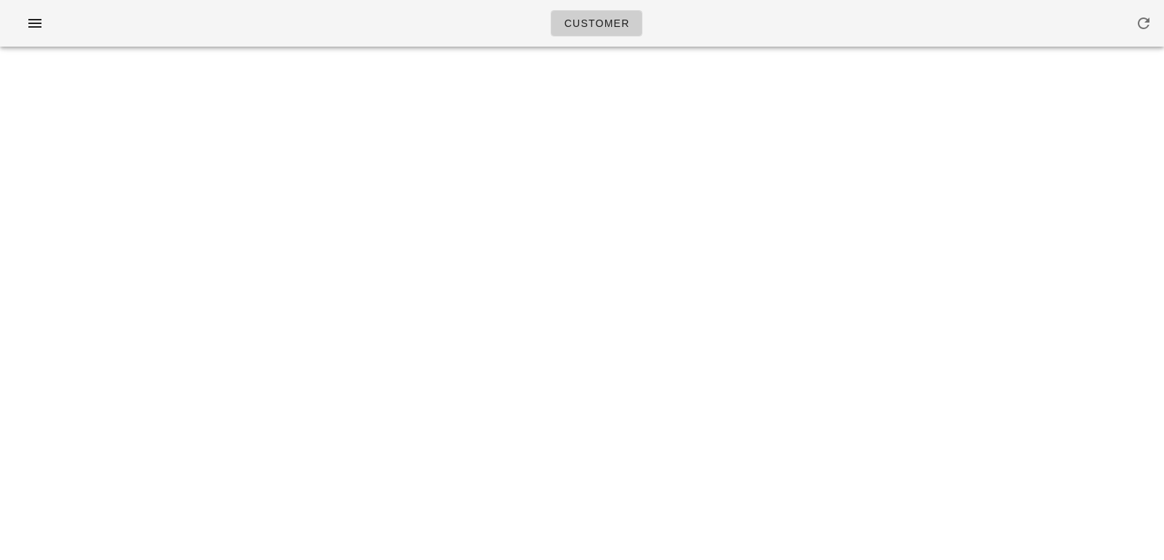
click at [1074, 148] on div "Customer Something unexpected happened. Please refresh the page and check your …" at bounding box center [582, 280] width 1164 height 560
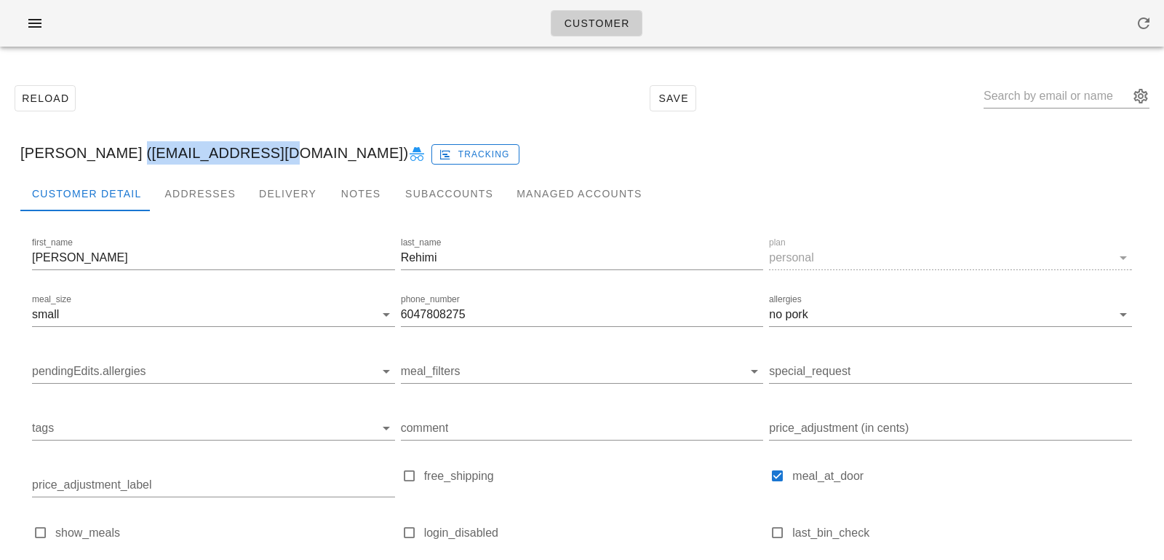
drag, startPoint x: 231, startPoint y: 156, endPoint x: 96, endPoint y: 149, distance: 134.8
click at [96, 149] on div "Jill Rehimi (jmrehimi@gmail.com) Tracking" at bounding box center [582, 153] width 1147 height 47
click at [1038, 98] on input "text" at bounding box center [1057, 95] width 146 height 23
paste input "jmrehimi@gmail.com"
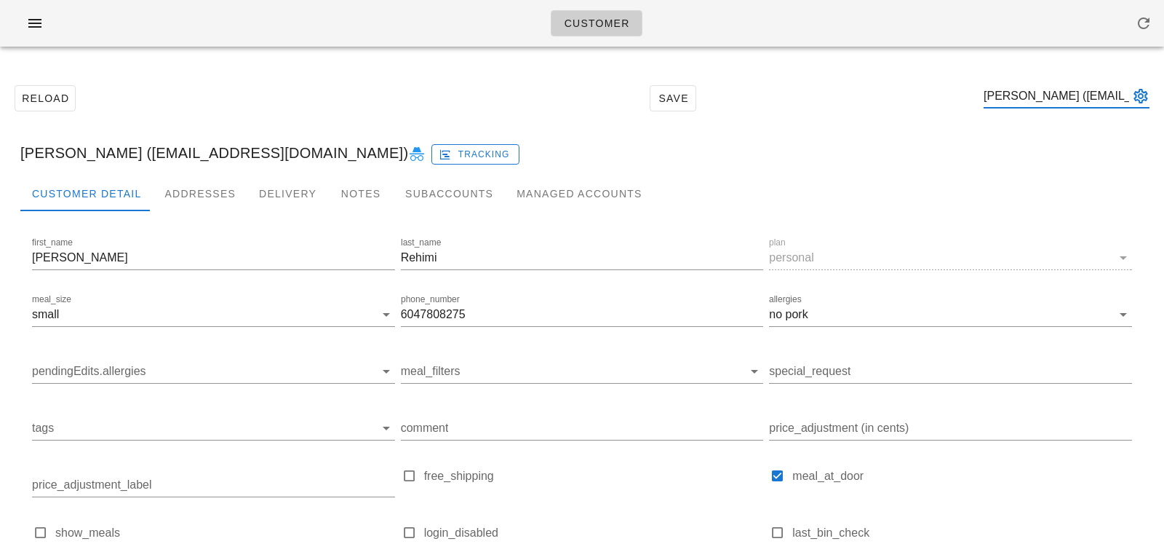
click at [1069, 99] on input "Jill Rehimi (jmrehimi@gmail.com)" at bounding box center [1057, 95] width 146 height 23
drag, startPoint x: 1066, startPoint y: 98, endPoint x: 1163, endPoint y: 94, distance: 97.6
click at [1163, 94] on div "Reload Save Jill Rehimi (jmrehimi@gmail.com) Jill Rehimi (jmrehimi@gmail.com) T…" at bounding box center [582, 381] width 1164 height 646
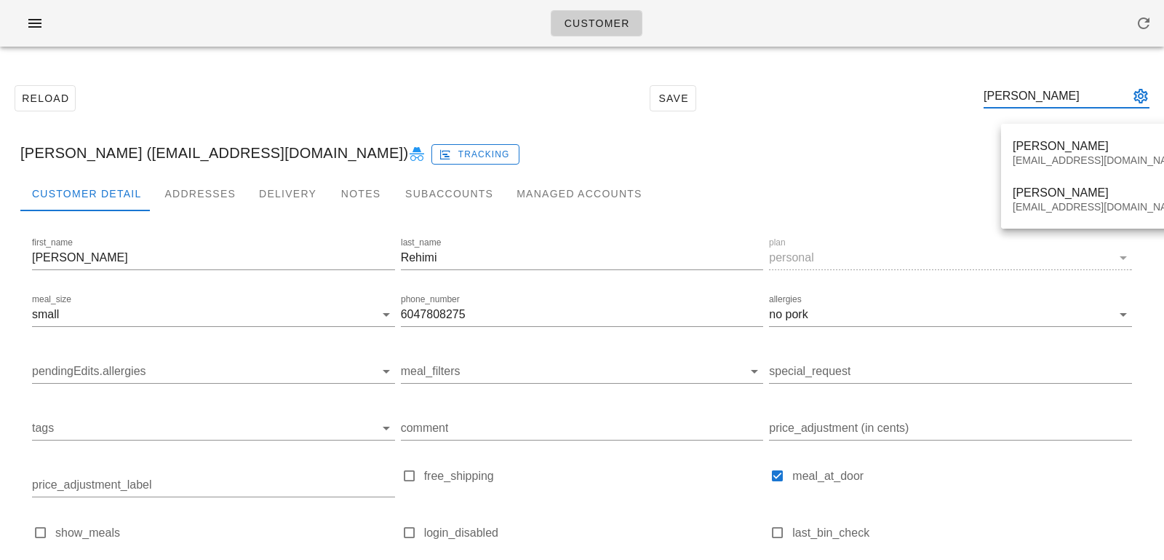
type input "Jill Rehimi"
paste input "Vincent Gallard"
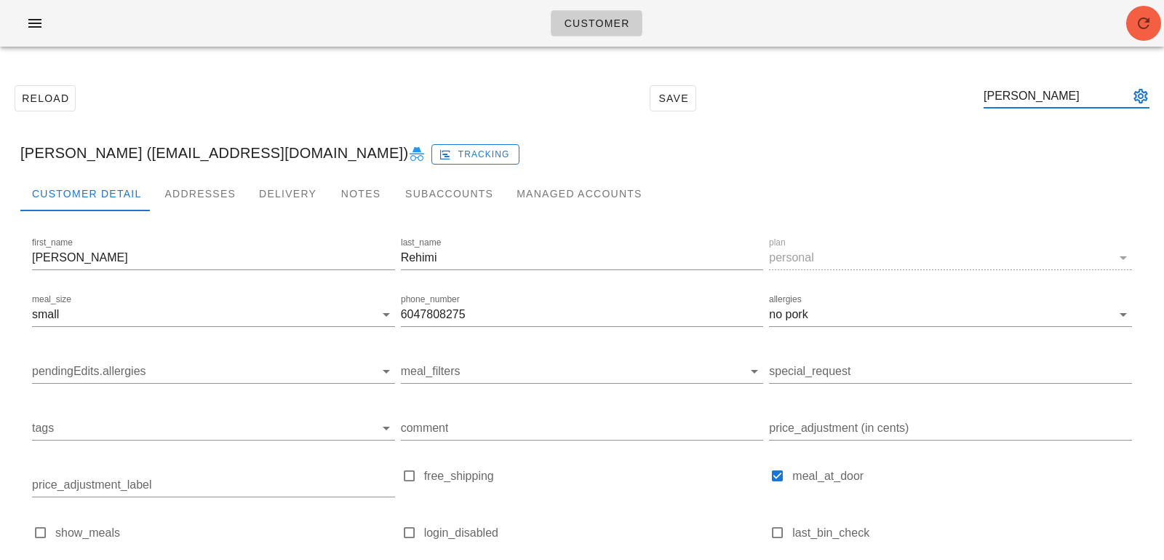
type input "Vincent Gallard"
click at [1136, 28] on icon "button" at bounding box center [1143, 23] width 17 height 17
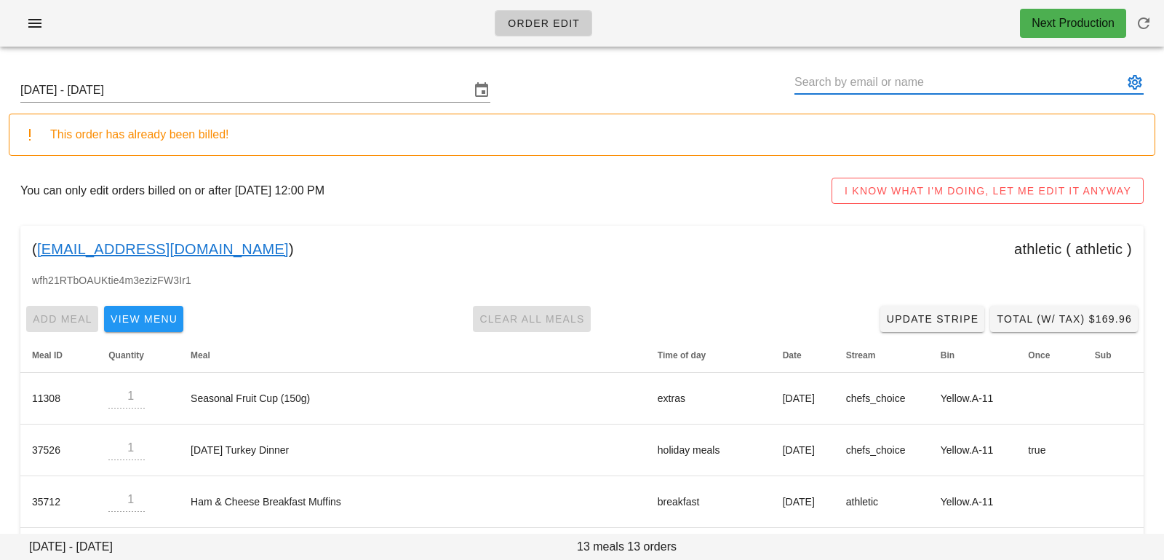
click at [878, 82] on input "text" at bounding box center [959, 82] width 329 height 23
paste input "[PERSON_NAME]"
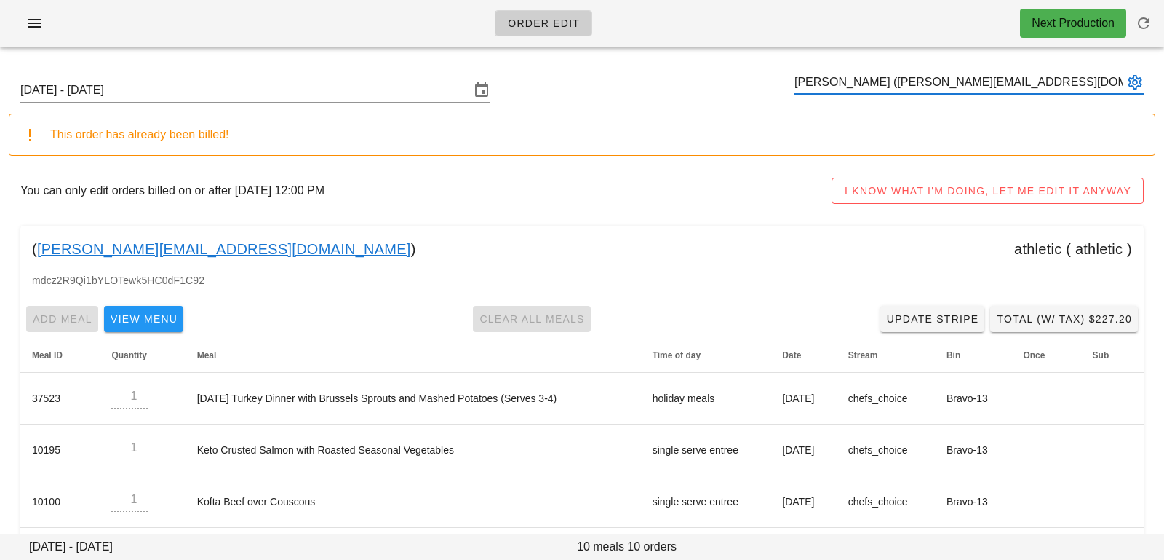
type input "[PERSON_NAME] ([PERSON_NAME][EMAIL_ADDRESS][DOMAIN_NAME])"
click at [858, 84] on input "text" at bounding box center [959, 82] width 329 height 23
paste input "[PERSON_NAME]"
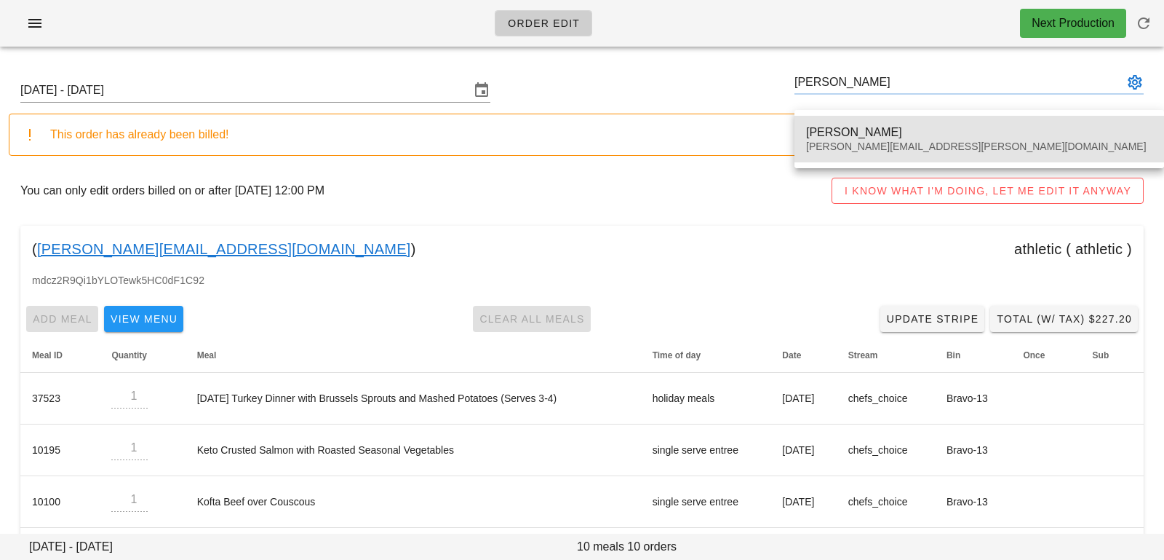
click at [843, 135] on div "[PERSON_NAME]" at bounding box center [979, 132] width 346 height 14
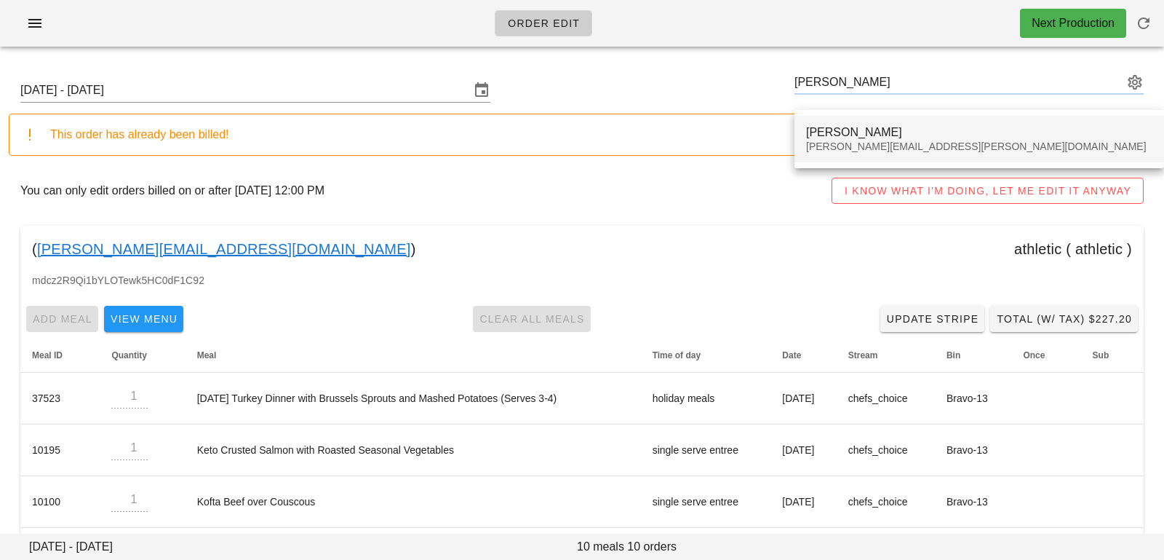
type input "[PERSON_NAME] ([PERSON_NAME][EMAIL_ADDRESS][PERSON_NAME][DOMAIN_NAME])"
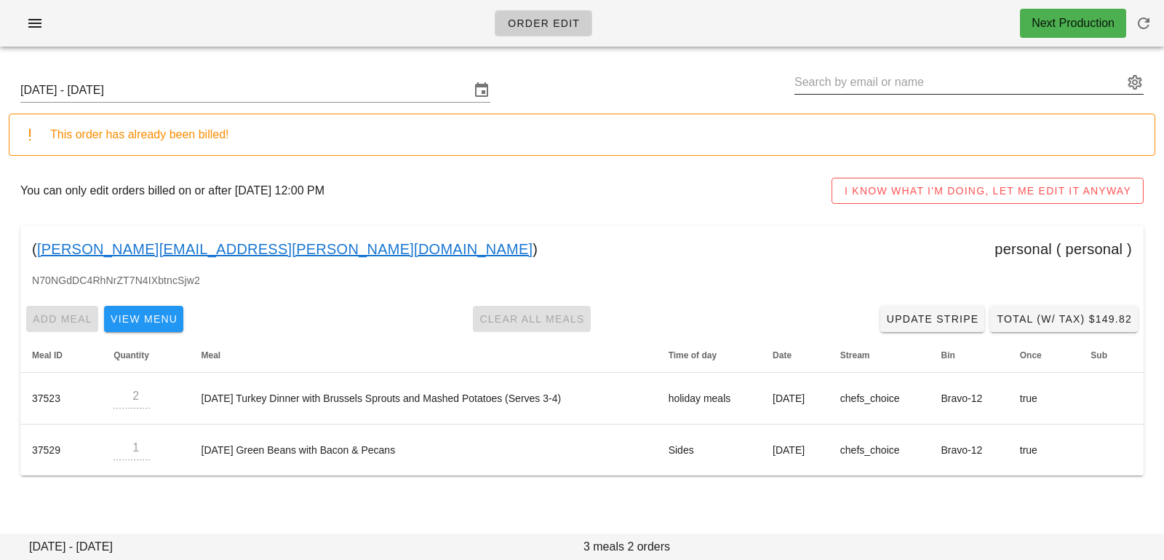
click at [884, 87] on input "text" at bounding box center [959, 82] width 329 height 23
paste input "Sheryl Le"
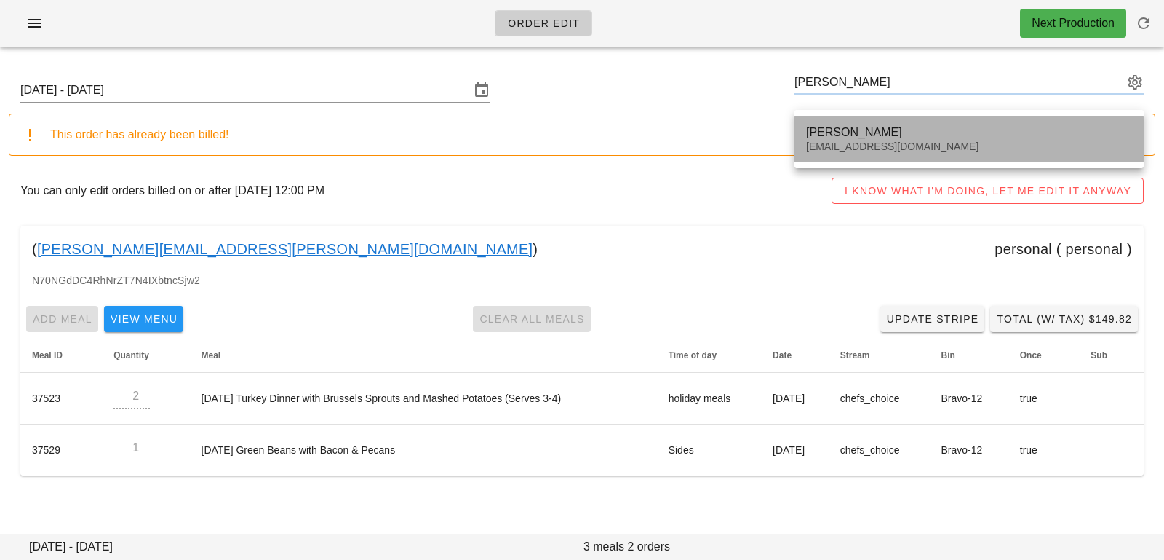
click at [870, 133] on div "Sheryl Le" at bounding box center [969, 132] width 326 height 14
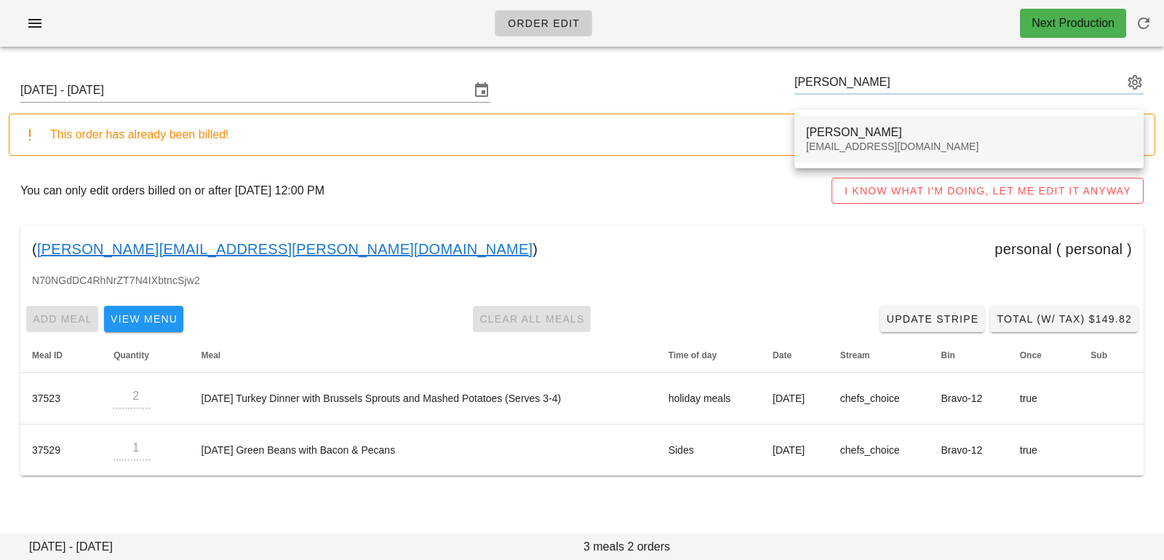
type input "Sheryl Le (Livelifewithsl@gmail.com)"
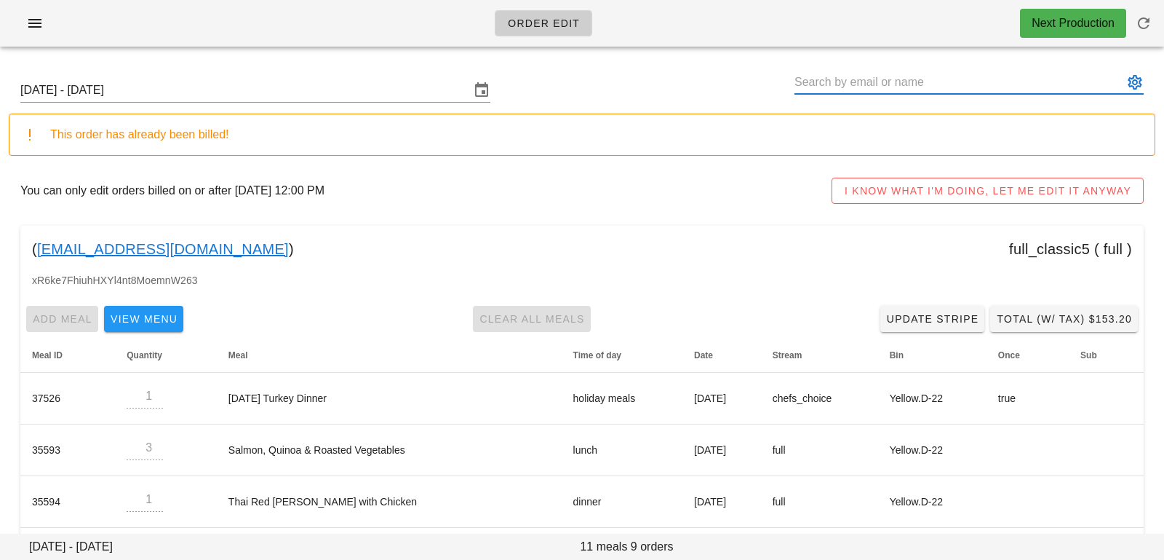
click at [919, 84] on input "text" at bounding box center [959, 82] width 329 height 23
paste input "Vincent Gallard"
click at [894, 88] on input "Vincent Gallard" at bounding box center [959, 82] width 329 height 23
type input "Vincent Gallard"
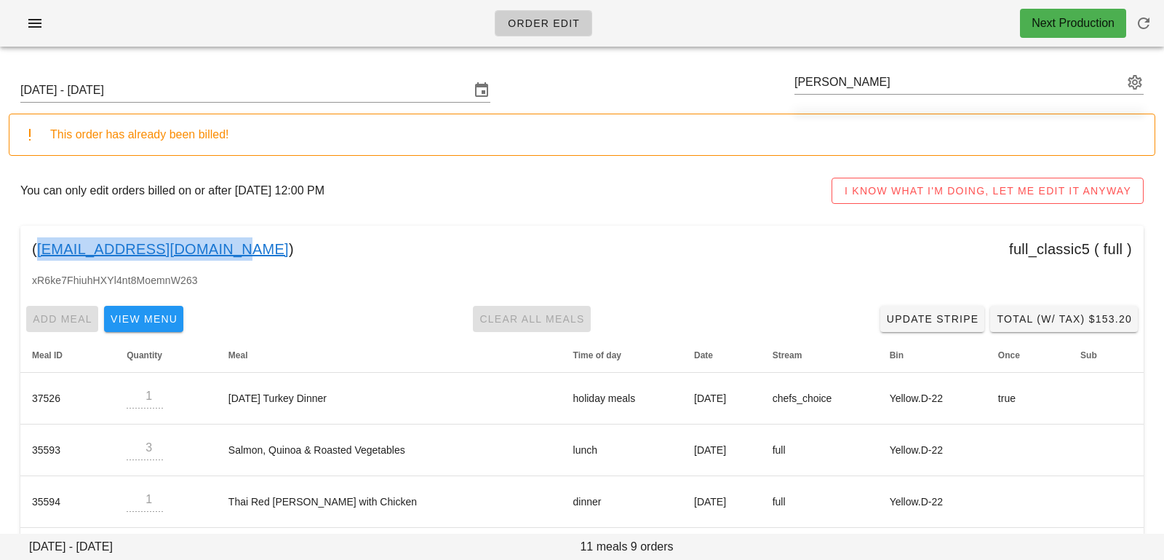
copy link "Livelifewithsl@gmail.com"
click at [936, 87] on input "text" at bounding box center [959, 82] width 329 height 23
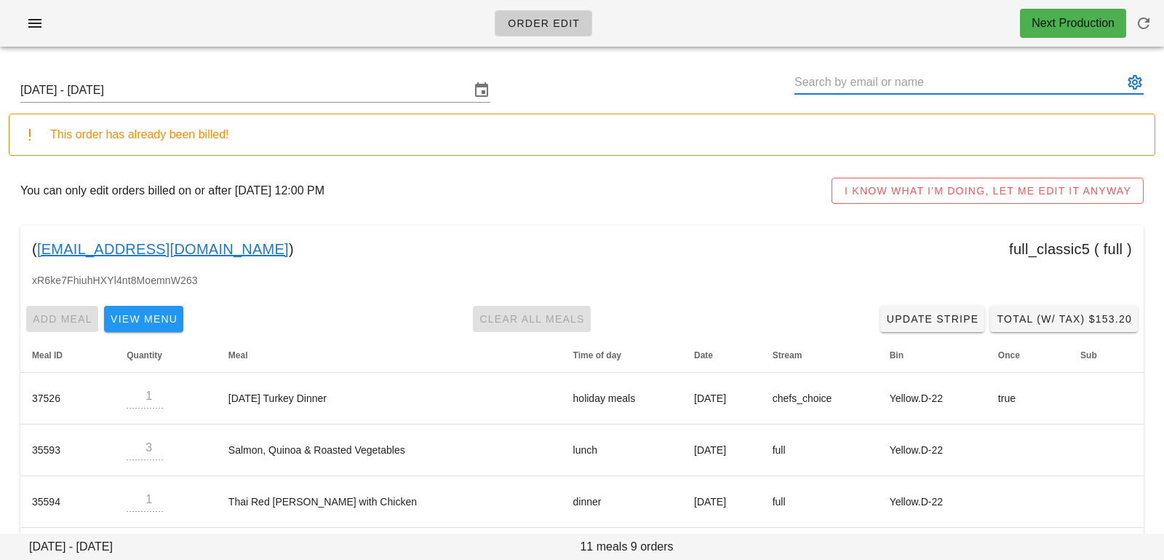
click at [855, 88] on input "text" at bounding box center [959, 82] width 329 height 23
paste input "Vincent Gallard"
type input "Vincent Gallard"
paste input "Natalie Van Apeldoorn"
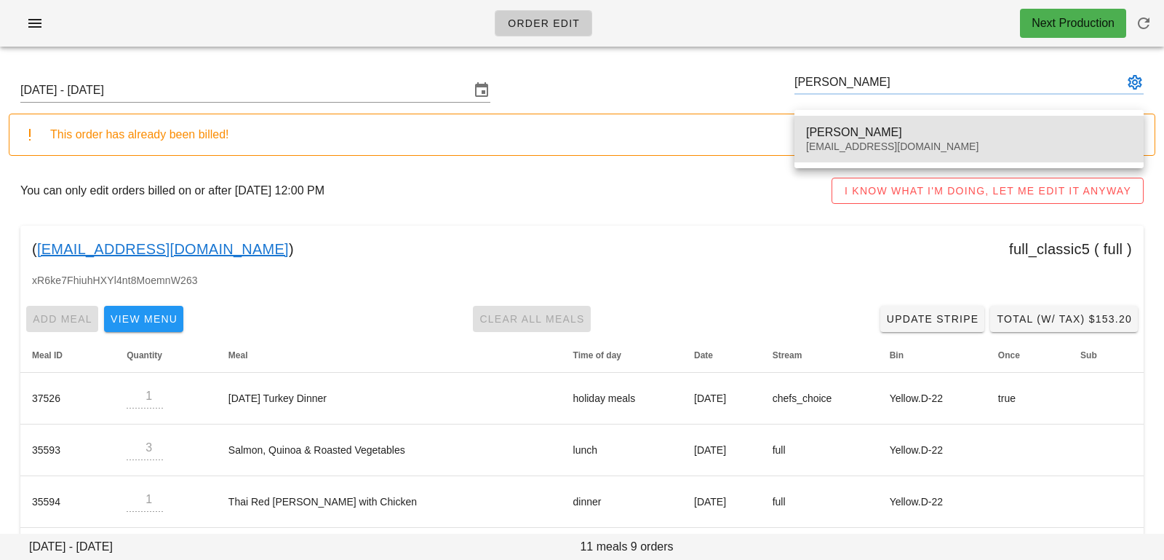
click at [831, 135] on div "Natalie Van Apeldoorn" at bounding box center [969, 132] width 326 height 14
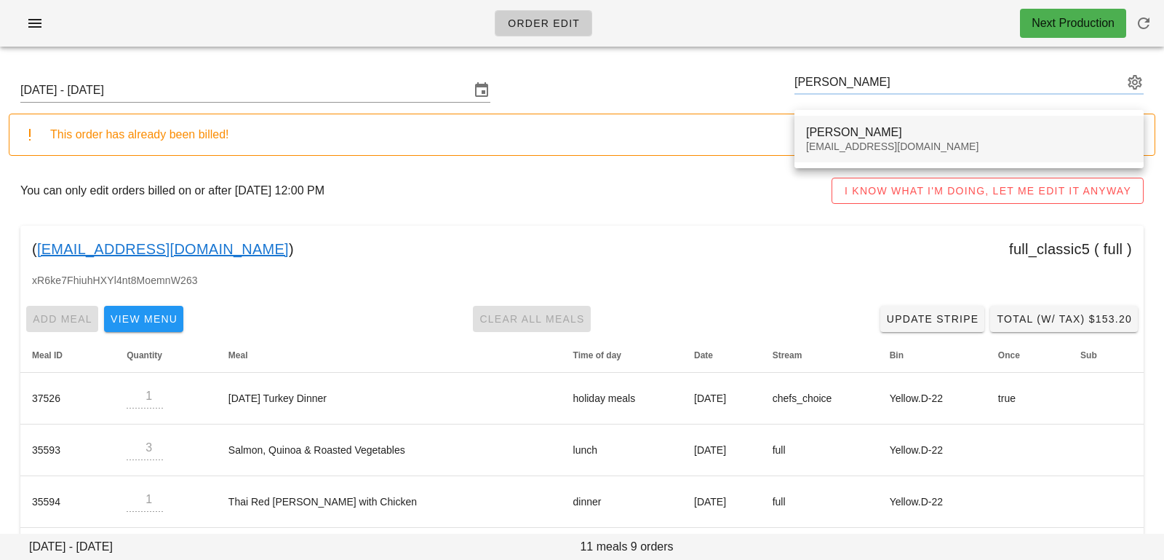
type input "Natalie Van Apeldoorn (influencer1@fedfedfed.com)"
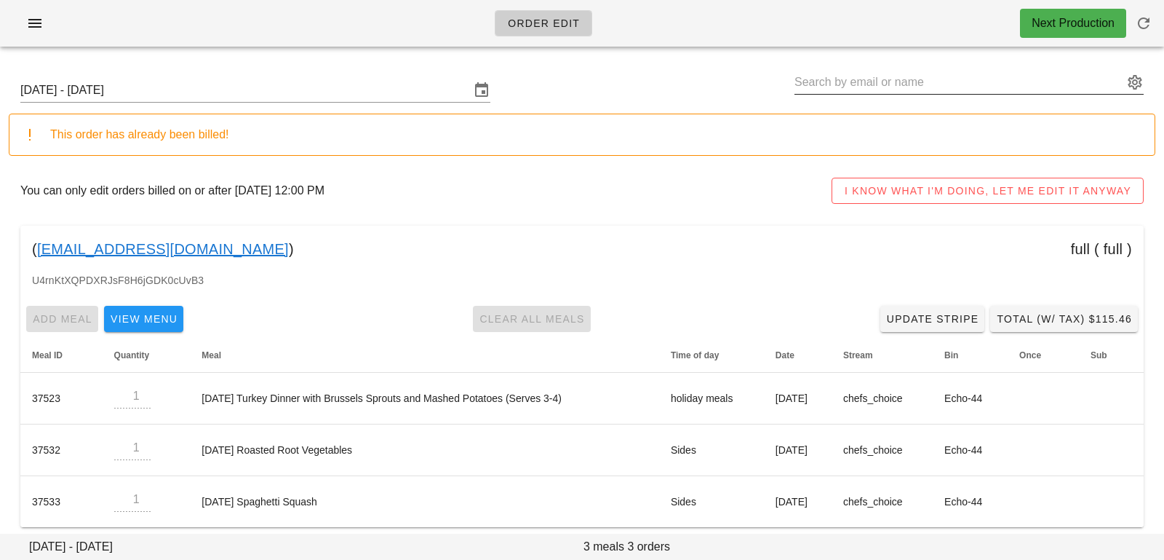
click at [851, 88] on input "text" at bounding box center [959, 82] width 329 height 23
paste input "Mina Banadarvish"
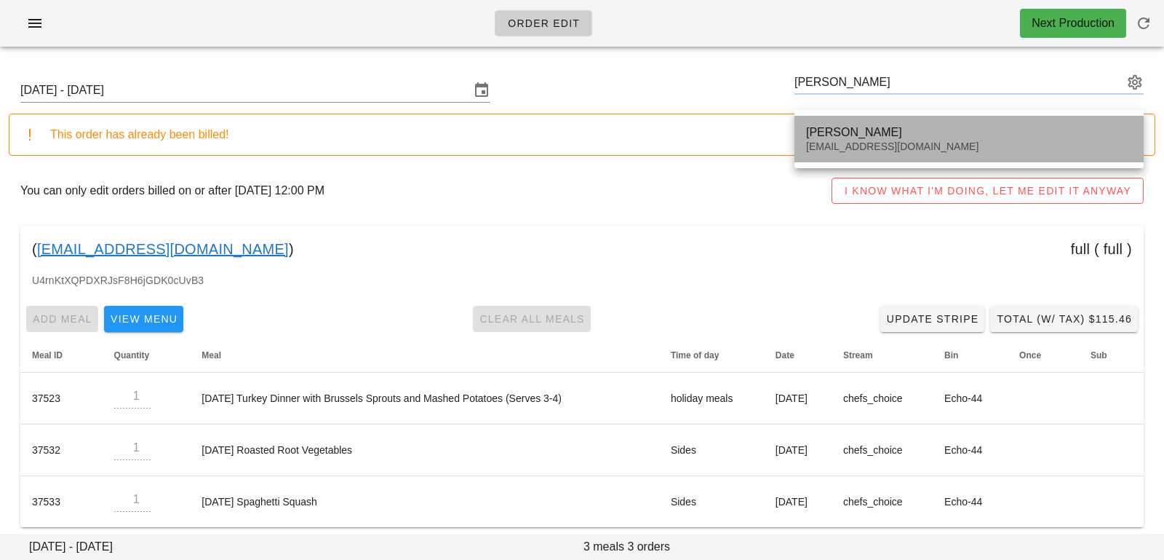
click at [847, 150] on div "fbanadarvish@yahoo.com" at bounding box center [969, 146] width 326 height 12
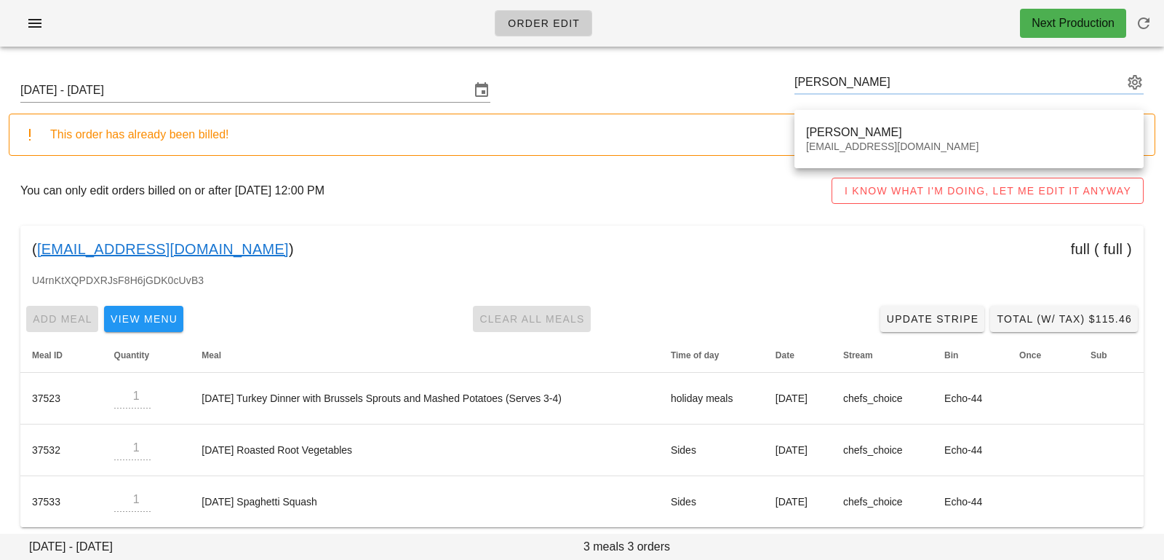
type input "Mina Banadarvish (fbanadarvish@yahoo.com)"
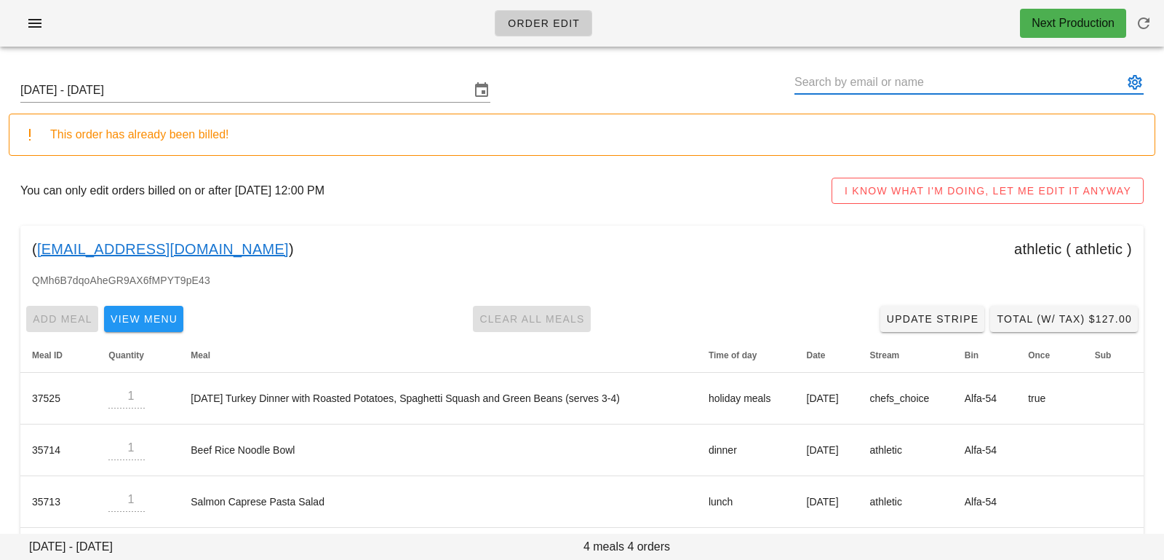
click at [830, 73] on input "text" at bounding box center [959, 82] width 329 height 23
paste input "Sherry Elasoff"
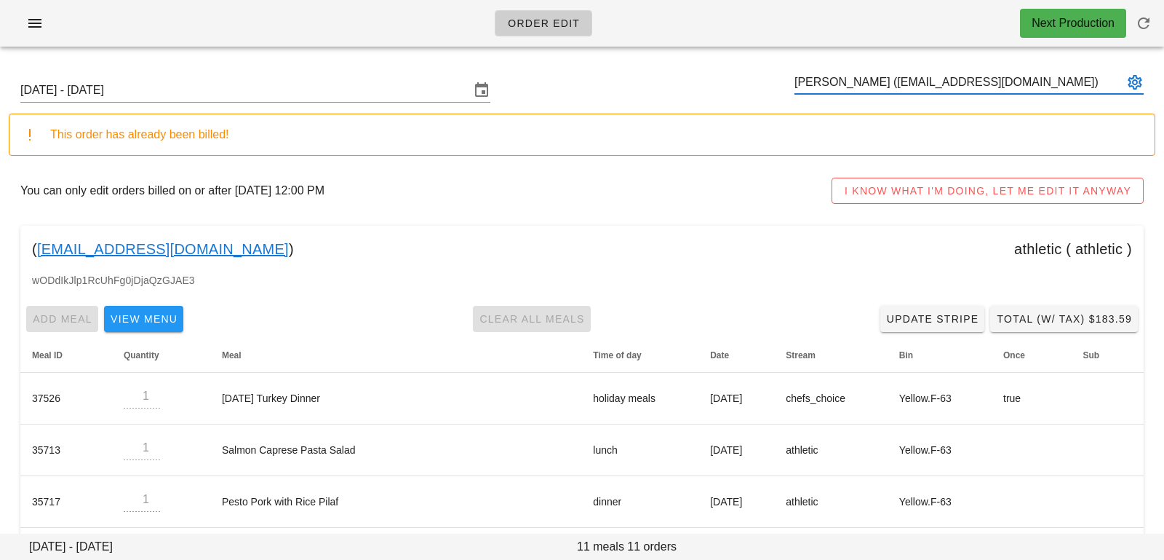
type input "Sherry Elasoff (richfairs@gmail.com)"
click at [822, 89] on input "text" at bounding box center [959, 82] width 329 height 23
paste input "Lori Lam"
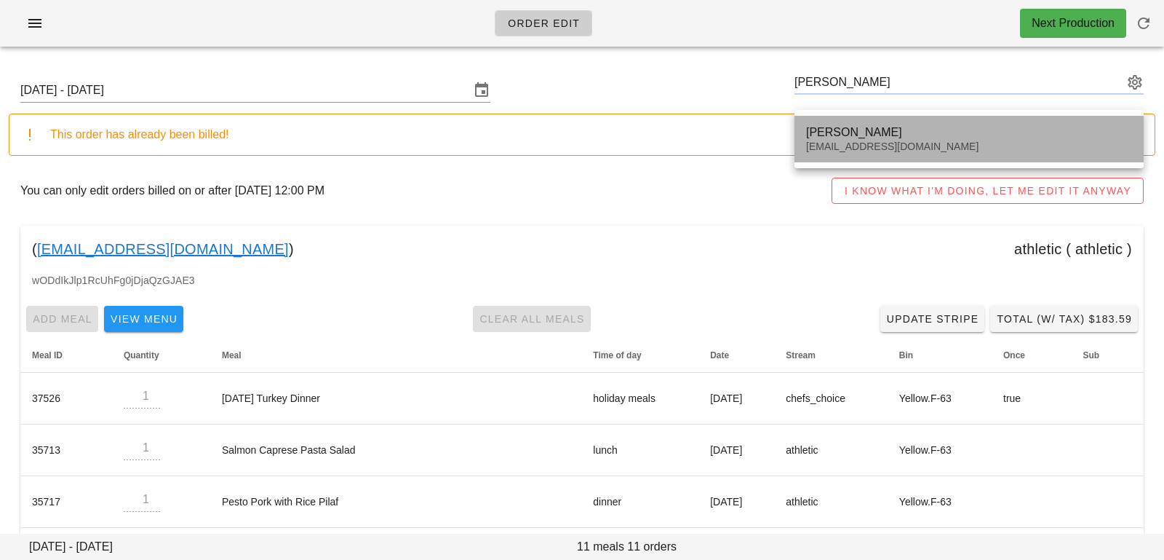
click at [827, 137] on div "Lori Lam" at bounding box center [969, 132] width 326 height 14
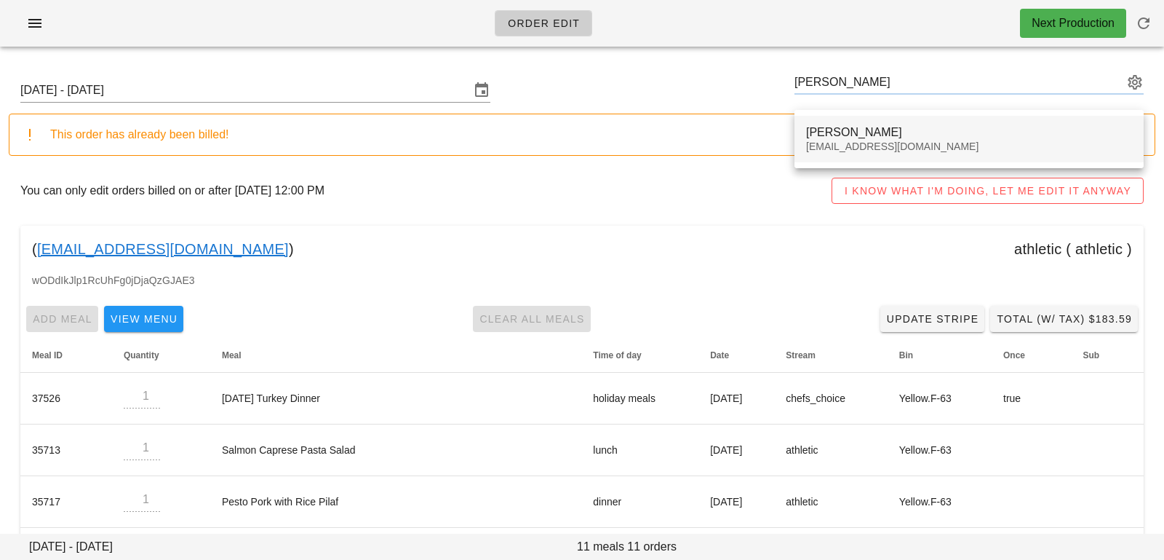
type input "Lori Lam (lorilam30@hotmail.com)"
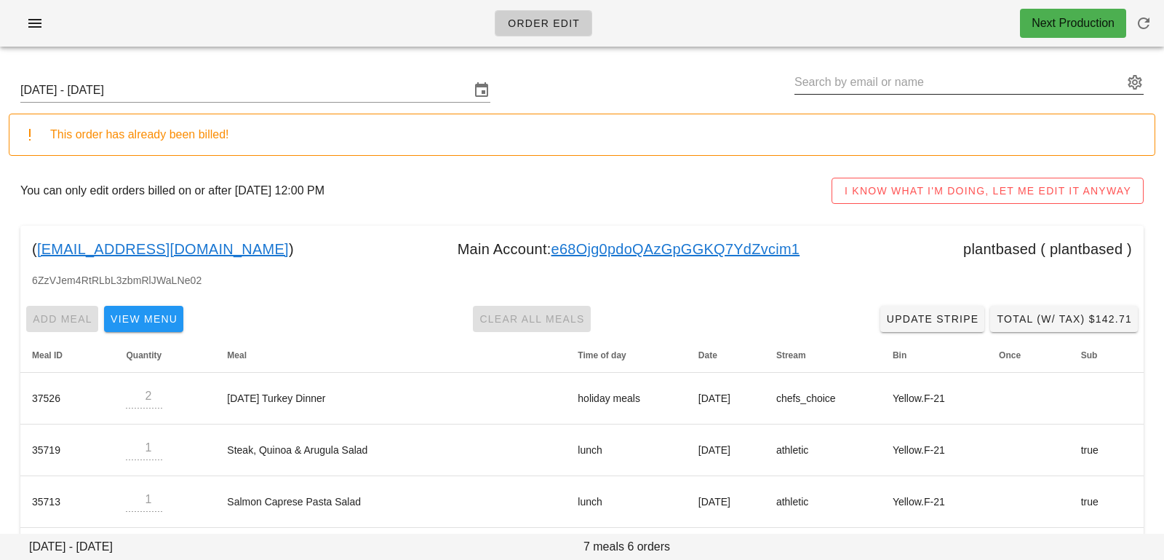
click at [950, 75] on input "text" at bounding box center [959, 82] width 329 height 23
paste input "Madeleine Nelson"
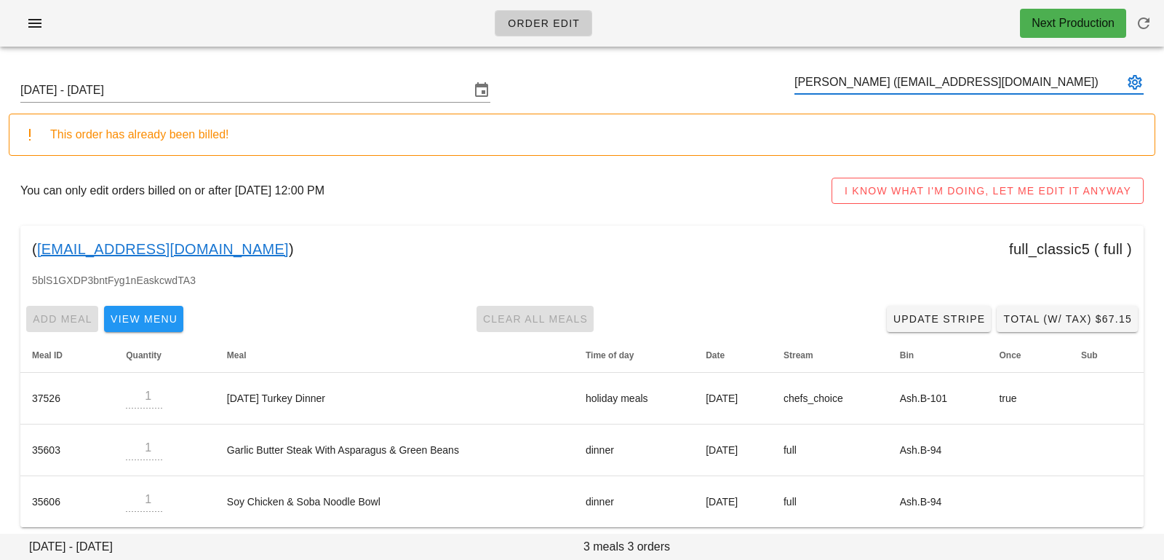
type input "Madeleine Nelson (mail@madeleinenelson.ca)"
click at [934, 81] on input "text" at bounding box center [959, 82] width 329 height 23
paste input "Andrea Garcia"
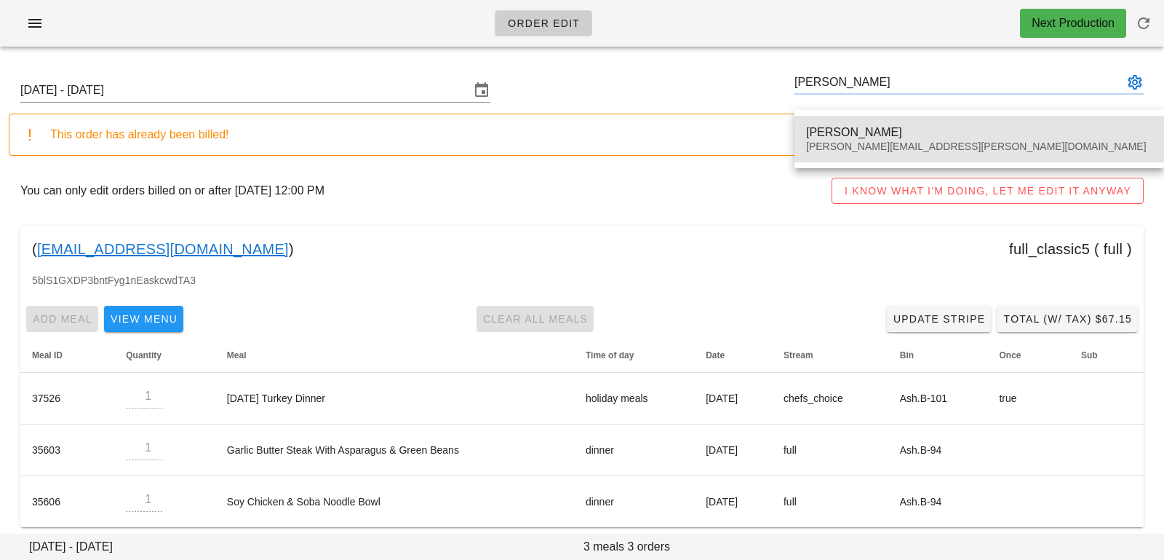
click at [888, 128] on div "Andrea Garcia" at bounding box center [979, 132] width 346 height 14
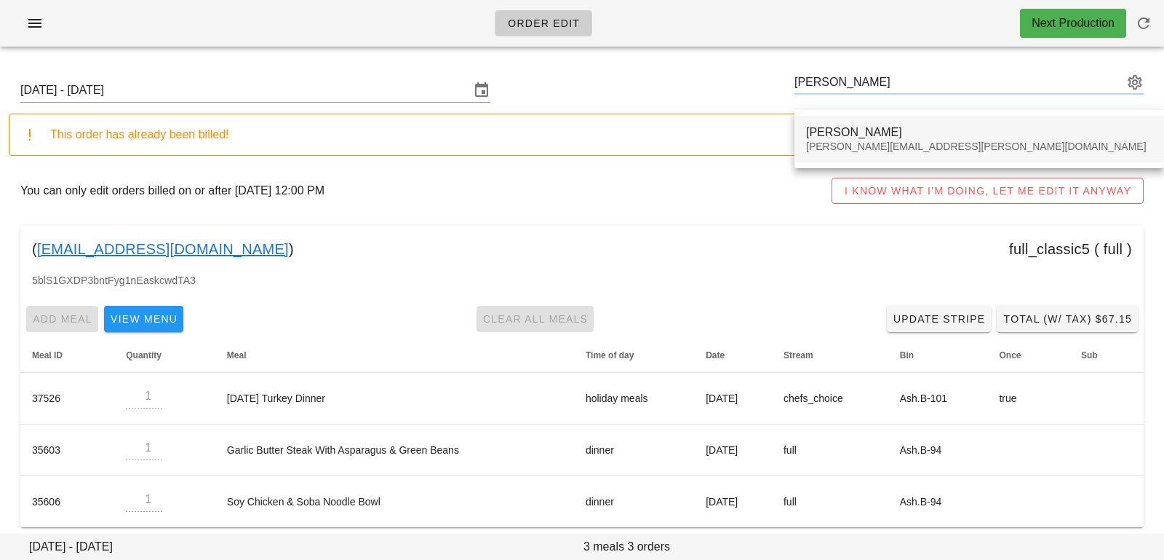
type input "Andrea Garcia (andrea.garcia.rdz@gmail.com)"
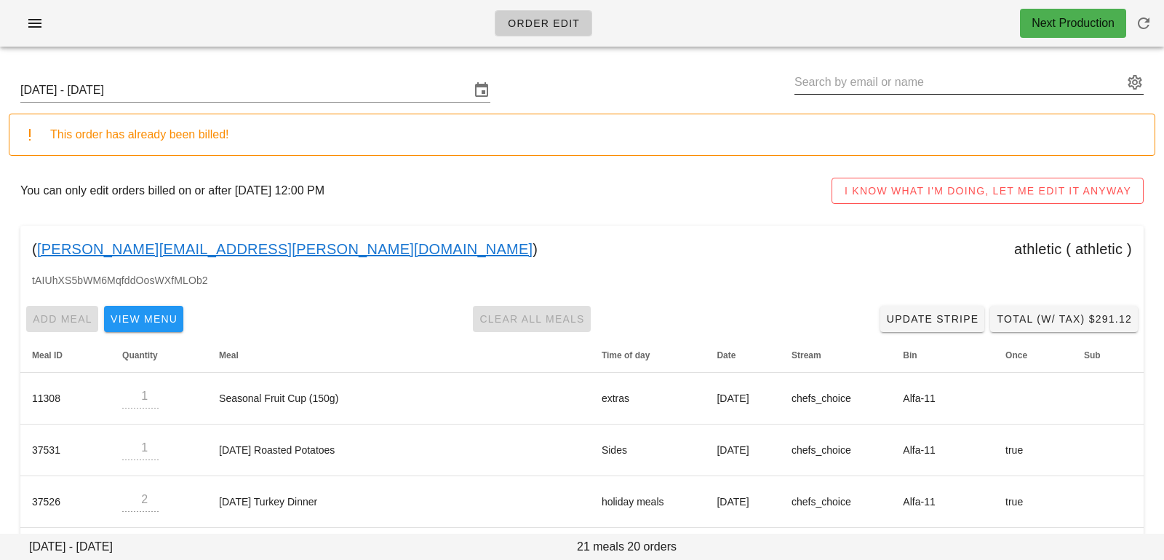
click at [869, 84] on input "text" at bounding box center [959, 82] width 329 height 23
paste input "Ty Adair"
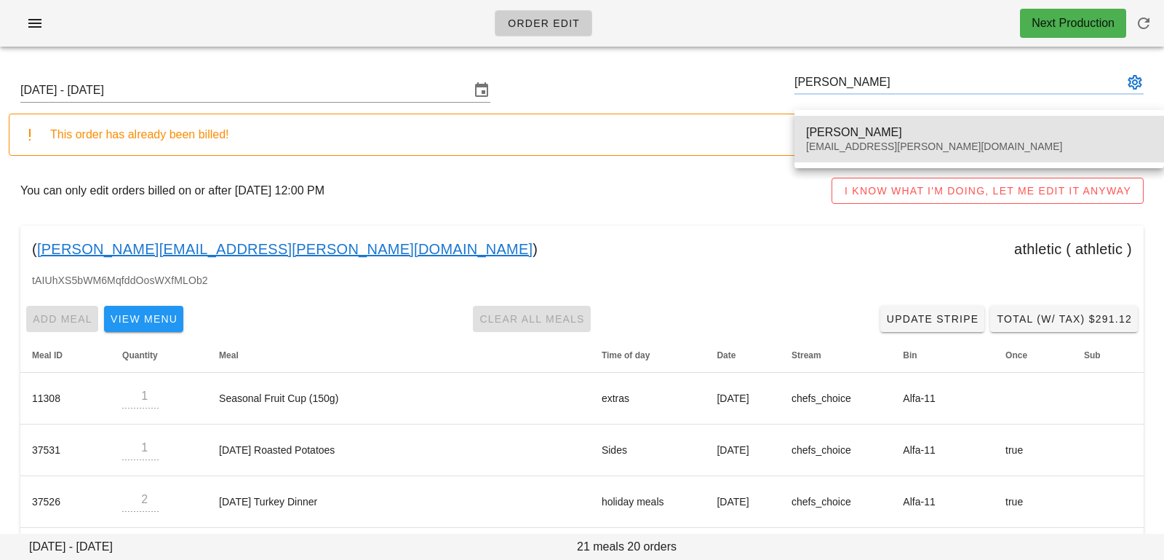
click at [851, 135] on div "Ty Adair" at bounding box center [979, 132] width 346 height 14
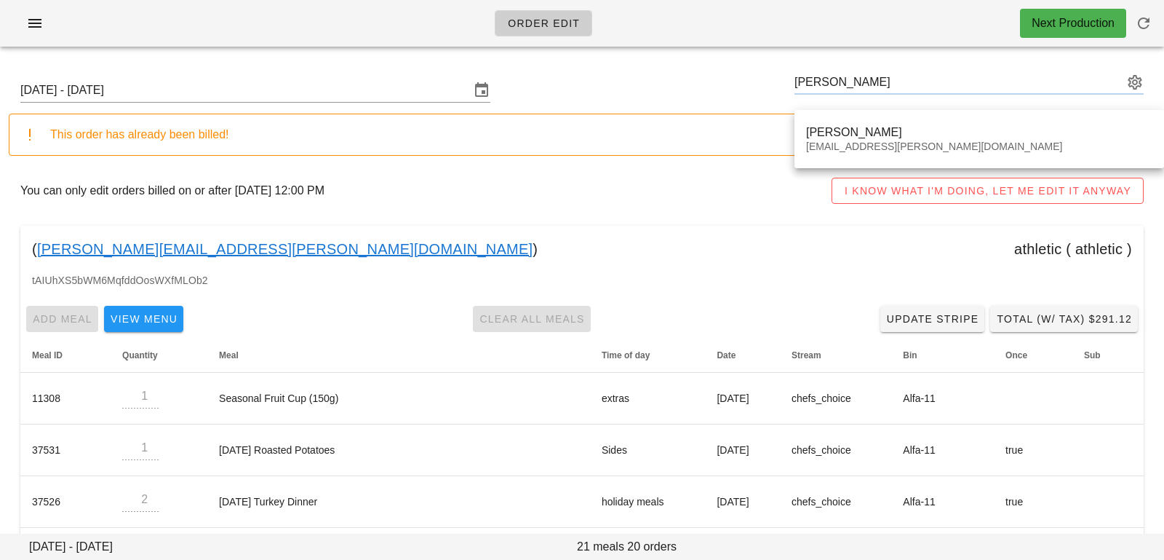
type input "Ty Adair (ty.adair.spam@gmail.com)"
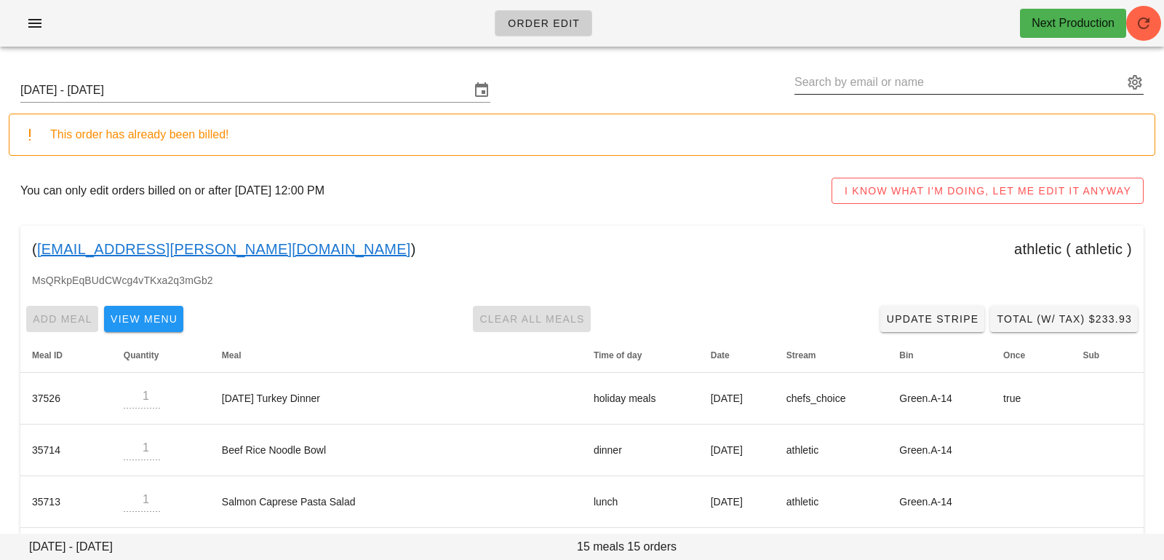
click at [1002, 76] on input "text" at bounding box center [959, 82] width 329 height 23
paste input "kkathy.pang@gmail.com"
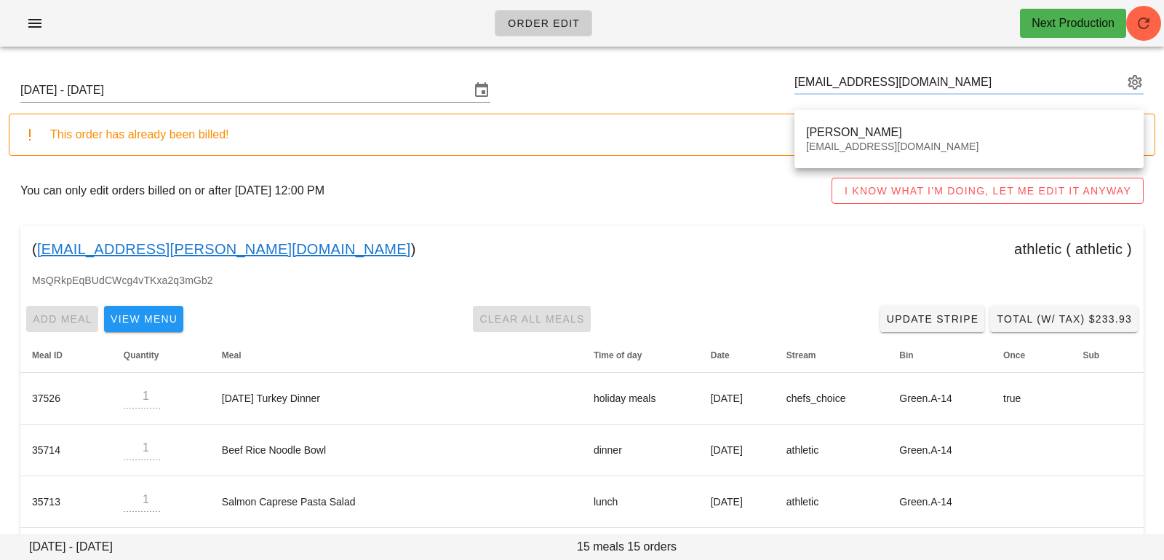
type input "Kathy Pang (kkathy.pang@gmail.com)"
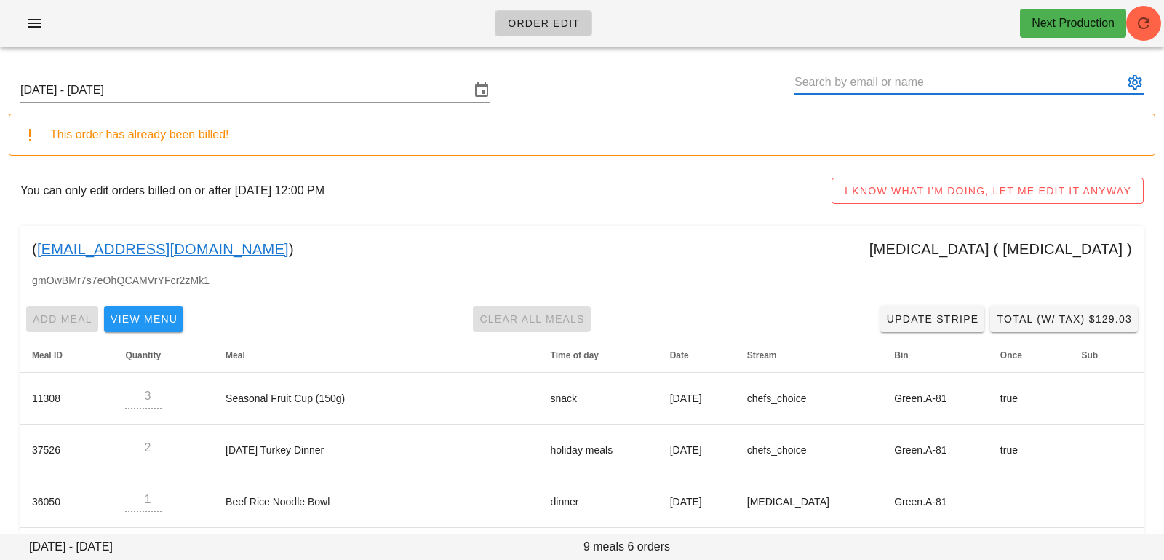
paste input "[EMAIL_ADDRESS][DOMAIN_NAME]"
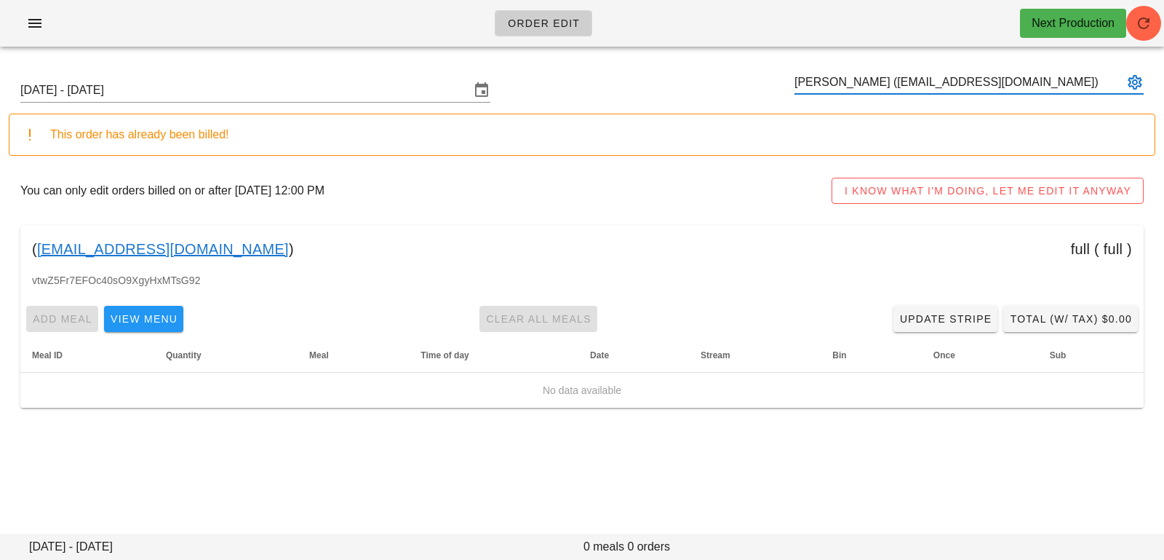
type input "[PERSON_NAME] ([EMAIL_ADDRESS][DOMAIN_NAME])"
click at [411, 79] on input "[DATE] - [DATE]" at bounding box center [245, 90] width 450 height 23
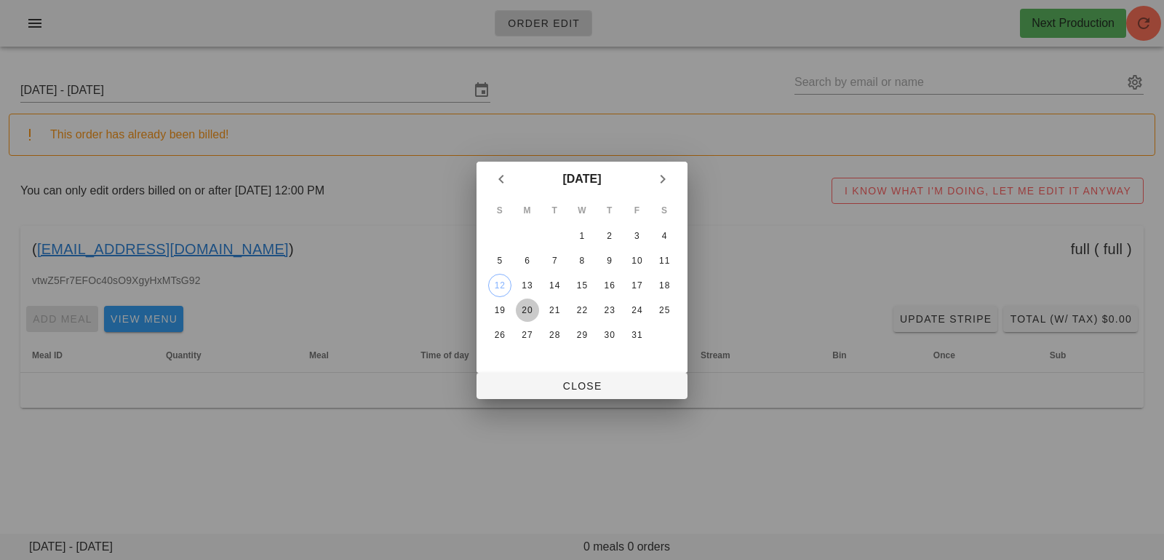
click at [530, 306] on div "20" at bounding box center [527, 310] width 23 height 10
click at [539, 389] on span "Close" at bounding box center [582, 386] width 188 height 12
type input "[DATE] - [DATE]"
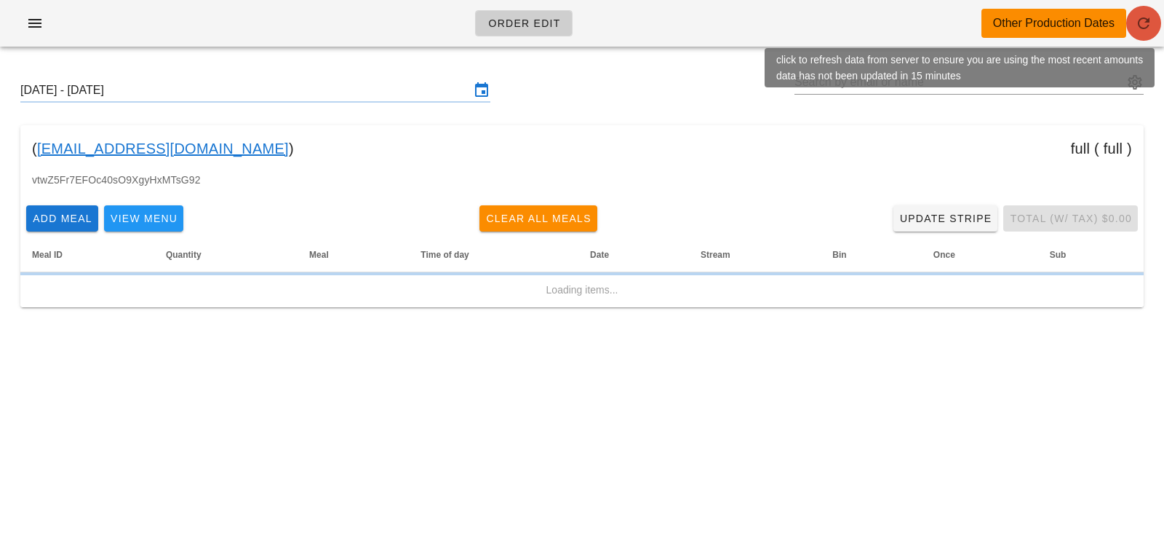
click at [1137, 29] on icon "button" at bounding box center [1143, 23] width 17 height 17
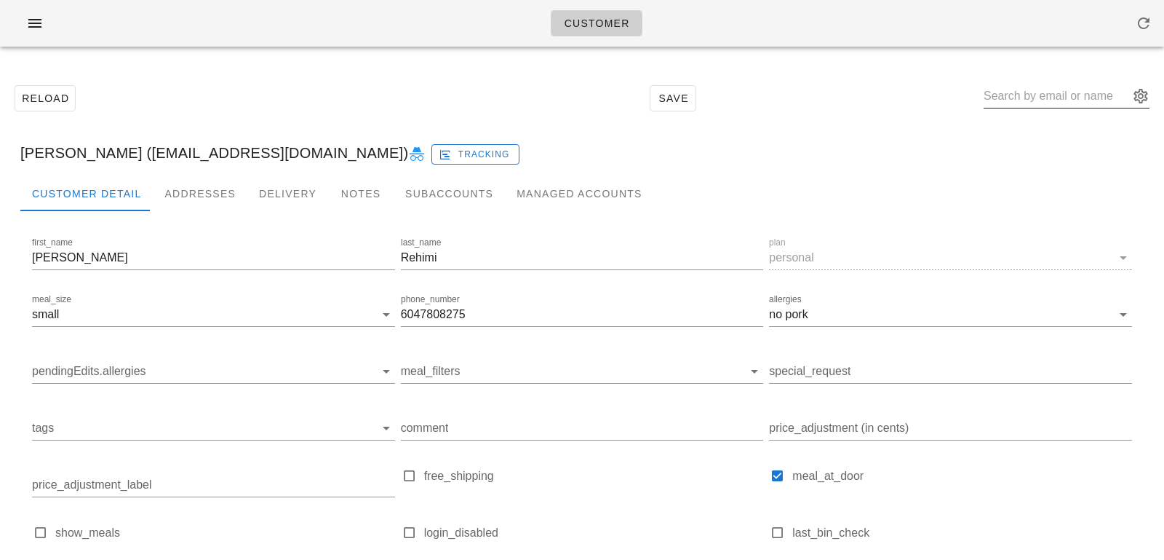
click at [1038, 89] on input "text" at bounding box center [1057, 95] width 146 height 23
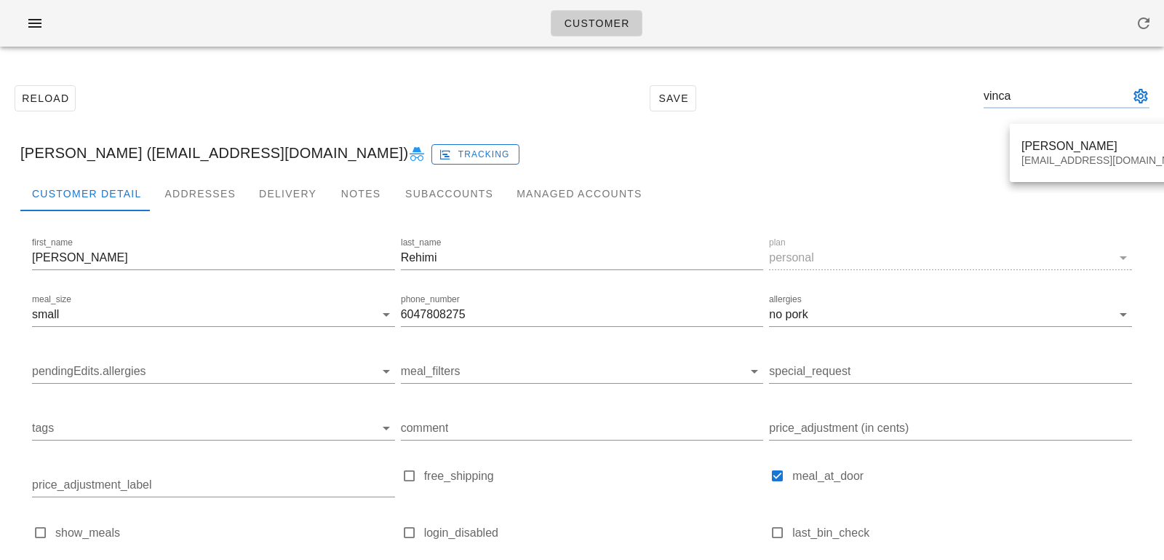
type input "vinc"
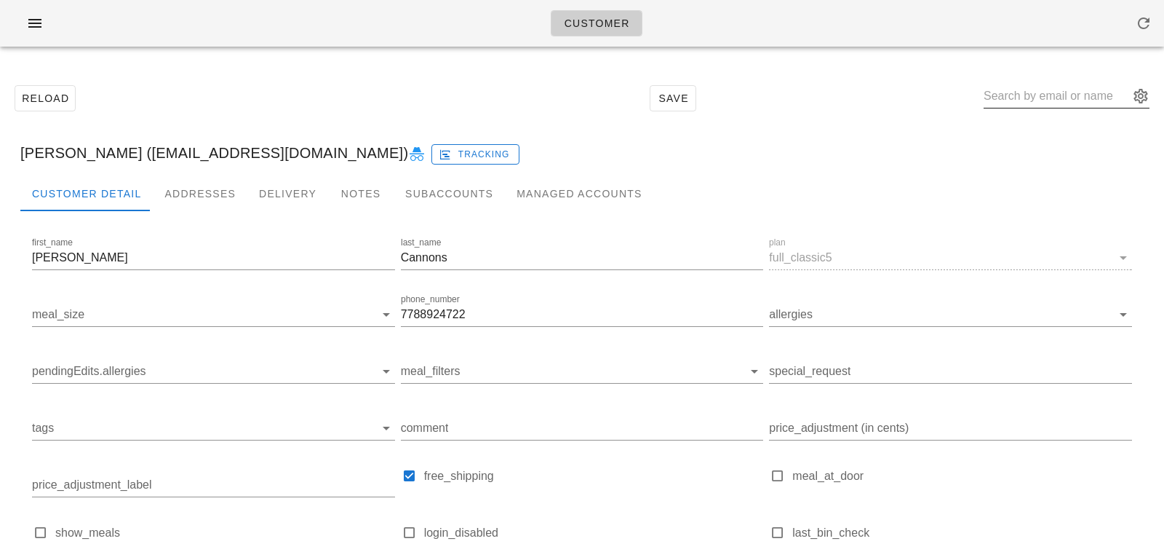
click at [1101, 93] on input "text" at bounding box center [1057, 95] width 146 height 23
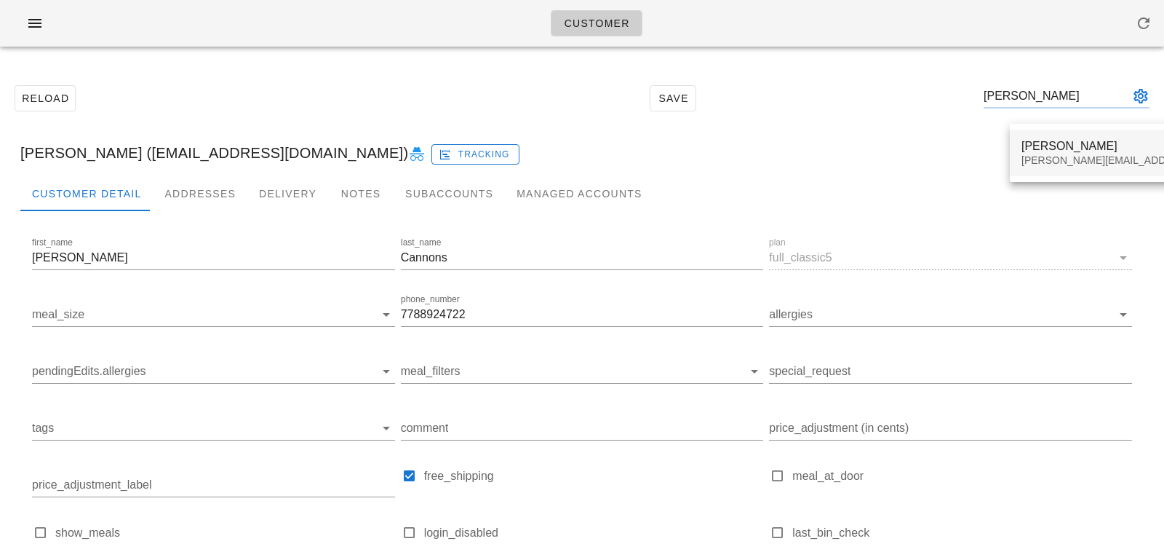
type input "[PERSON_NAME]"
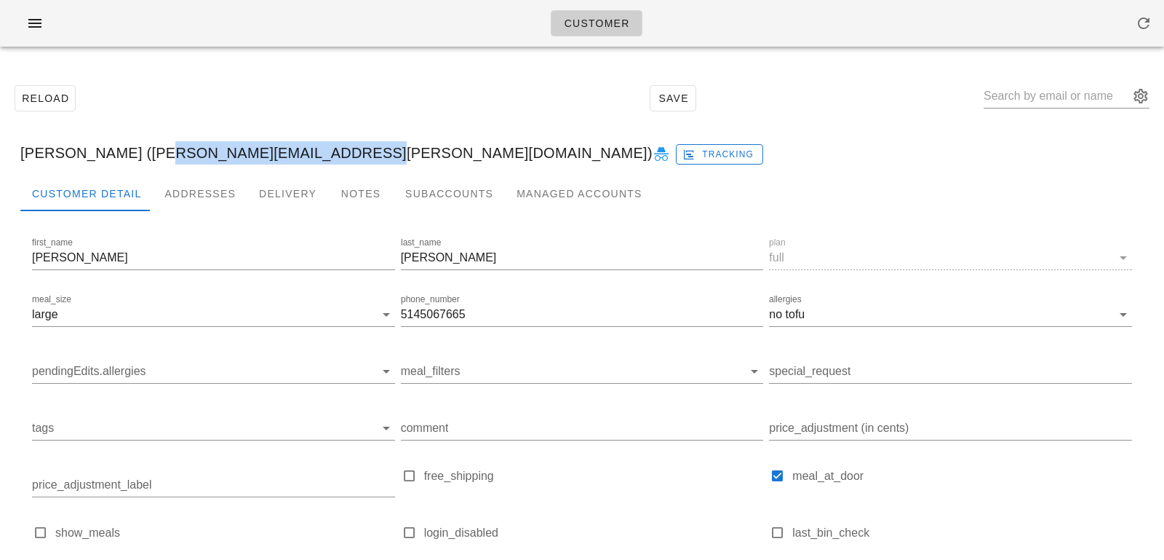
drag, startPoint x: 171, startPoint y: 153, endPoint x: 348, endPoint y: 150, distance: 176.8
click at [348, 150] on div "[PERSON_NAME] ([PERSON_NAME][EMAIL_ADDRESS][PERSON_NAME][DOMAIN_NAME]) Tracking" at bounding box center [582, 153] width 1147 height 47
copy div "[PERSON_NAME][EMAIL_ADDRESS][PERSON_NAME][DOMAIN_NAME]"
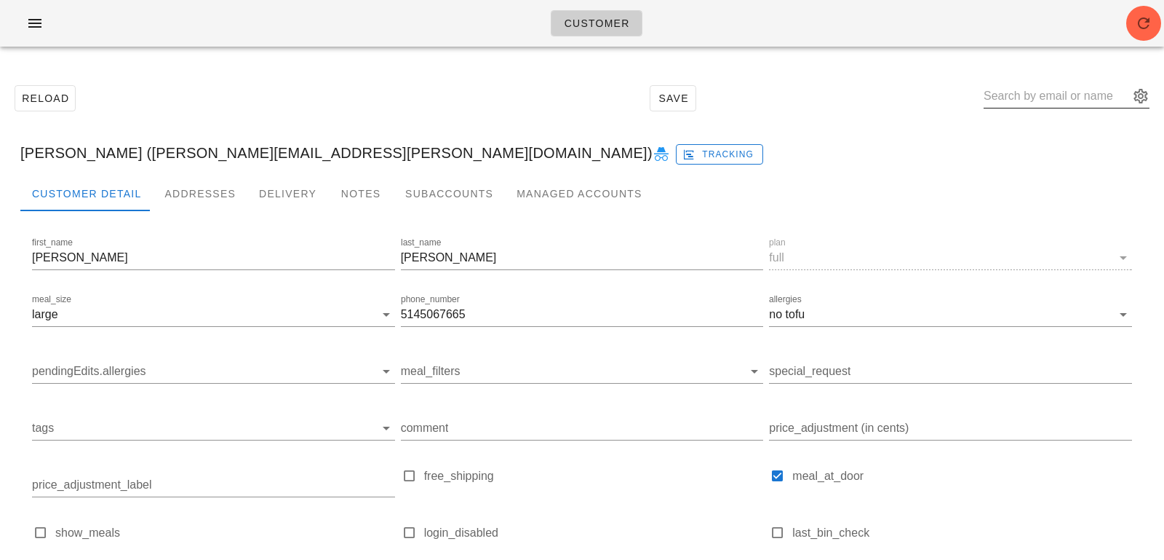
click at [1054, 102] on input "text" at bounding box center [1057, 95] width 146 height 23
paste input "[EMAIL_ADDRESS][PERSON_NAME][DOMAIN_NAME]"
type input "[EMAIL_ADDRESS][PERSON_NAME][DOMAIN_NAME]"
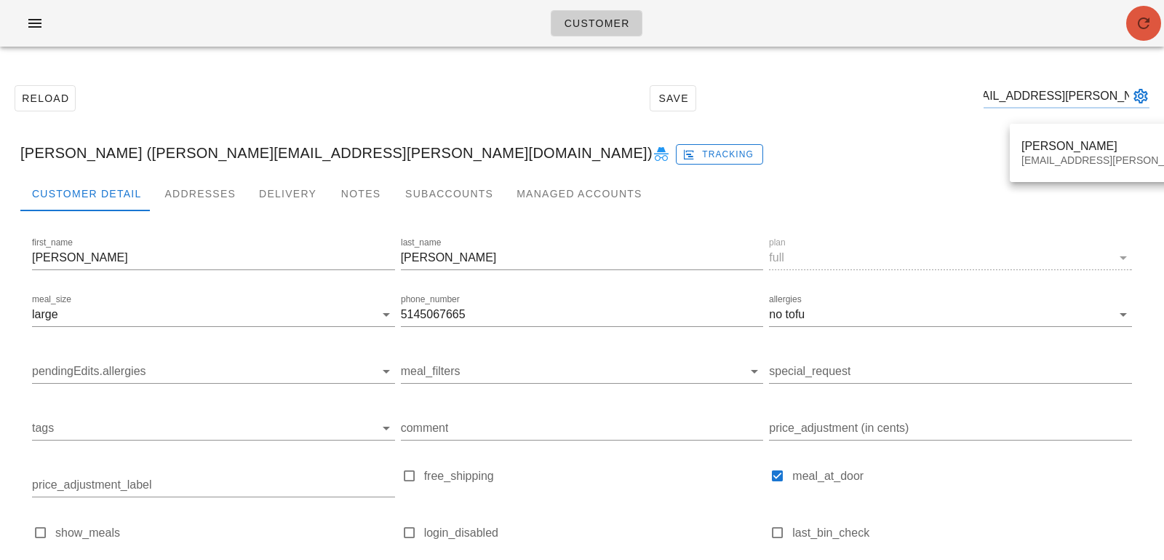
click at [1135, 35] on button "button" at bounding box center [1143, 23] width 35 height 35
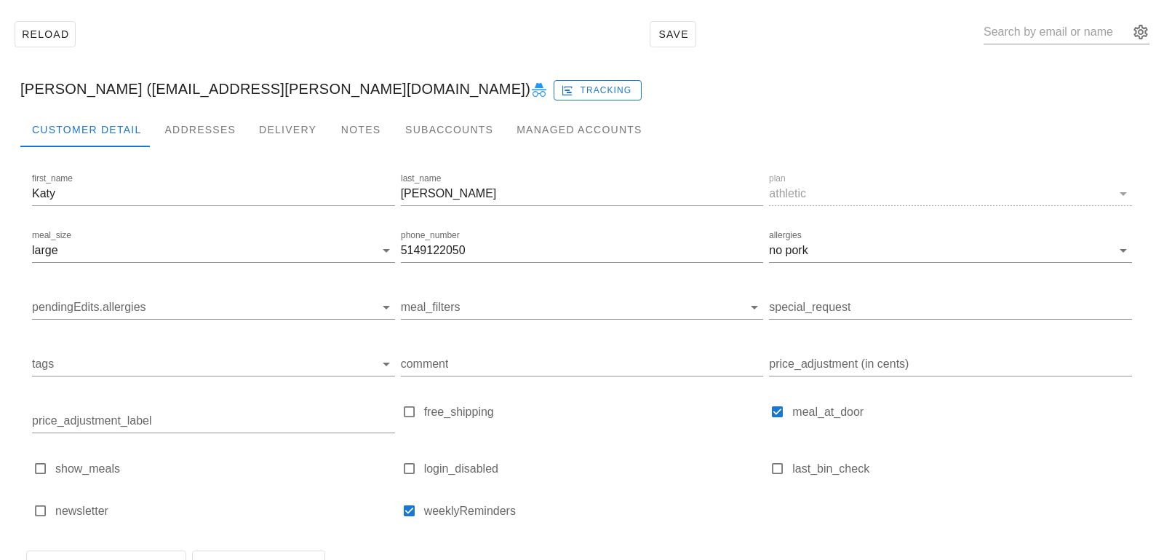
scroll to position [144, 0]
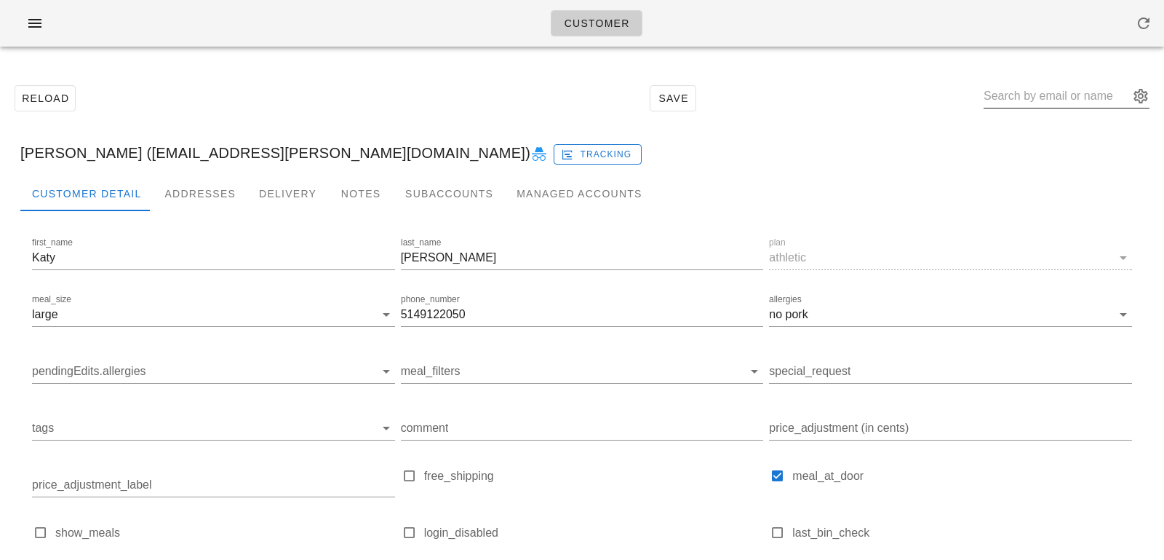
click at [1056, 94] on input "text" at bounding box center [1057, 95] width 146 height 23
paste input "[EMAIL_ADDRESS][DOMAIN_NAME]"
type input "[EMAIL_ADDRESS][DOMAIN_NAME]"
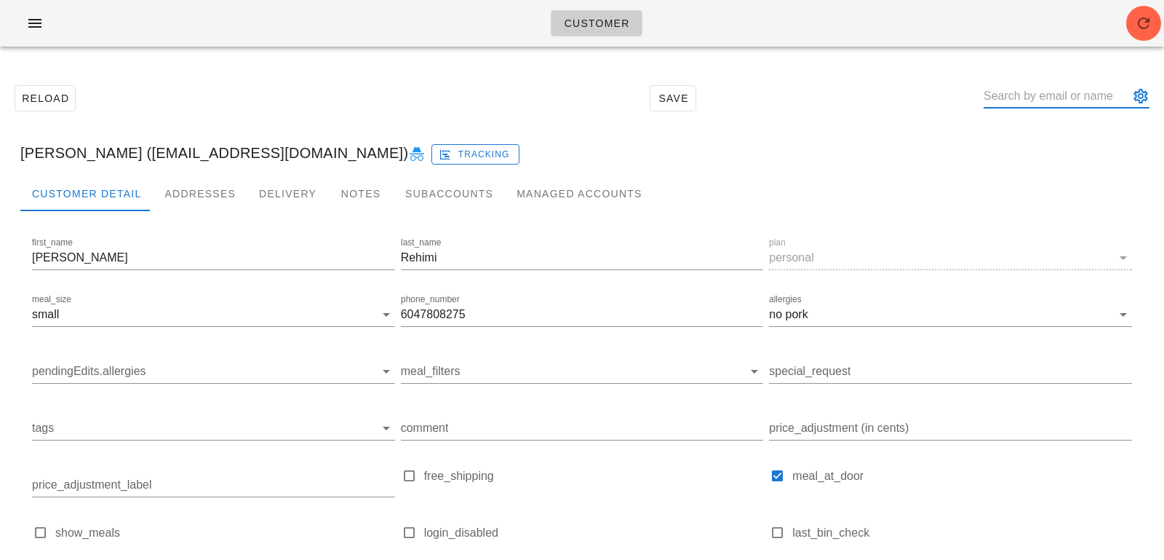
click at [1055, 97] on input "text" at bounding box center [1057, 95] width 146 height 23
paste input "[EMAIL_ADDRESS][DOMAIN_NAME]"
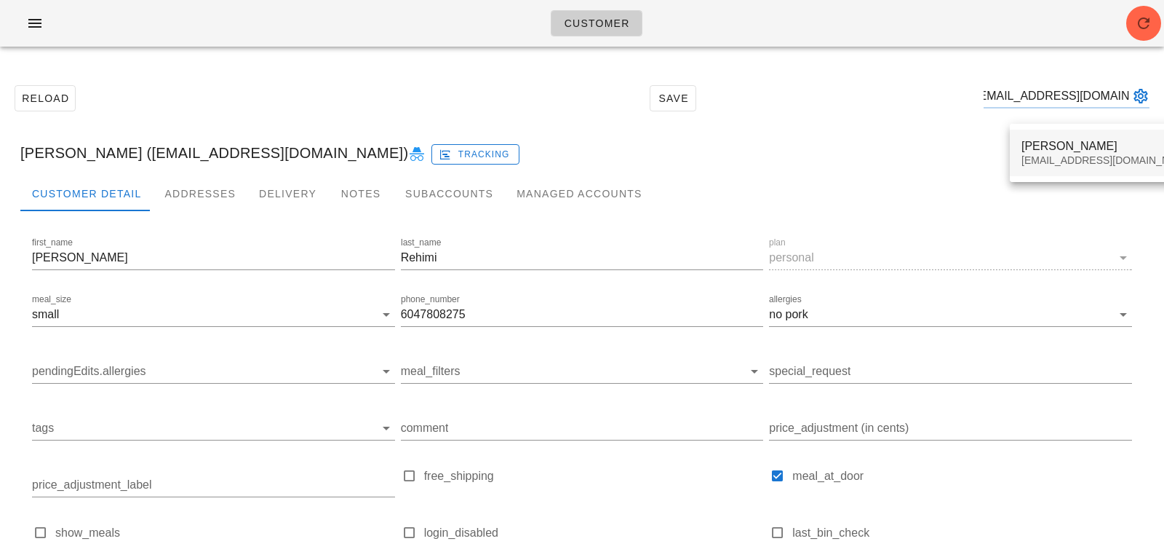
type input "[EMAIL_ADDRESS][DOMAIN_NAME]"
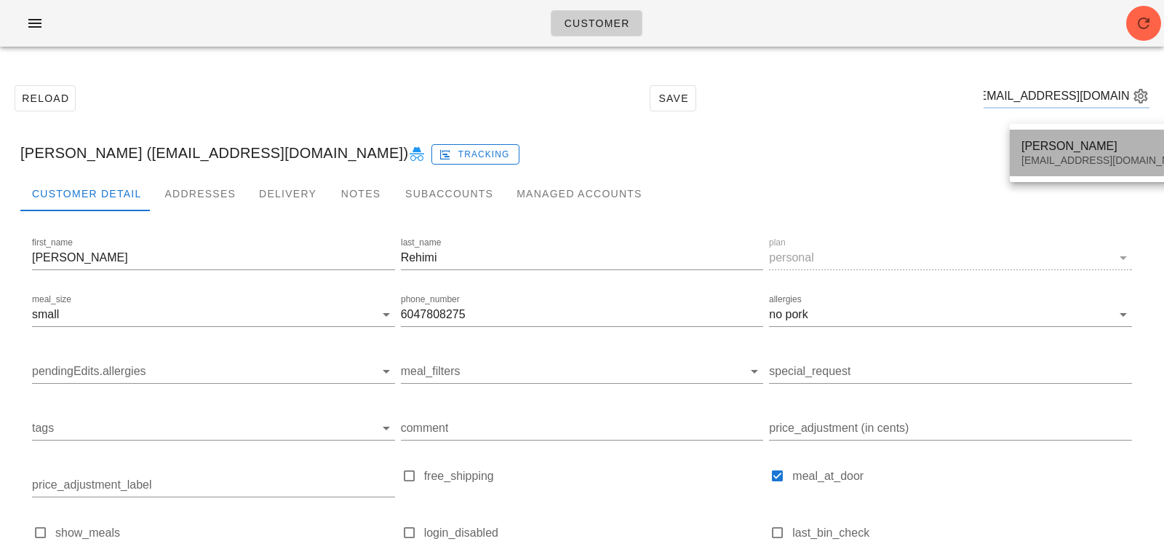
click at [1084, 159] on div "[EMAIL_ADDRESS][DOMAIN_NAME]" at bounding box center [1108, 160] width 172 height 12
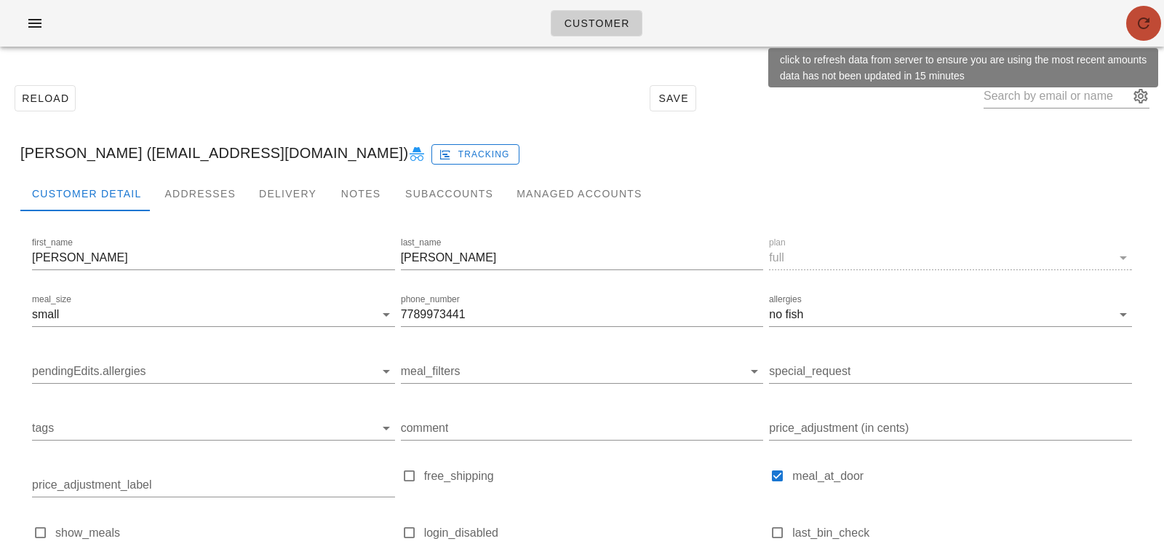
click at [1150, 21] on icon "button" at bounding box center [1143, 23] width 17 height 17
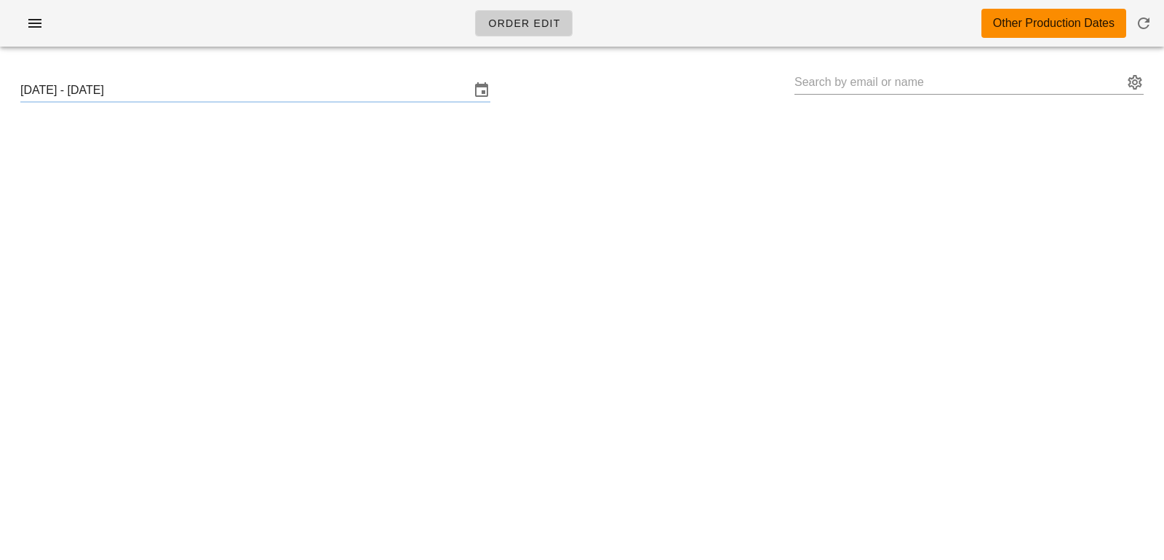
type input "[PERSON_NAME] ([EMAIL_ADDRESS][DOMAIN_NAME])"
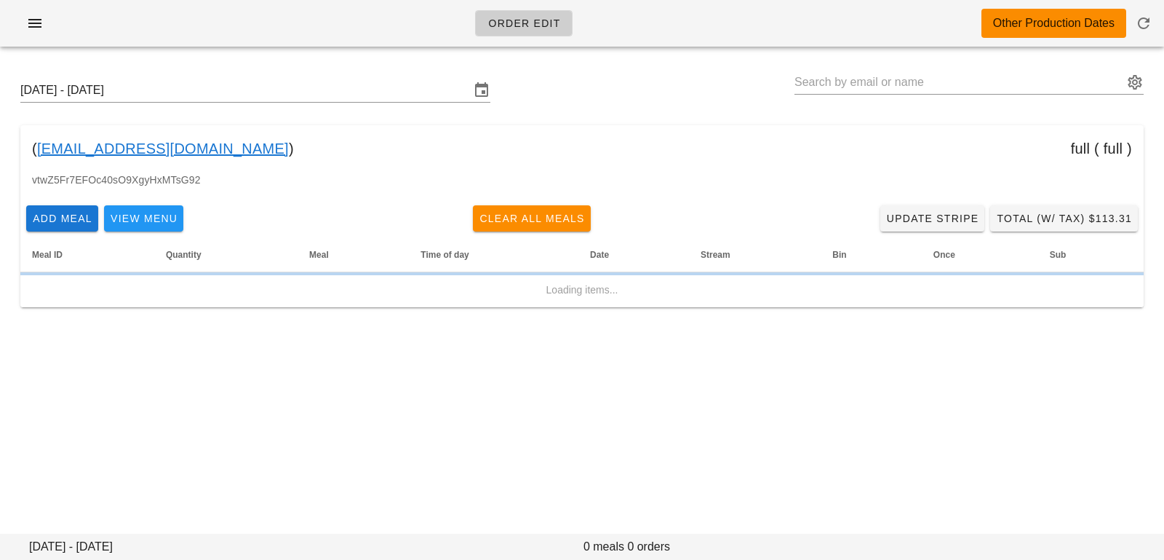
click at [913, 81] on input "text" at bounding box center [959, 82] width 329 height 23
paste input "[EMAIL_ADDRESS][DOMAIN_NAME]"
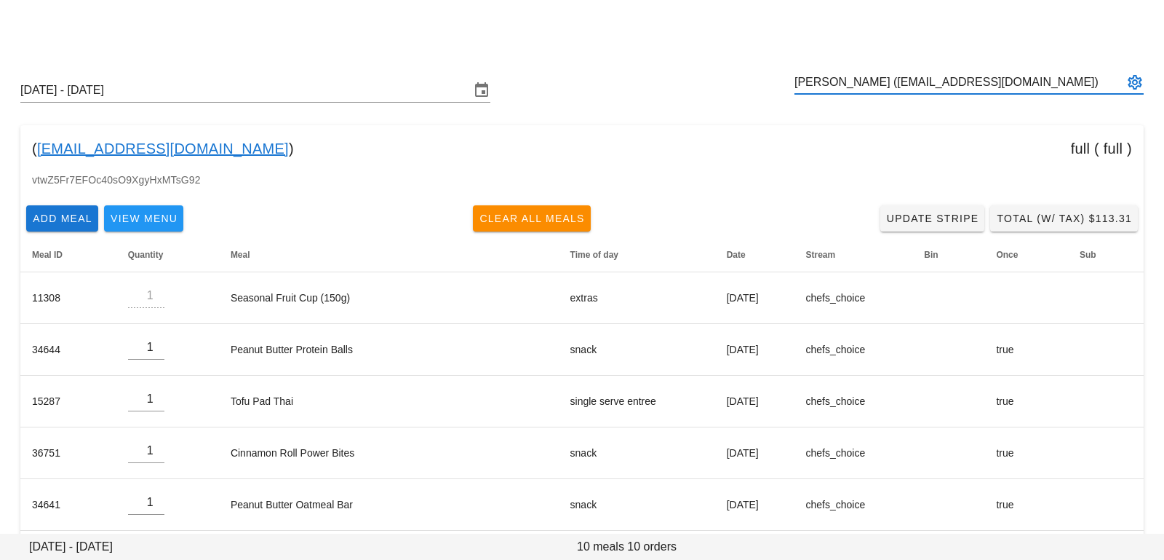
scroll to position [269, 0]
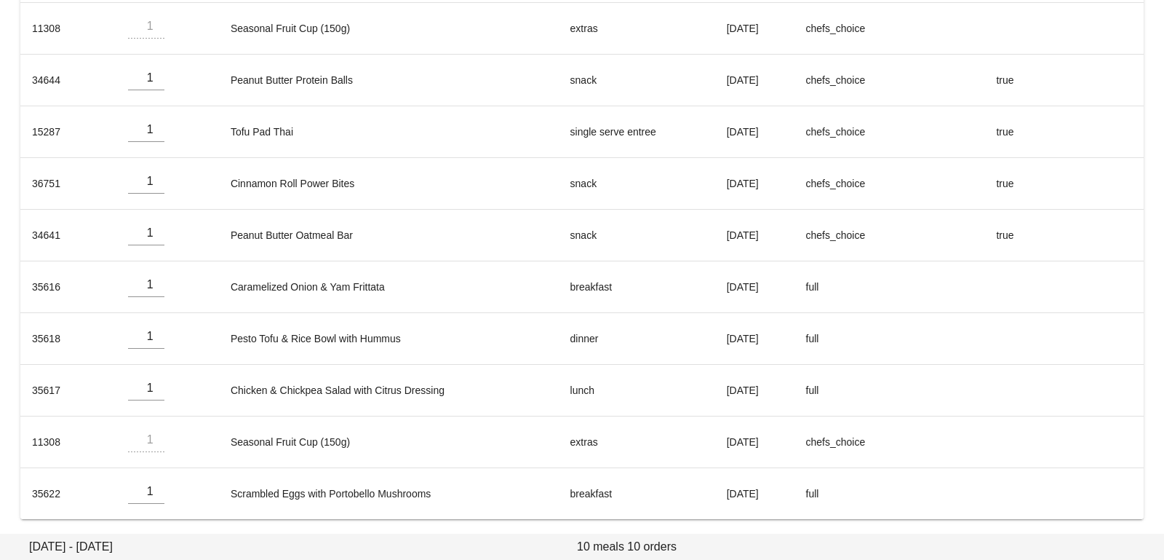
type input "[PERSON_NAME] ([EMAIL_ADDRESS][DOMAIN_NAME])"
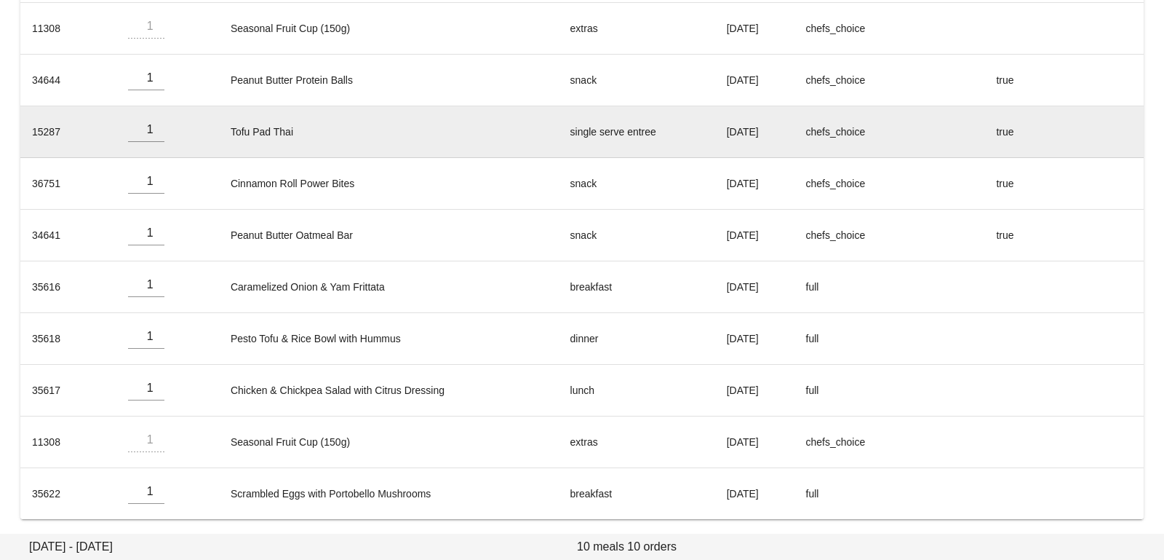
scroll to position [0, 0]
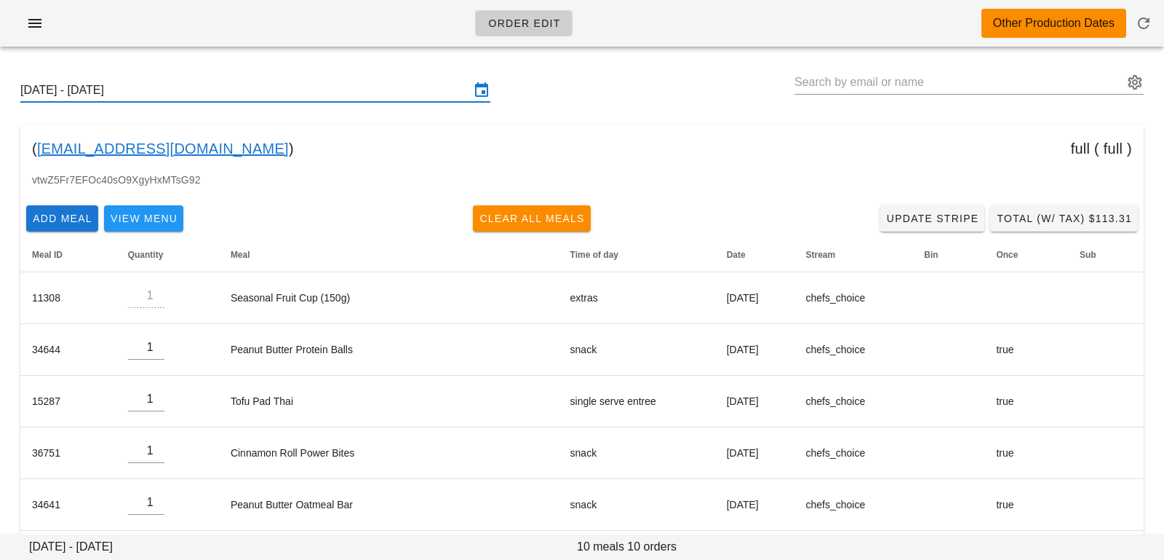
click at [331, 87] on input "Sunday October 19 - Saturday October 25" at bounding box center [245, 90] width 450 height 23
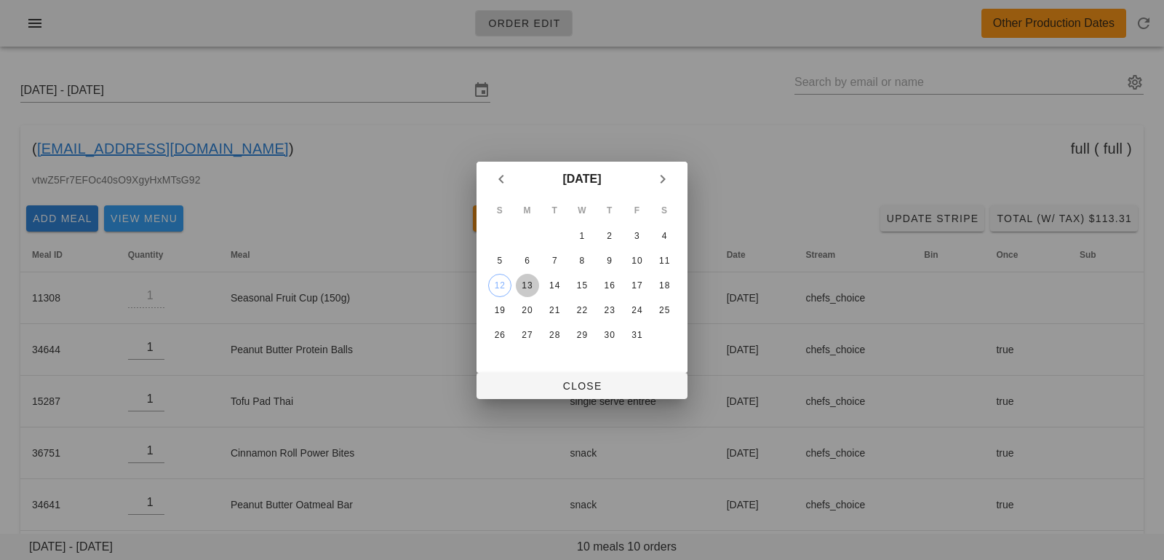
click at [527, 282] on div "13" at bounding box center [527, 285] width 23 height 10
click at [532, 375] on button "Close" at bounding box center [582, 386] width 211 height 26
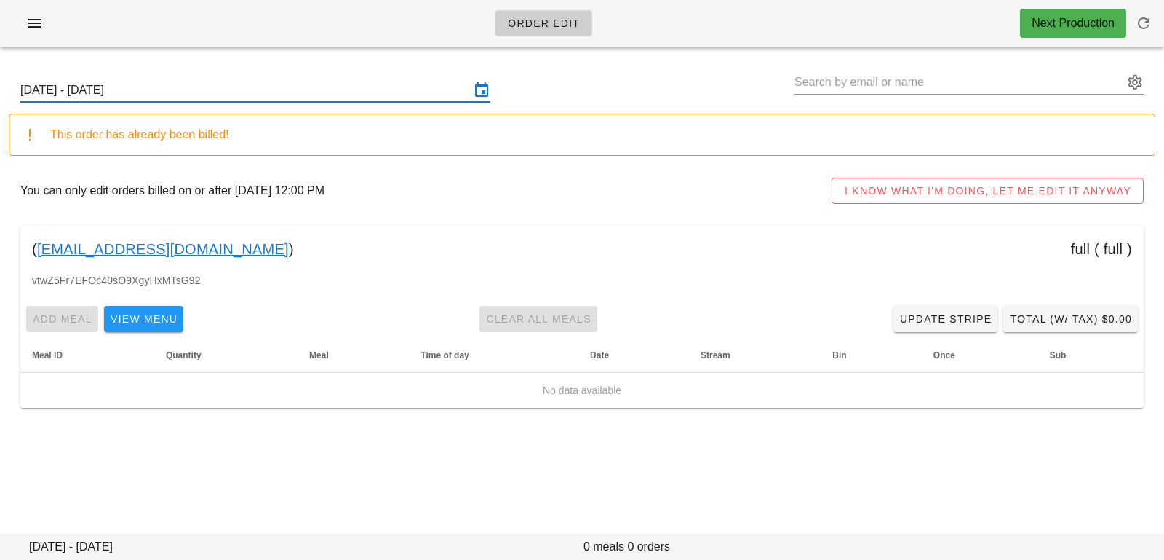
click at [367, 94] on input "Sunday October 12 - Saturday October 18" at bounding box center [245, 90] width 450 height 23
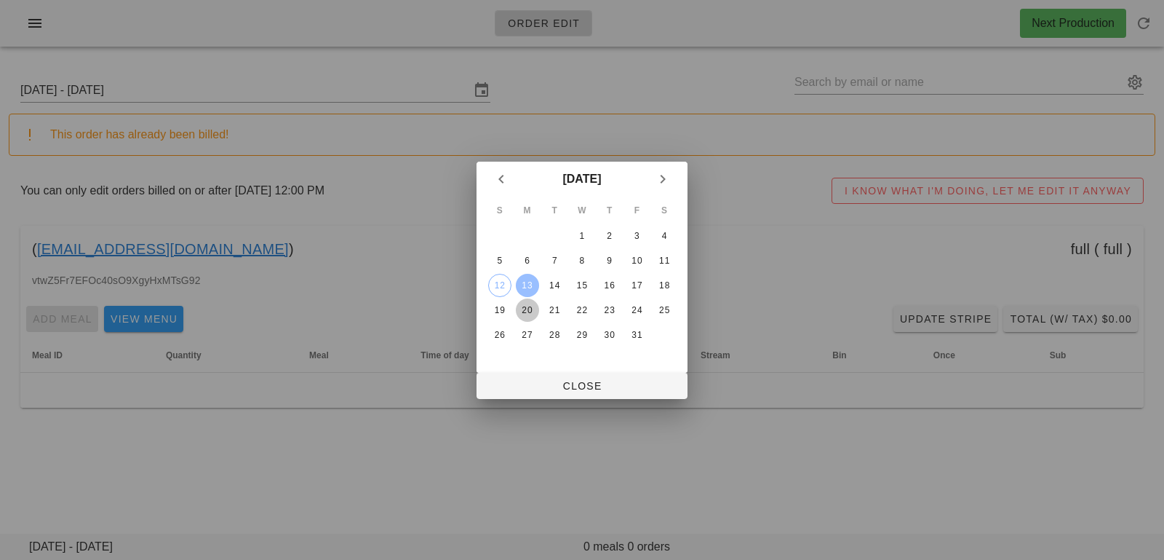
click at [530, 309] on div "20" at bounding box center [527, 310] width 23 height 10
click at [522, 384] on span "Close" at bounding box center [582, 386] width 188 height 12
type input "Sunday October 19 - Saturday October 25"
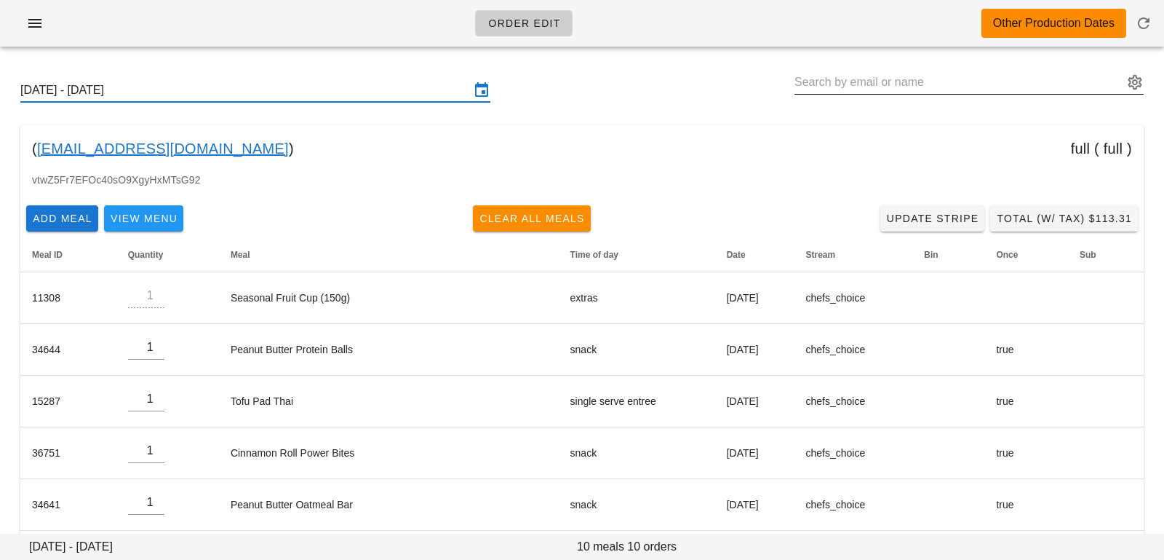
click at [840, 75] on input "text" at bounding box center [959, 82] width 329 height 23
paste input "[EMAIL_ADDRESS][DOMAIN_NAME]"
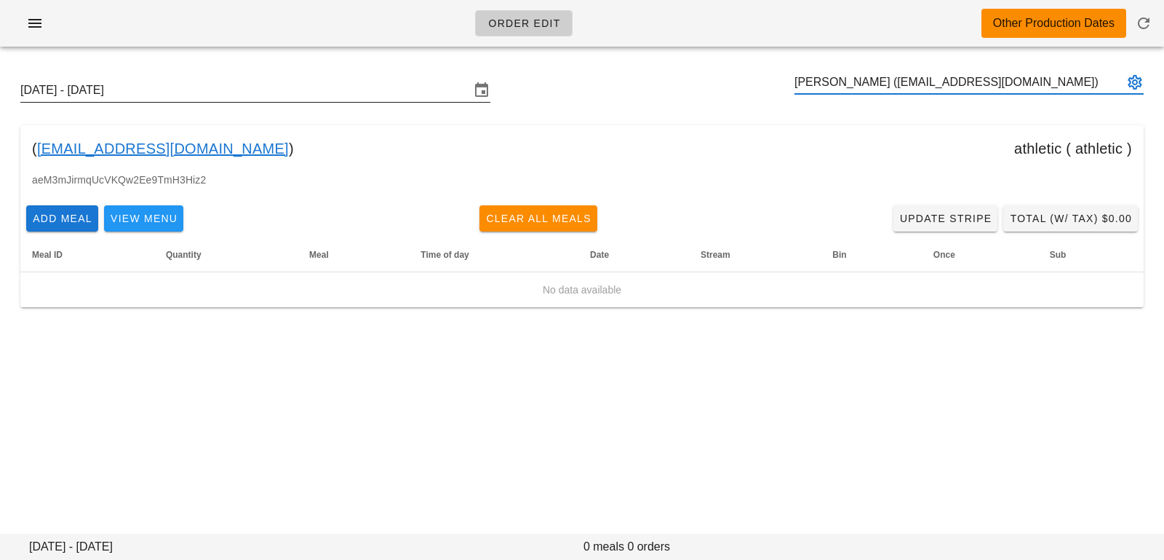
type input "[PERSON_NAME] ([EMAIL_ADDRESS][DOMAIN_NAME])"
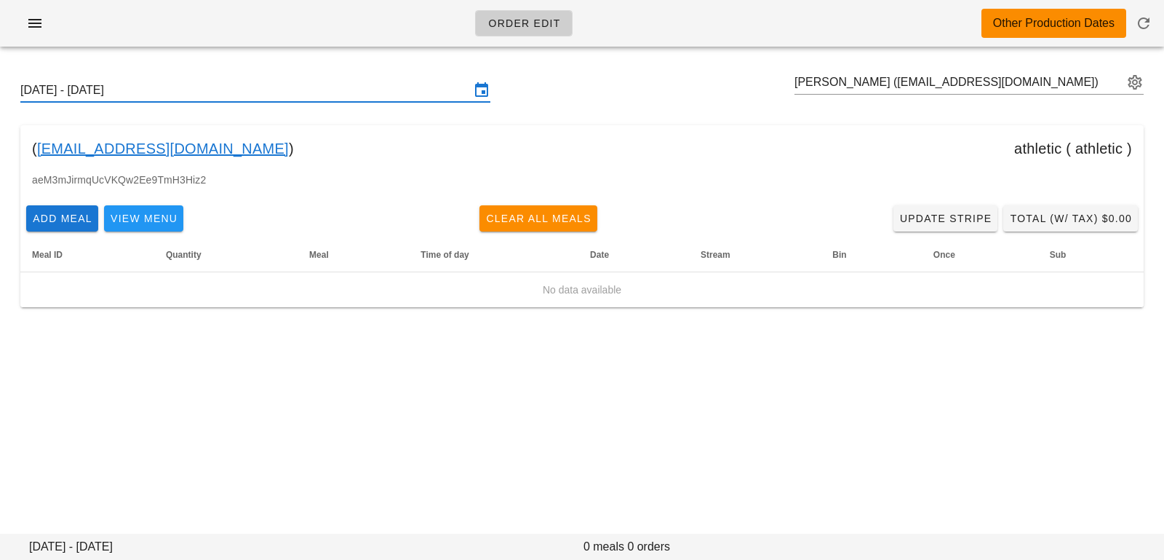
click at [418, 89] on input "Sunday October 19 - Saturday October 25" at bounding box center [245, 90] width 450 height 23
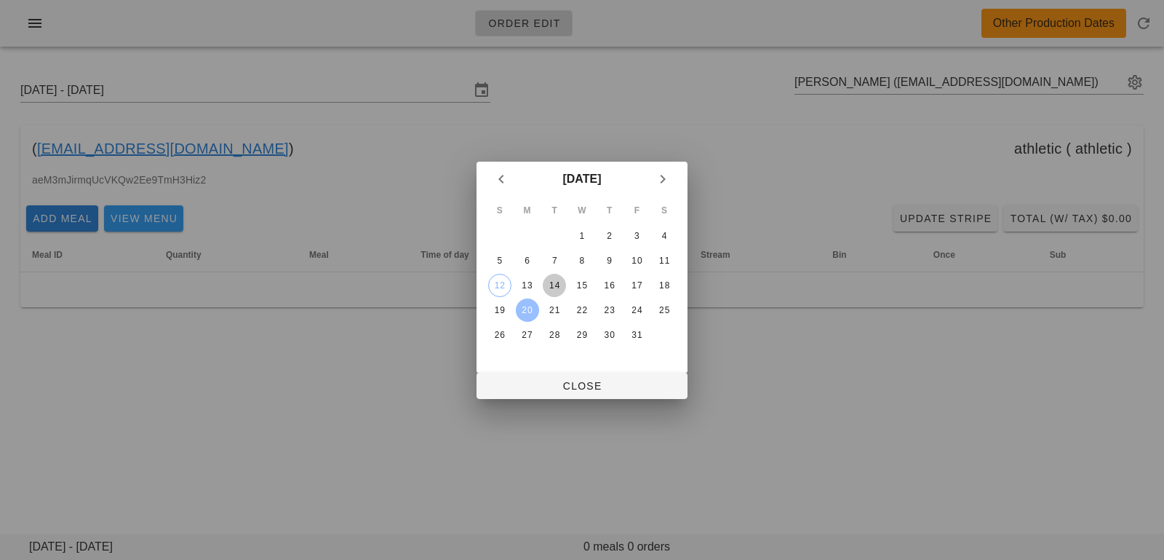
click at [552, 282] on div "14" at bounding box center [554, 285] width 23 height 10
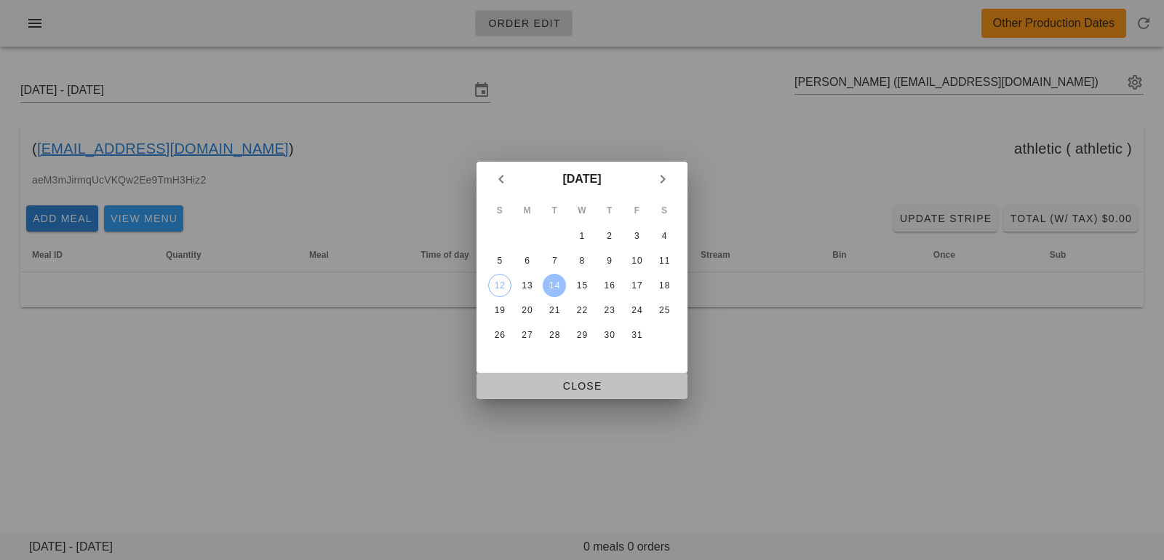
click at [554, 380] on span "Close" at bounding box center [582, 386] width 188 height 12
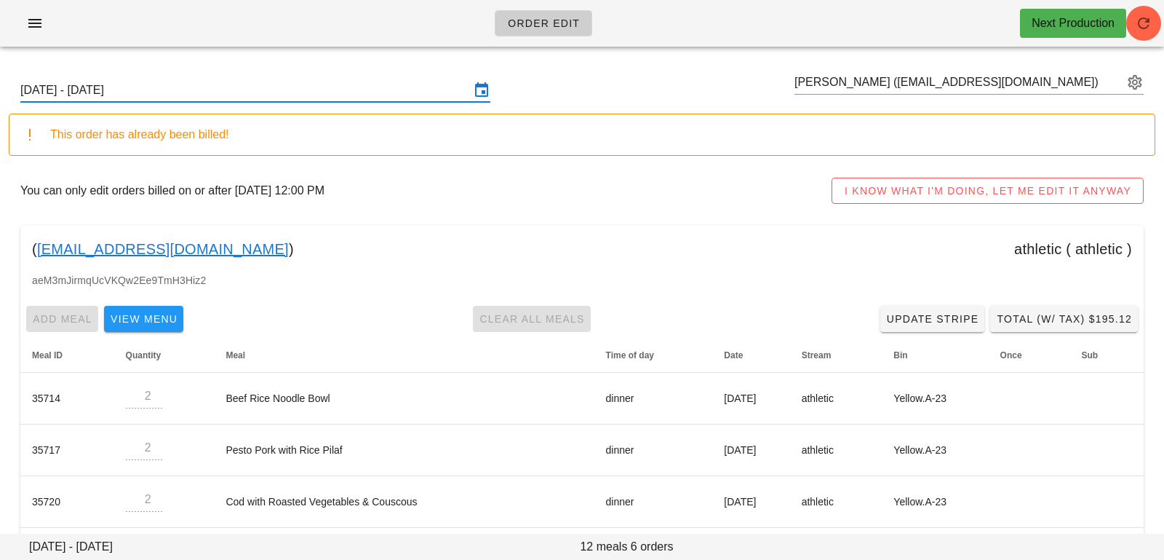
click at [282, 89] on input "[DATE] - [DATE]" at bounding box center [245, 90] width 450 height 23
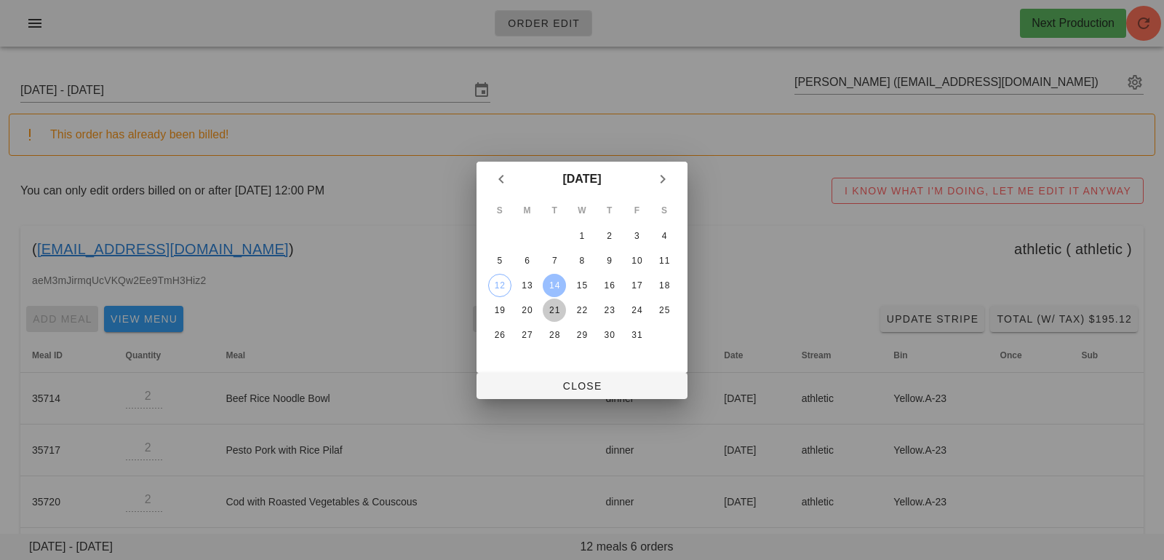
click at [553, 305] on div "21" at bounding box center [554, 310] width 23 height 10
click at [555, 371] on div "S M T W T F S 1 2 3 4 5 6 7 8 9 10 11 12 13 14 15 16 17 18 19 20 21 22 23 24 25…" at bounding box center [582, 284] width 211 height 176
click at [553, 380] on span "Close" at bounding box center [582, 386] width 188 height 12
type input "[DATE] - [DATE]"
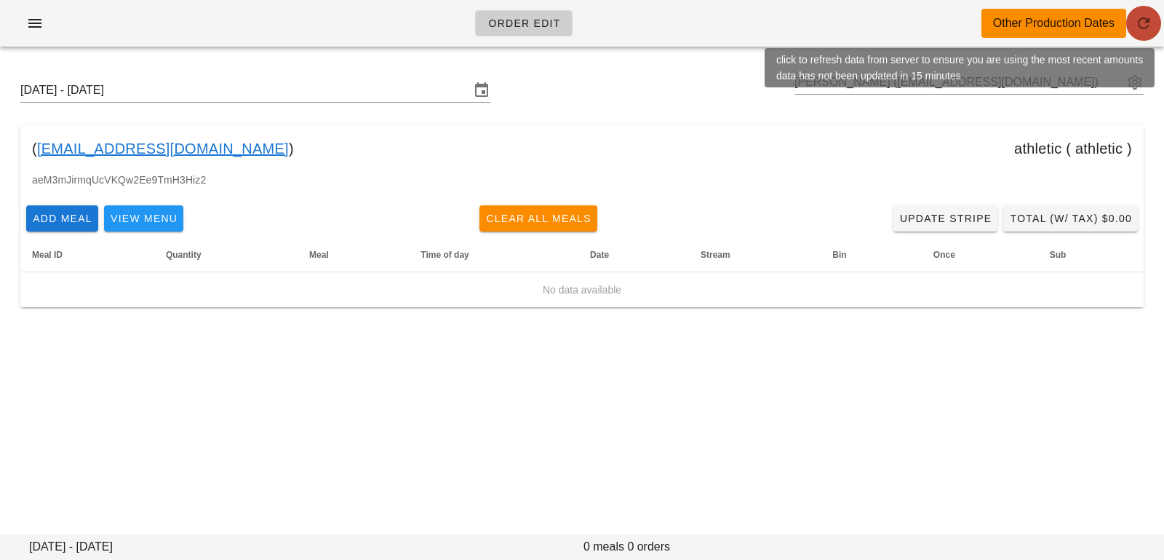
click at [1142, 23] on icon "button" at bounding box center [1143, 23] width 17 height 17
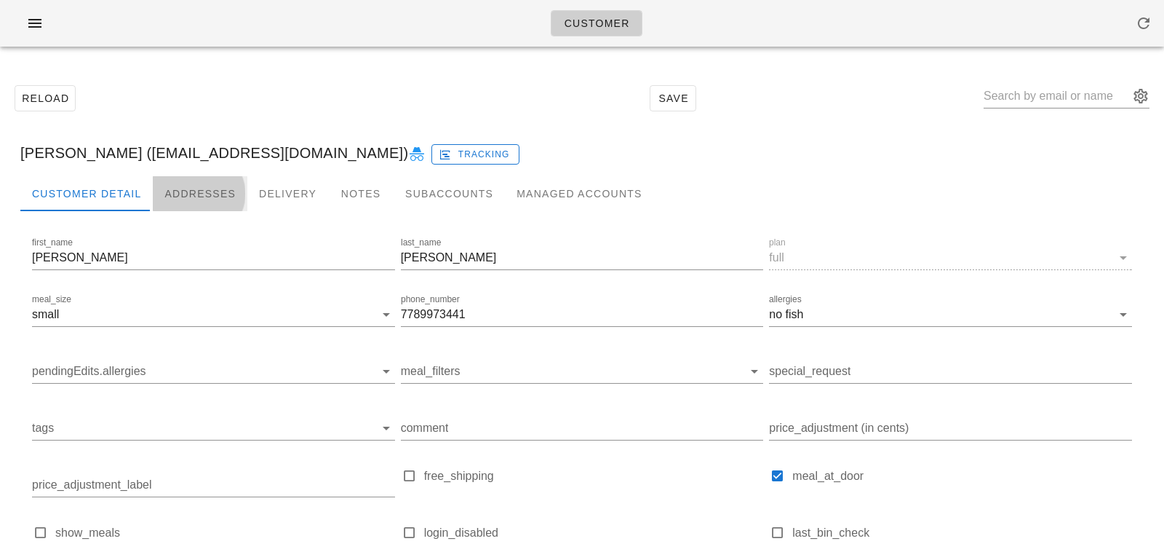
click at [190, 199] on div "Addresses" at bounding box center [200, 193] width 95 height 35
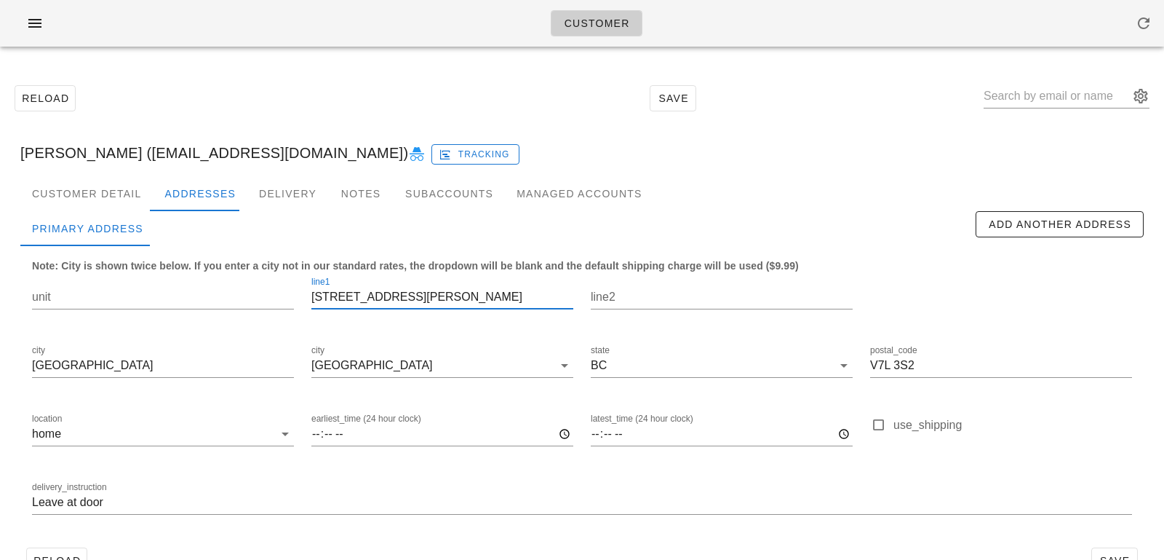
drag, startPoint x: 444, startPoint y: 290, endPoint x: 347, endPoint y: 252, distance: 103.9
click at [348, 254] on div "Note: City is shown twice below. If you enter a city not in our standard rates,…" at bounding box center [581, 393] width 1123 height 295
click at [120, 182] on div "Customer Detail" at bounding box center [86, 193] width 132 height 35
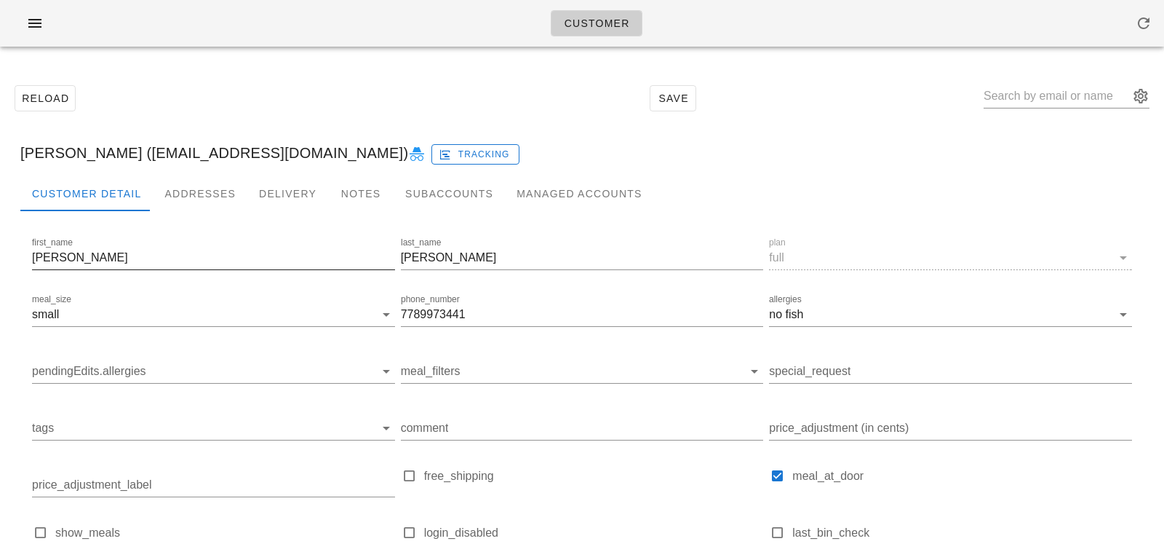
scroll to position [1, 0]
click at [197, 378] on input "pendingEdits.allergies" at bounding box center [202, 370] width 340 height 23
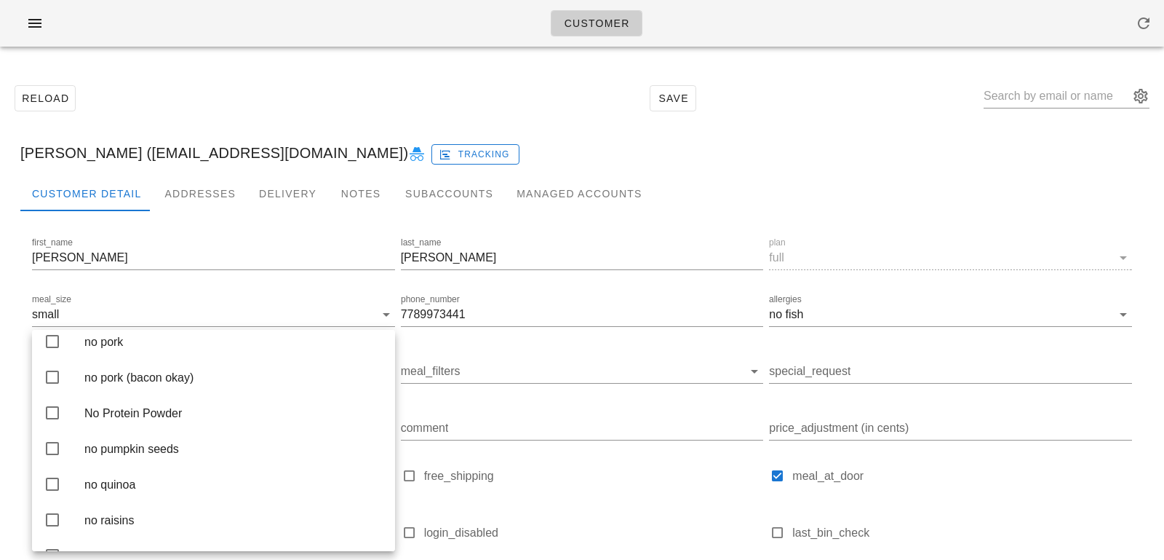
scroll to position [2665, 0]
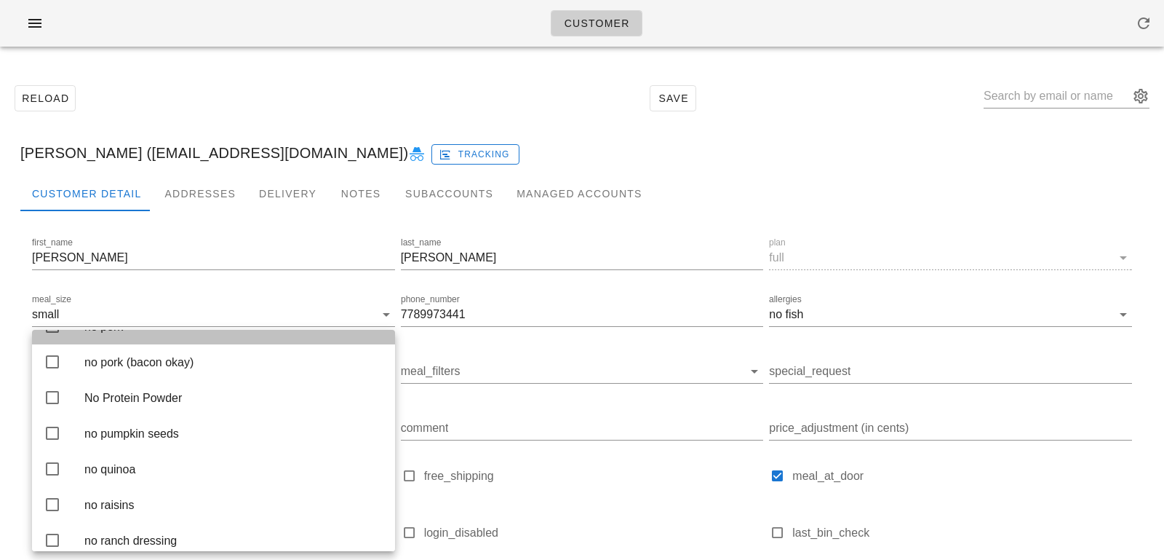
click at [211, 342] on div "no pork" at bounding box center [233, 326] width 299 height 31
click at [426, 105] on div "Reload Save" at bounding box center [582, 98] width 1147 height 63
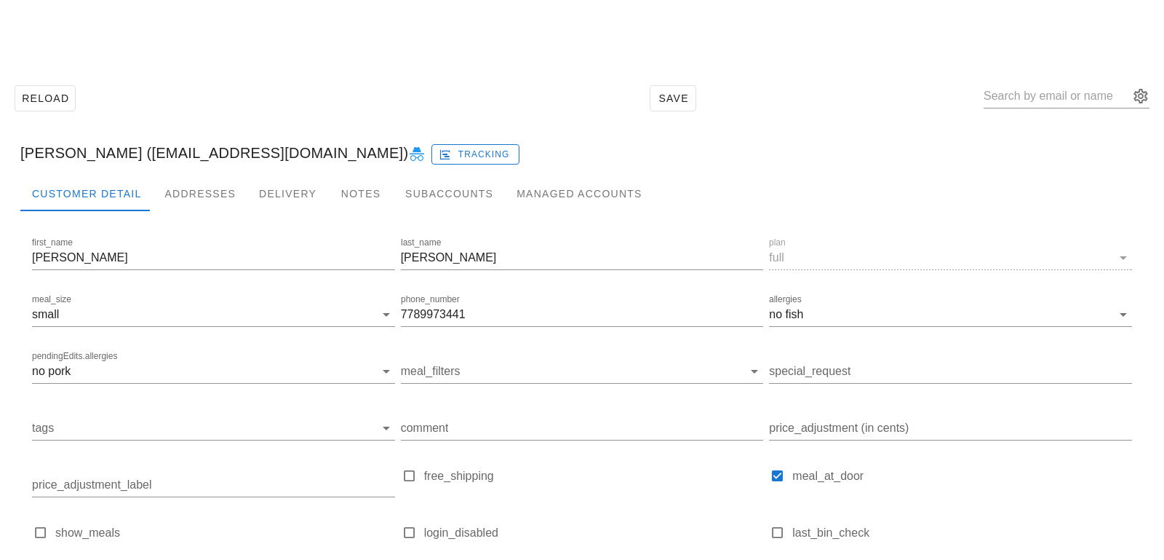
scroll to position [144, 0]
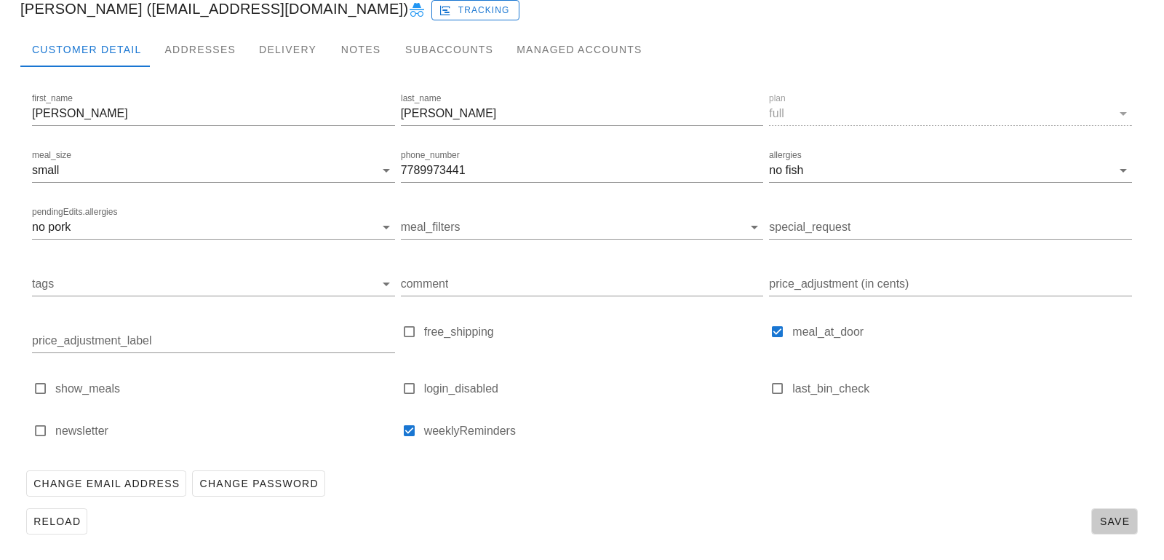
click at [1111, 522] on span "Save" at bounding box center [1114, 521] width 33 height 12
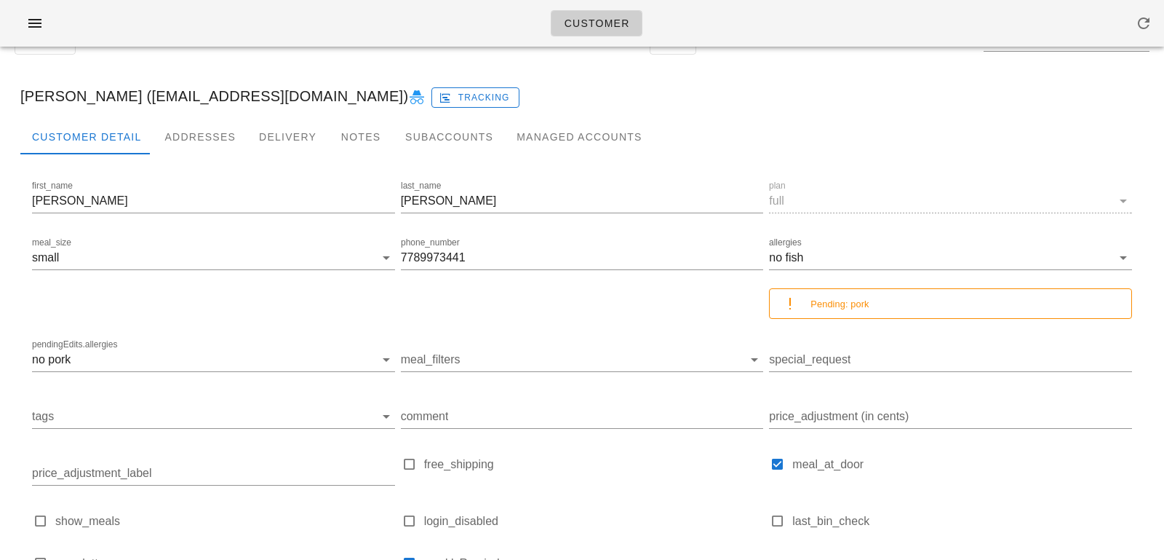
scroll to position [0, 0]
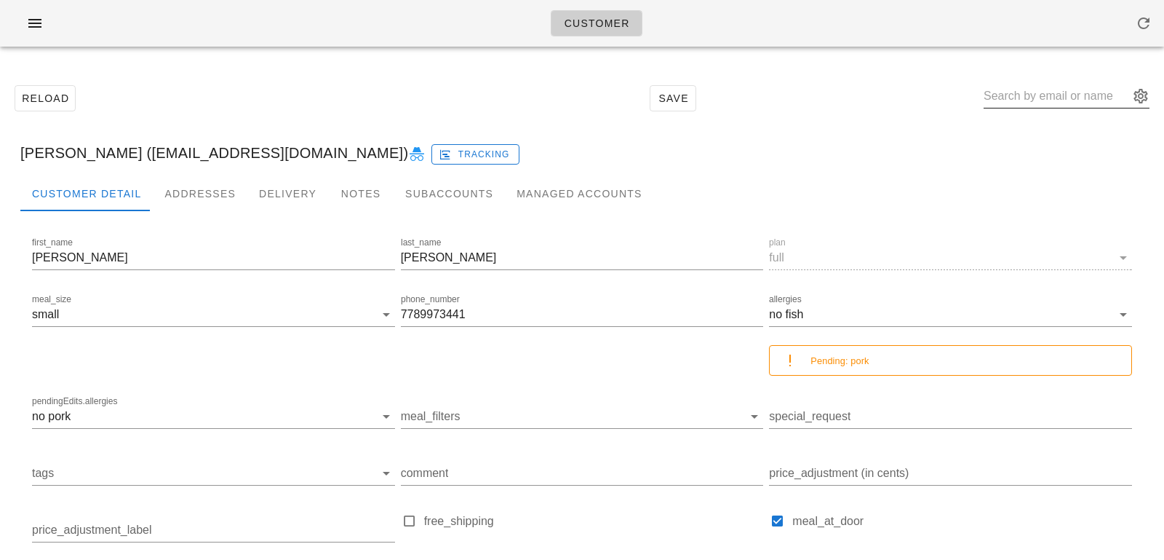
click at [1025, 93] on input "text" at bounding box center [1057, 95] width 146 height 23
paste input "[EMAIL_ADDRESS][DOMAIN_NAME]"
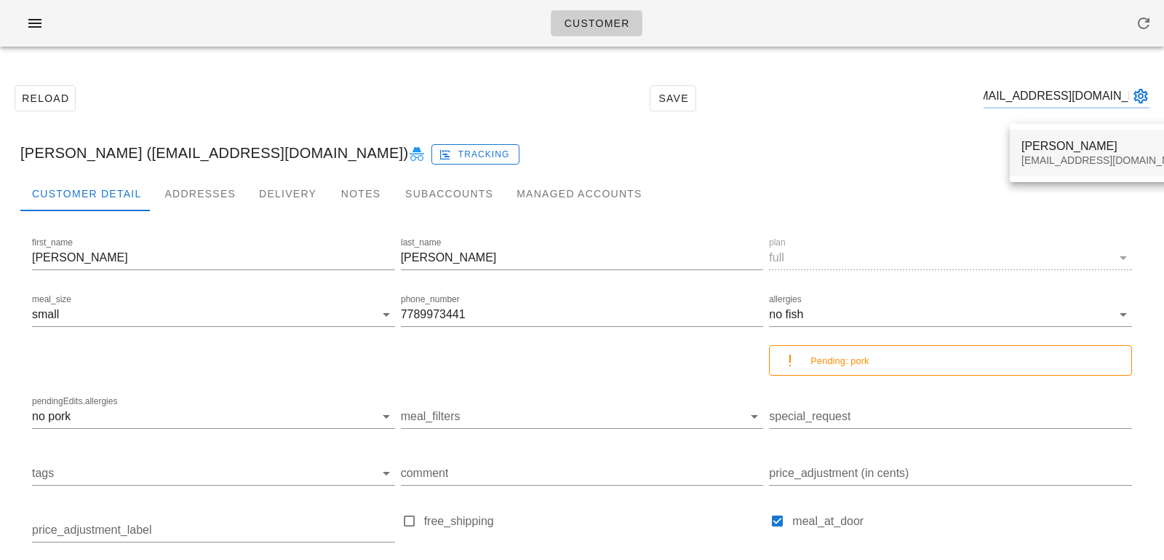
type input "[EMAIL_ADDRESS][DOMAIN_NAME]"
click at [1078, 146] on div "[PERSON_NAME]" at bounding box center [1108, 146] width 172 height 14
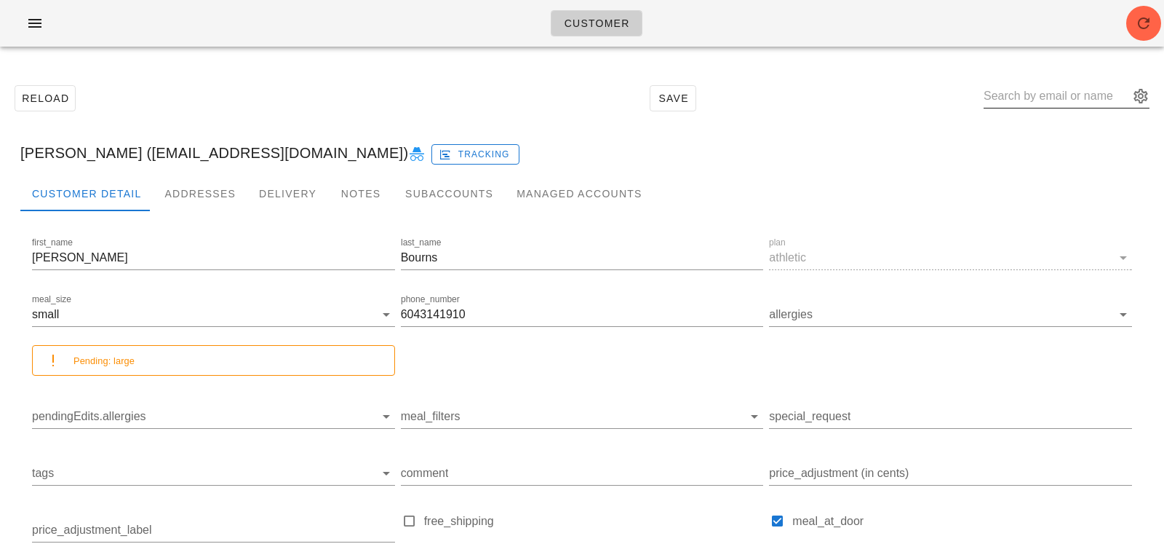
click at [1046, 91] on input "text" at bounding box center [1057, 95] width 146 height 23
paste input "[EMAIL_ADDRESS][DOMAIN_NAME]"
type input "[EMAIL_ADDRESS][DOMAIN_NAME]"
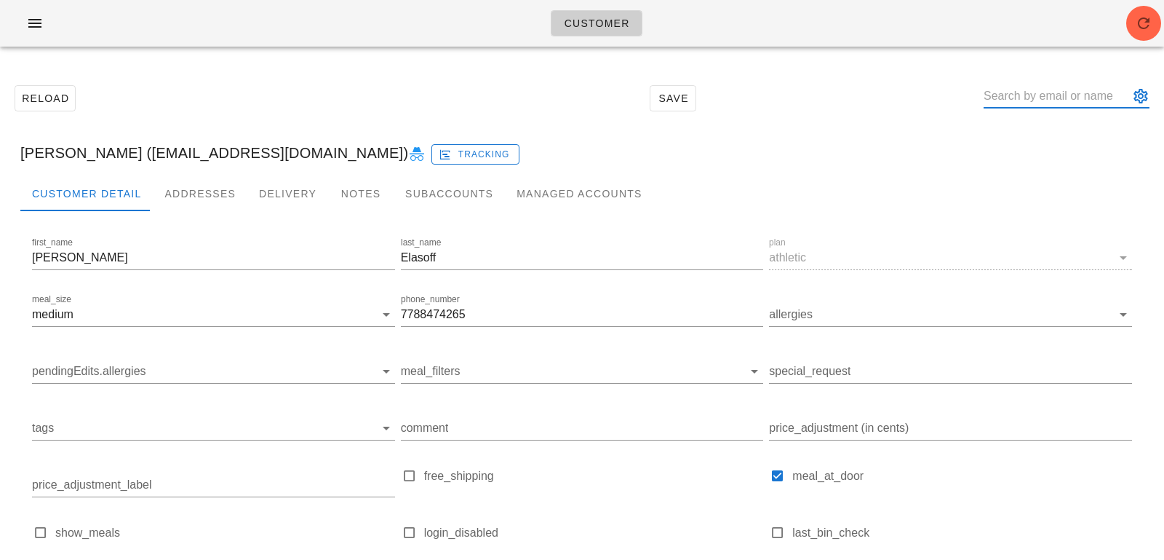
click at [1080, 86] on input "text" at bounding box center [1057, 95] width 146 height 23
paste input "[EMAIL_ADDRESS][DOMAIN_NAME]"
type input "[EMAIL_ADDRESS][DOMAIN_NAME]"
click at [1128, 22] on span "button" at bounding box center [1143, 23] width 35 height 17
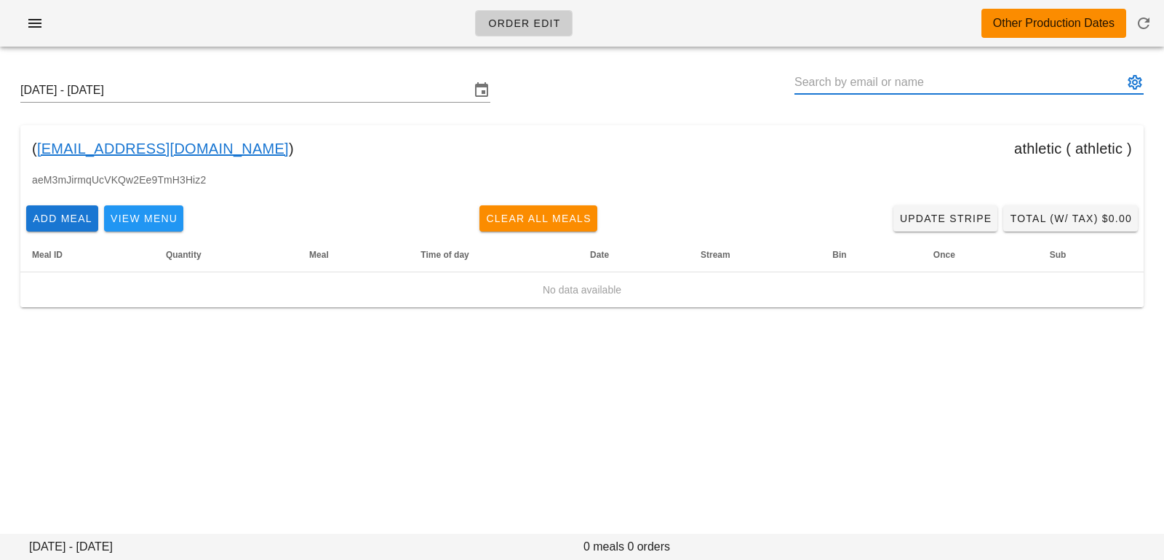
click at [817, 87] on input "text" at bounding box center [959, 82] width 329 height 23
paste input "[EMAIL_ADDRESS][DOMAIN_NAME]"
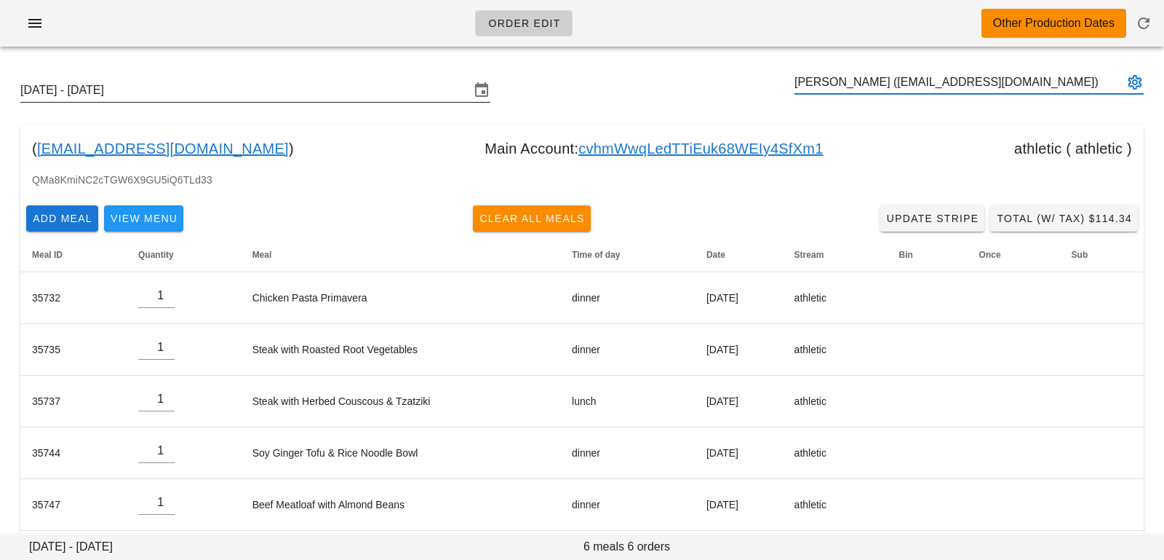
type input "[PERSON_NAME] ([EMAIL_ADDRESS][DOMAIN_NAME])"
click at [410, 82] on input "[DATE] - [DATE]" at bounding box center [245, 90] width 450 height 23
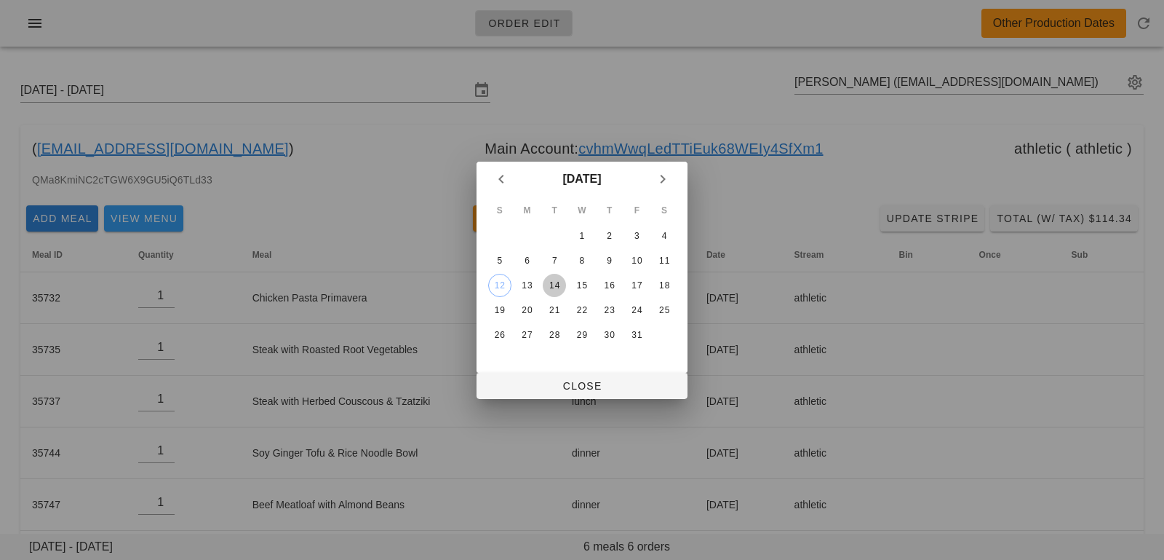
click at [561, 280] on div "14" at bounding box center [554, 285] width 23 height 10
click at [563, 383] on span "Close" at bounding box center [582, 386] width 188 height 12
type input "[DATE] - [DATE]"
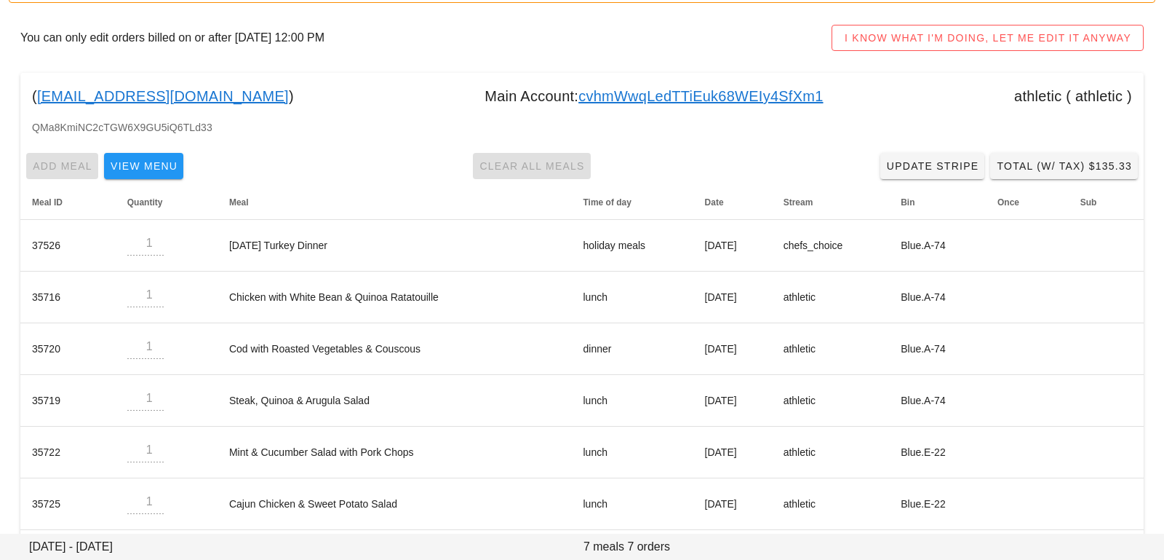
scroll to position [215, 0]
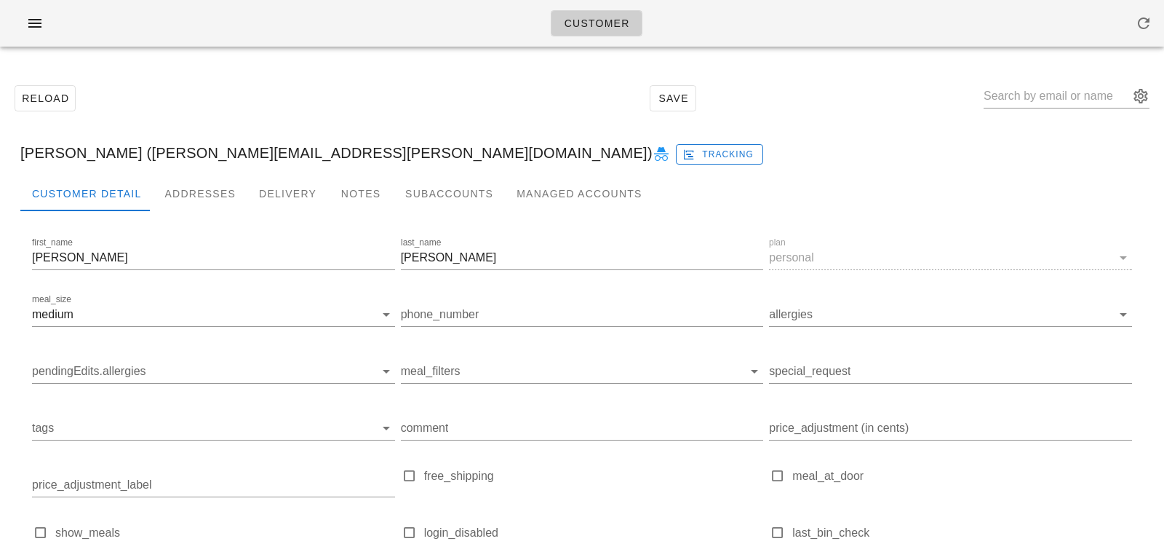
click at [653, 148] on icon at bounding box center [661, 154] width 17 height 17
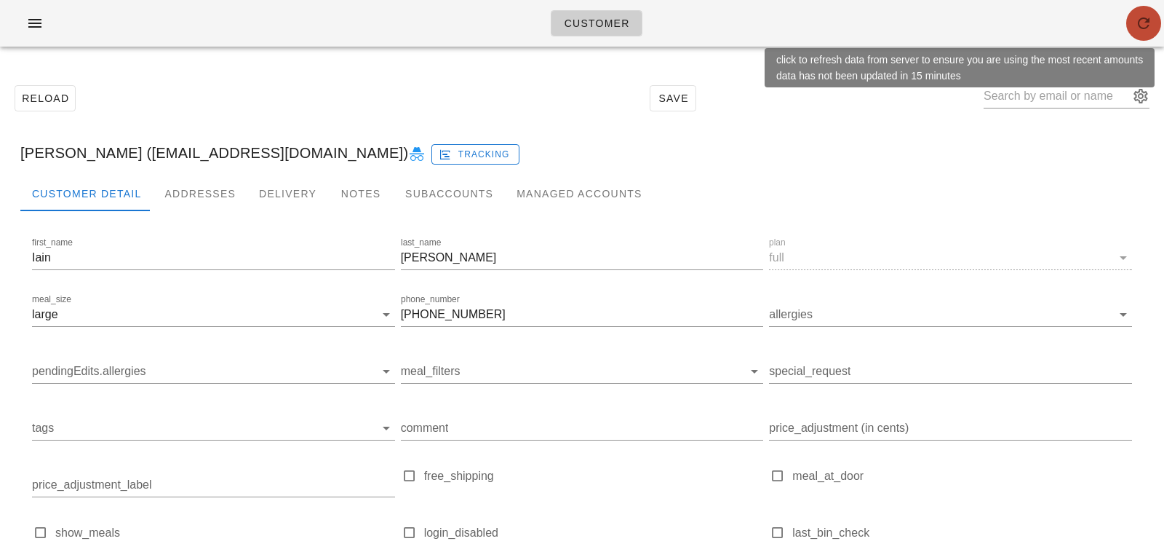
click at [1134, 36] on button "button" at bounding box center [1143, 23] width 35 height 35
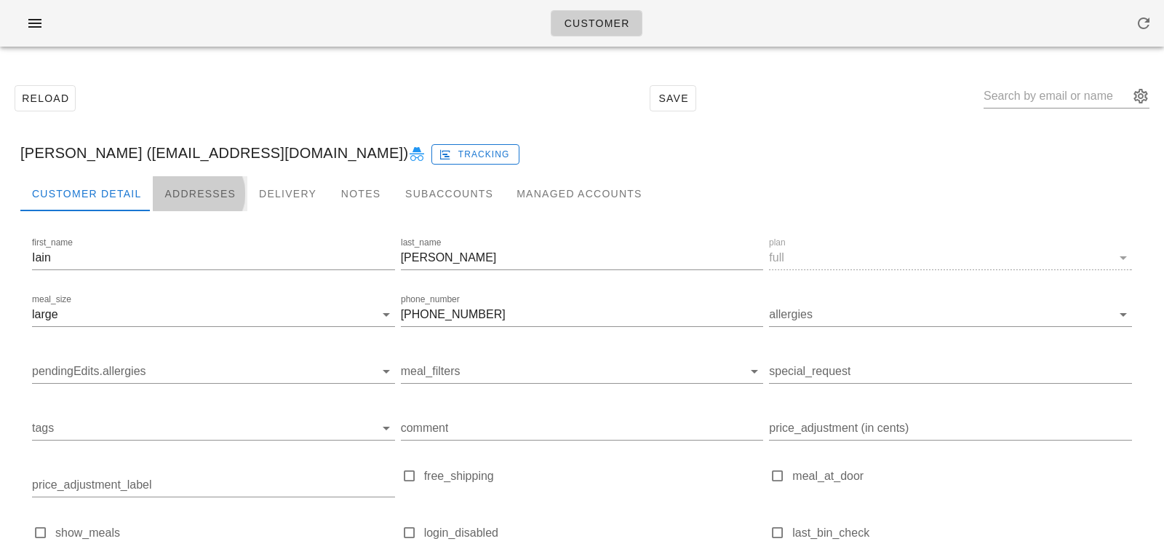
click at [189, 202] on div "Addresses" at bounding box center [200, 193] width 95 height 35
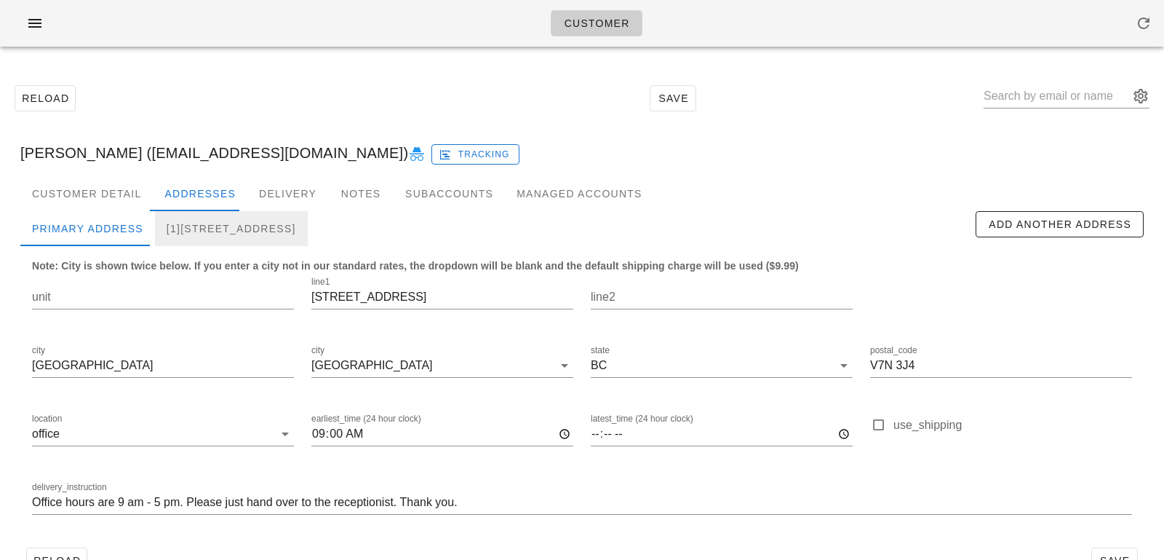
click at [242, 241] on div "[1][STREET_ADDRESS]" at bounding box center [231, 228] width 153 height 35
type input "[STREET_ADDRESS]"
type input "V7L 3W7"
type input "Leave at front door"
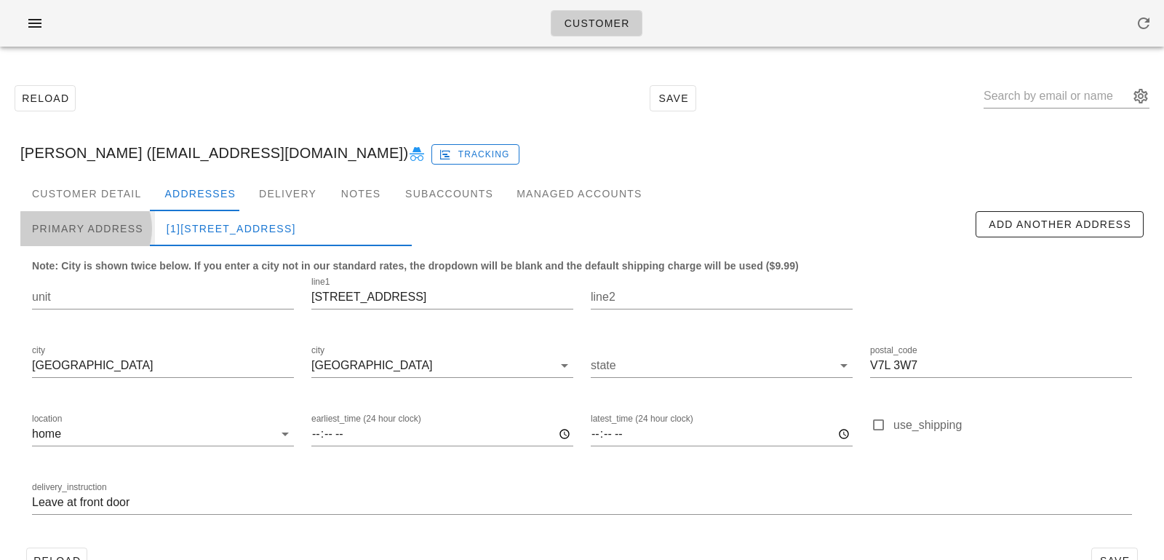
click at [108, 238] on div "Primary Address" at bounding box center [87, 228] width 135 height 35
type input "[STREET_ADDRESS]"
type input "V7N 3J4"
type input "09:00"
type input "Office hours are 9 am - 5 pm. Please just hand over to the receptionist. Thank …"
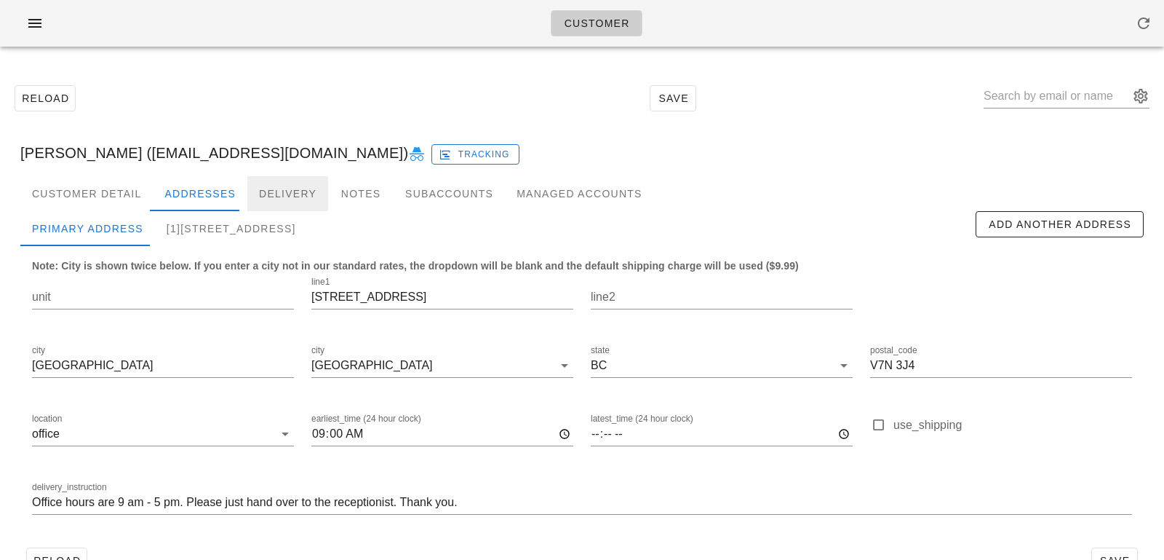
click at [269, 199] on div "Delivery" at bounding box center [287, 193] width 81 height 35
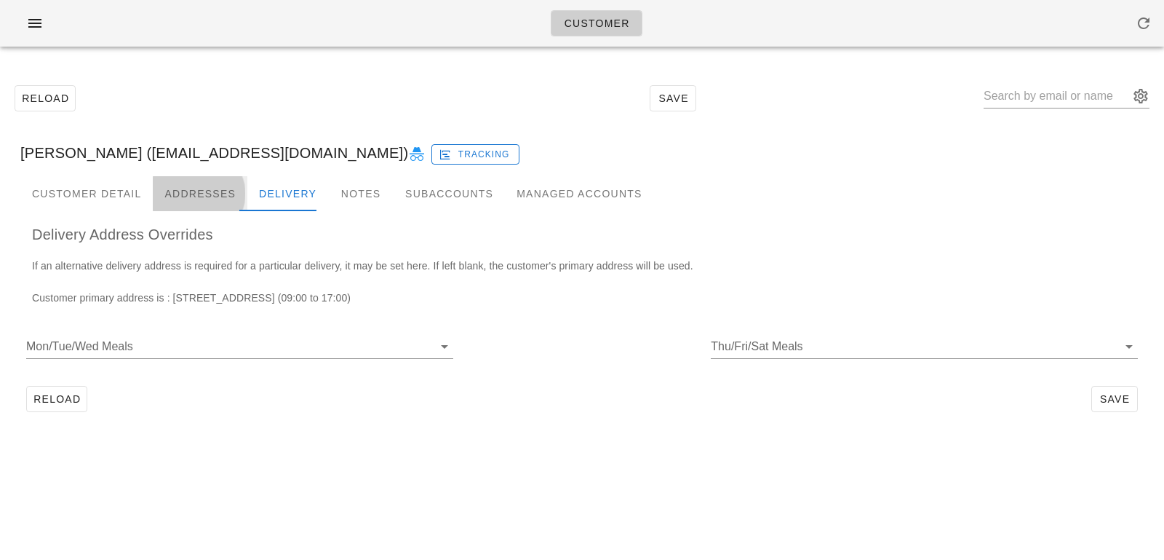
click at [201, 199] on div "Addresses" at bounding box center [200, 193] width 95 height 35
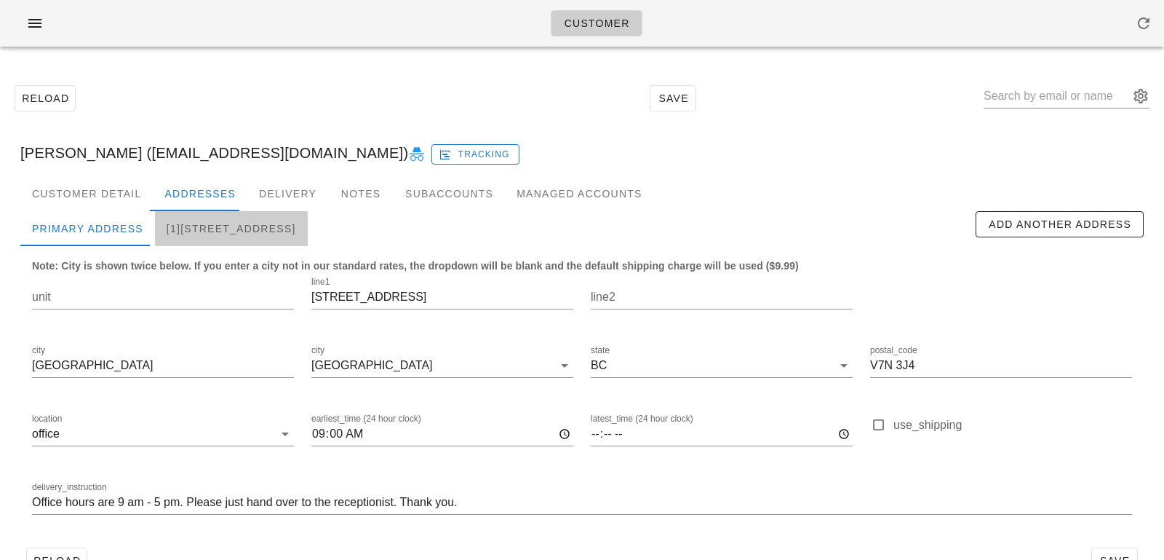
click at [210, 217] on div "[1][STREET_ADDRESS]" at bounding box center [231, 228] width 153 height 35
type input "[STREET_ADDRESS]"
type input "V7L 3W7"
type input "Leave at front door"
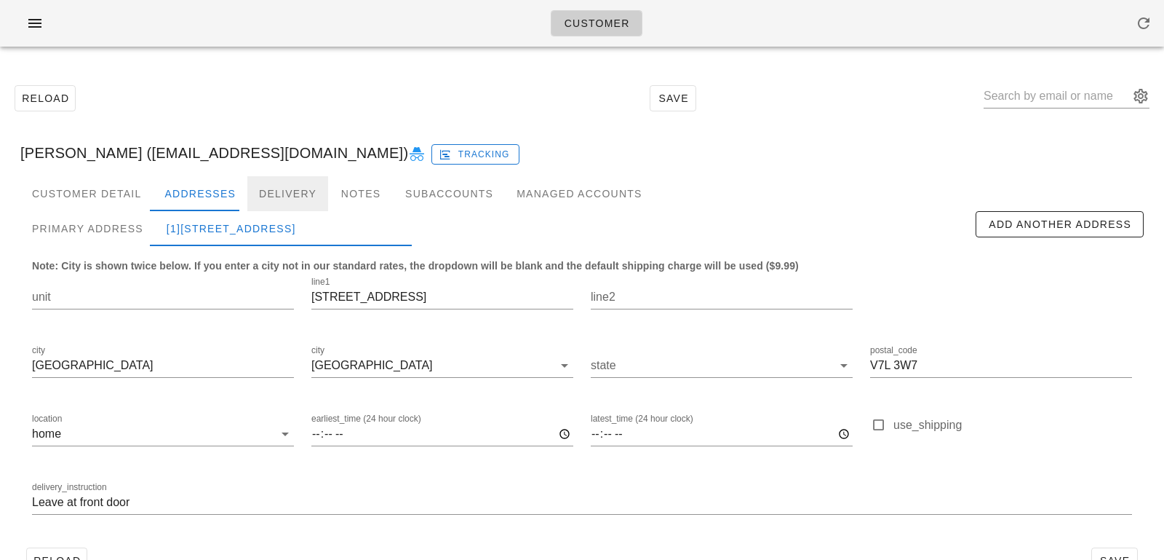
click at [277, 194] on div "Delivery" at bounding box center [287, 193] width 81 height 35
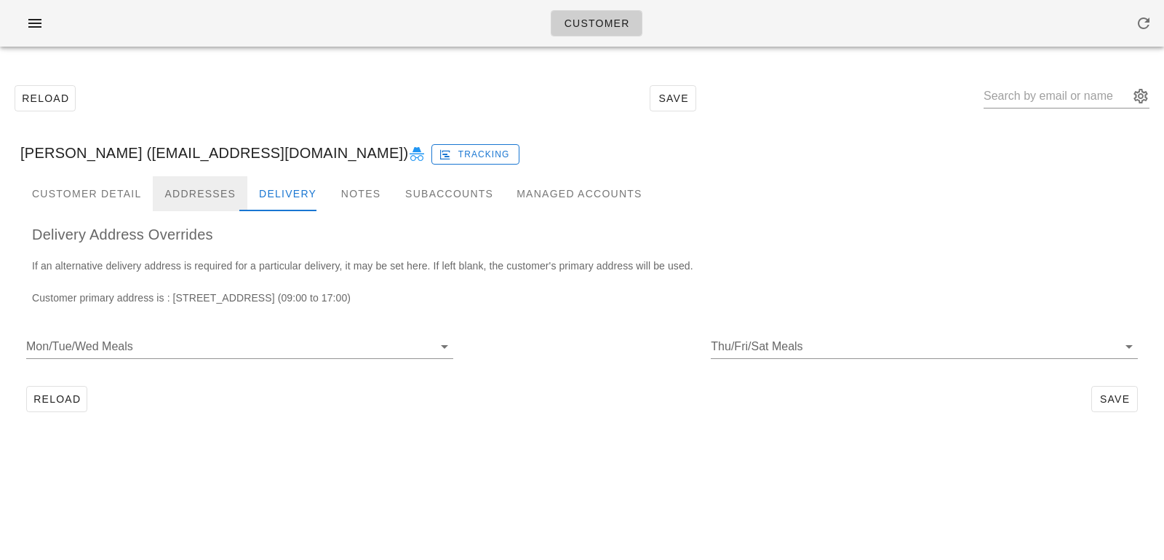
click at [218, 194] on div "Addresses" at bounding box center [200, 193] width 95 height 35
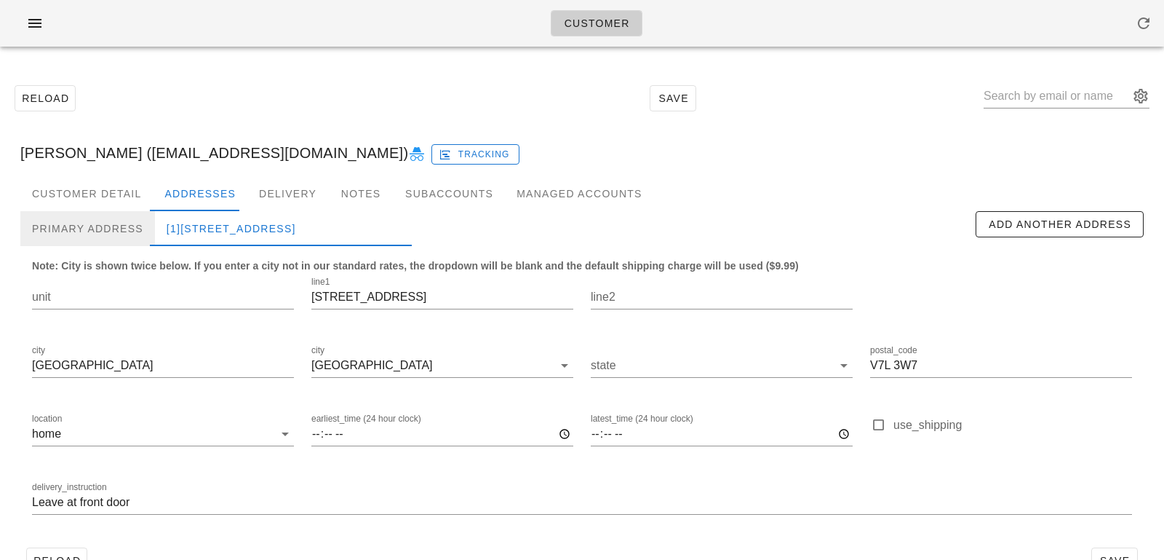
click at [127, 230] on div "Primary Address" at bounding box center [87, 228] width 135 height 35
type input "[STREET_ADDRESS]"
type input "V7N 3J4"
type input "09:00"
type input "Office hours are 9 am - 5 pm. Please just hand over to the receptionist. Thank …"
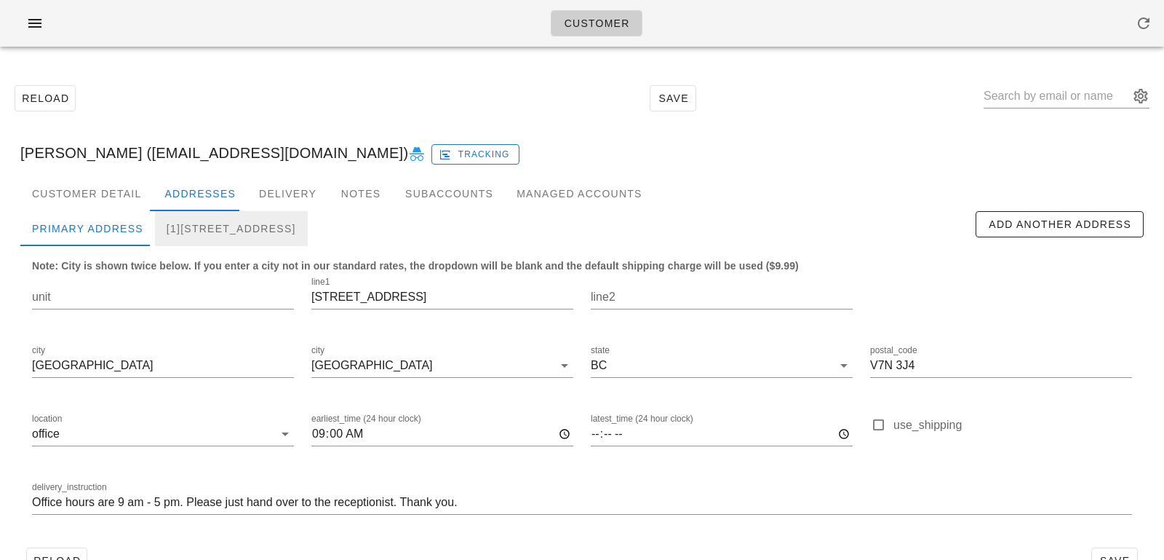
click at [194, 233] on div "[1][STREET_ADDRESS]" at bounding box center [231, 228] width 153 height 35
type input "[STREET_ADDRESS]"
type input "V7L 3W7"
type input "Leave at front door"
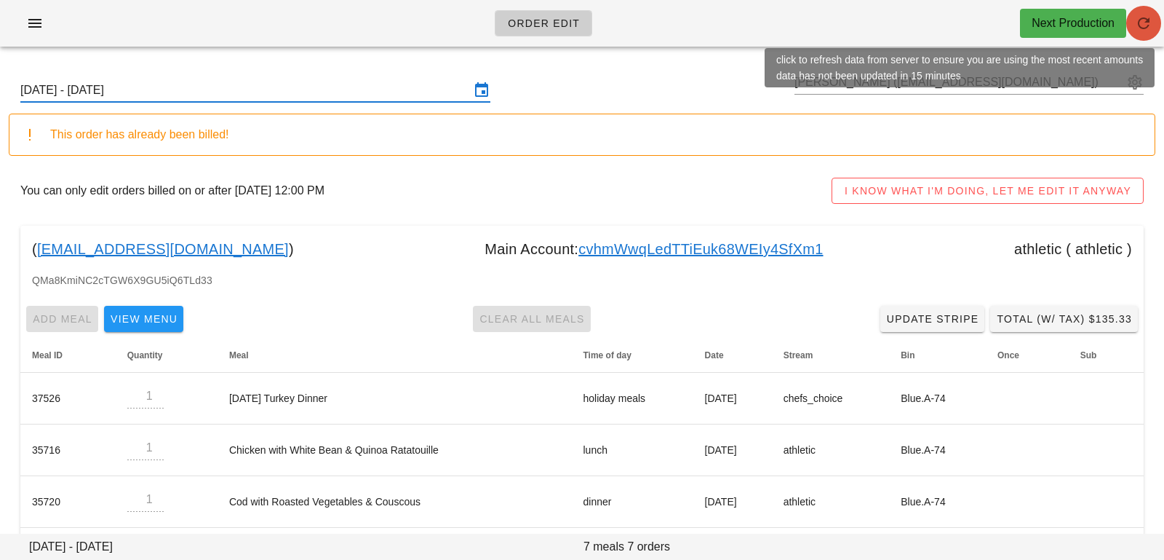
click at [1137, 20] on icon "button" at bounding box center [1143, 23] width 17 height 17
